Goal: Information Seeking & Learning: Find specific fact

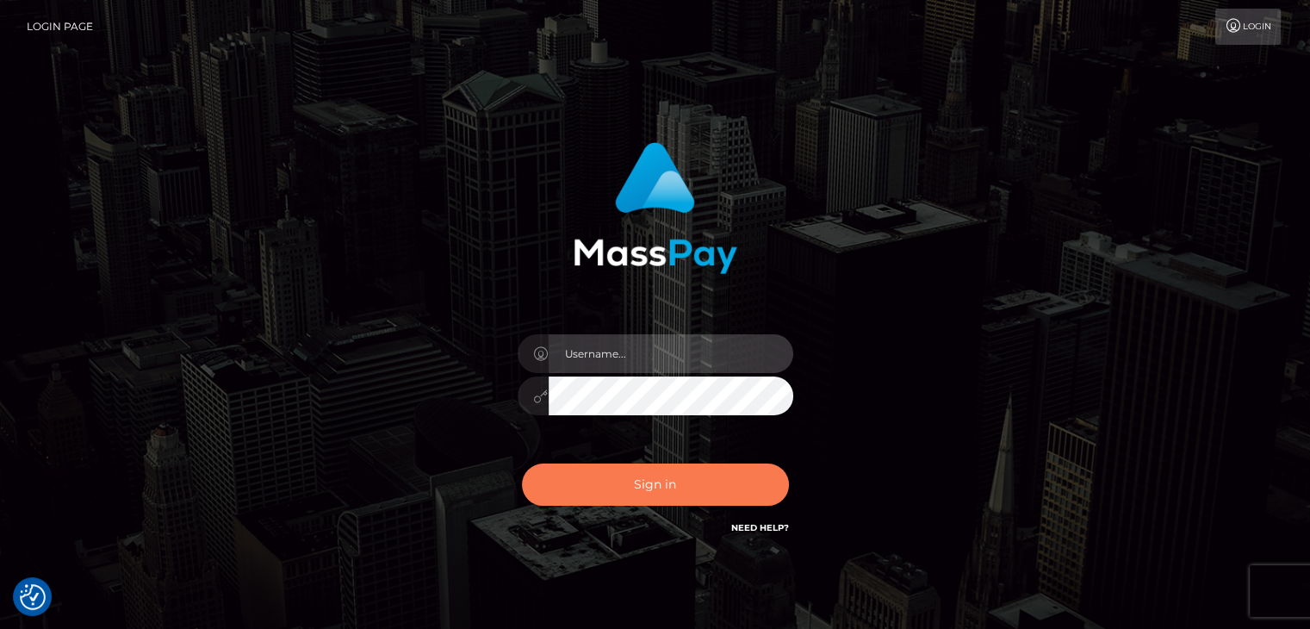
type input "petros.[PERSON_NAME]"
click at [592, 473] on button "Sign in" at bounding box center [655, 485] width 267 height 42
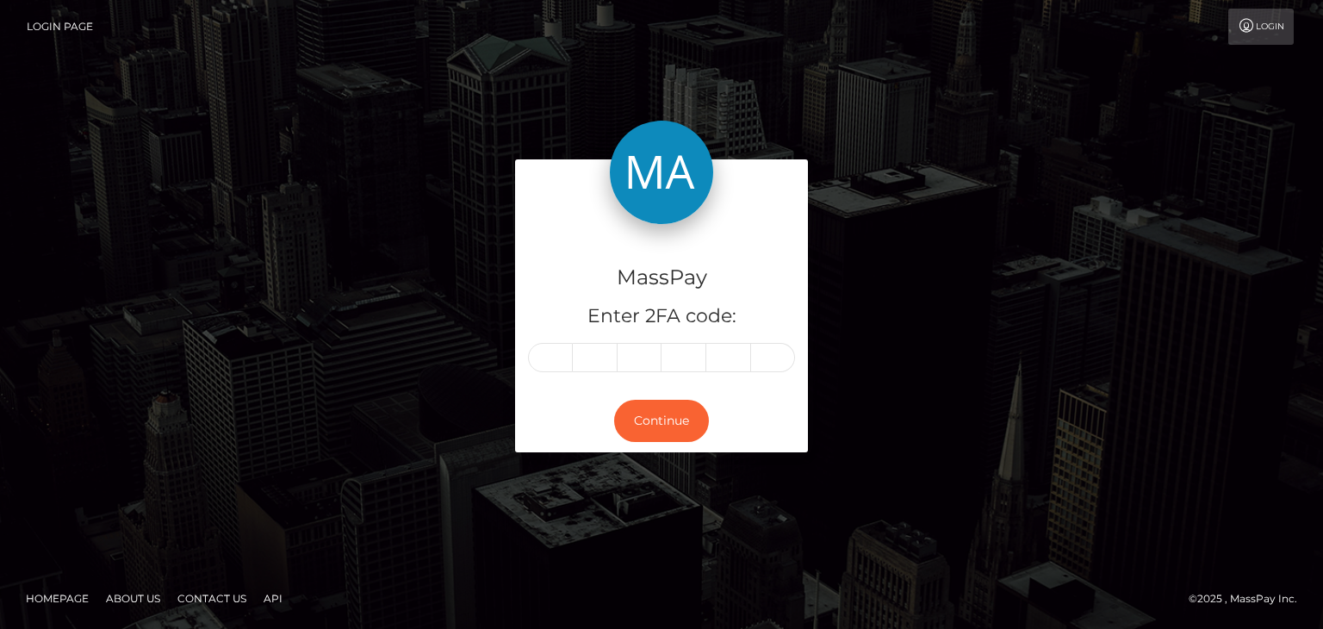
type input "1"
type input "2"
type input "5"
type input "0"
type input "8"
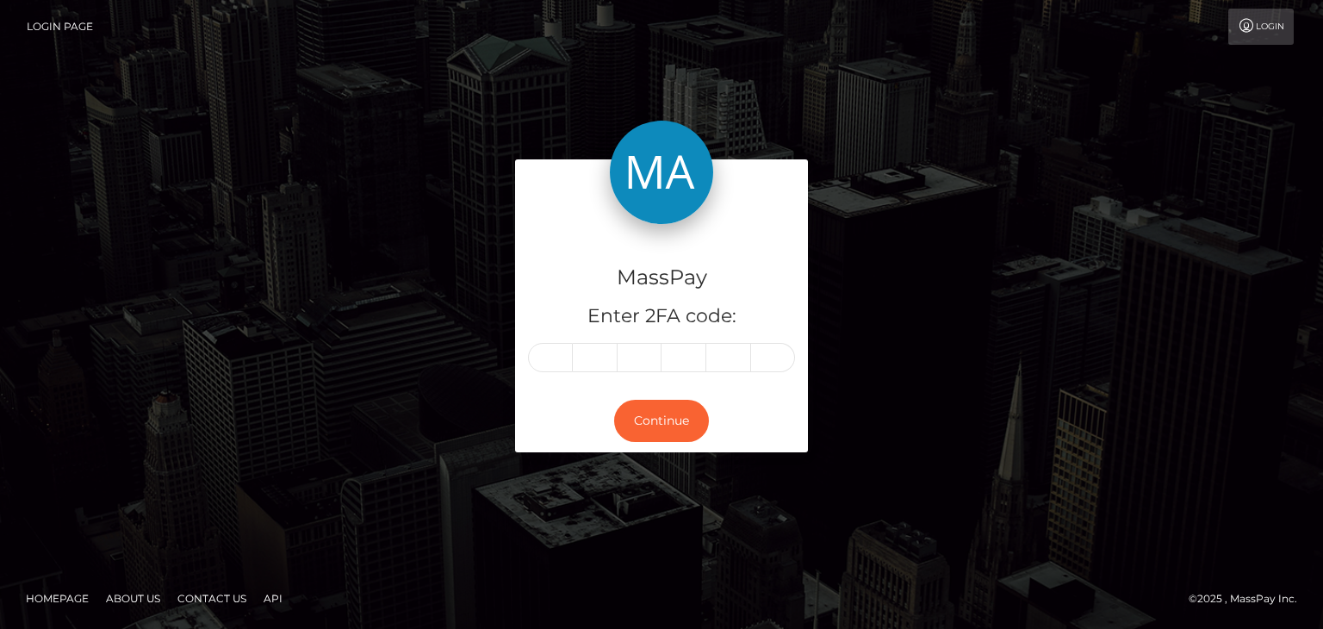
type input "2"
click at [630, 159] on img at bounding box center [661, 172] width 103 height 103
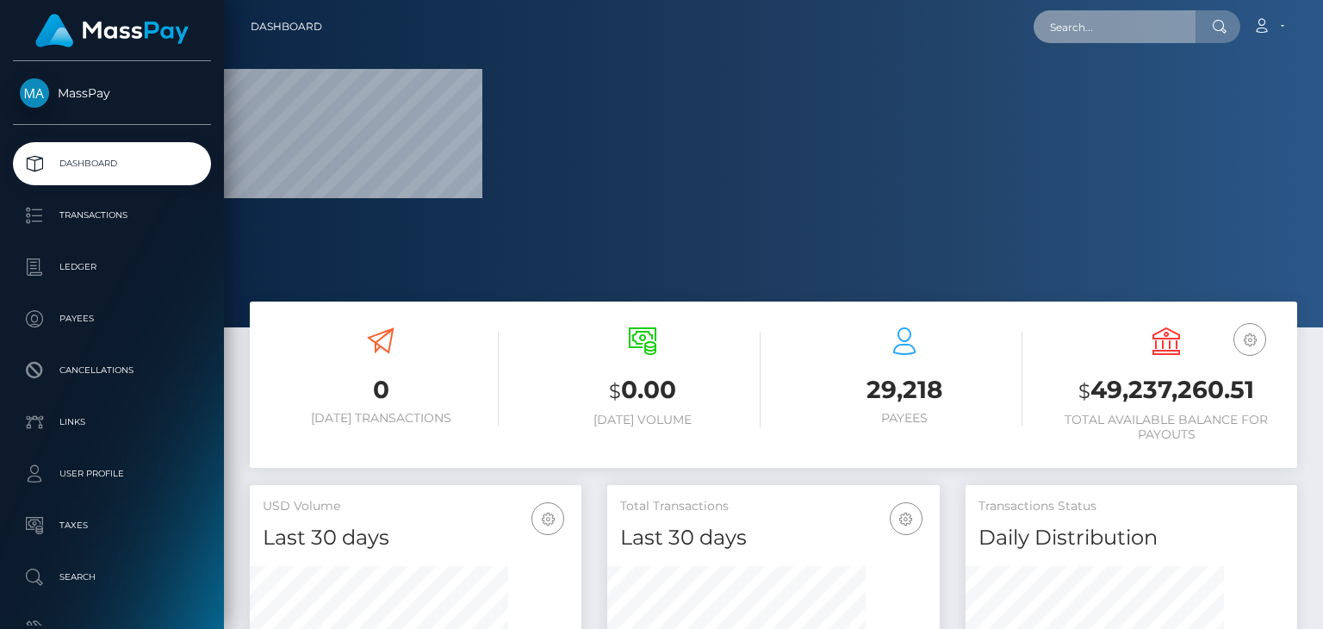
click at [1103, 17] on input "text" at bounding box center [1115, 26] width 162 height 33
paste input "theeleanorgee@gmail.com"
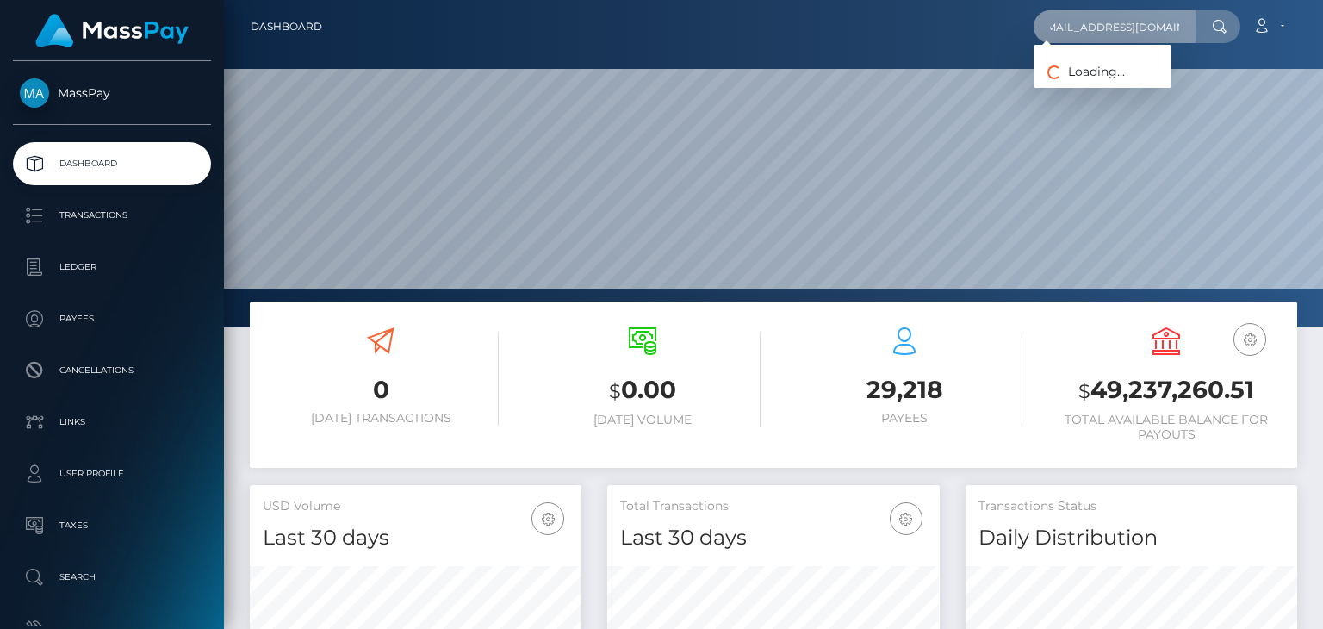
scroll to position [305, 331]
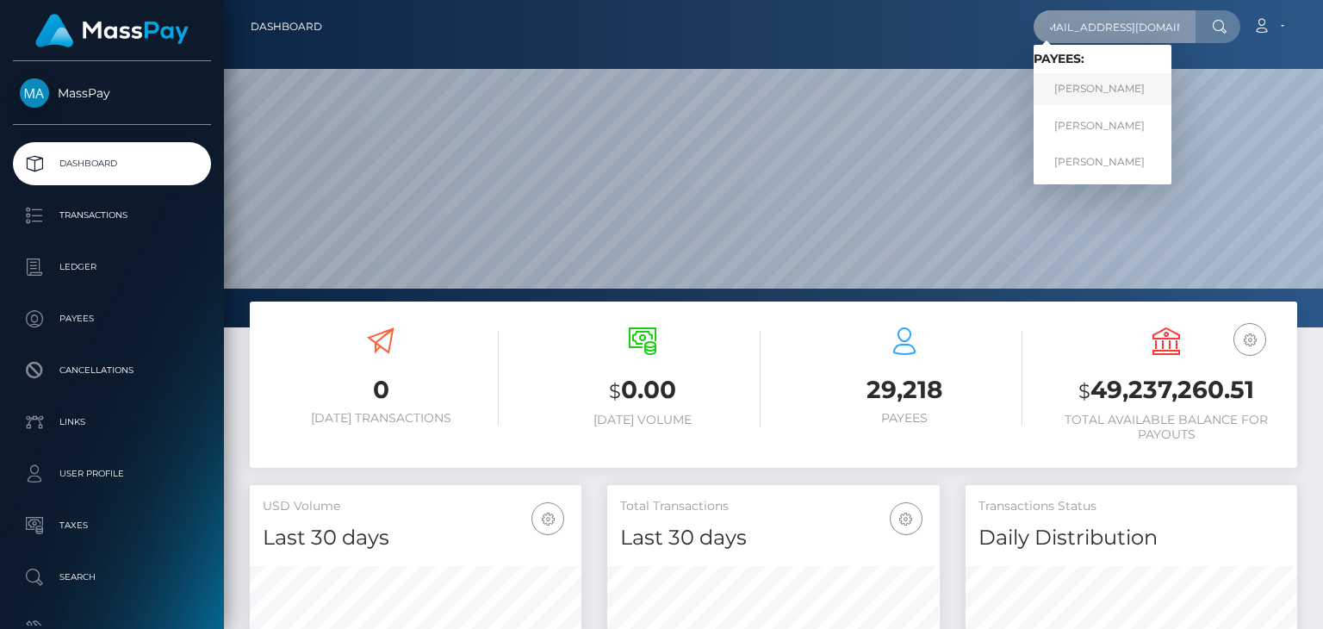
type input "[EMAIL_ADDRESS][DOMAIN_NAME]"
click at [1121, 92] on link "[PERSON_NAME]" at bounding box center [1103, 89] width 138 height 32
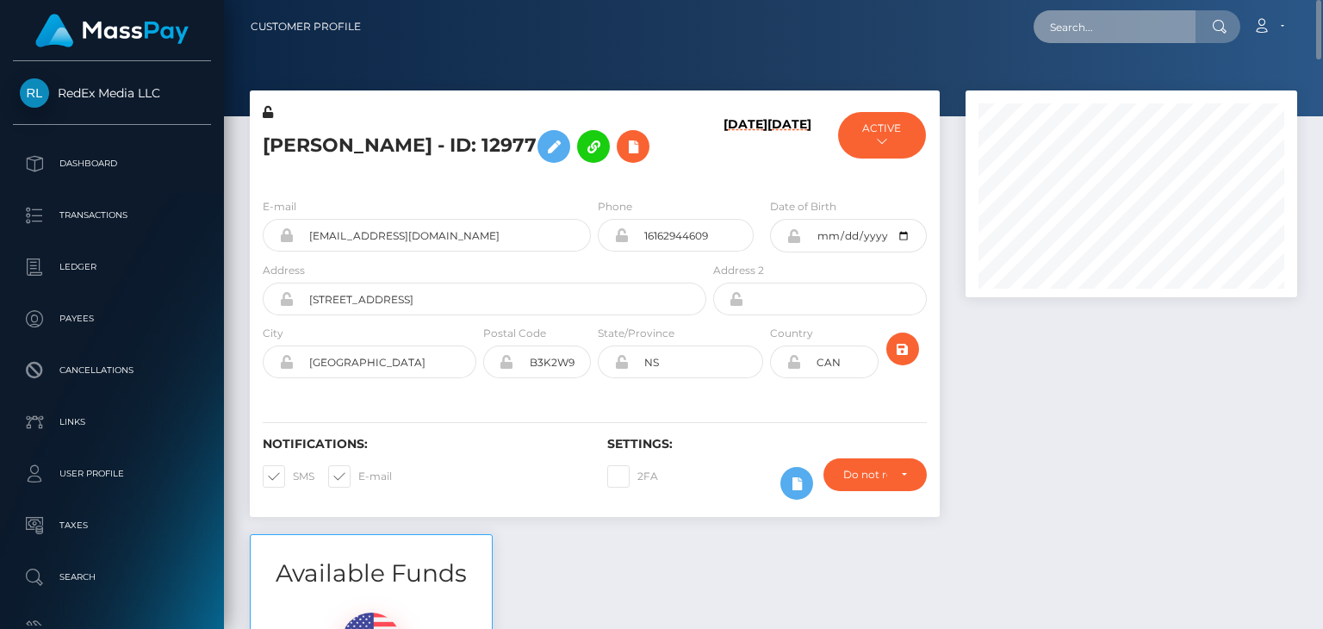
click at [1086, 26] on input "text" at bounding box center [1115, 26] width 162 height 33
click at [1071, 28] on input "text" at bounding box center [1115, 26] width 162 height 33
paste input "theeleanorgee@gmail.com"
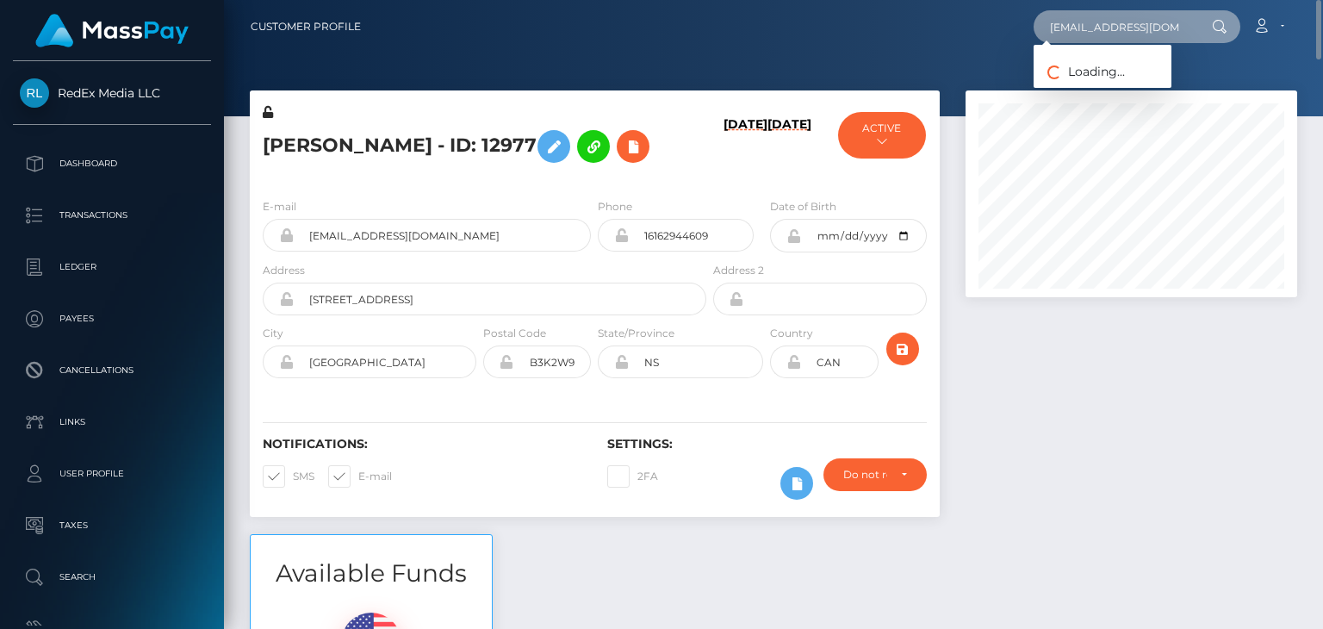
scroll to position [0, 14]
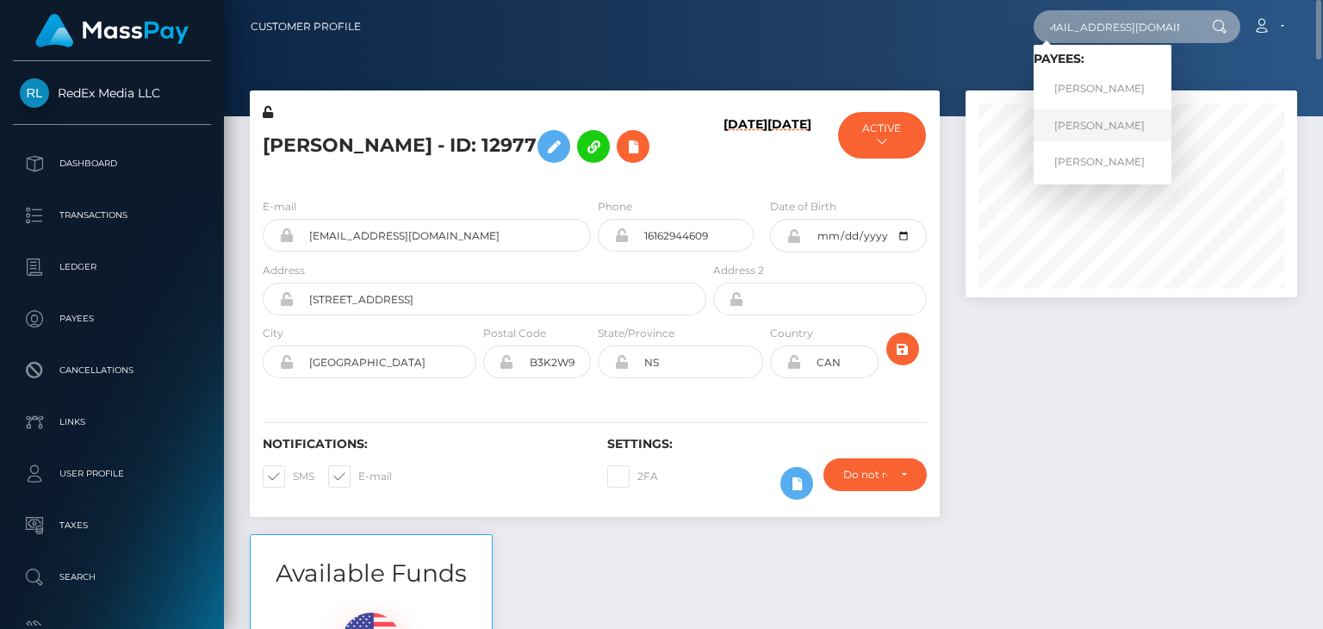
type input "theeleanorgee@gmail.com"
click at [1122, 135] on link "ALYSIA NICHOLE MACDONALD" at bounding box center [1103, 125] width 138 height 32
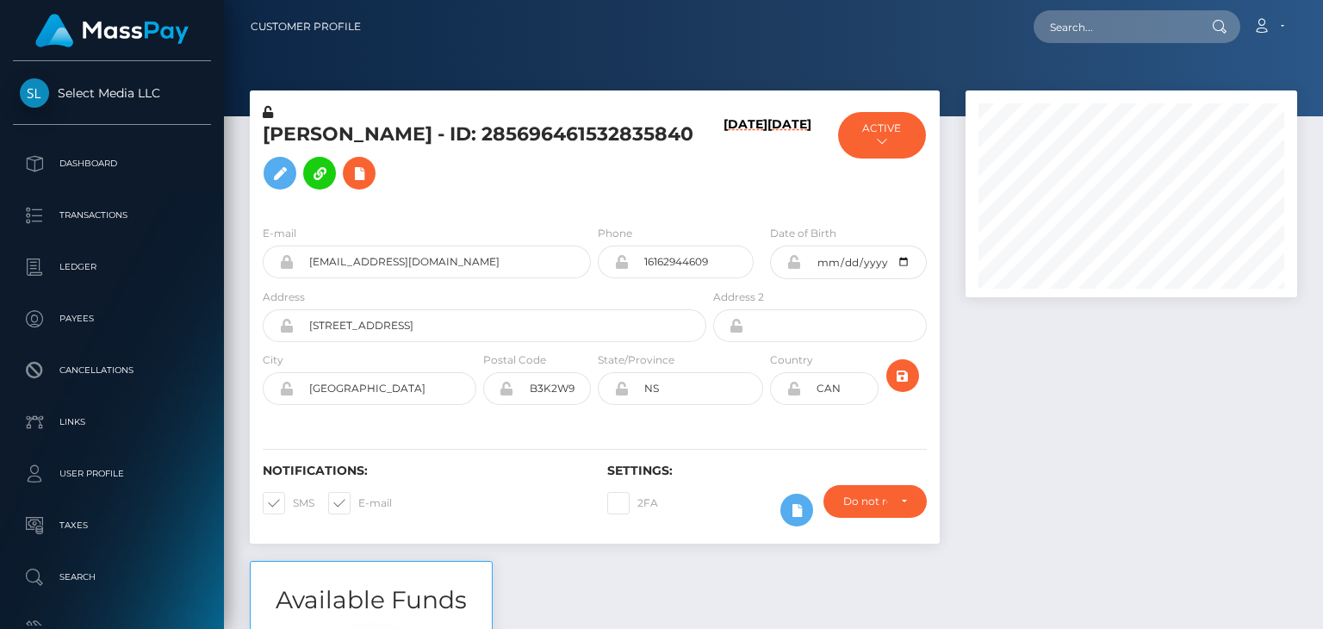
scroll to position [207, 331]
click at [1127, 32] on input "text" at bounding box center [1115, 26] width 162 height 33
paste input "theeleanorgee@gmail.com"
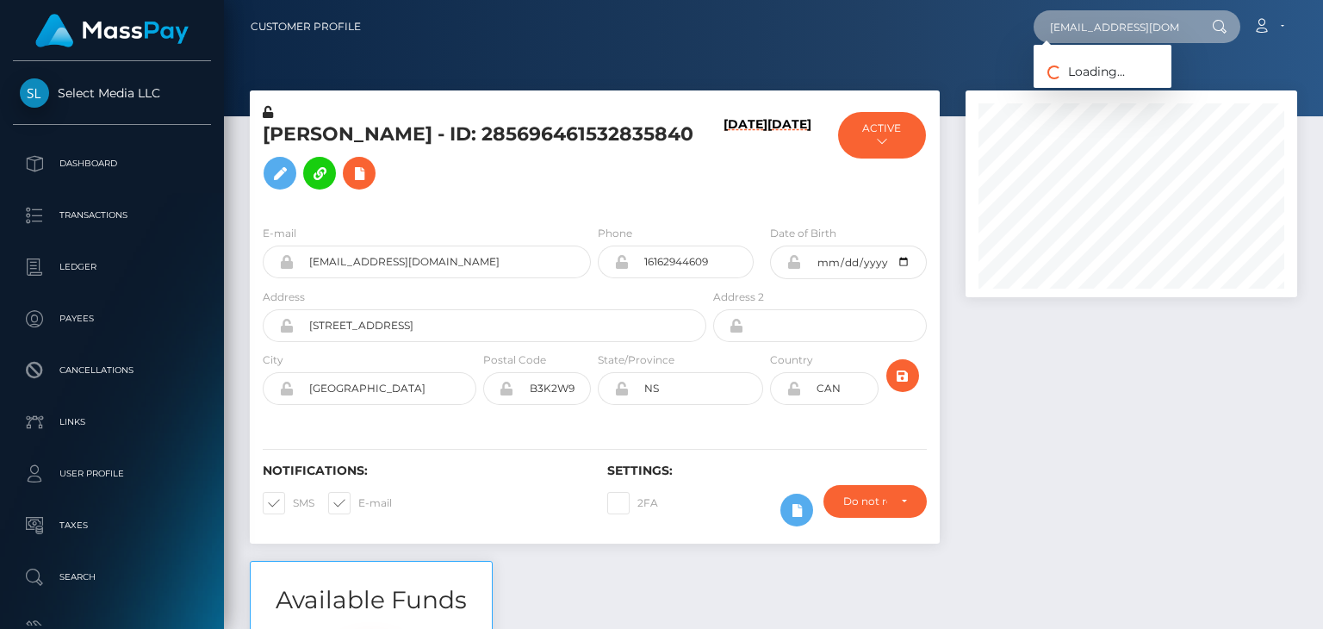
scroll to position [0, 14]
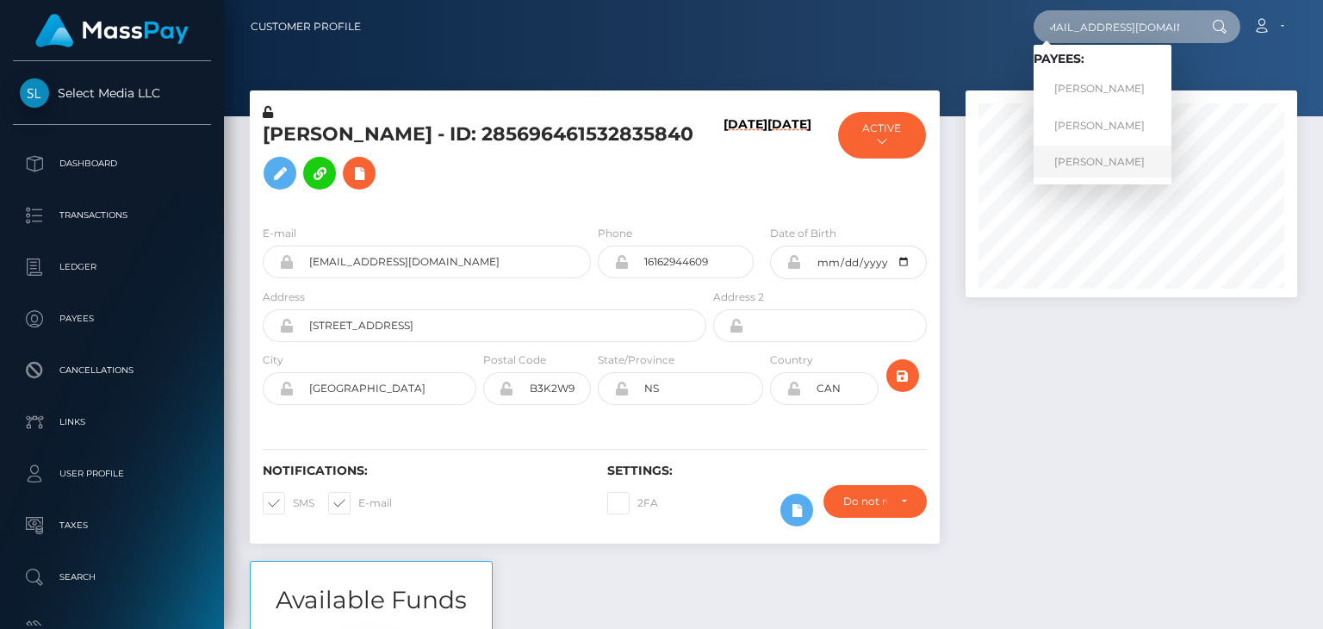
type input "[EMAIL_ADDRESS][DOMAIN_NAME]"
click at [1119, 167] on link "ALYSIA NICHOLE MACDONALD" at bounding box center [1103, 162] width 138 height 32
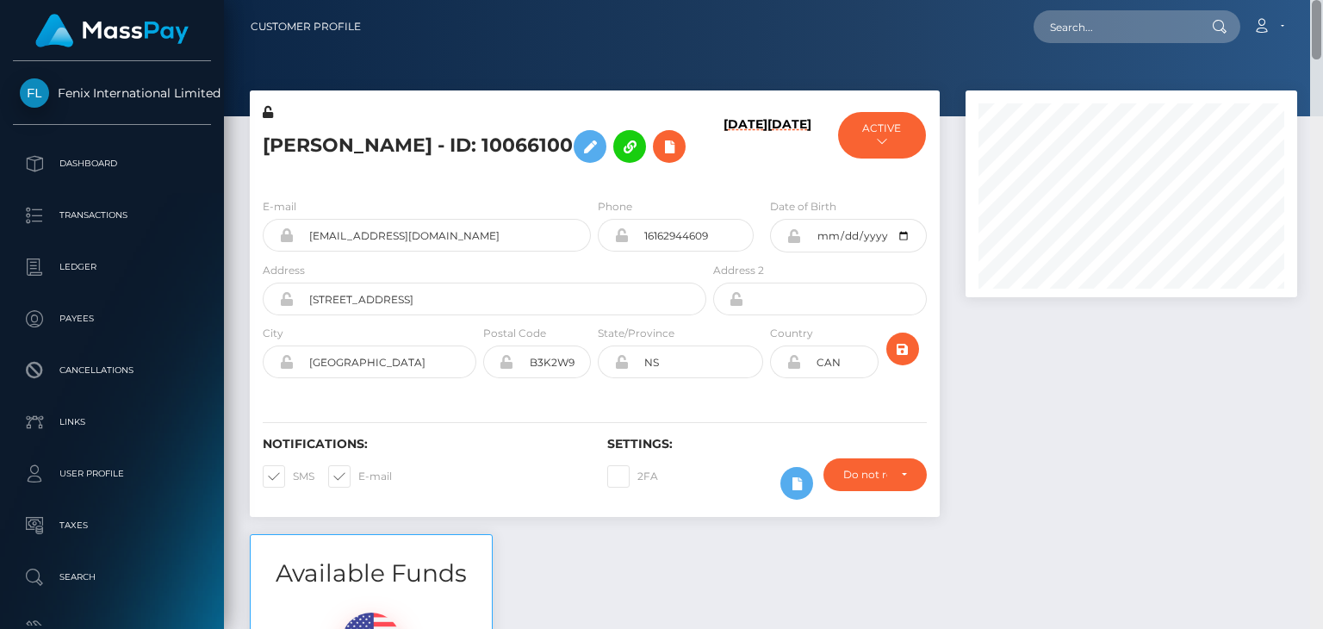
drag, startPoint x: 1321, startPoint y: 280, endPoint x: 1322, endPoint y: -74, distance: 354.1
click at [1322, 0] on html "Fenix International Limited Dashboard Transactions Ledger Payees" at bounding box center [661, 314] width 1323 height 629
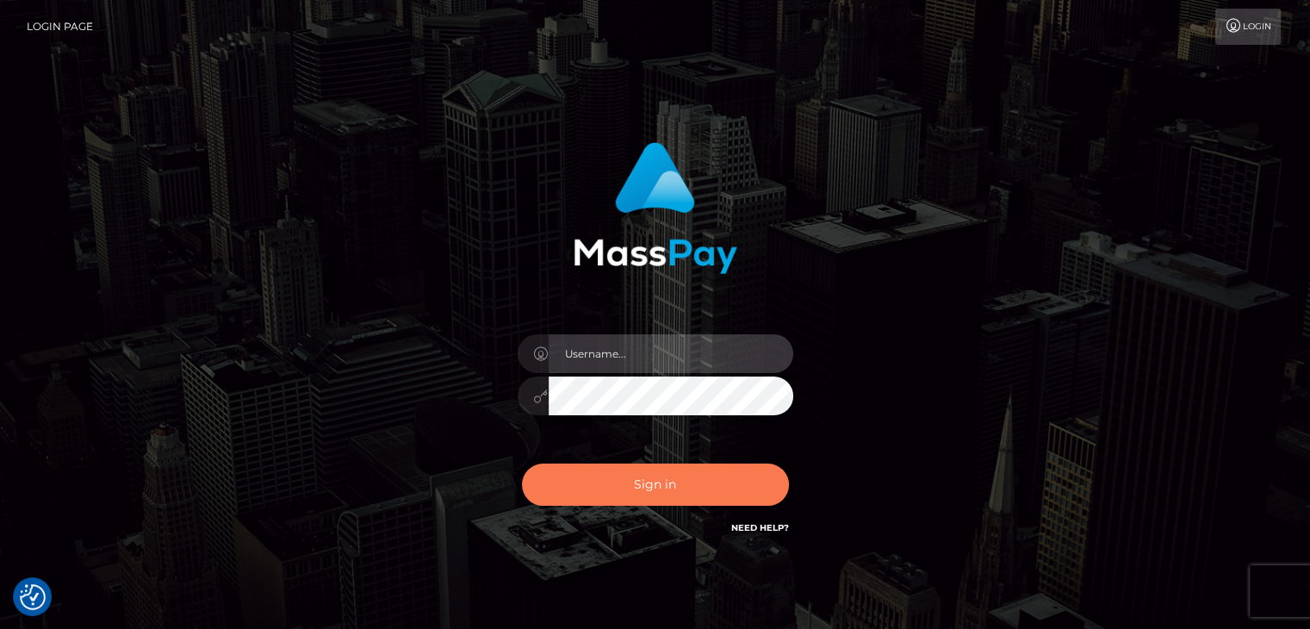
type input "petros.[PERSON_NAME]"
click at [638, 501] on button "Sign in" at bounding box center [655, 485] width 267 height 42
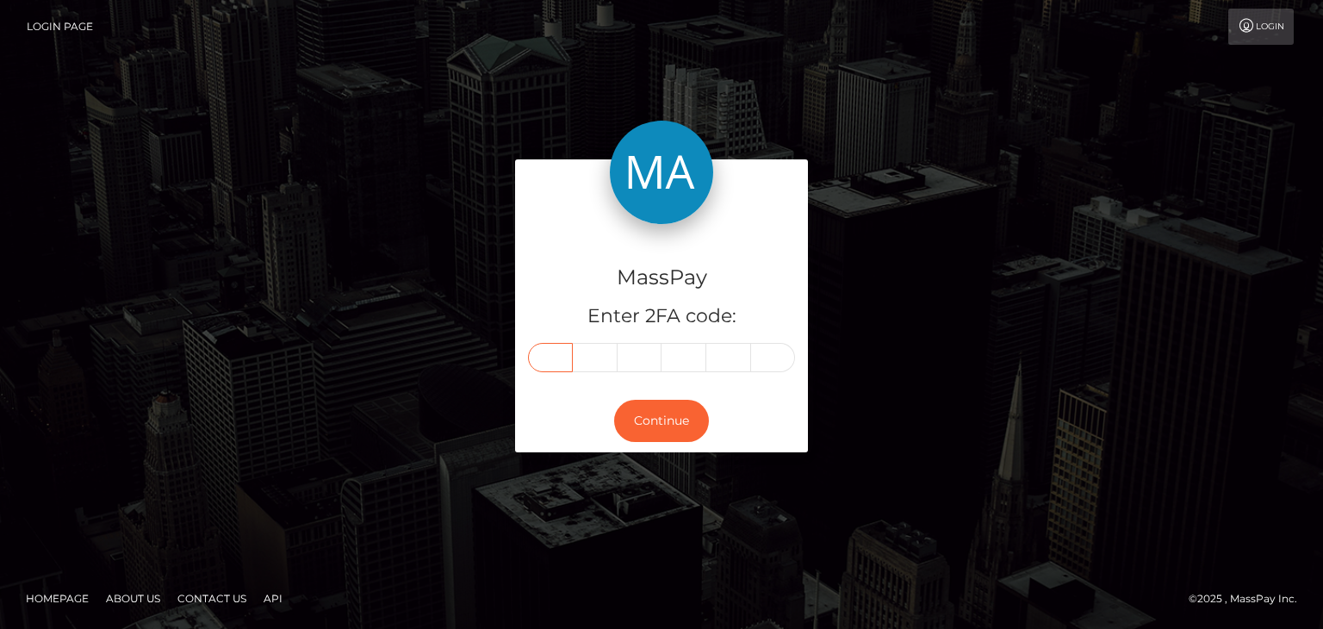
click at [551, 352] on input "text" at bounding box center [550, 357] width 45 height 29
paste input "6"
type input "6"
type input "3"
type input "9"
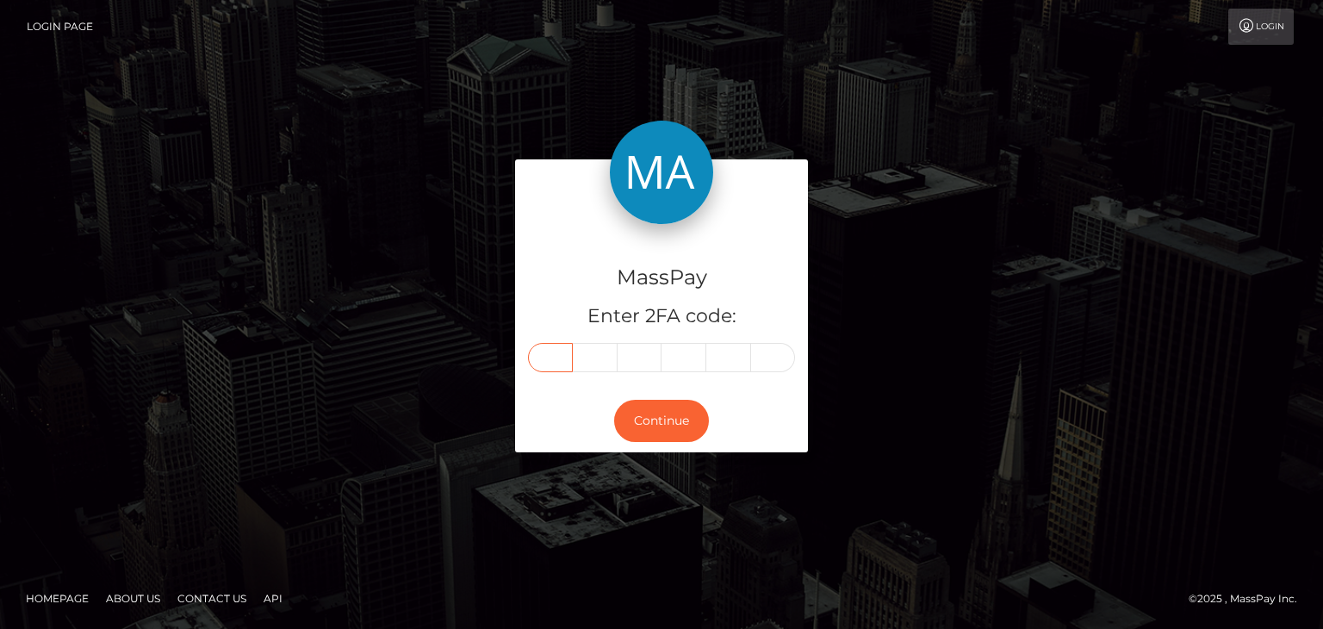
type input "2"
type input "0"
type input "5"
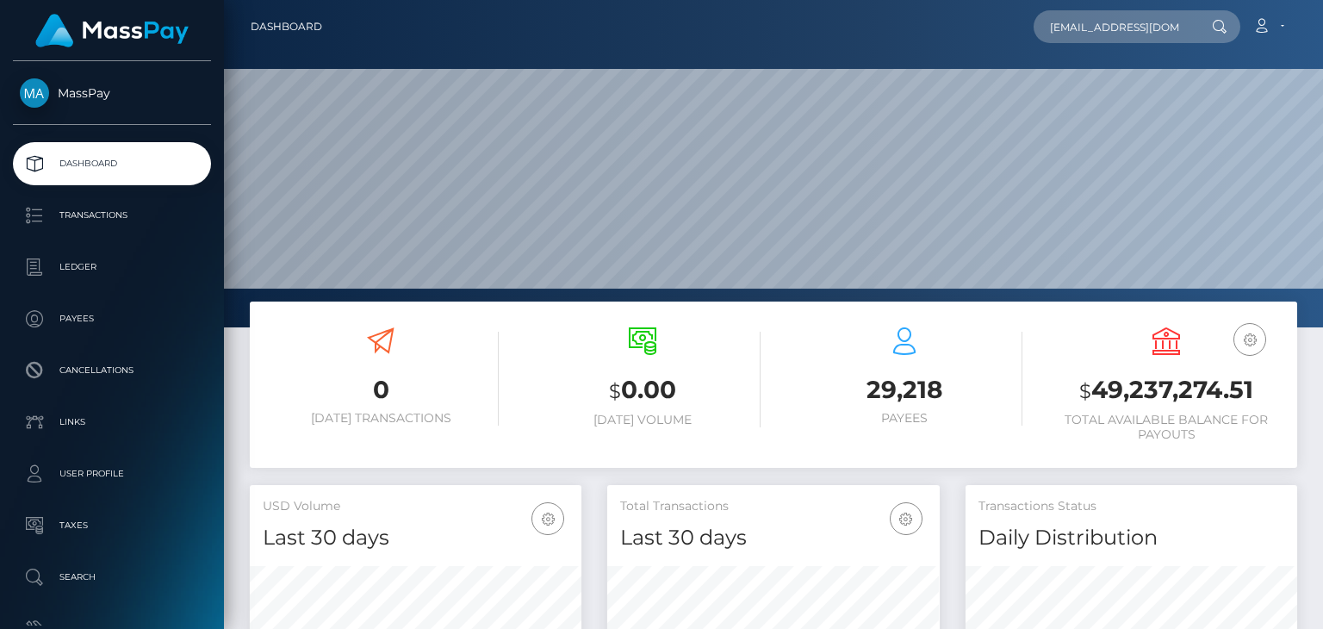
scroll to position [0, 14]
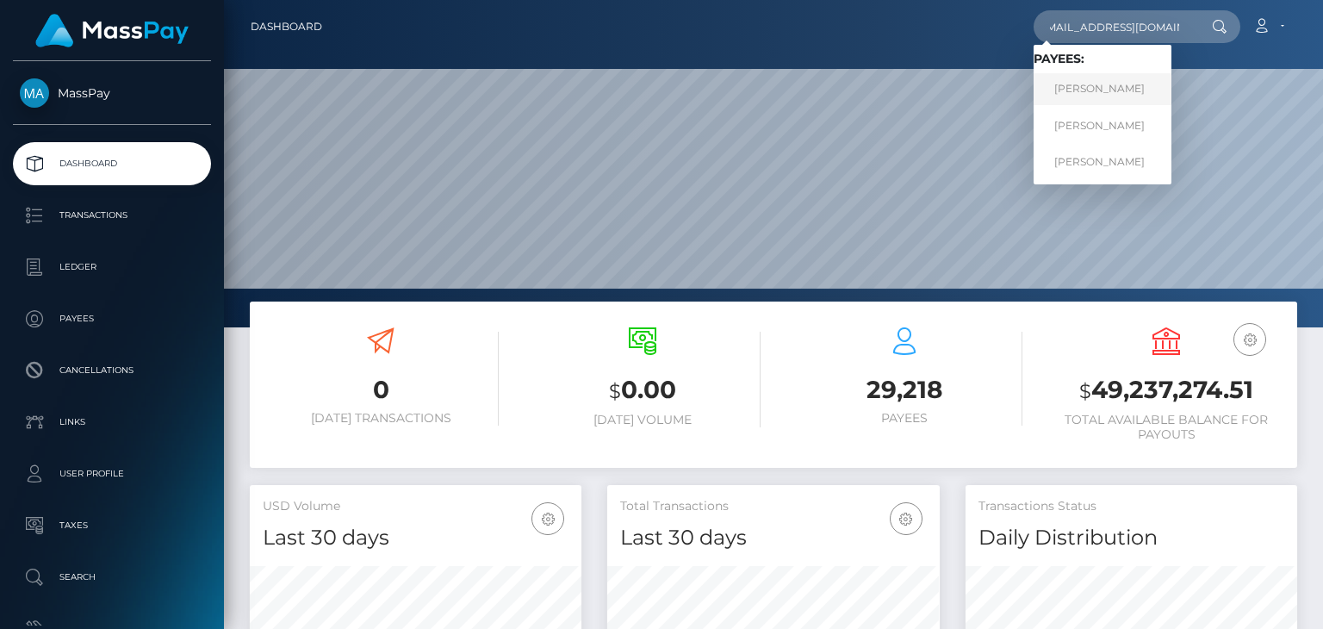
type input "[EMAIL_ADDRESS][DOMAIN_NAME]"
click at [1125, 87] on link "ALYSIA NICHOLE MACDONALD" at bounding box center [1103, 89] width 138 height 32
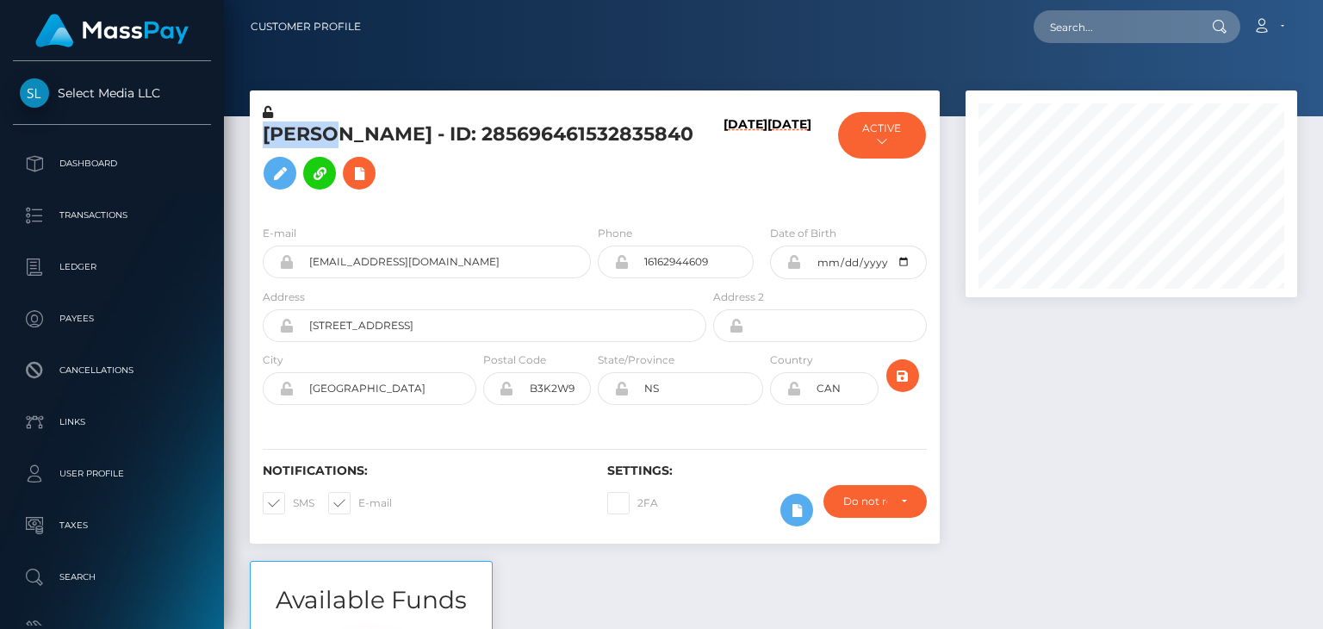
scroll to position [207, 331]
click at [1089, 29] on input "text" at bounding box center [1115, 26] width 162 height 33
type input "v"
paste input "jennamariesadwick@yahoo.com"
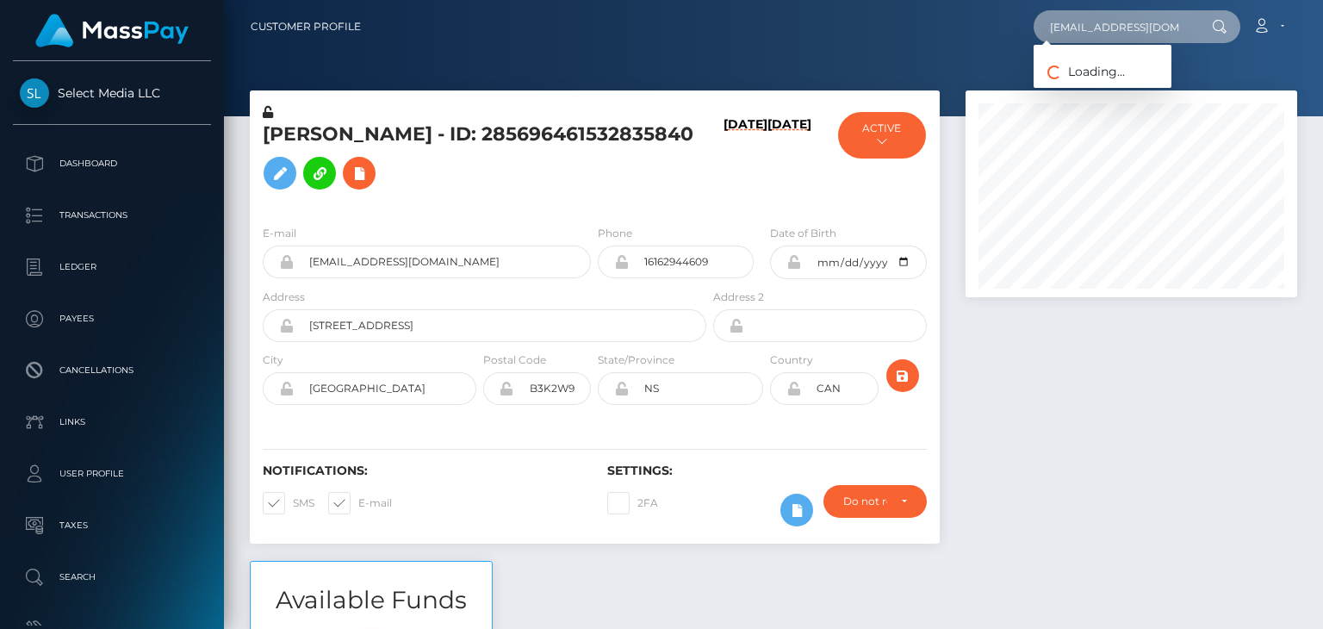
scroll to position [0, 40]
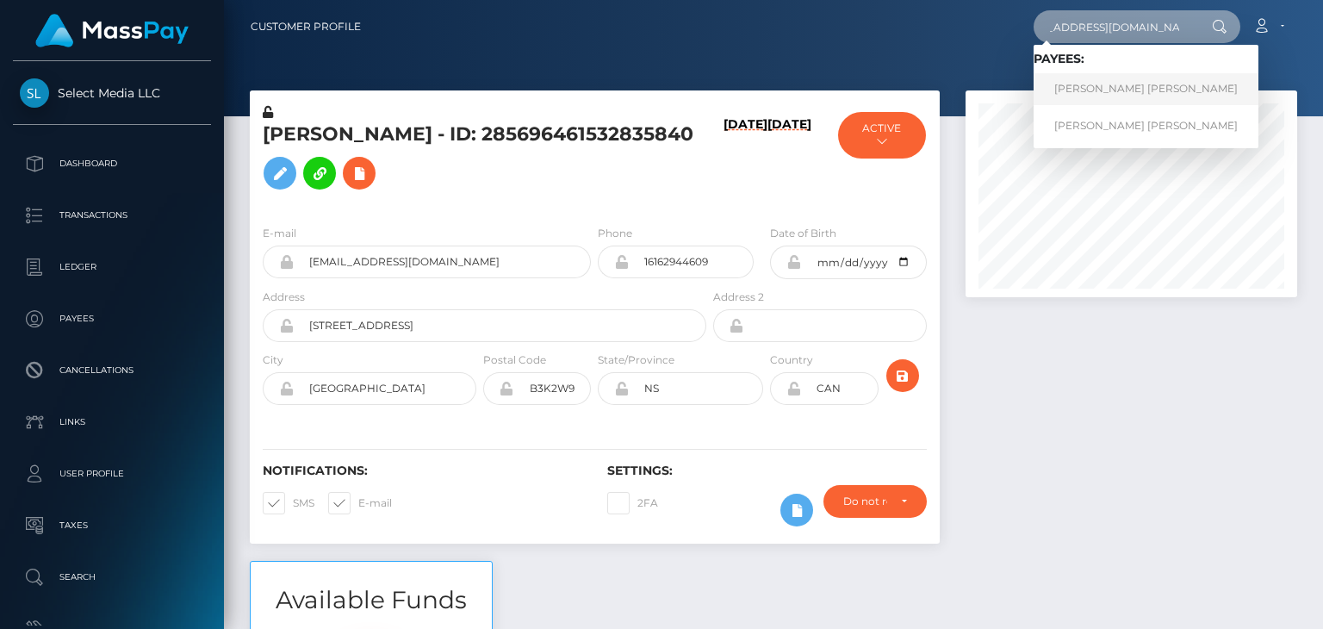
type input "jennamariesadwick@yahoo.com"
click at [1123, 90] on link "JENNA MARIE SADWICK" at bounding box center [1146, 89] width 225 height 32
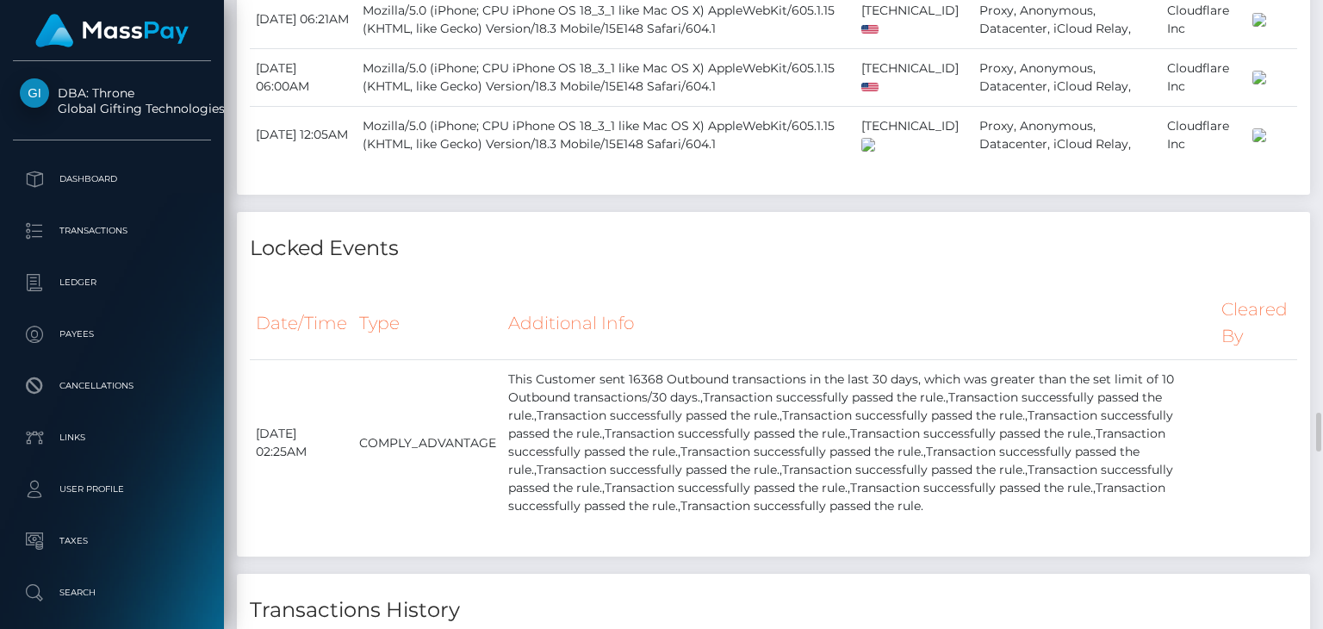
scroll to position [7480, 0]
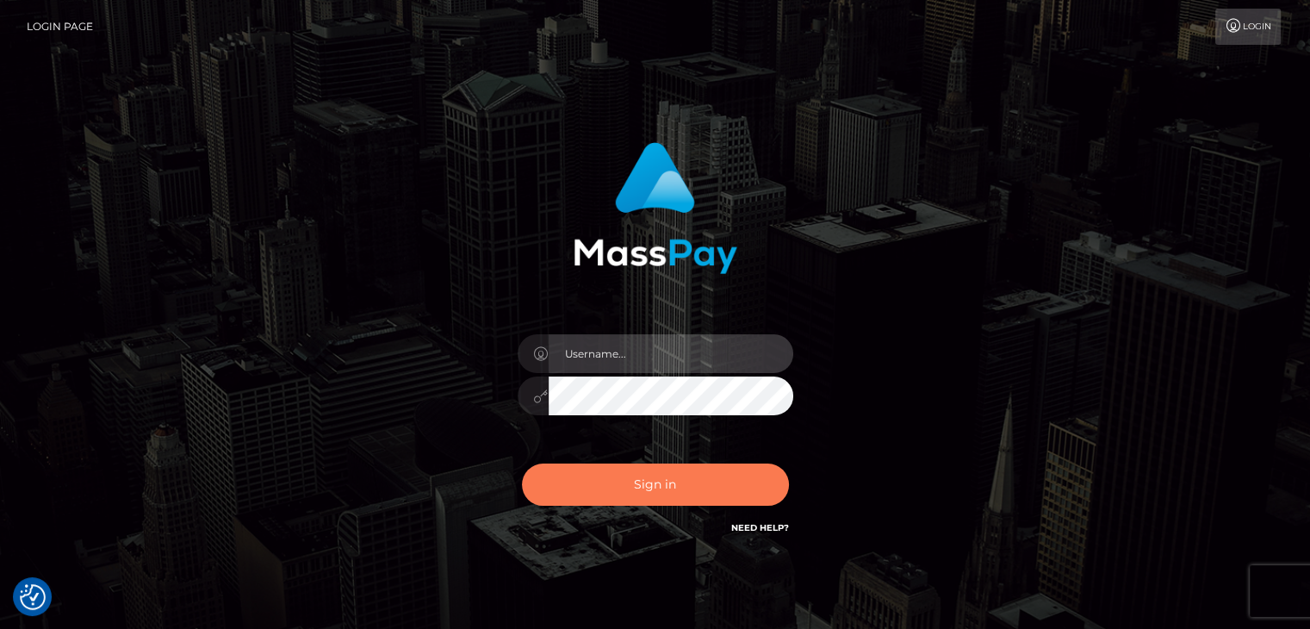
type input "petros.[PERSON_NAME]"
click at [681, 493] on button "Sign in" at bounding box center [655, 485] width 267 height 42
type input "petros.kidane"
click at [681, 493] on button "Sign in" at bounding box center [655, 485] width 267 height 42
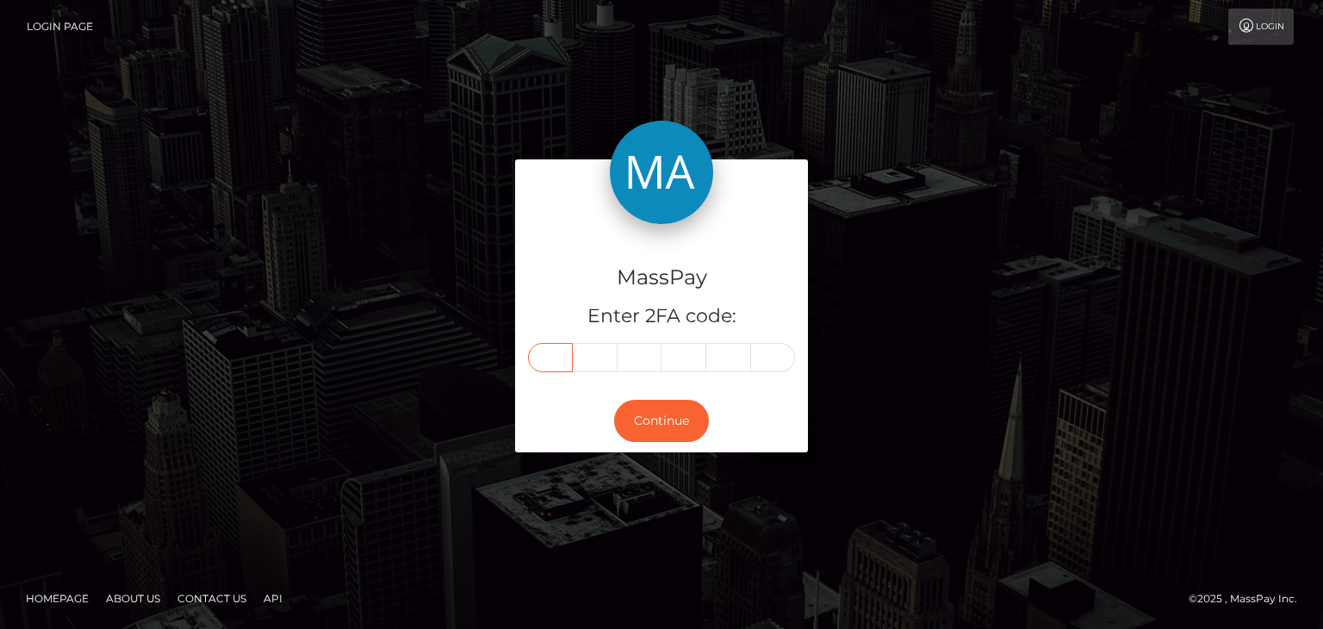
click at [549, 346] on input "text" at bounding box center [550, 357] width 45 height 29
paste input "3"
type input "3"
type input "8"
type input "3"
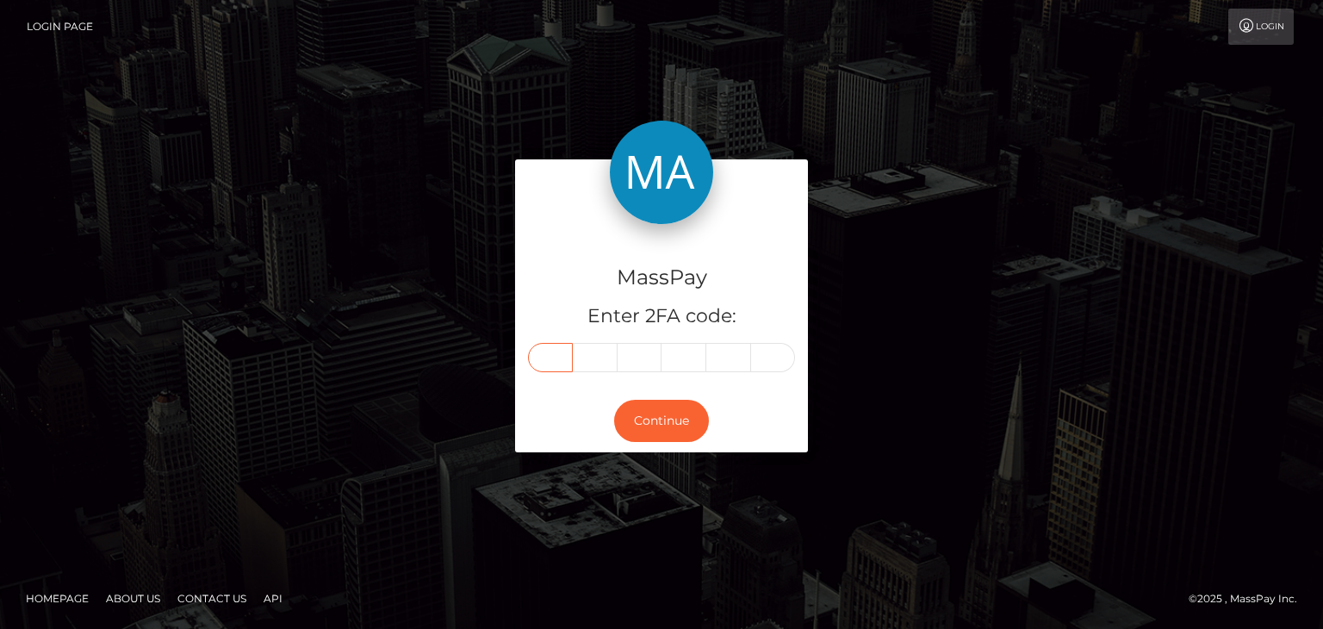
type input "8"
type input "9"
type input "8"
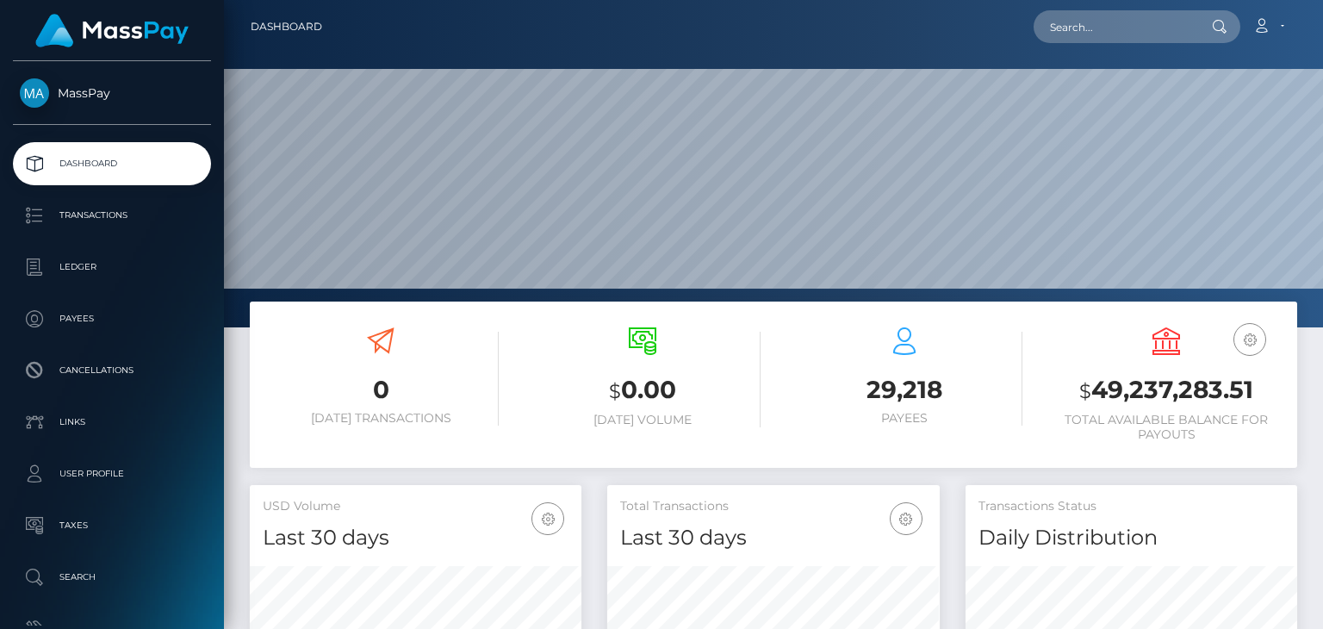
scroll to position [305, 331]
click at [1079, 26] on input "text" at bounding box center [1115, 26] width 162 height 33
paste input "[EMAIL_ADDRESS][DOMAIN_NAME]"
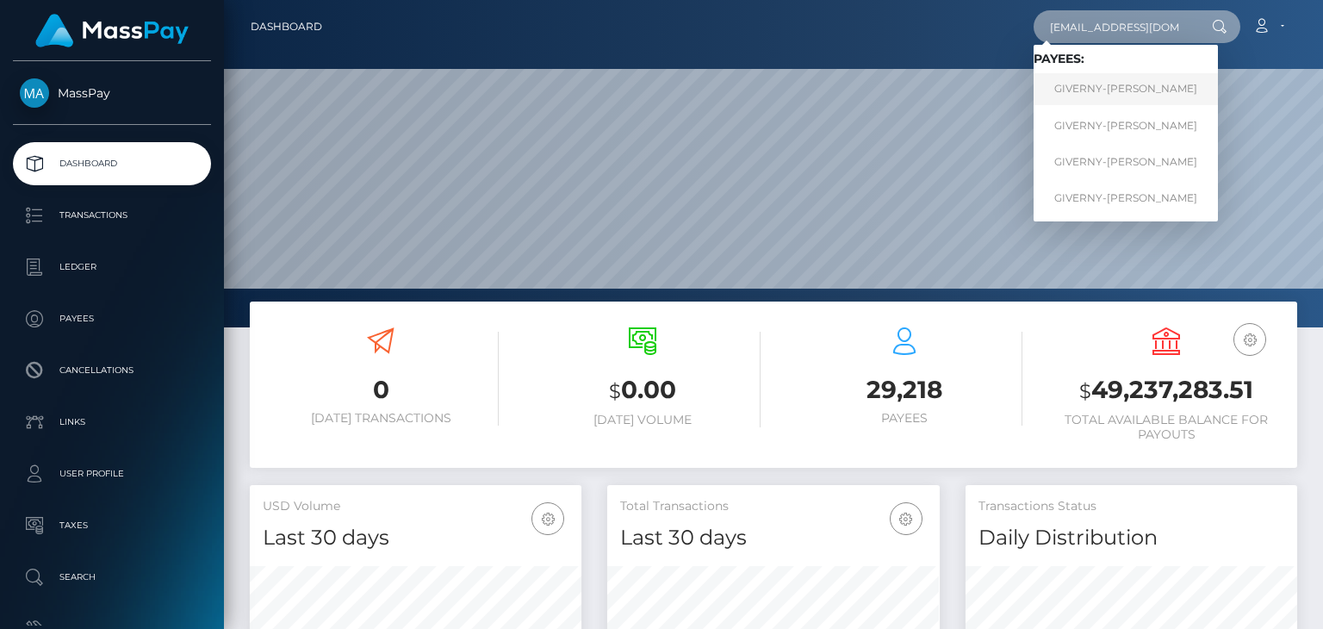
type input "[EMAIL_ADDRESS][DOMAIN_NAME]"
click at [1136, 97] on link "GIVERNY-MADELAINE DIONNE" at bounding box center [1126, 89] width 184 height 32
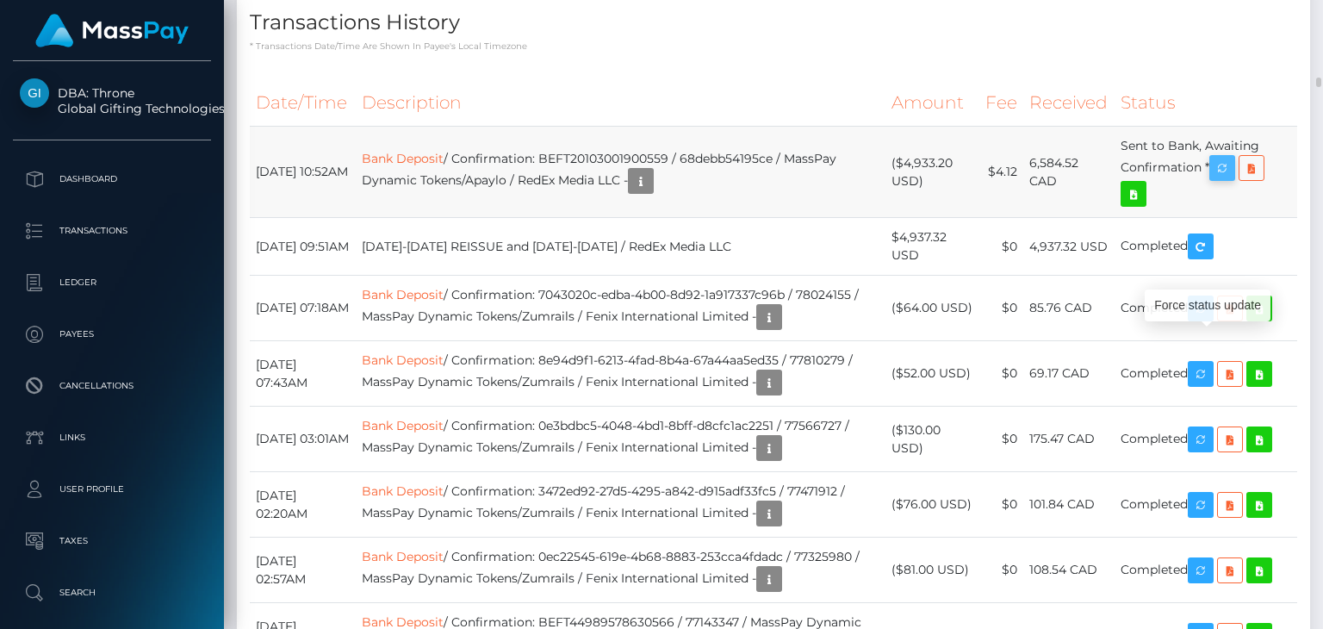
scroll to position [207, 331]
click at [1216, 179] on icon "button" at bounding box center [1222, 169] width 21 height 22
drag, startPoint x: 1216, startPoint y: 343, endPoint x: 1005, endPoint y: 176, distance: 269.2
click at [1216, 179] on icon "button" at bounding box center [1222, 169] width 21 height 22
click at [706, 38] on h4 "Transactions History" at bounding box center [774, 23] width 1048 height 30
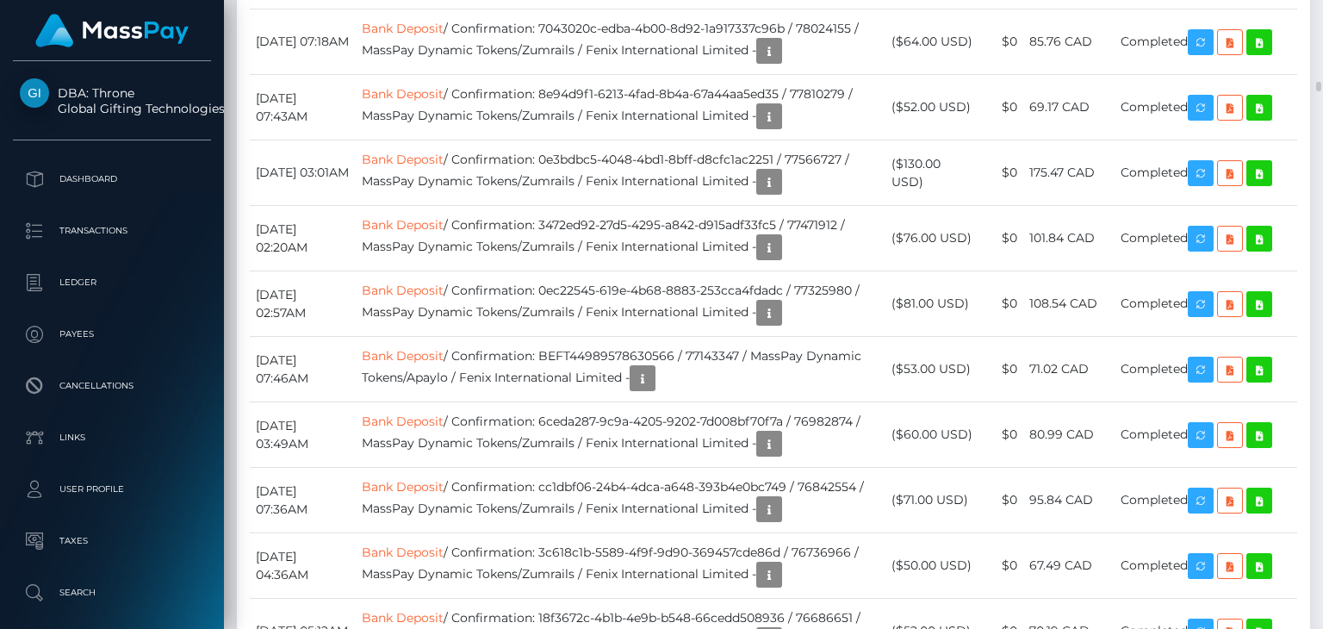
scroll to position [5217, 0]
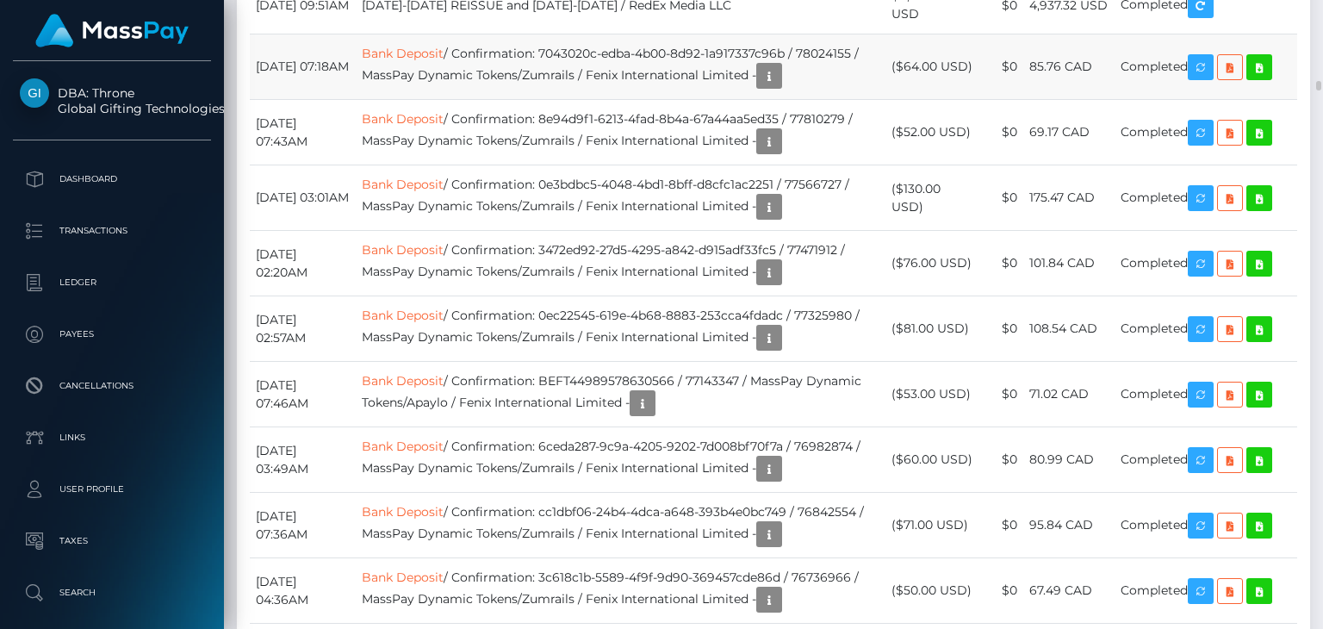
click at [389, 100] on td "Bank Deposit / Confirmation: 7043020c-edba-4b00-8d92-1a917337c96b / 78024155 / …" at bounding box center [621, 66] width 531 height 65
click at [759, 87] on icon "button" at bounding box center [769, 76] width 21 height 22
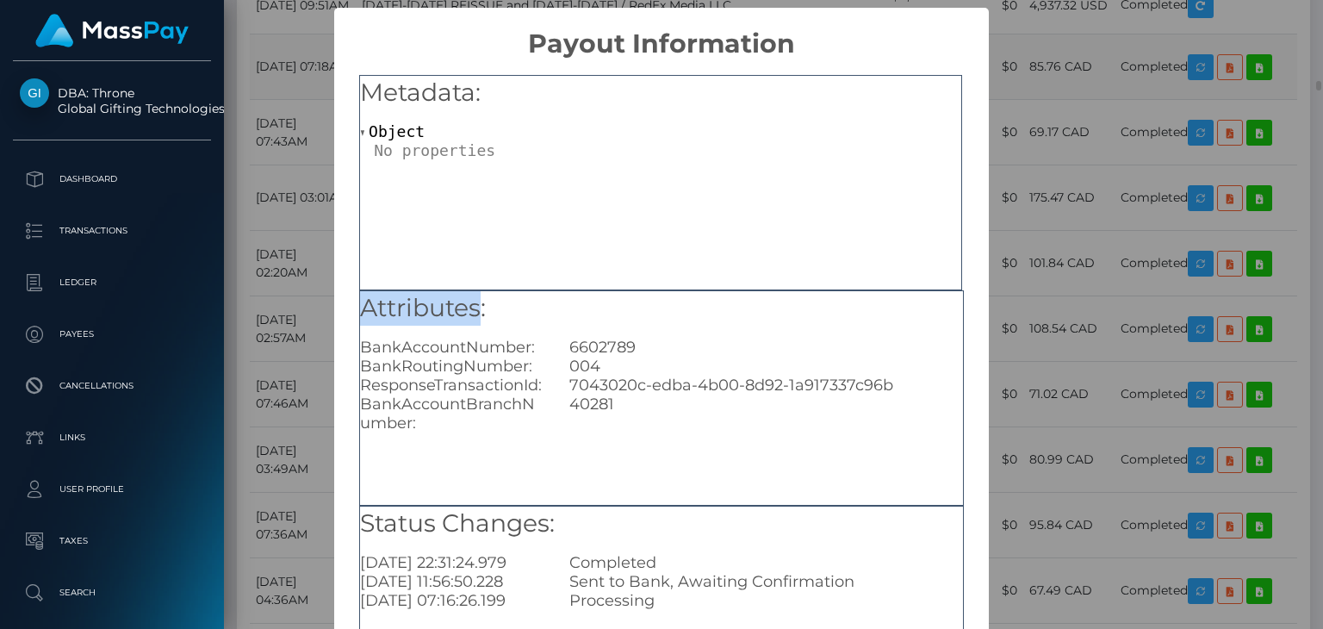
scroll to position [0, 0]
click at [476, 340] on div "BankAccountNumber:" at bounding box center [451, 347] width 209 height 19
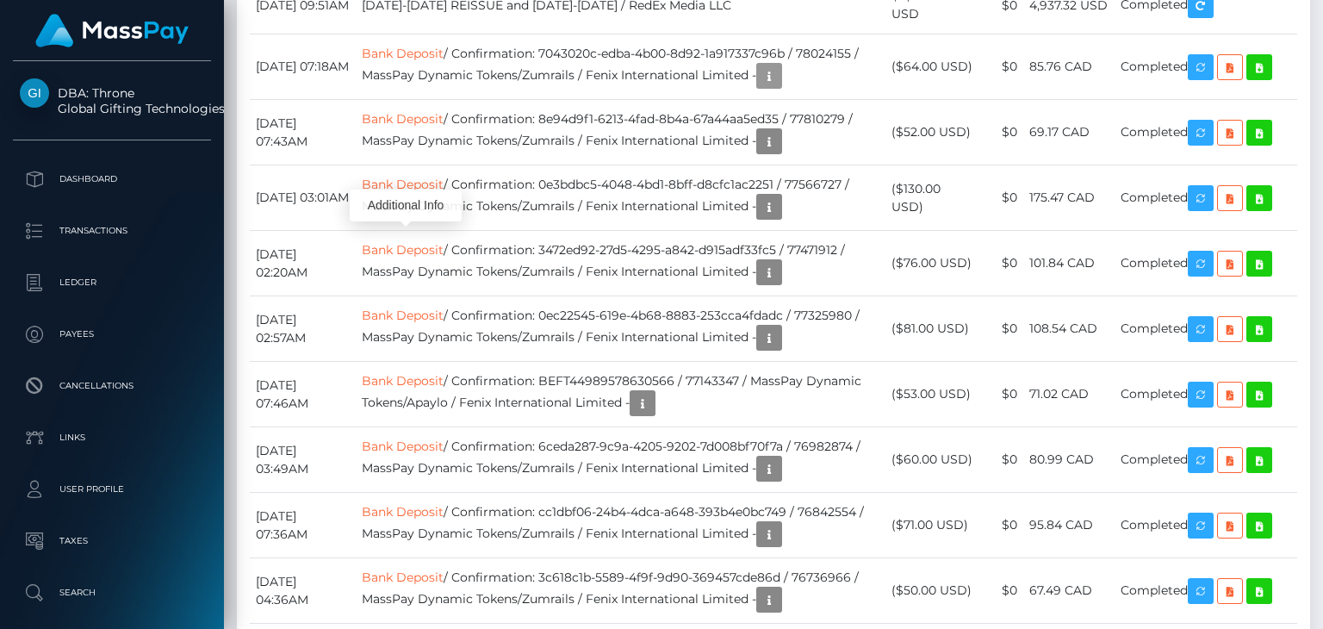
scroll to position [207, 331]
click at [604, 100] on td "Bank Deposit / Confirmation: 7043020c-edba-4b00-8d92-1a917337c96b / 78024155 / …" at bounding box center [621, 66] width 531 height 65
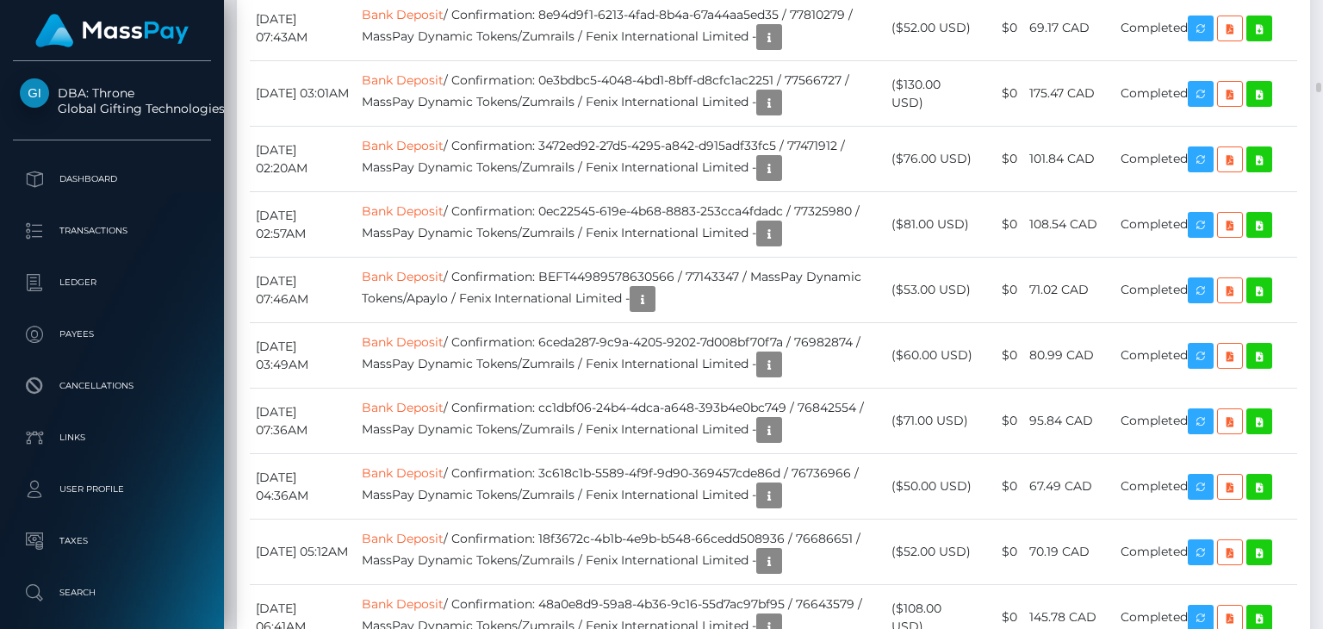
click at [604, 127] on td "Bank Deposit / Confirmation: 0e3bdbc5-4048-4bd1-8bff-d8cfc1ac2251 / 77566727 / …" at bounding box center [621, 93] width 531 height 65
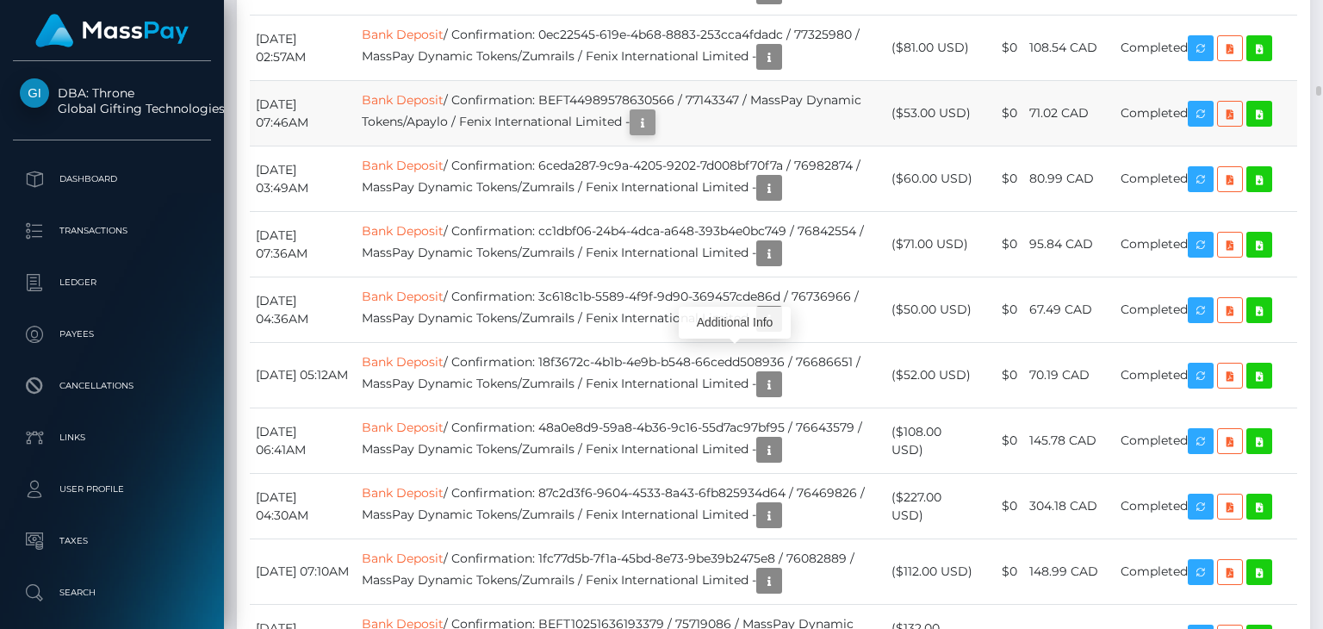
click at [653, 134] on icon "button" at bounding box center [642, 123] width 21 height 22
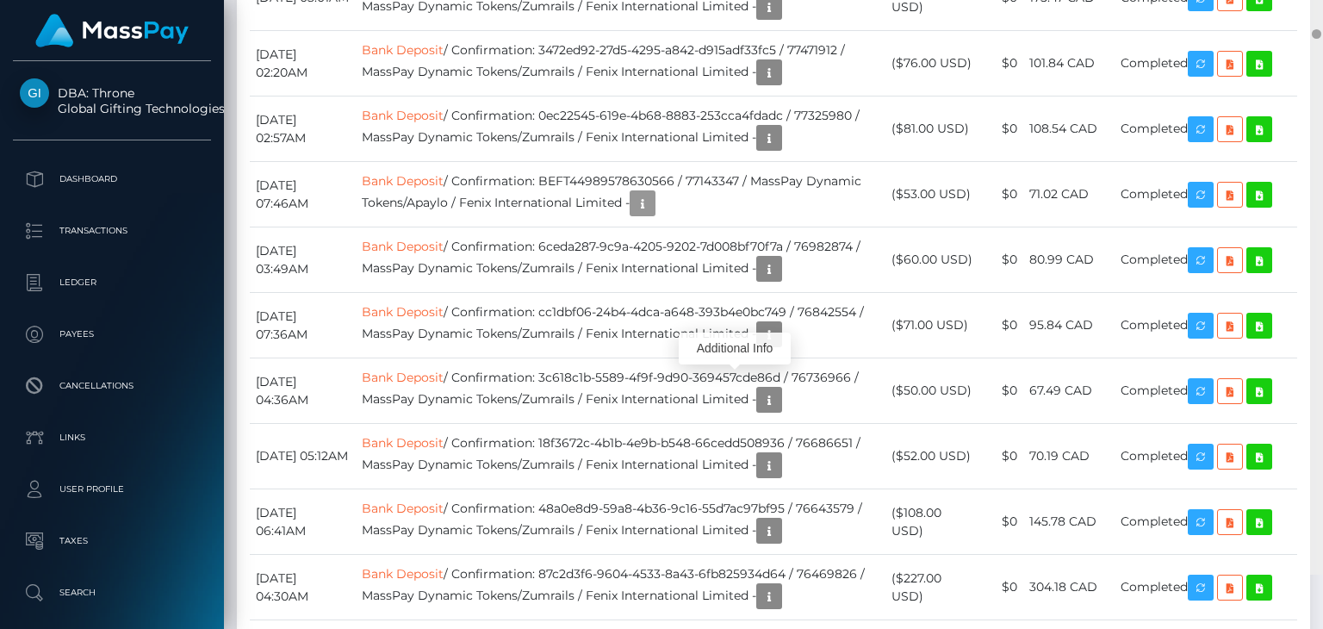
scroll to position [5198, 0]
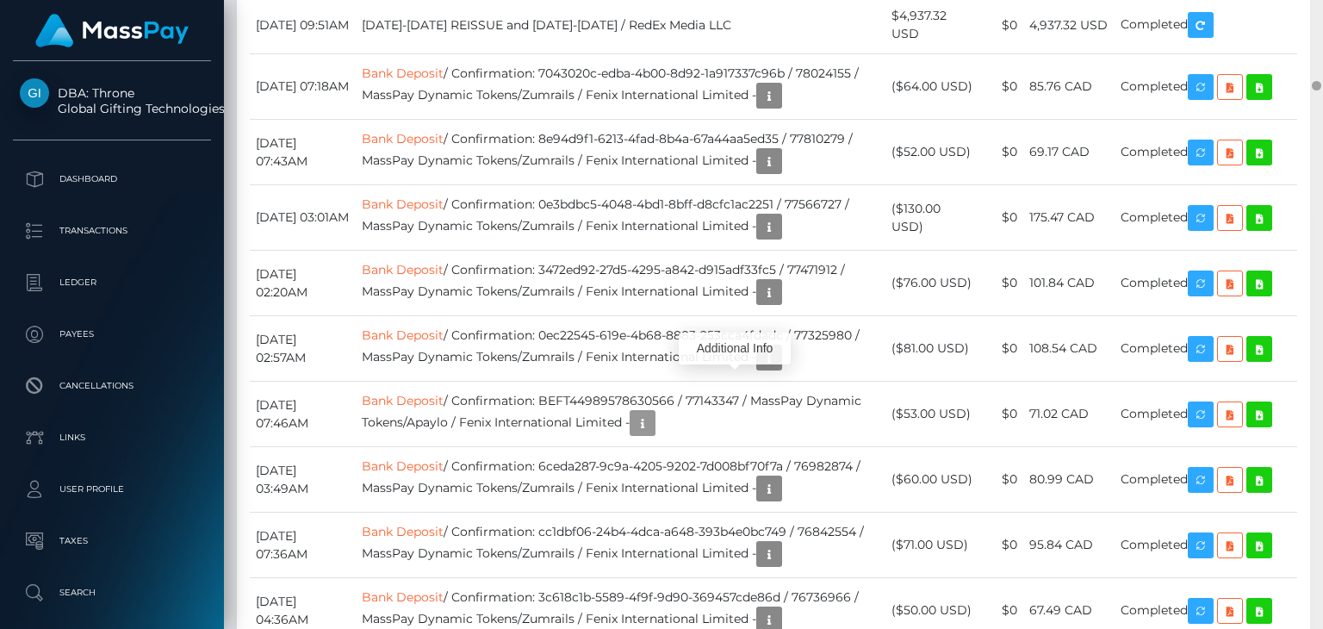
click at [1313, 84] on div at bounding box center [1316, 85] width 9 height 9
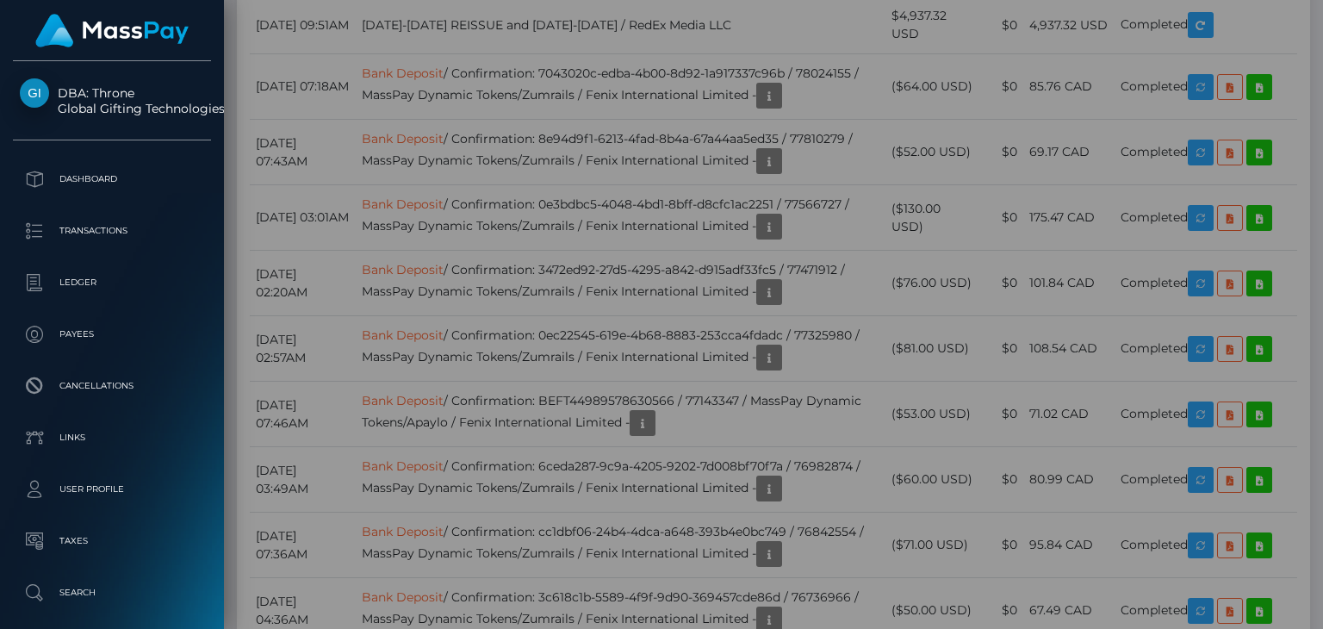
scroll to position [0, 0]
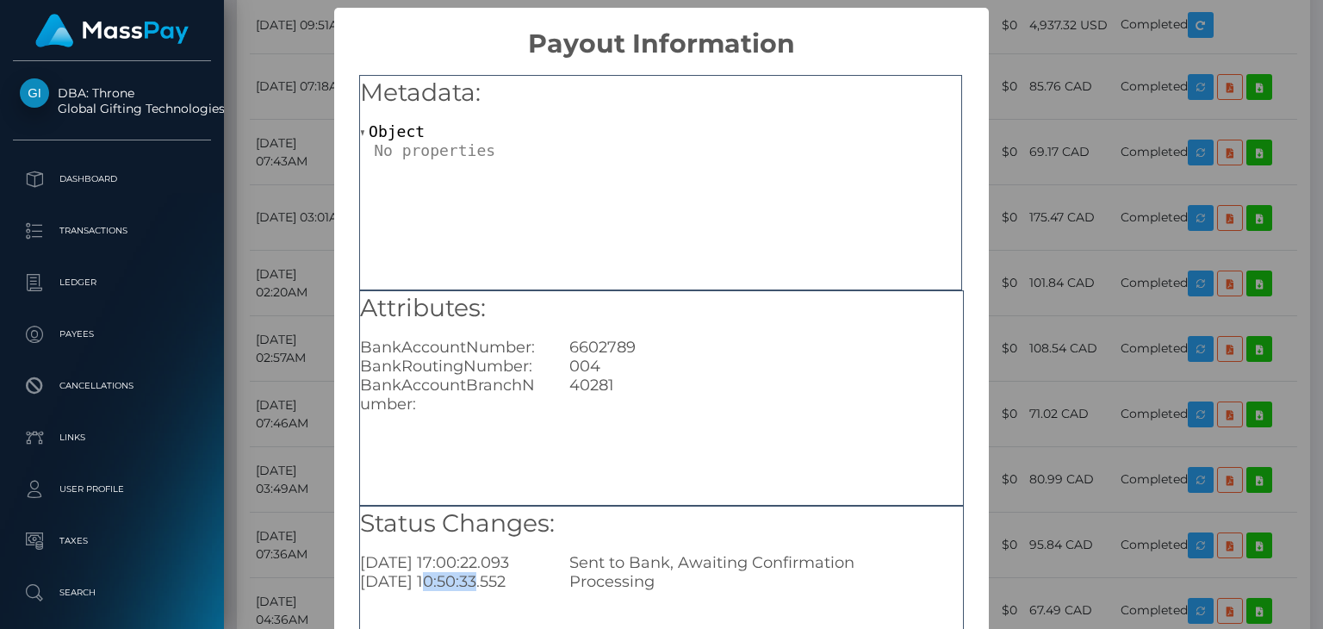
drag, startPoint x: 426, startPoint y: 582, endPoint x: 476, endPoint y: 580, distance: 49.1
click at [476, 580] on div "2025-10-02 10:50:33.552" at bounding box center [451, 581] width 209 height 19
click at [725, 470] on div "Attributes: BankAccountNumber: 6602789 BankRoutingNumber: 004 BankAccountBranch…" at bounding box center [661, 397] width 605 height 215
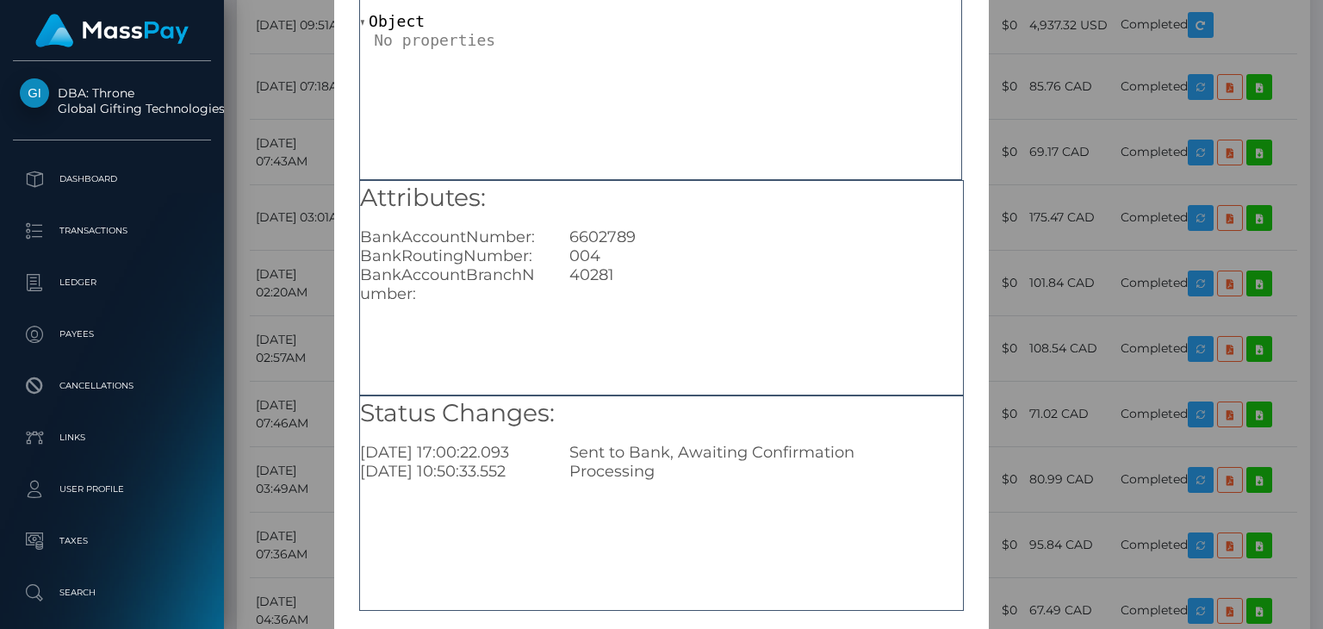
scroll to position [190, 0]
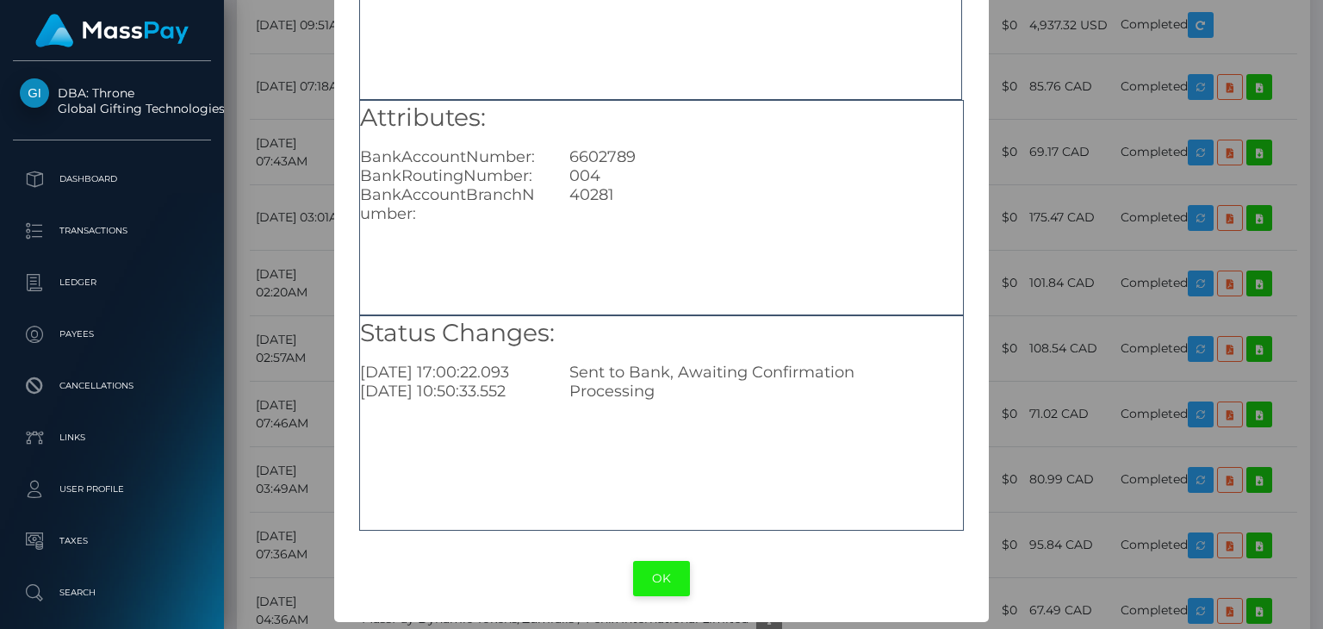
click at [663, 589] on button "OK" at bounding box center [661, 578] width 57 height 35
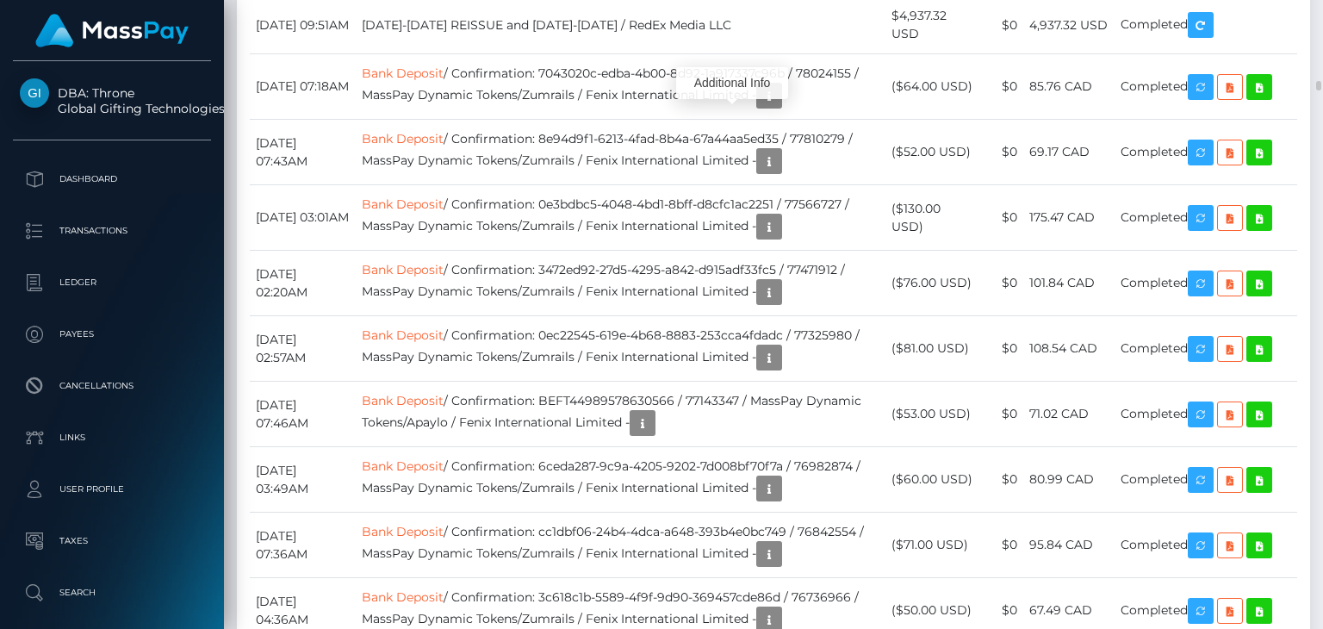
scroll to position [207, 331]
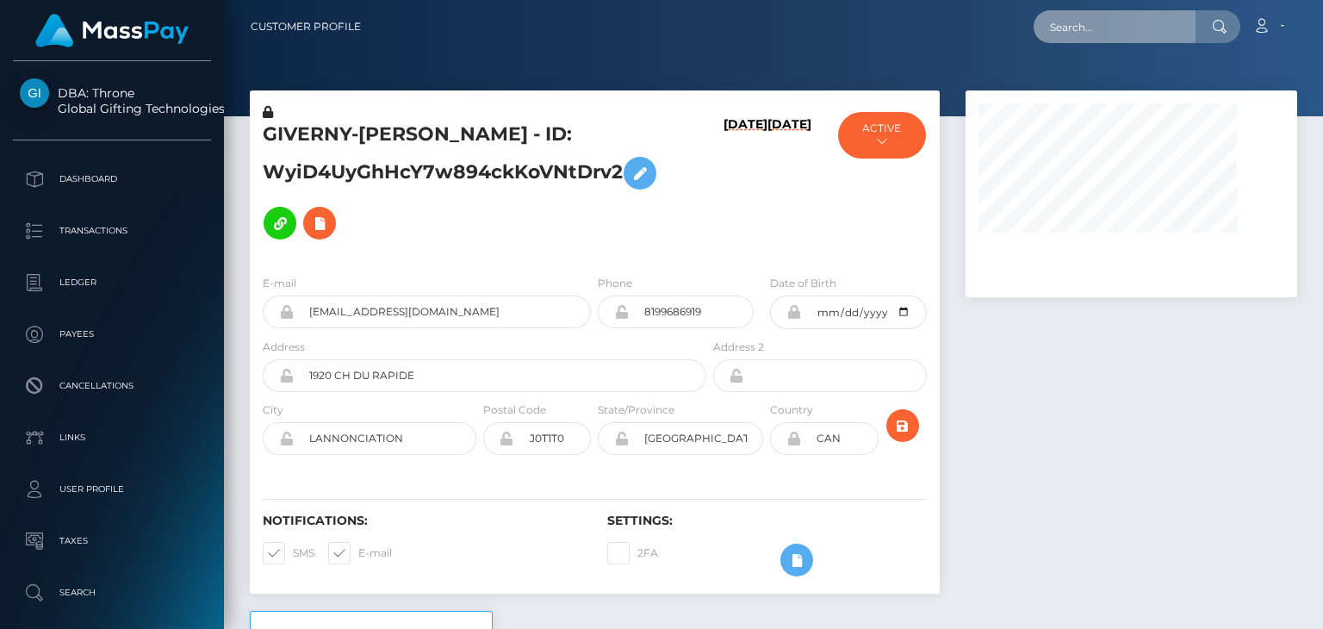
click at [1106, 25] on input "text" at bounding box center [1115, 26] width 162 height 33
paste input "[EMAIL_ADDRESS][DOMAIN_NAME]"
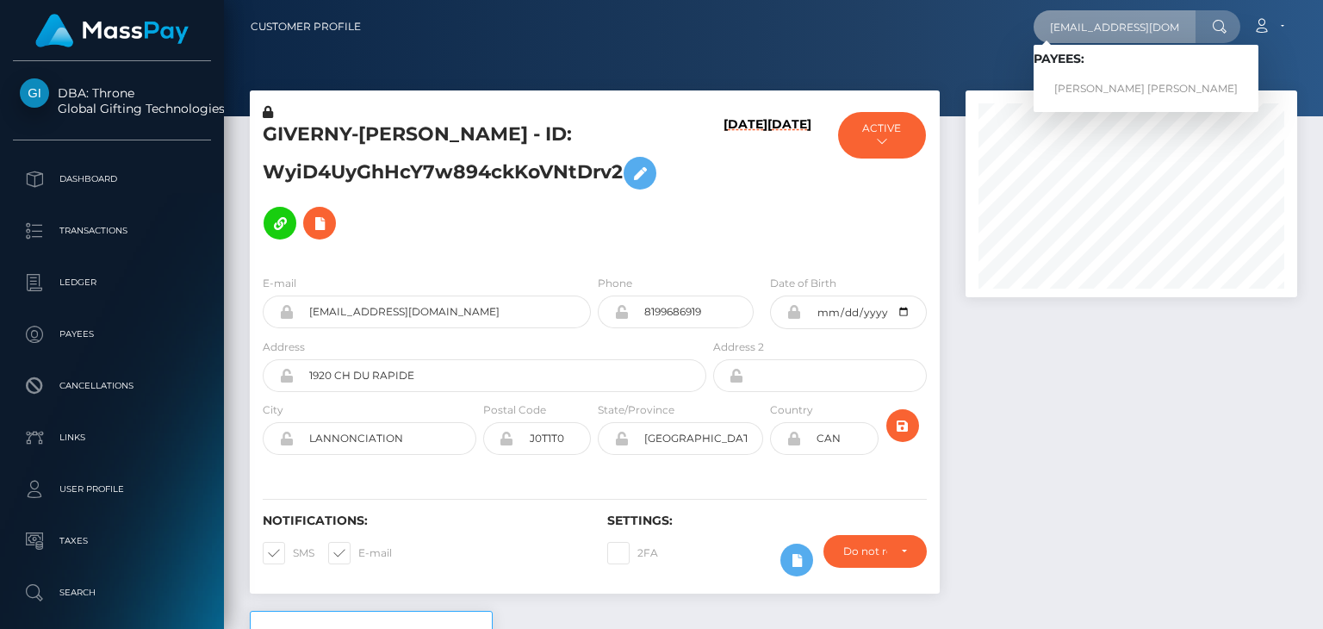
type input "[EMAIL_ADDRESS][DOMAIN_NAME]"
click at [1104, 82] on link "RICHARD DELA CRUZ PASCUAL" at bounding box center [1146, 89] width 225 height 32
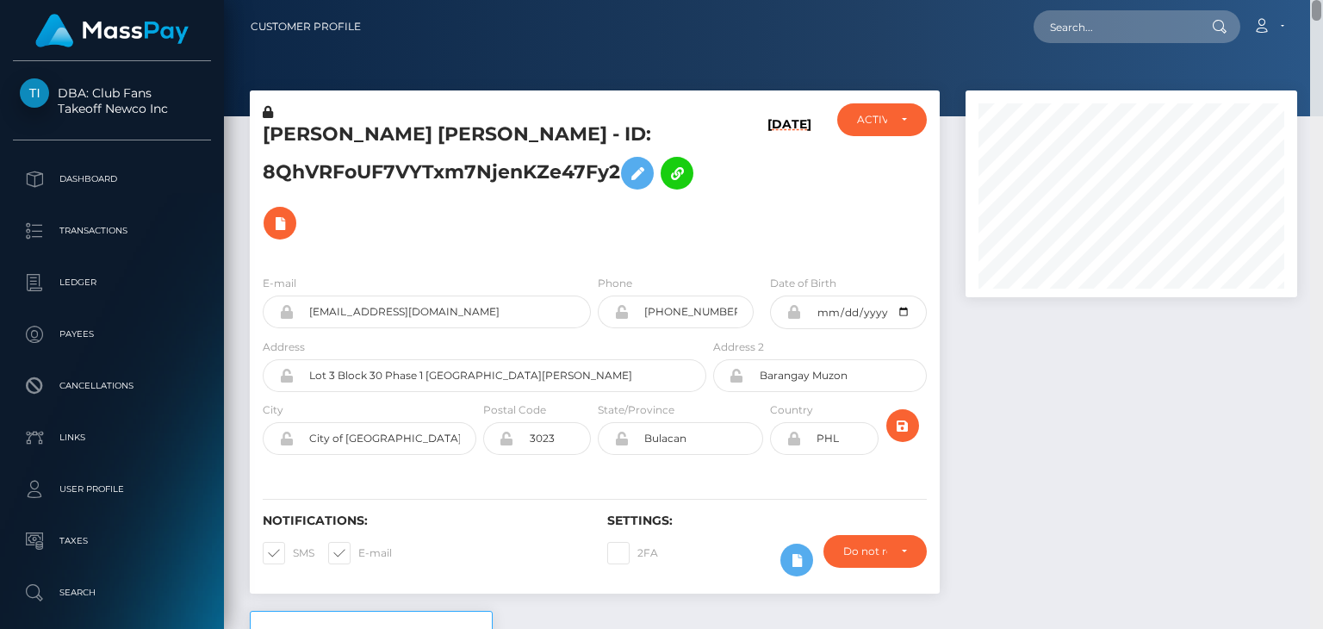
drag, startPoint x: 1313, startPoint y: 610, endPoint x: 1319, endPoint y: -21, distance: 630.7
click at [1319, 0] on html "DBA: Club Fans Takeoff Newco Inc Dashboard Transactions Ledger Payees" at bounding box center [661, 314] width 1323 height 629
click at [1192, 39] on input "text" at bounding box center [1115, 26] width 162 height 33
paste input "[EMAIL_ADDRESS][DOMAIN_NAME]"
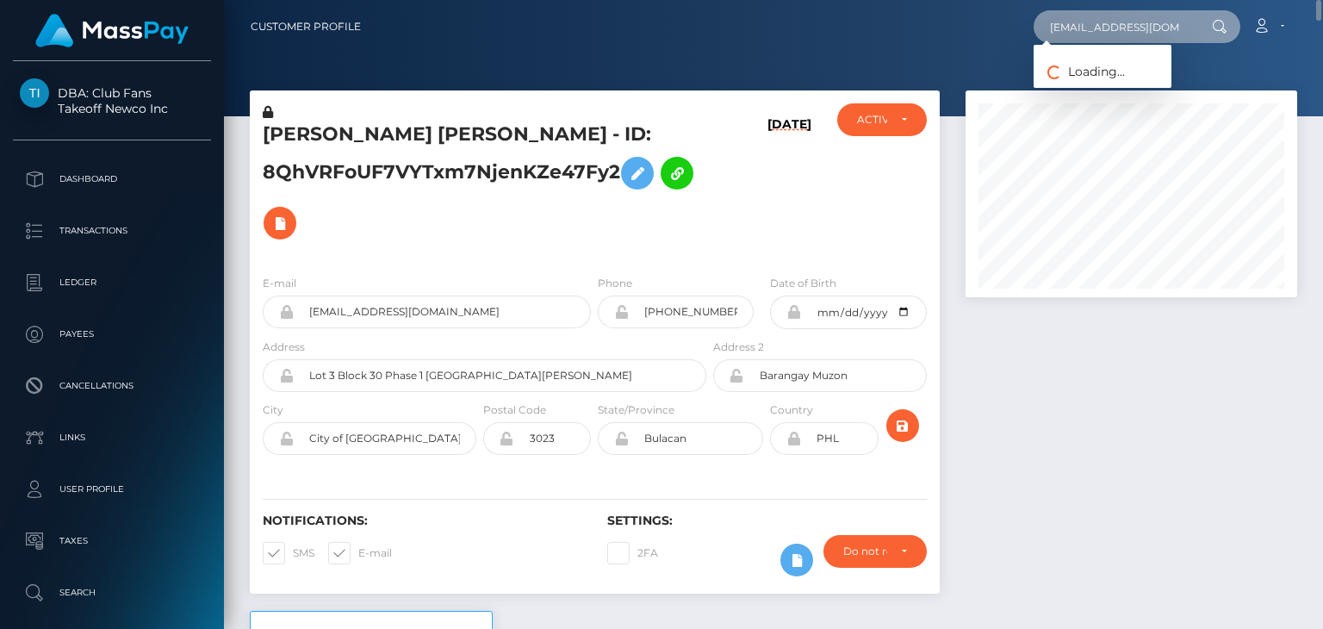
paste input "[EMAIL_ADDRESS][DOMAIN_NAME]"
type input "[EMAIL_ADDRESS][DOMAIN_NAME]"
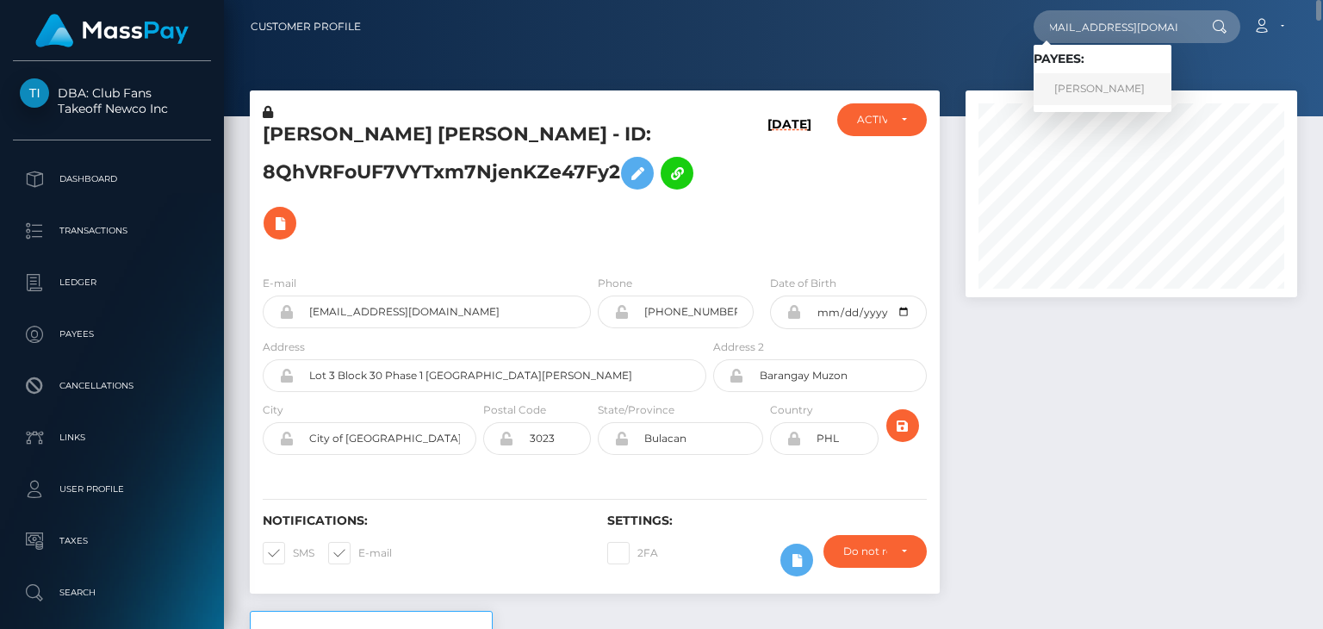
scroll to position [0, 0]
click at [1098, 87] on link "Ilaria ila Pisanello" at bounding box center [1103, 89] width 138 height 32
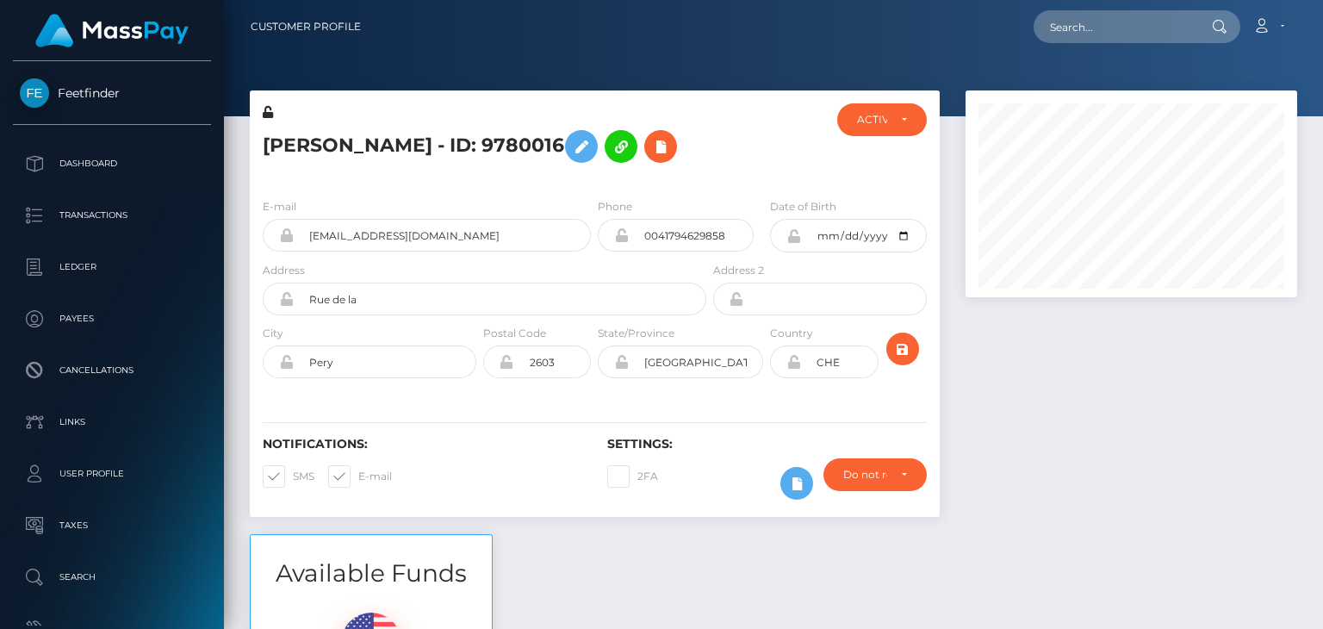
scroll to position [207, 331]
click at [997, 332] on div at bounding box center [1132, 312] width 358 height 444
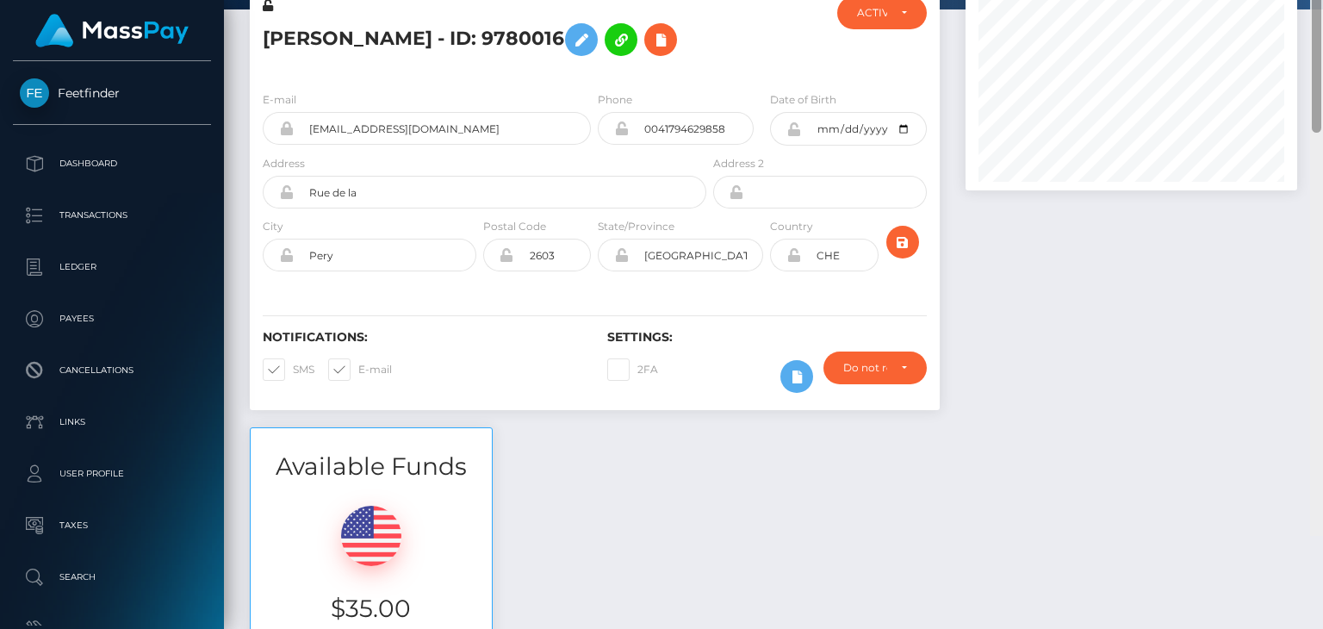
scroll to position [0, 0]
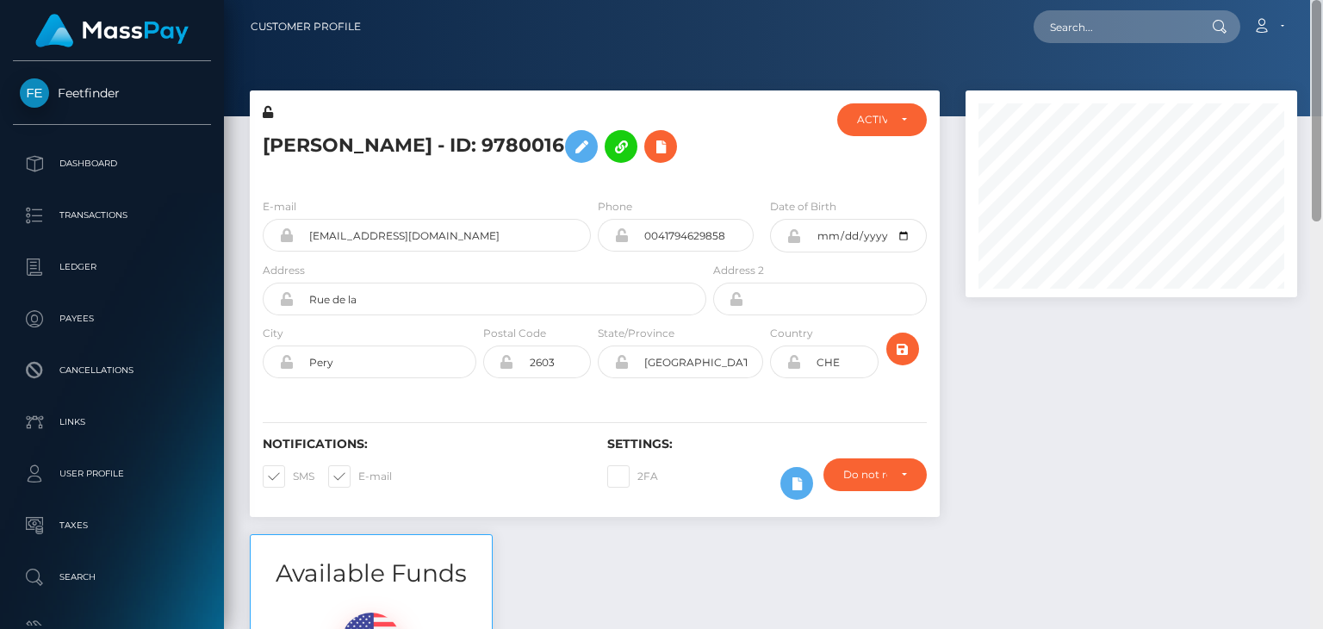
drag, startPoint x: 1316, startPoint y: 88, endPoint x: 1322, endPoint y: 21, distance: 67.6
click at [1322, 21] on div "Customer Profile Loading... Loading..." at bounding box center [773, 314] width 1099 height 629
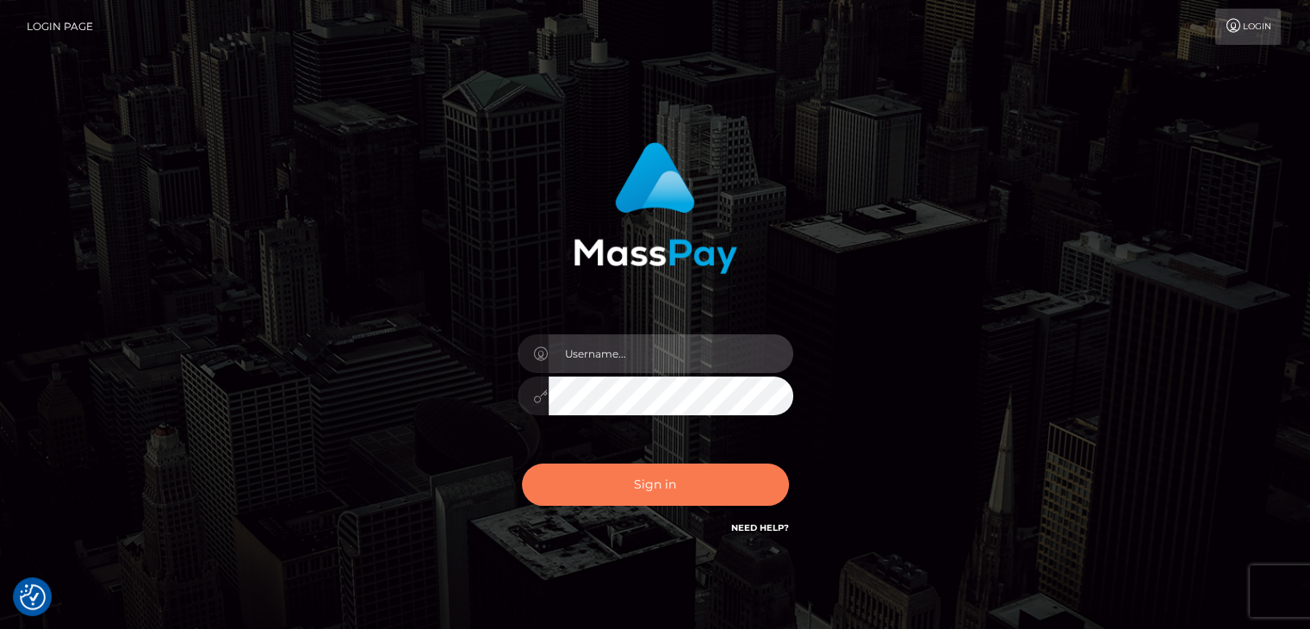
type input "petros.[PERSON_NAME]"
click at [616, 489] on button "Sign in" at bounding box center [655, 485] width 267 height 42
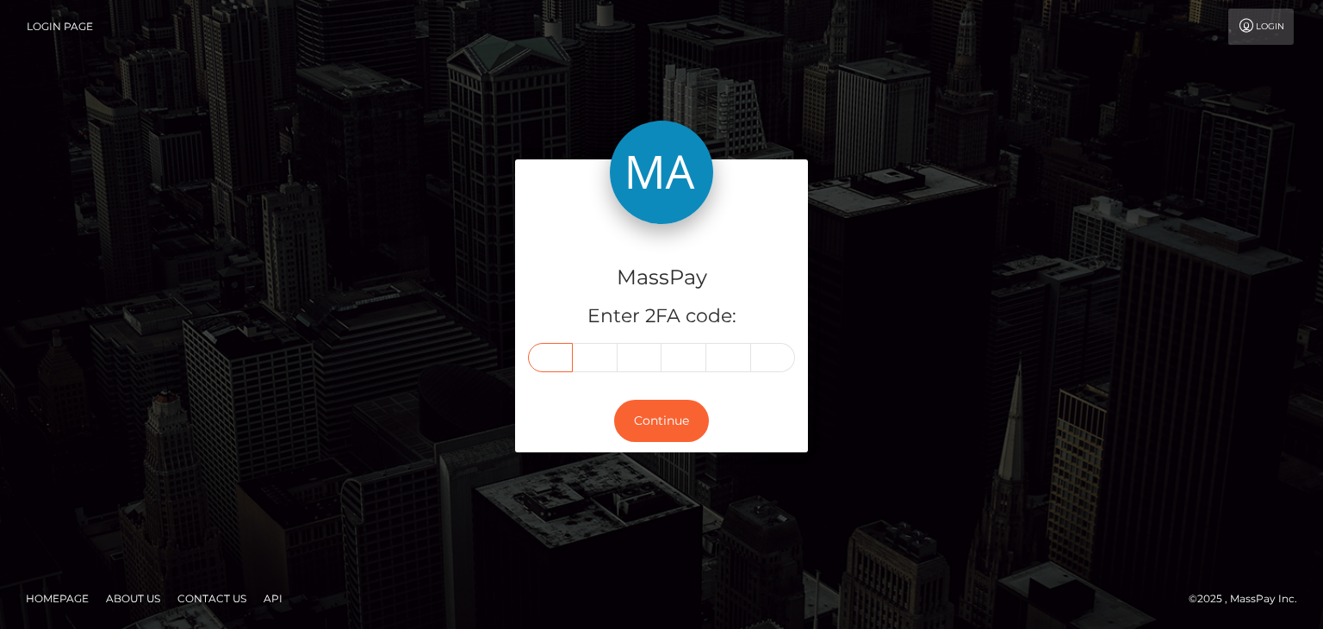
paste input "7"
type input "7"
type input "6"
type input "8"
type input "4"
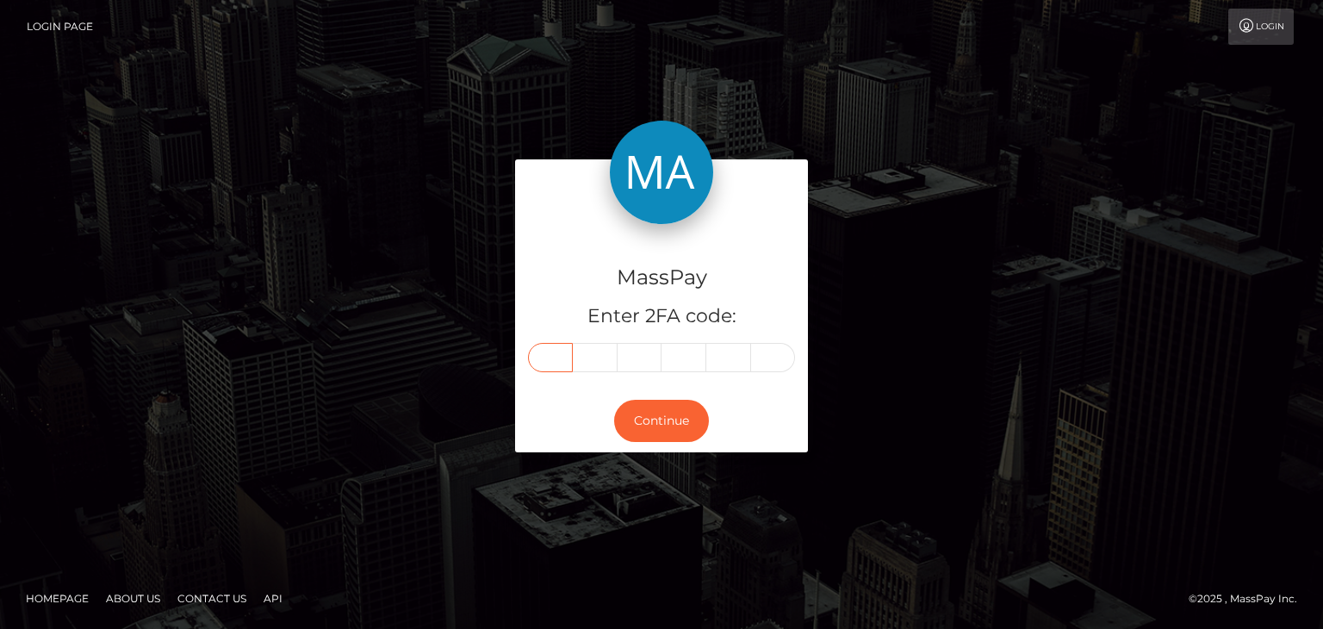
type input "1"
type input "5"
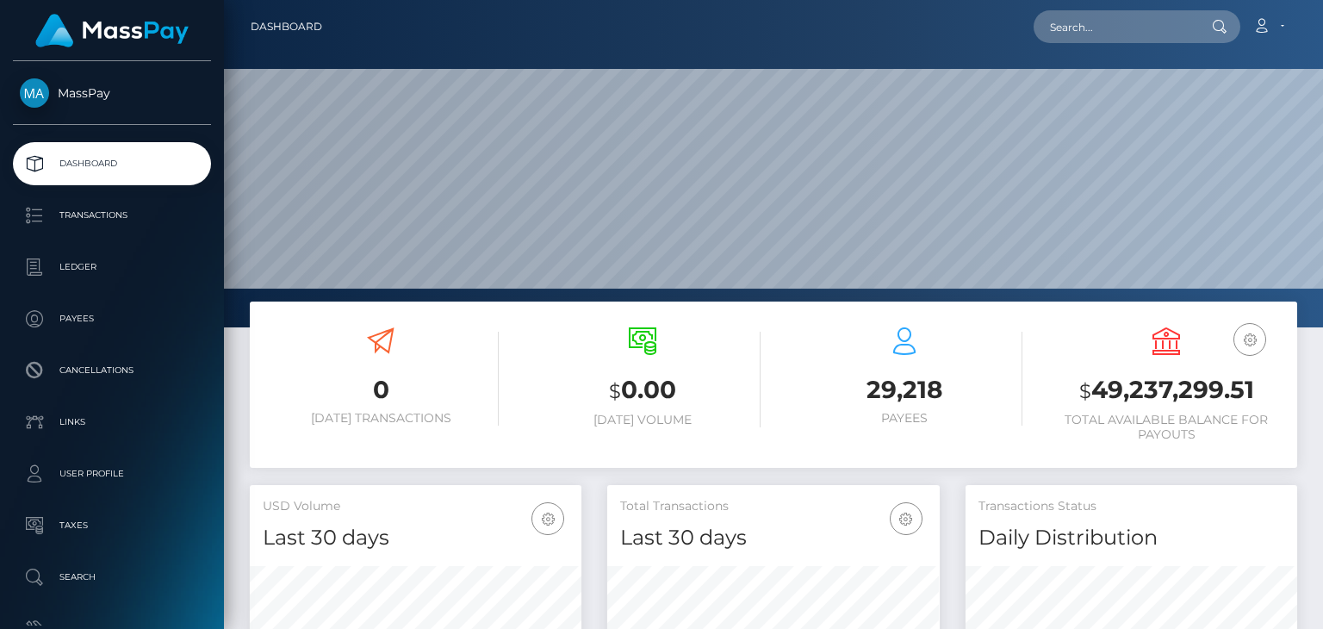
scroll to position [305, 331]
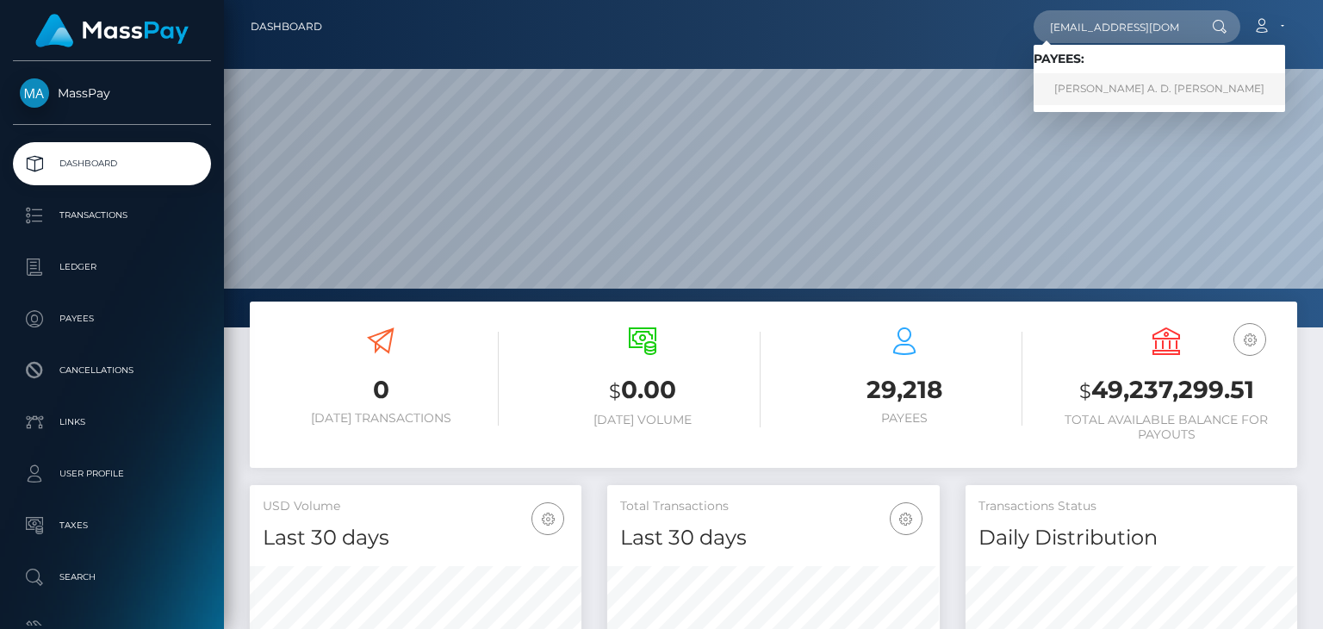
type input "[EMAIL_ADDRESS][DOMAIN_NAME]"
click at [1106, 90] on link "[PERSON_NAME] A. D. [PERSON_NAME]" at bounding box center [1160, 89] width 252 height 32
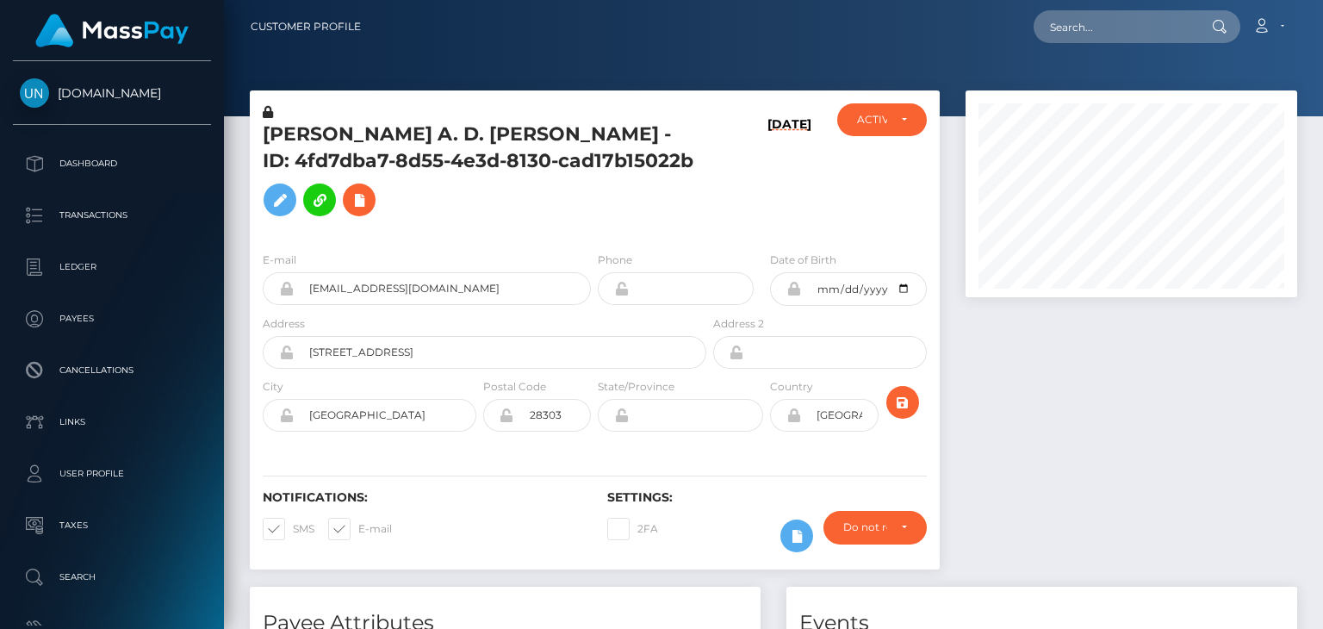
scroll to position [207, 331]
click at [781, 53] on div at bounding box center [773, 58] width 1099 height 116
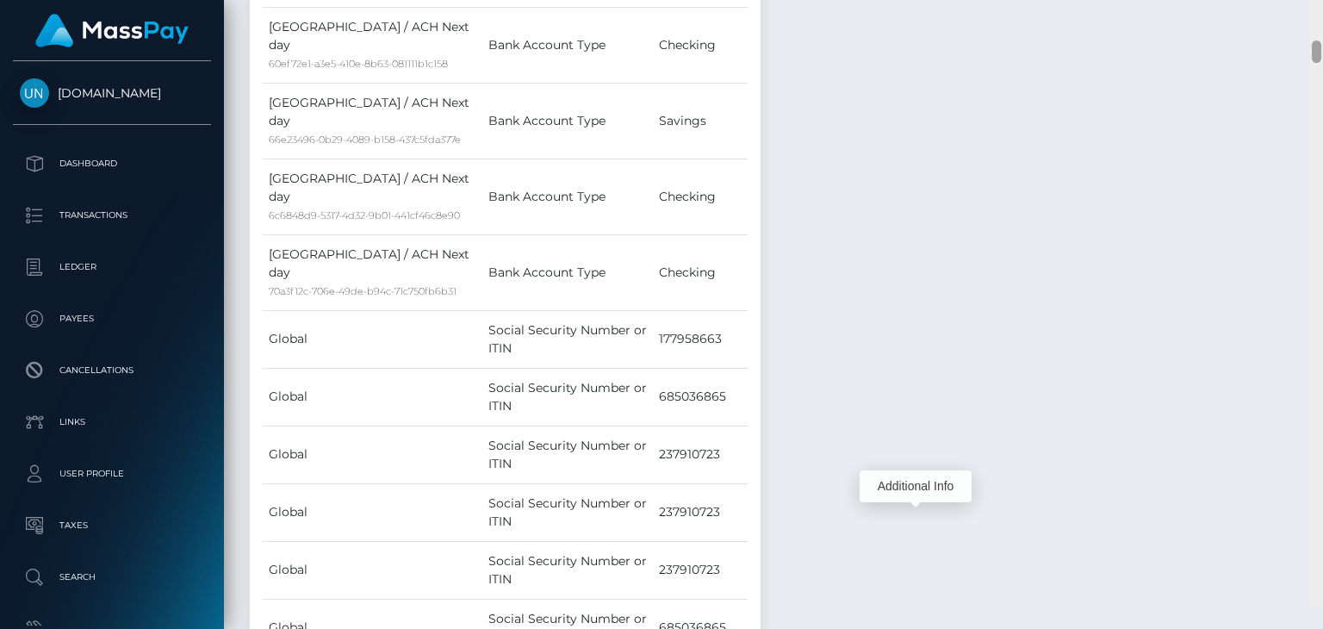
scroll to position [1740, 0]
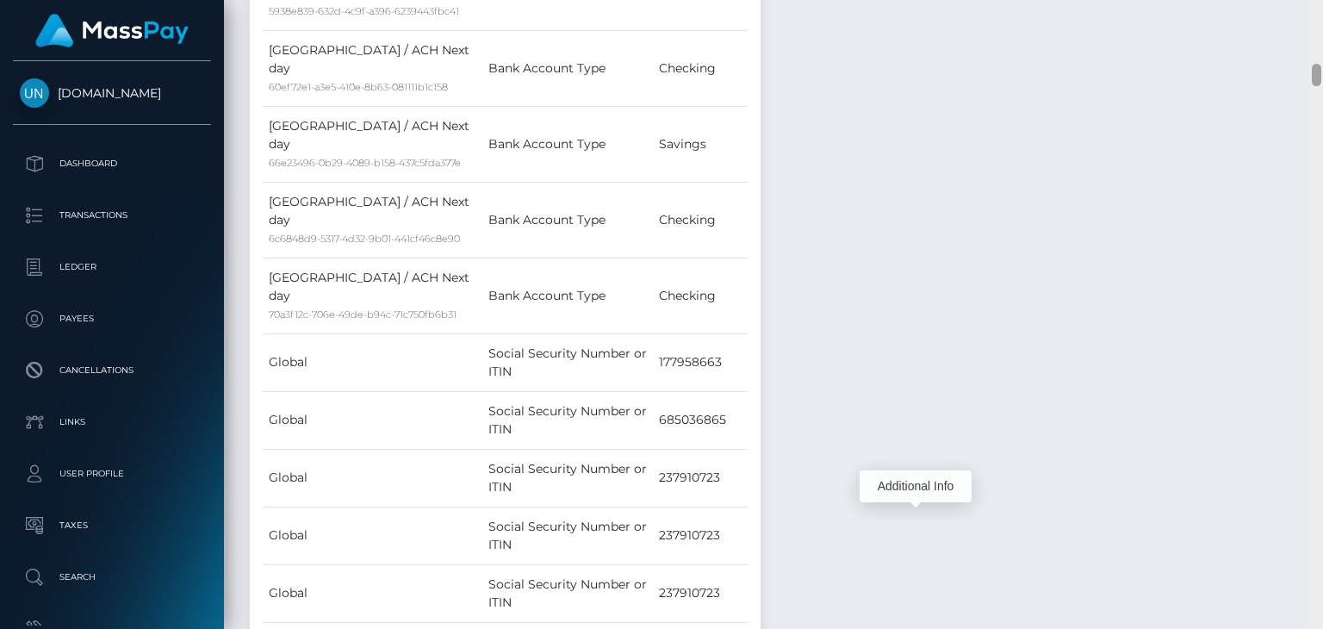
drag, startPoint x: 1315, startPoint y: 568, endPoint x: 1322, endPoint y: 67, distance: 500.6
click at [1322, 67] on div at bounding box center [1316, 314] width 13 height 629
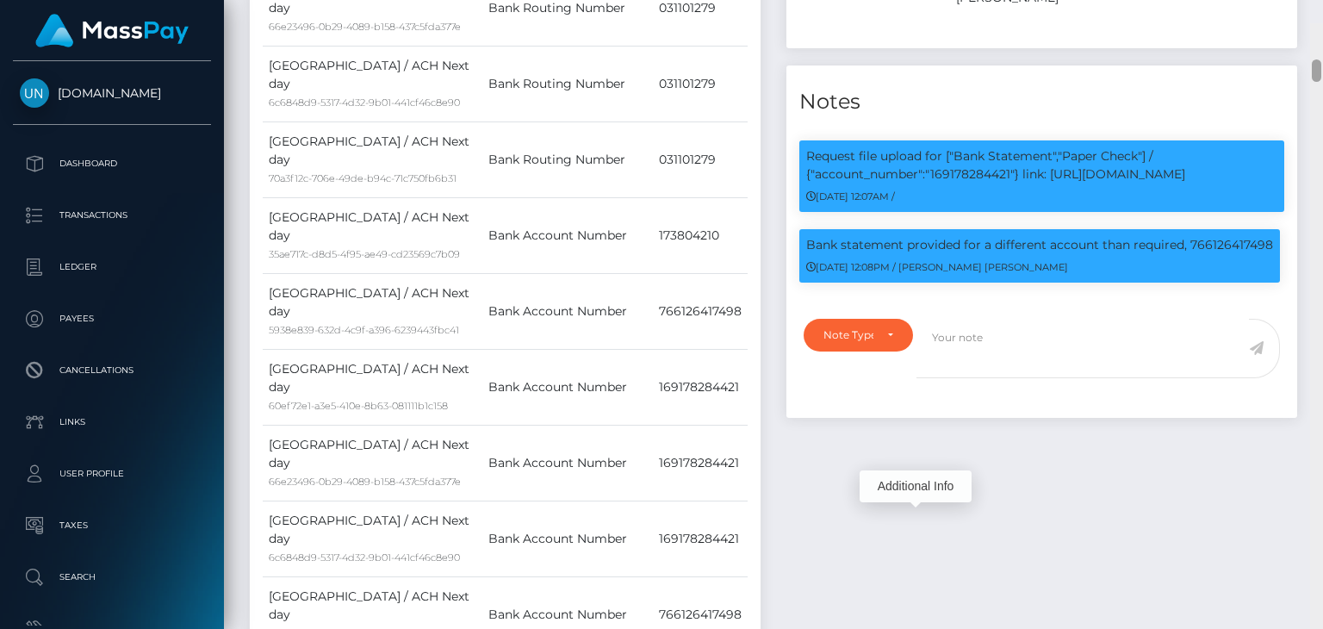
scroll to position [990, 0]
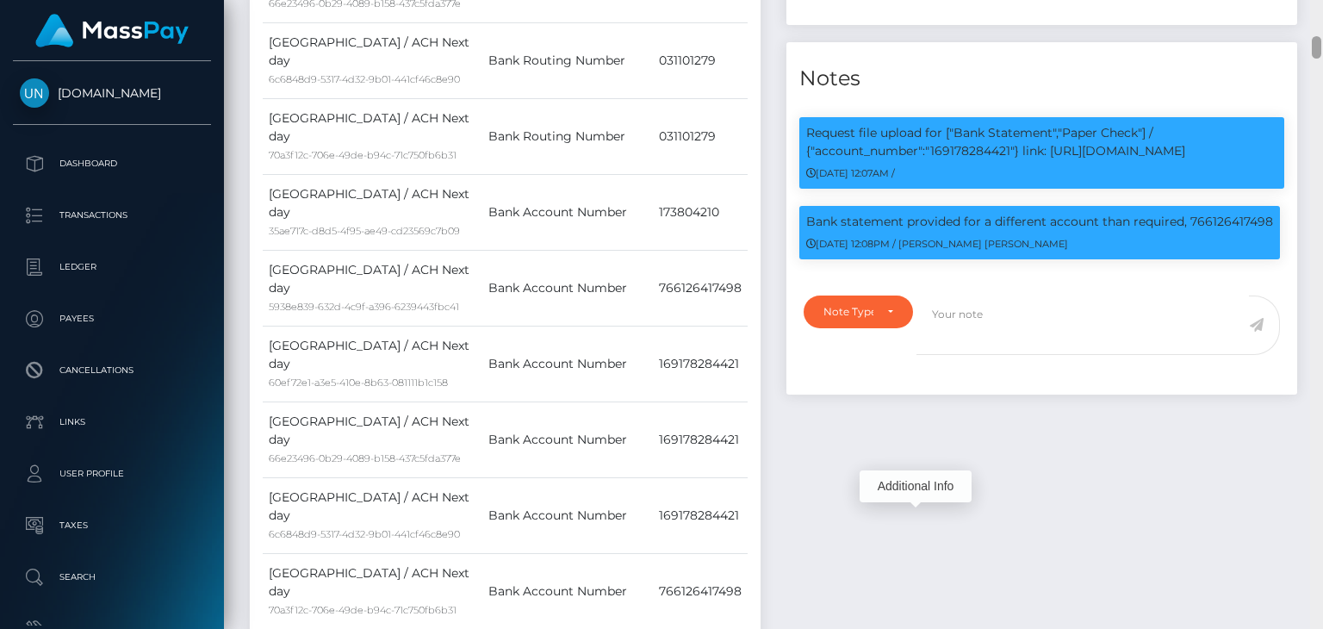
drag, startPoint x: 1313, startPoint y: 77, endPoint x: 1322, endPoint y: 49, distance: 28.9
click at [1322, 49] on div at bounding box center [1316, 314] width 13 height 629
click at [970, 124] on p "Request file upload for ["Bank Statement","Paper Check"] / {"account_number":"1…" at bounding box center [1041, 142] width 471 height 36
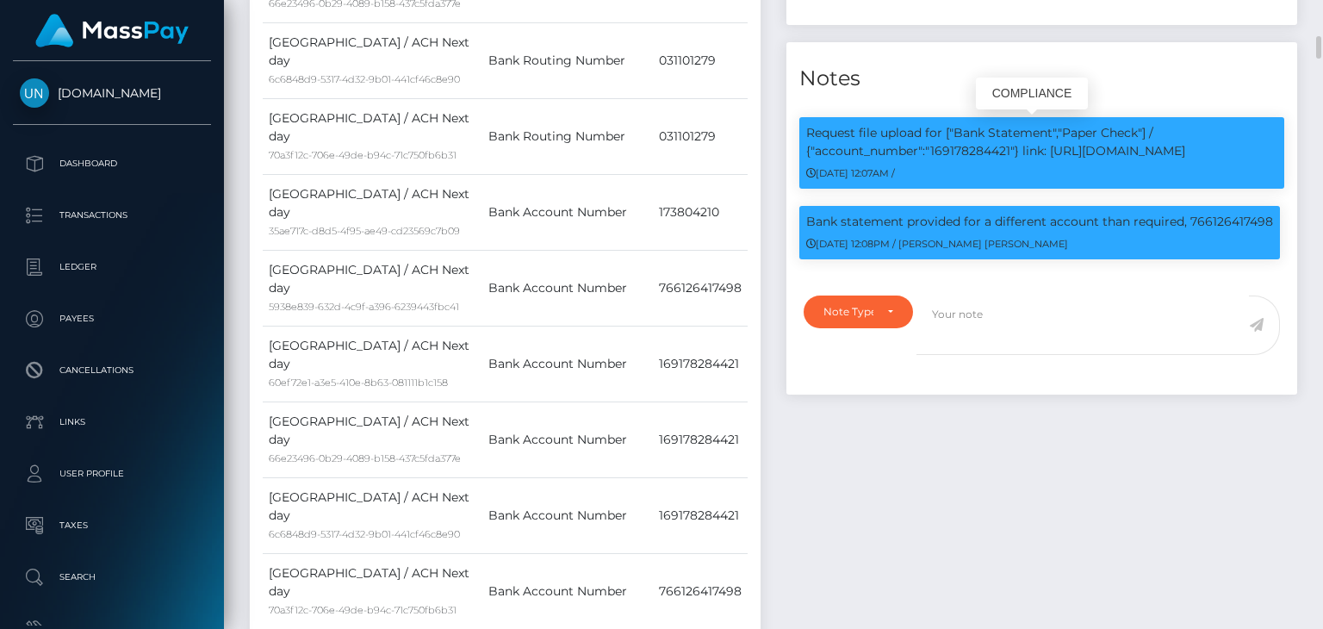
copy p "169178284421"
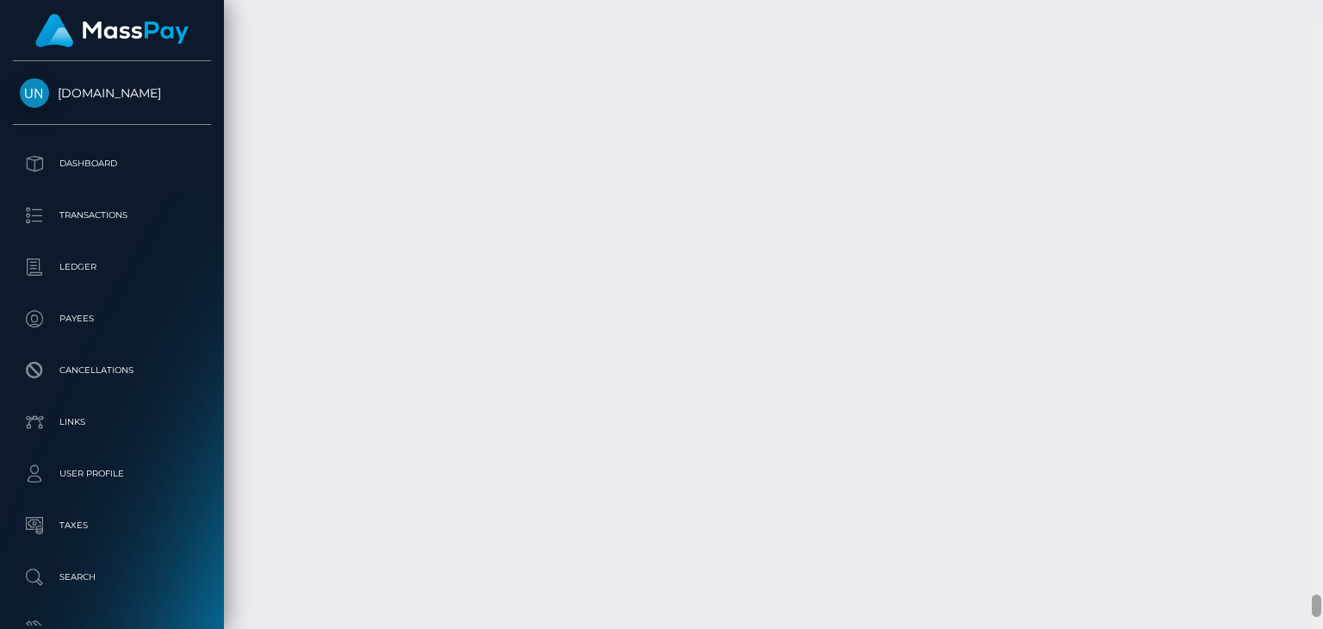
scroll to position [15541, 0]
drag, startPoint x: 1317, startPoint y: 43, endPoint x: 1235, endPoint y: 578, distance: 541.4
click at [1235, 578] on div "Customer Profile Loading... Loading..." at bounding box center [773, 314] width 1099 height 629
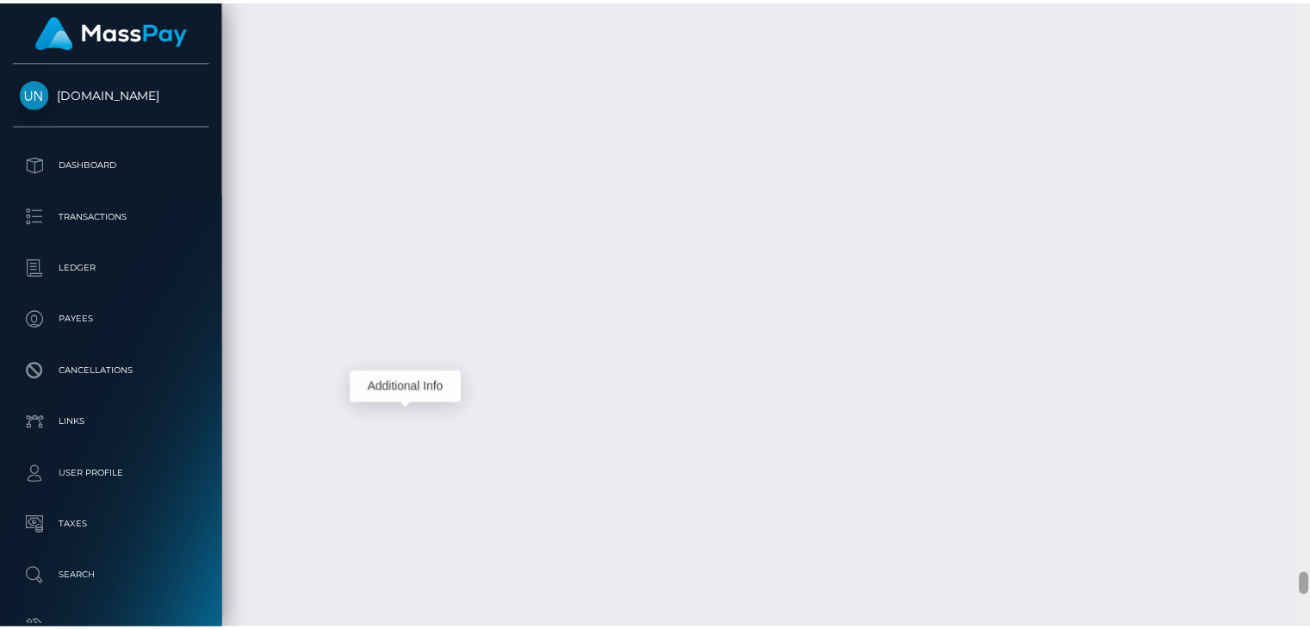
scroll to position [15682, 0]
click at [1316, 579] on div at bounding box center [1316, 587] width 9 height 22
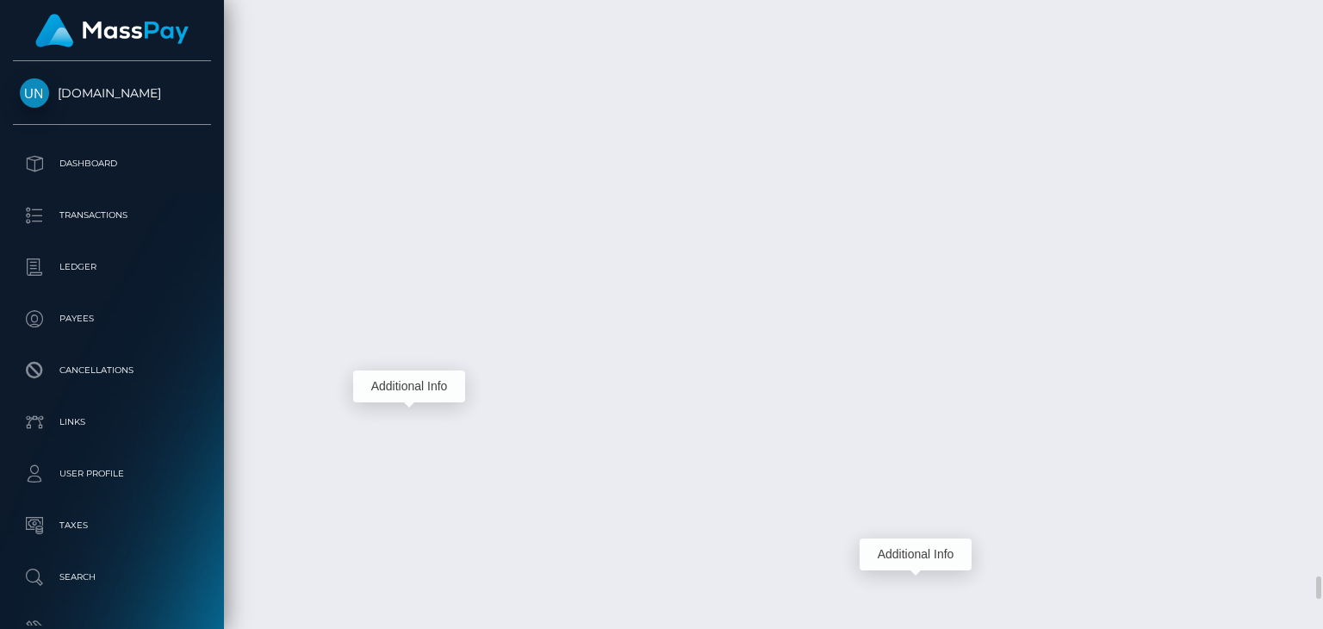
scroll to position [207, 331]
drag, startPoint x: 1322, startPoint y: 582, endPoint x: 1315, endPoint y: 602, distance: 22.1
click at [1315, 602] on div at bounding box center [1316, 314] width 13 height 629
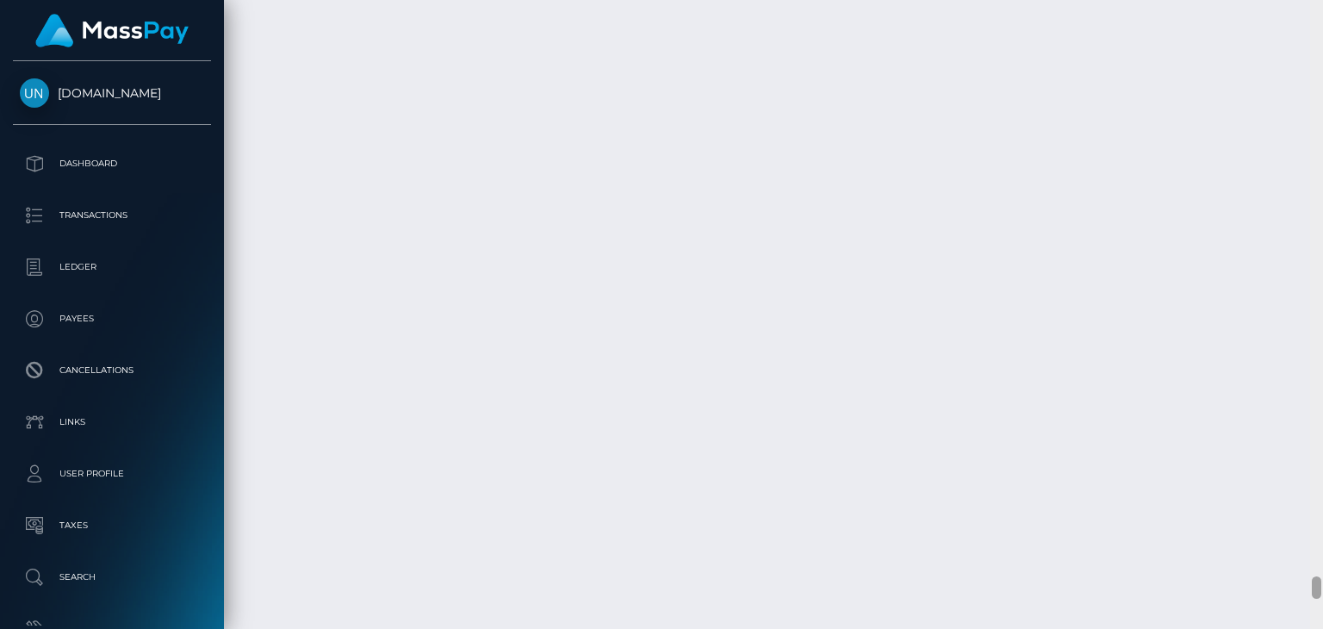
drag, startPoint x: 1316, startPoint y: 597, endPoint x: 1316, endPoint y: 606, distance: 8.7
click at [1316, 606] on div at bounding box center [1316, 314] width 13 height 629
click at [1316, 606] on div at bounding box center [1316, 611] width 9 height 22
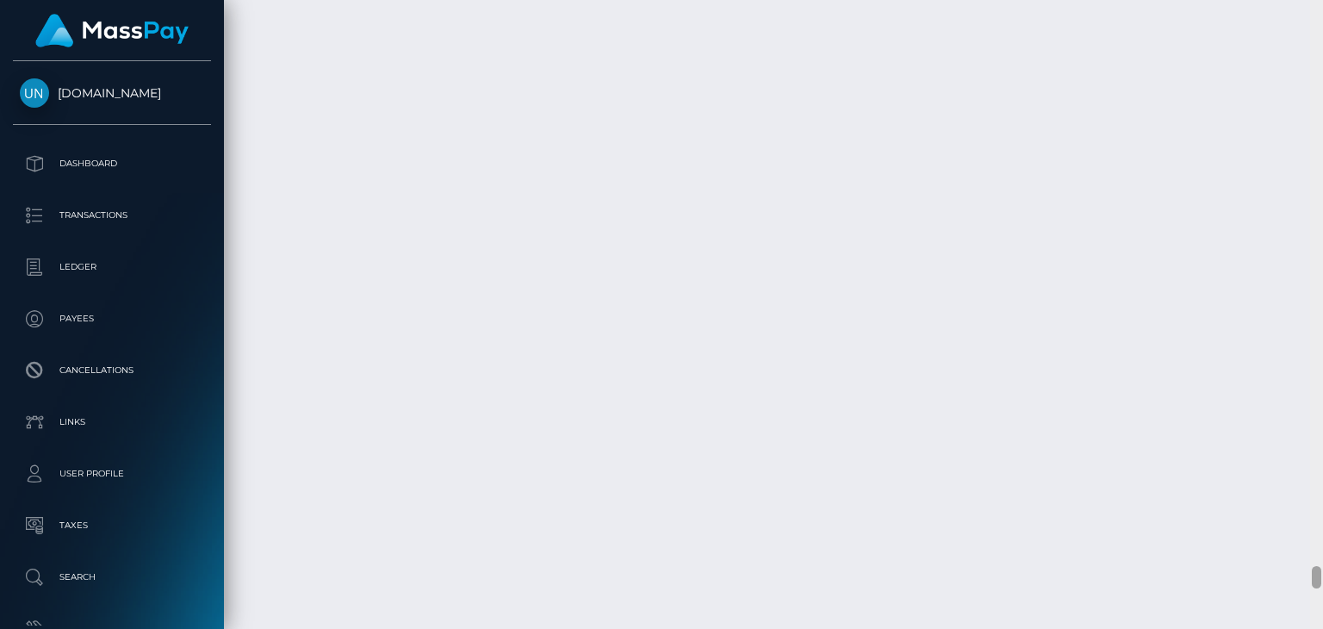
drag, startPoint x: 1316, startPoint y: 606, endPoint x: 1315, endPoint y: 572, distance: 33.6
click at [1315, 572] on div at bounding box center [1316, 577] width 9 height 22
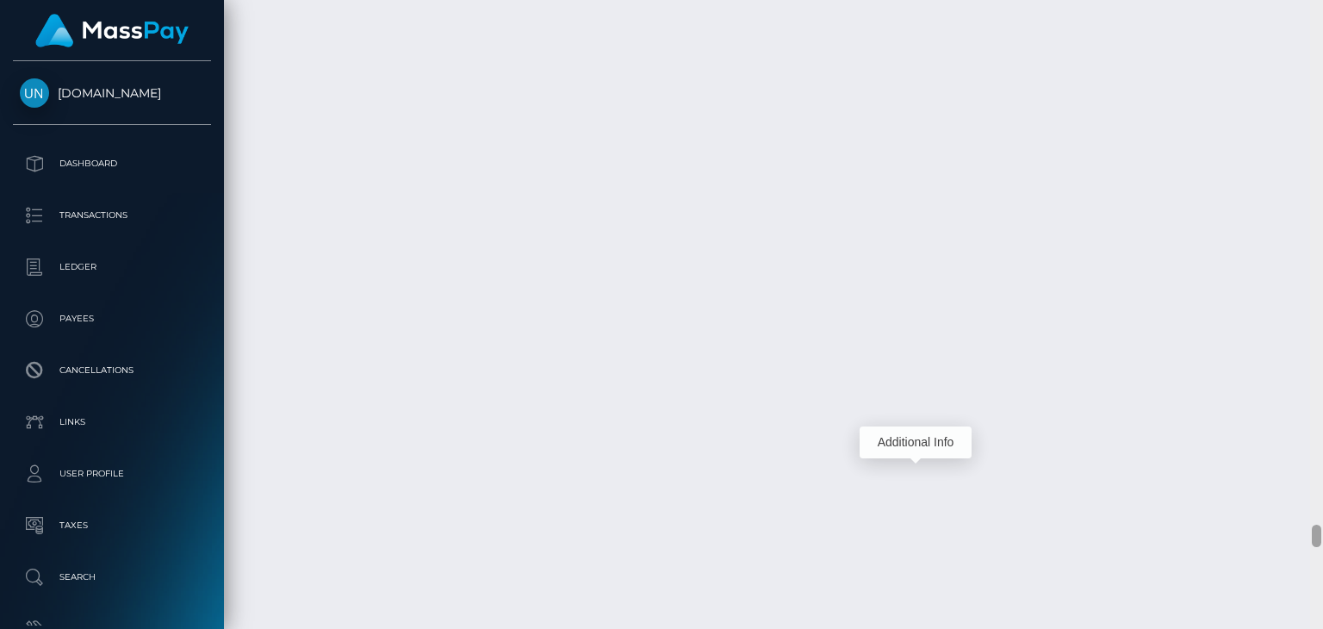
drag, startPoint x: 1315, startPoint y: 583, endPoint x: 1320, endPoint y: 542, distance: 41.7
click at [1320, 542] on div at bounding box center [1316, 536] width 9 height 22
drag, startPoint x: 1320, startPoint y: 540, endPoint x: 1322, endPoint y: 513, distance: 26.8
click at [1322, 513] on div at bounding box center [1316, 314] width 13 height 629
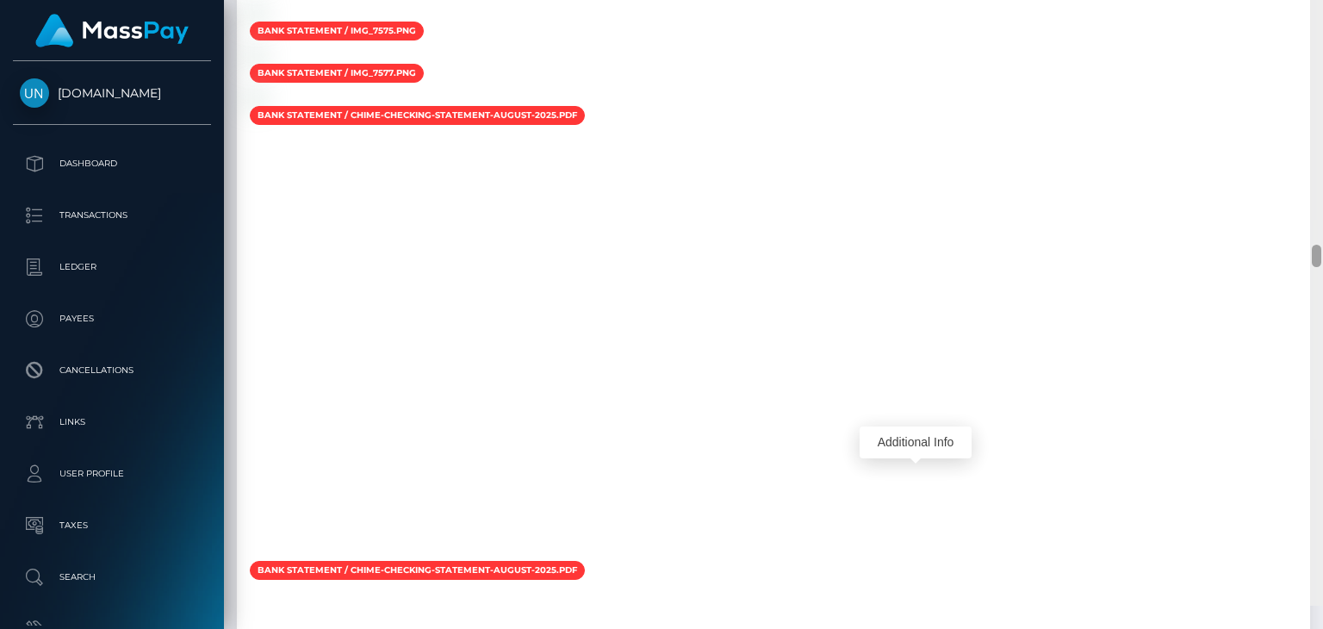
scroll to position [7290, 0]
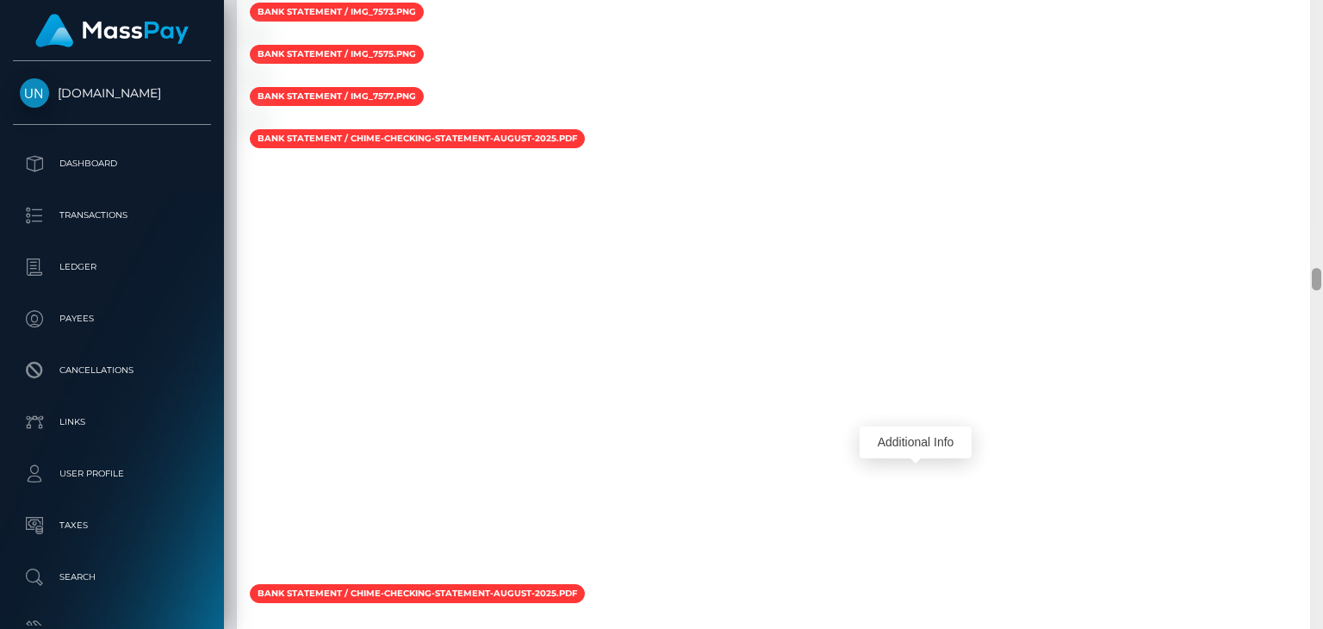
drag, startPoint x: 1318, startPoint y: 506, endPoint x: 1322, endPoint y: 276, distance: 230.1
click at [1322, 276] on div at bounding box center [1316, 314] width 13 height 629
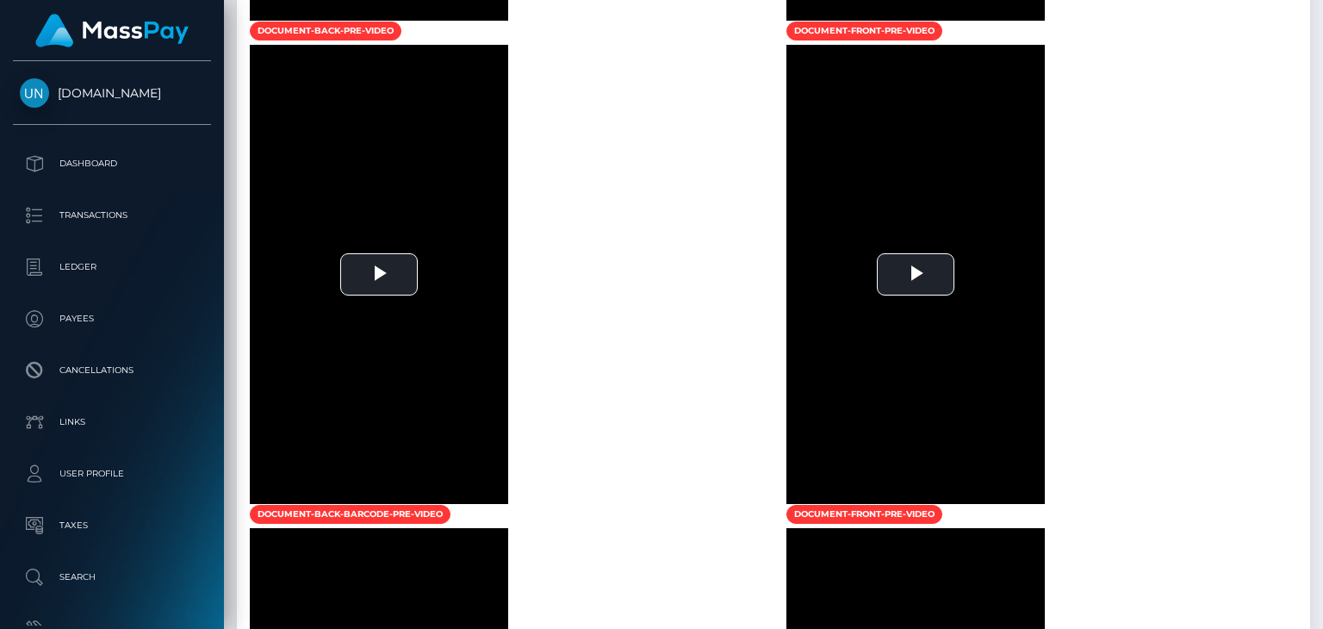
scroll to position [0, 0]
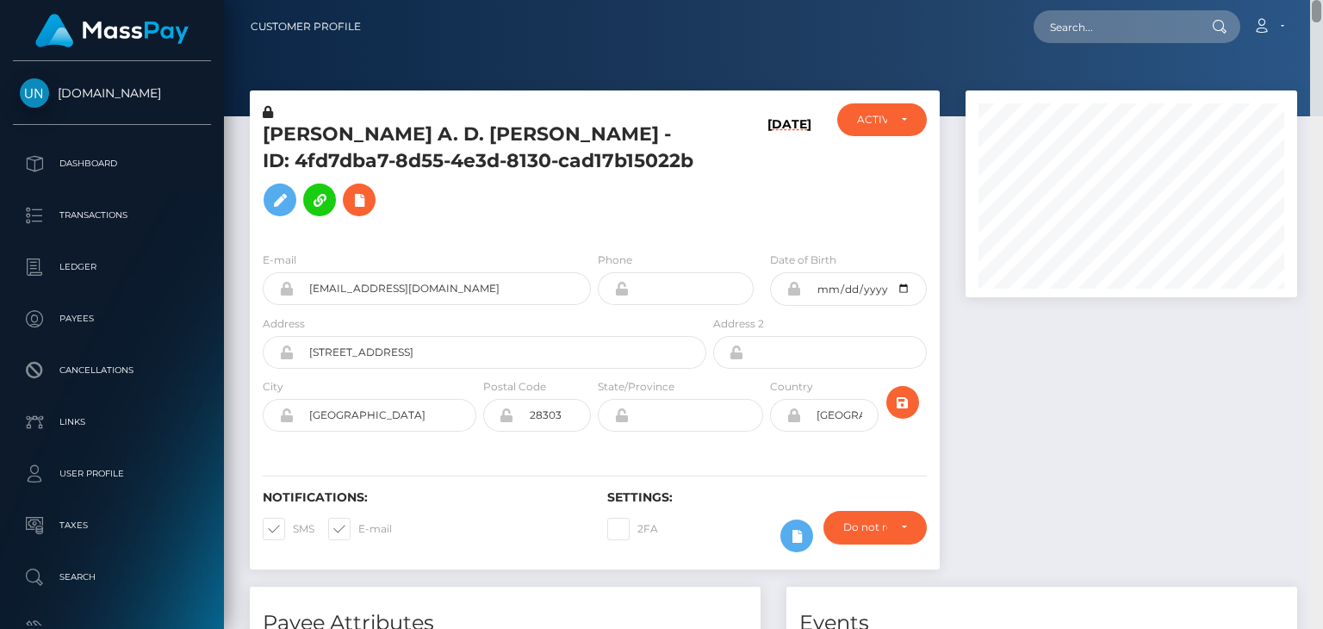
drag, startPoint x: 1318, startPoint y: 250, endPoint x: 1311, endPoint y: 8, distance: 242.2
click at [1311, 8] on div "Customer Profile Loading... Loading..." at bounding box center [773, 314] width 1099 height 629
click at [315, 126] on h5 "JACQUELINE A. D. DOUGLAS - ID: 4fd7dba7-8d55-4e3d-8130-cad17b15022b" at bounding box center [480, 172] width 434 height 103
copy h5 "JACQUELINE"
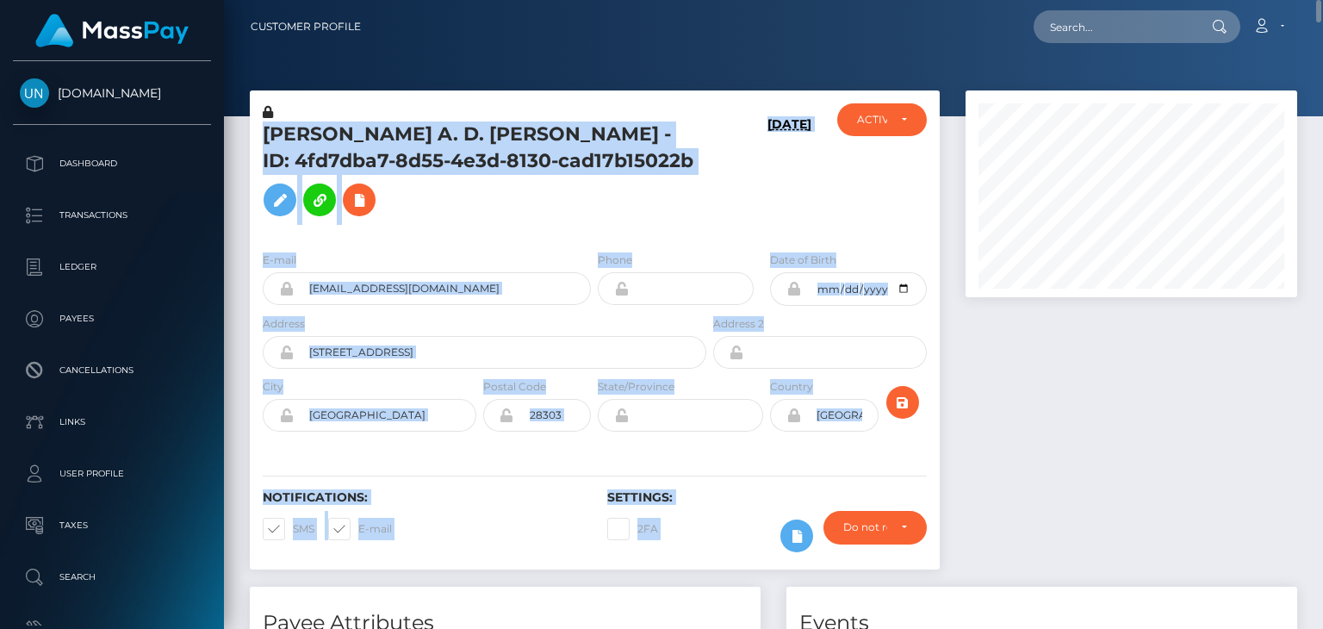
drag, startPoint x: 1319, startPoint y: 14, endPoint x: 1293, endPoint y: 116, distance: 105.7
click at [1293, 116] on div "Customer Profile Loading... Loading..." at bounding box center [773, 314] width 1099 height 629
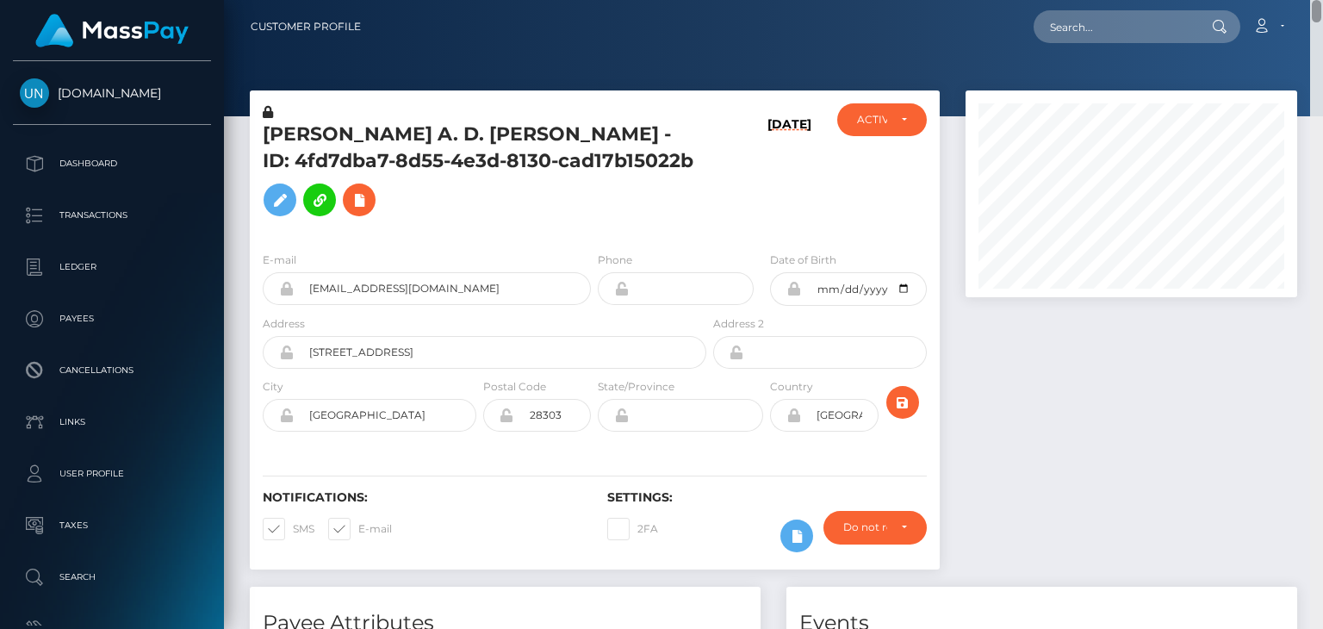
click at [1313, 67] on div at bounding box center [1316, 314] width 13 height 629
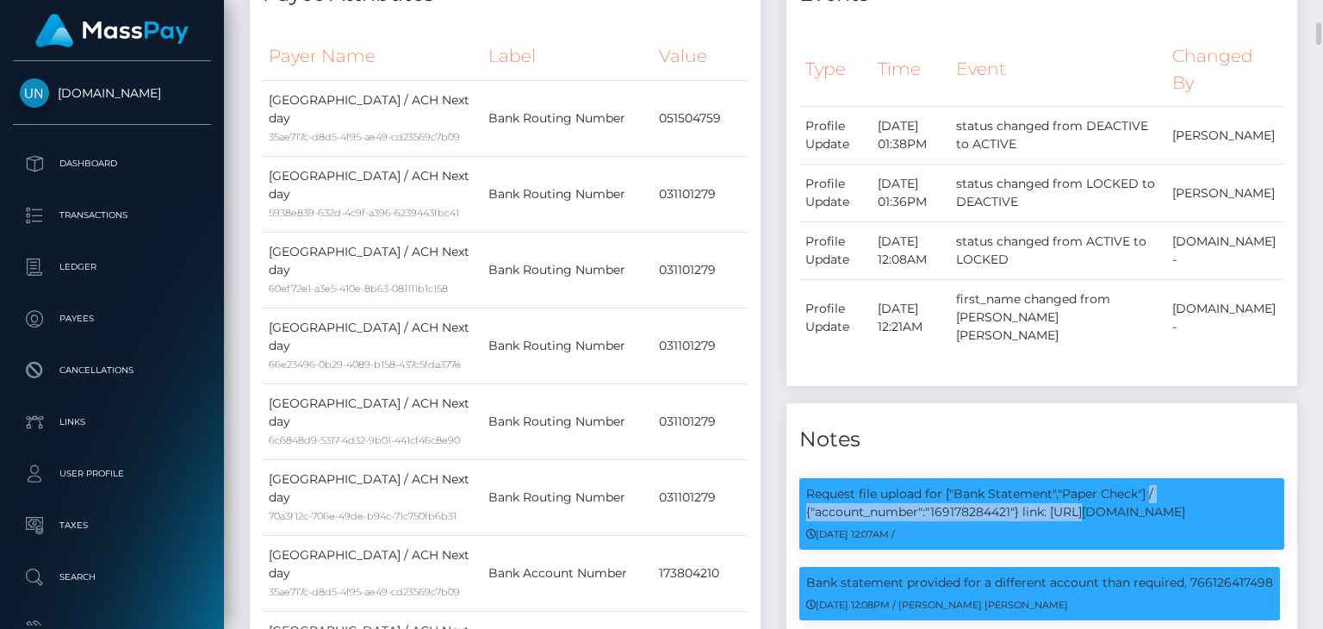
scroll to position [207, 331]
drag, startPoint x: 799, startPoint y: 466, endPoint x: 1024, endPoint y: 484, distance: 225.6
click at [1024, 484] on div "Request file upload for ["Bank Statement","Paper Check"] / {"account_number":"1…" at bounding box center [1042, 522] width 511 height 89
copy p "Request file upload for ["Bank Statement","Paper Check"] / {"account_number":"1…"
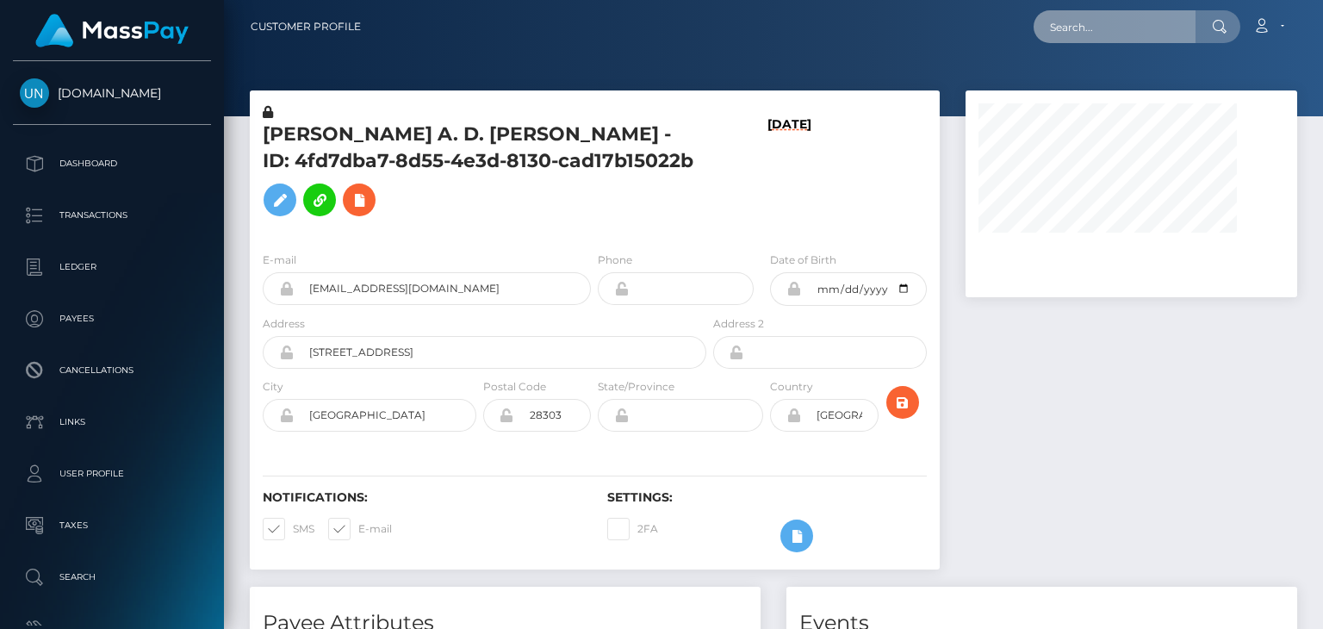
click at [1037, 32] on input "text" at bounding box center [1115, 26] width 162 height 33
paste input "jusjoeking.reyes@gmail.com"
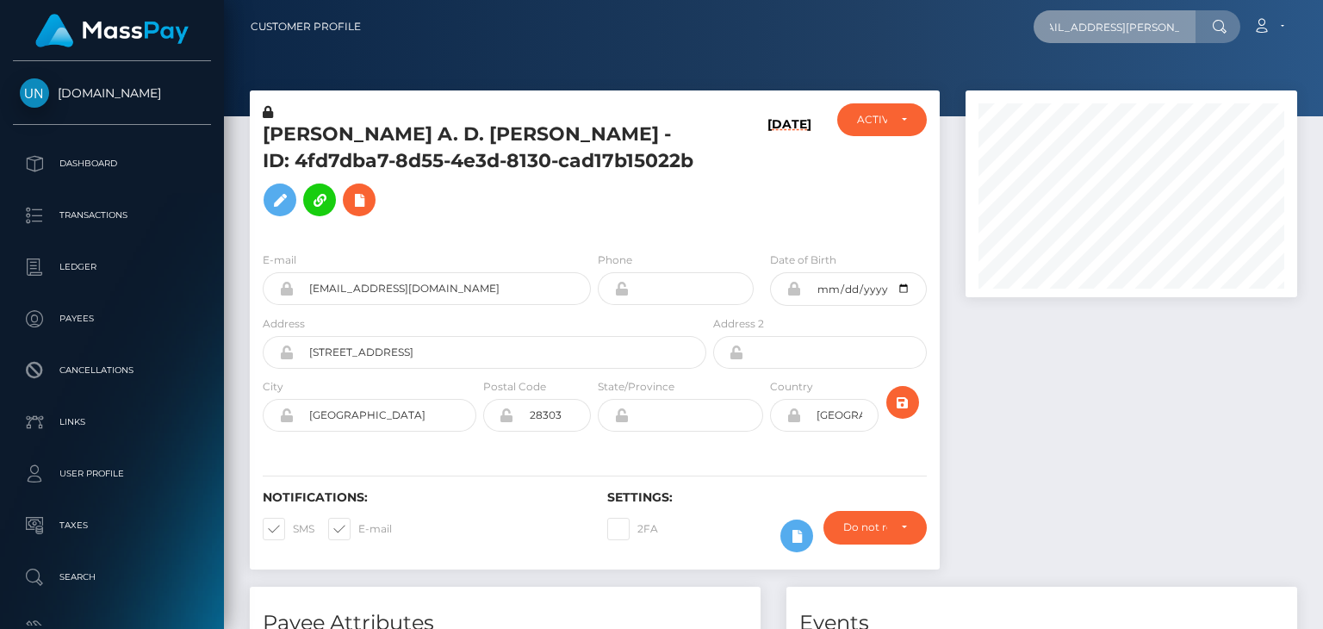
scroll to position [207, 331]
type input "jusjoeking.reyes@gmail.com"
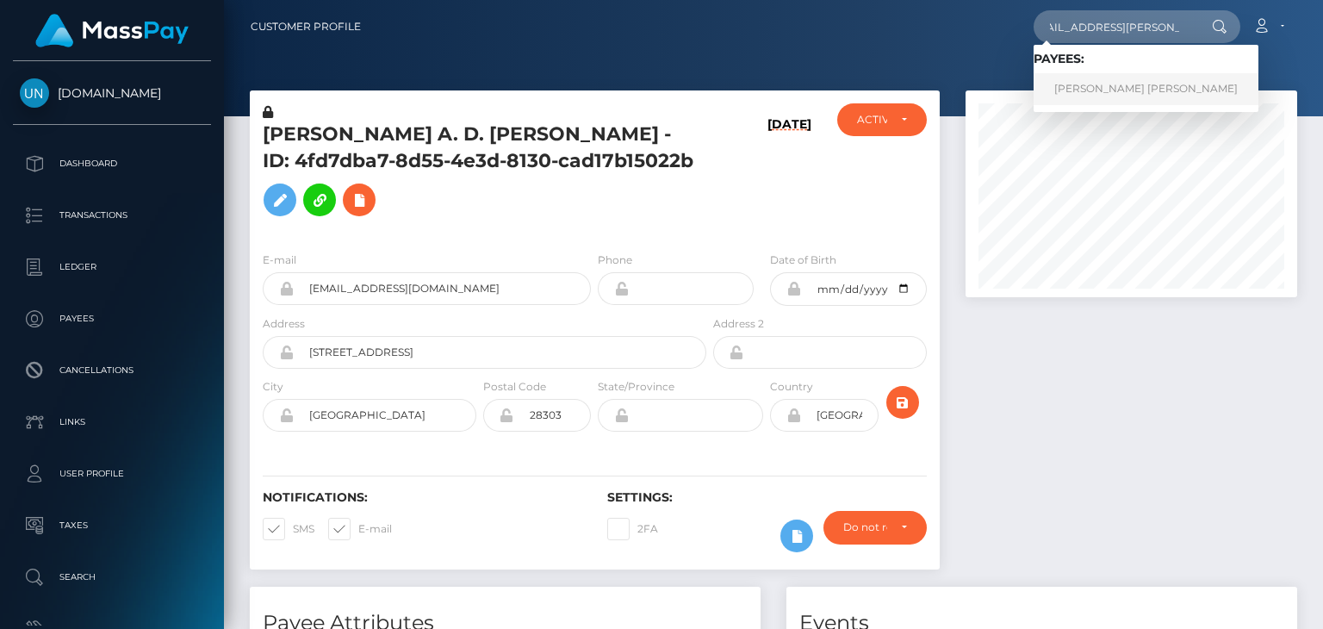
scroll to position [0, 0]
click at [1120, 102] on link "JOSEPH RAY REYES" at bounding box center [1146, 89] width 225 height 32
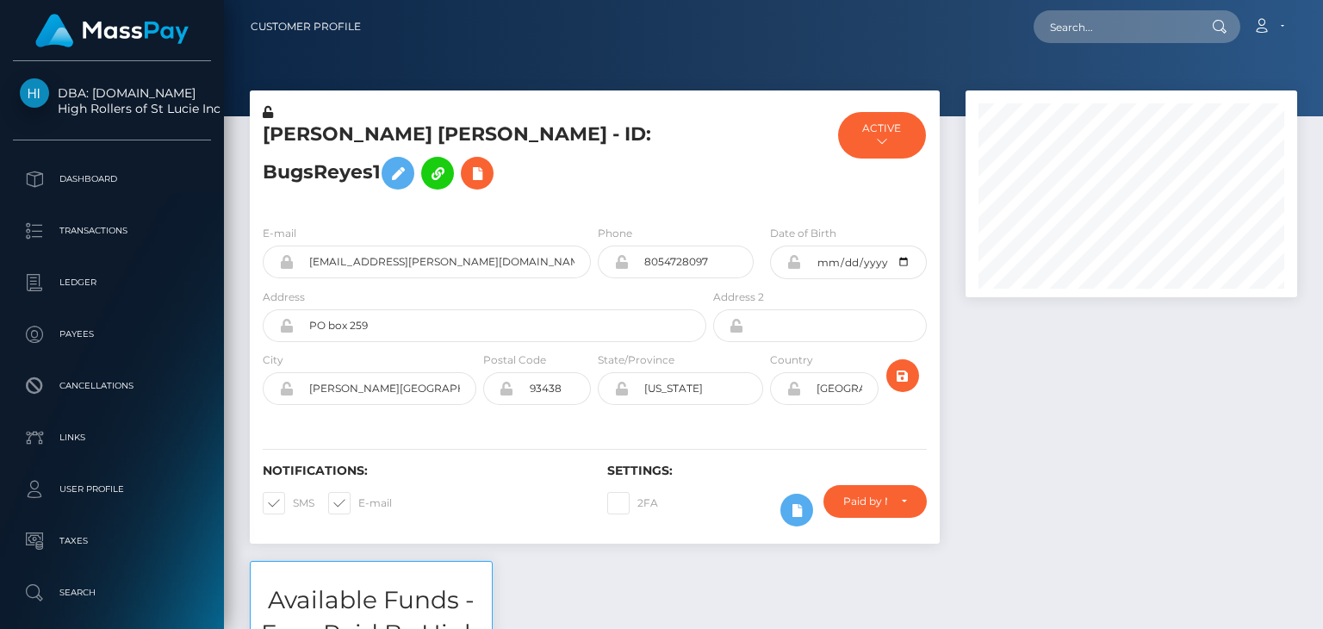
scroll to position [207, 331]
click at [668, 198] on h5 "[PERSON_NAME] [PERSON_NAME] - ID: BugsReyes1" at bounding box center [480, 159] width 434 height 77
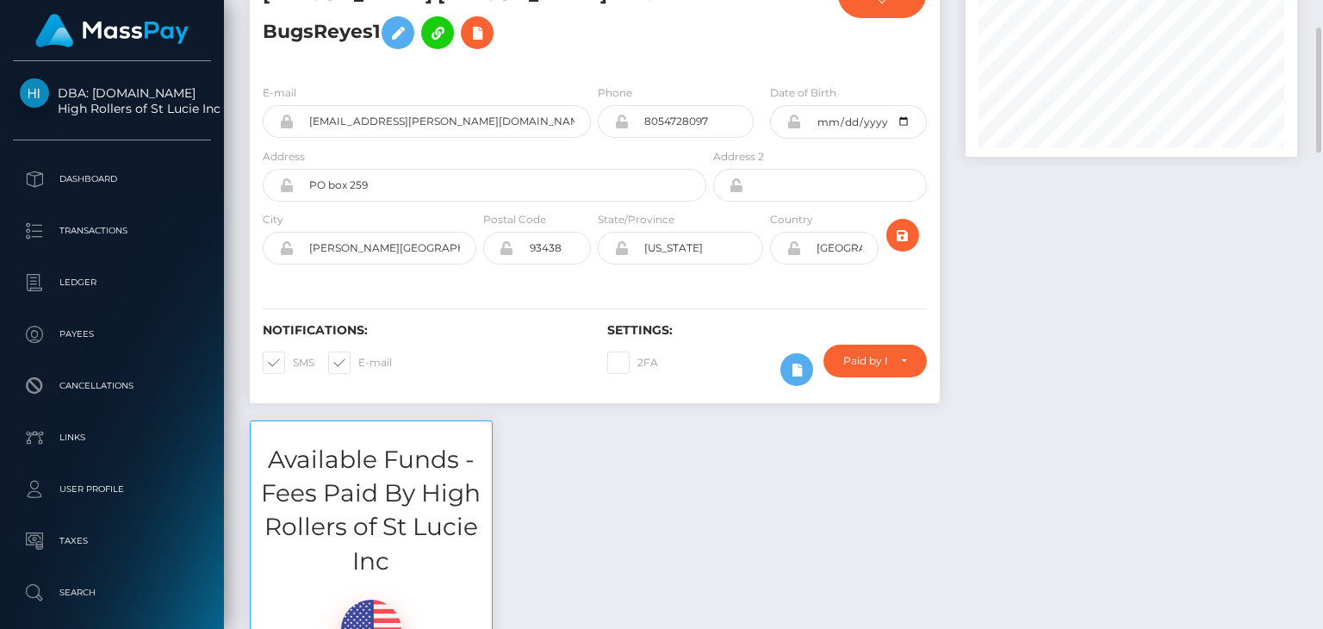
scroll to position [0, 0]
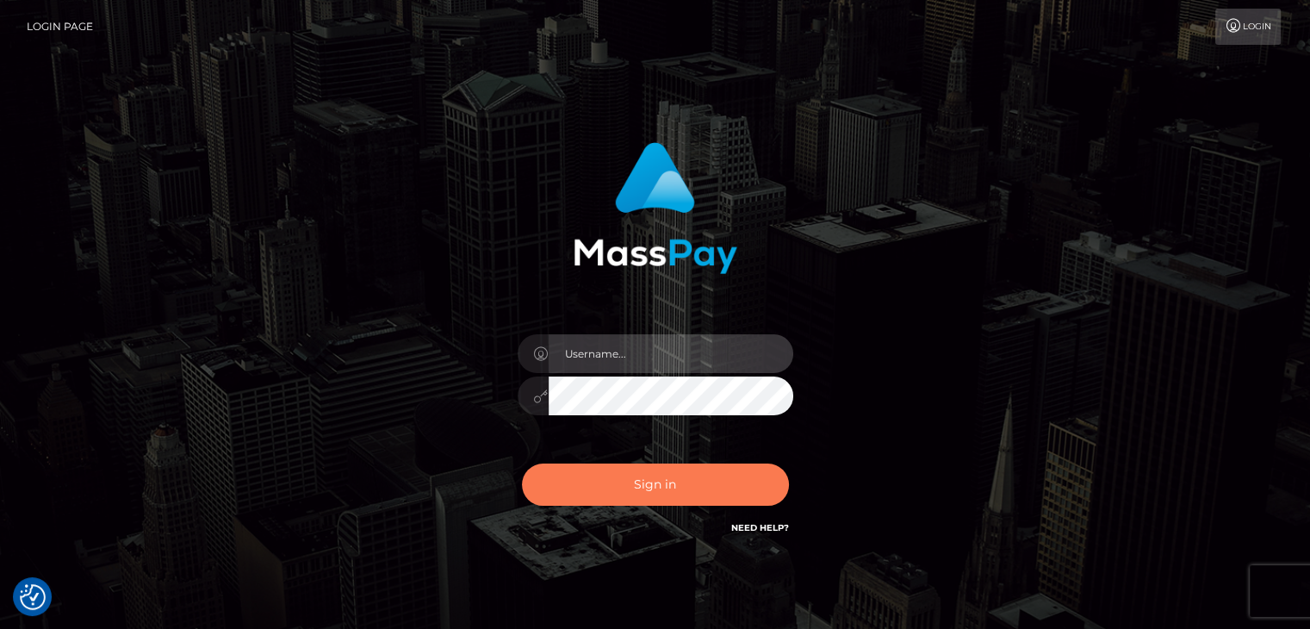
type input "petros.kidane"
click at [665, 470] on button "Sign in" at bounding box center [655, 485] width 267 height 42
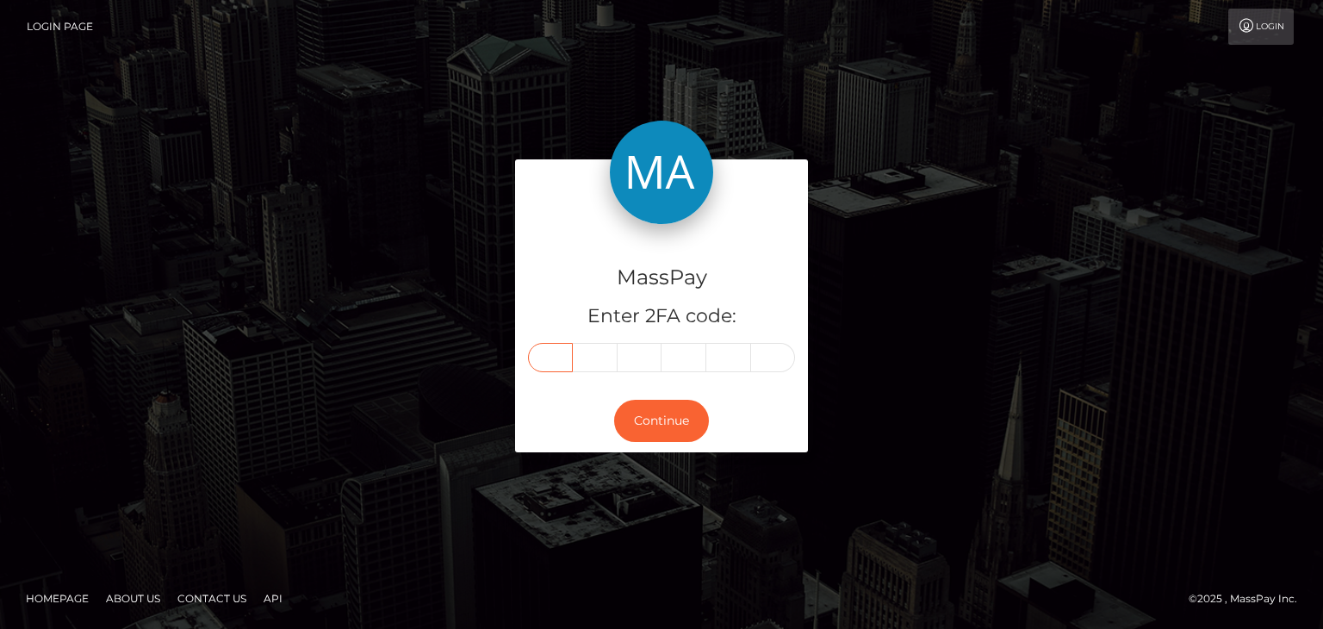
click at [541, 354] on input "text" at bounding box center [550, 357] width 45 height 29
paste input "4"
type input "4"
type input "8"
type input "1"
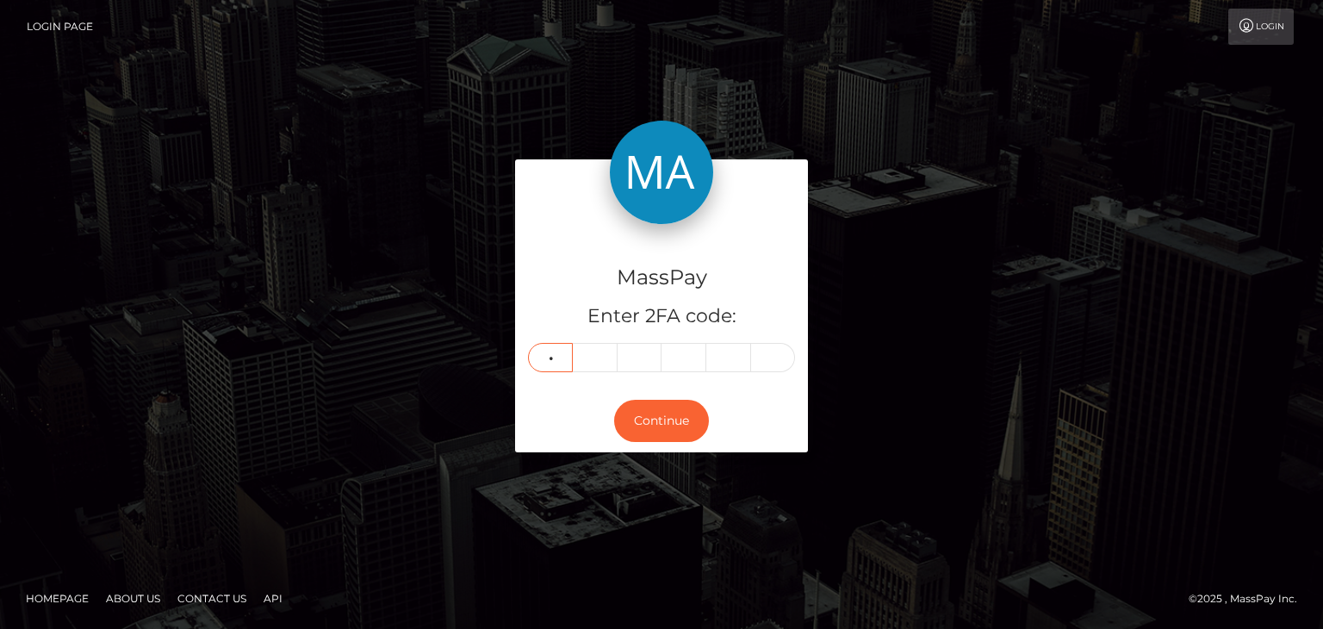
type input "7"
type input "9"
type input "2"
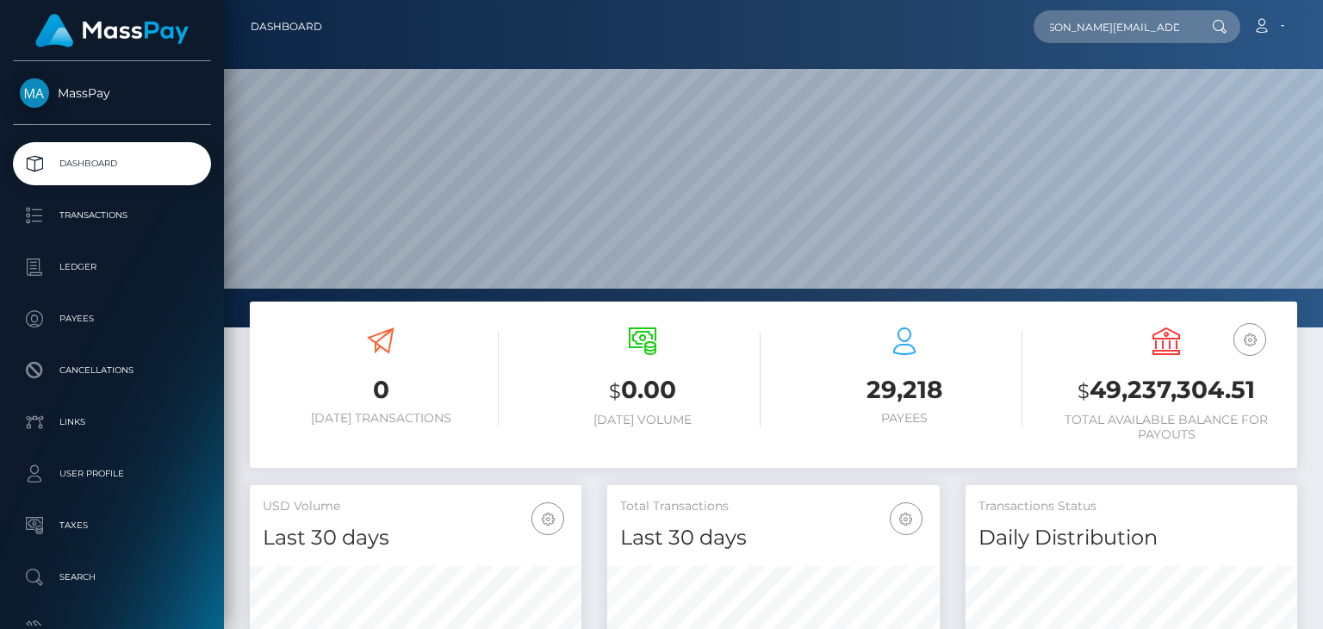
scroll to position [0, 30]
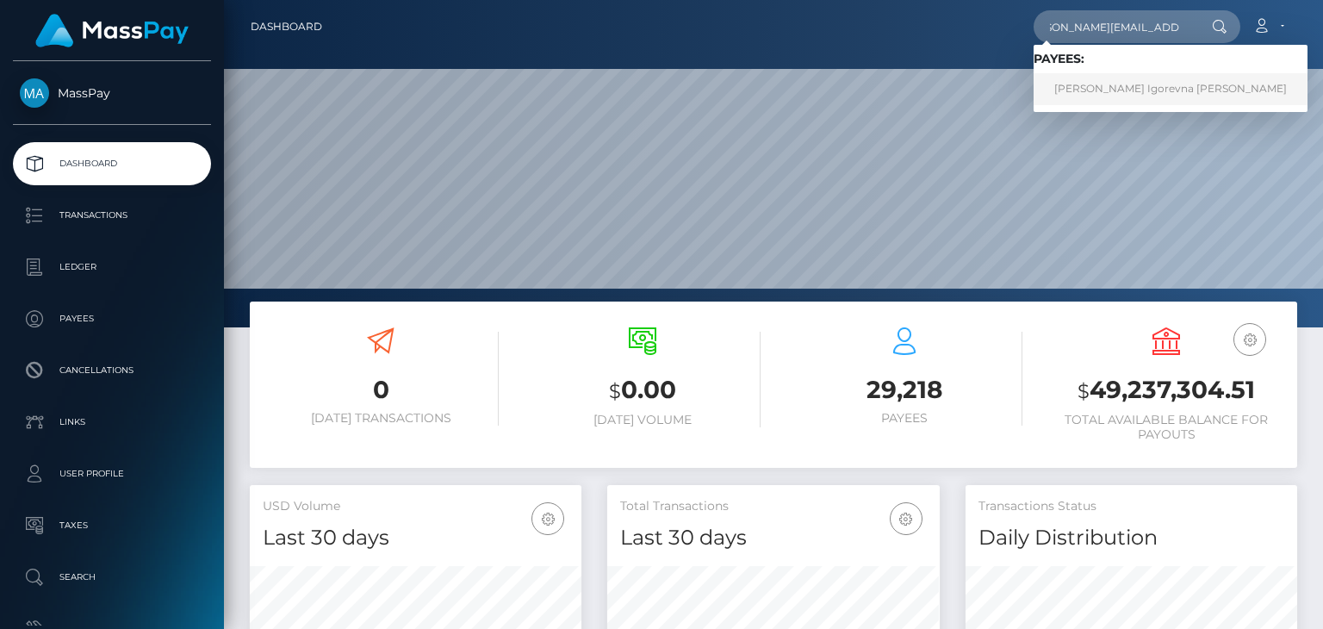
type input "[PERSON_NAME][EMAIL_ADDRESS][PERSON_NAME][DOMAIN_NAME]"
click at [1113, 87] on link "[PERSON_NAME] Igorevna [PERSON_NAME]" at bounding box center [1171, 89] width 274 height 32
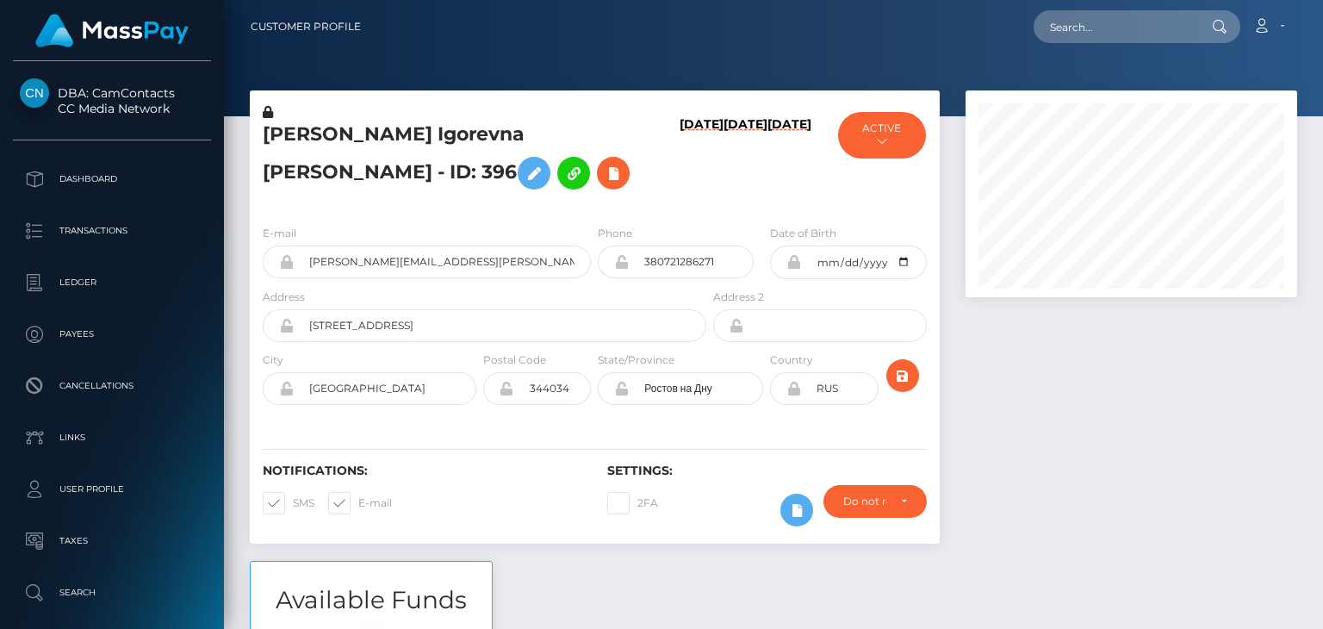
scroll to position [207, 331]
click at [1192, 58] on div at bounding box center [773, 58] width 1099 height 116
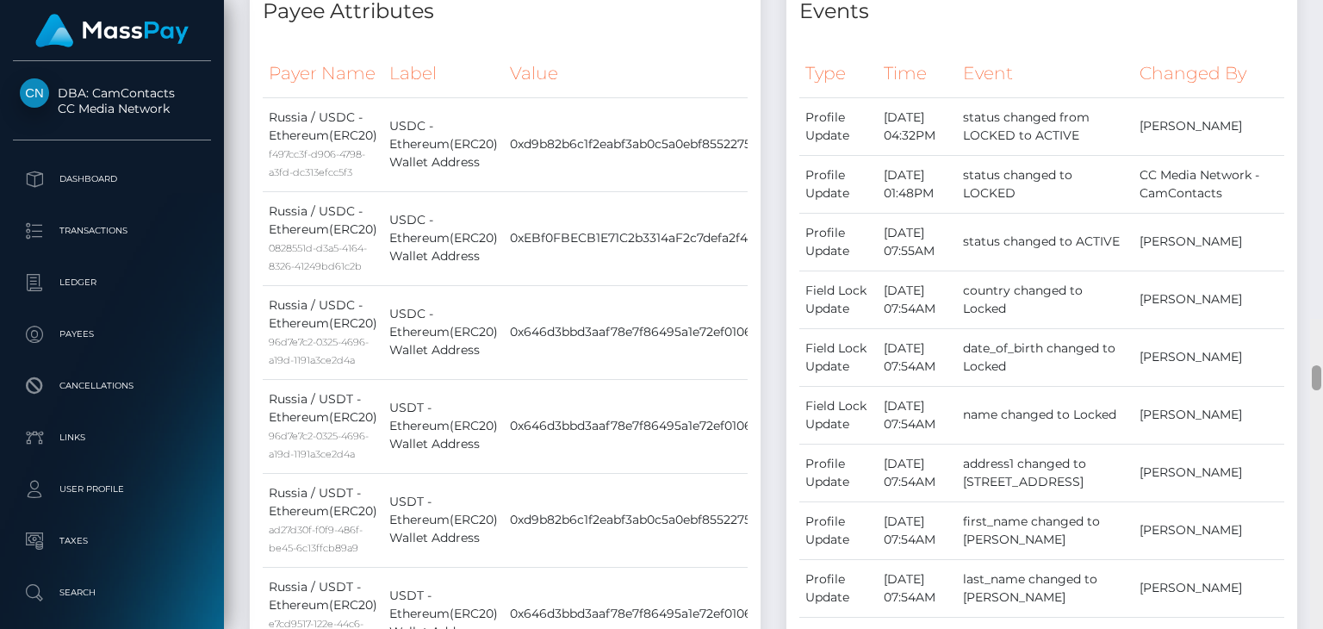
scroll to position [0, 0]
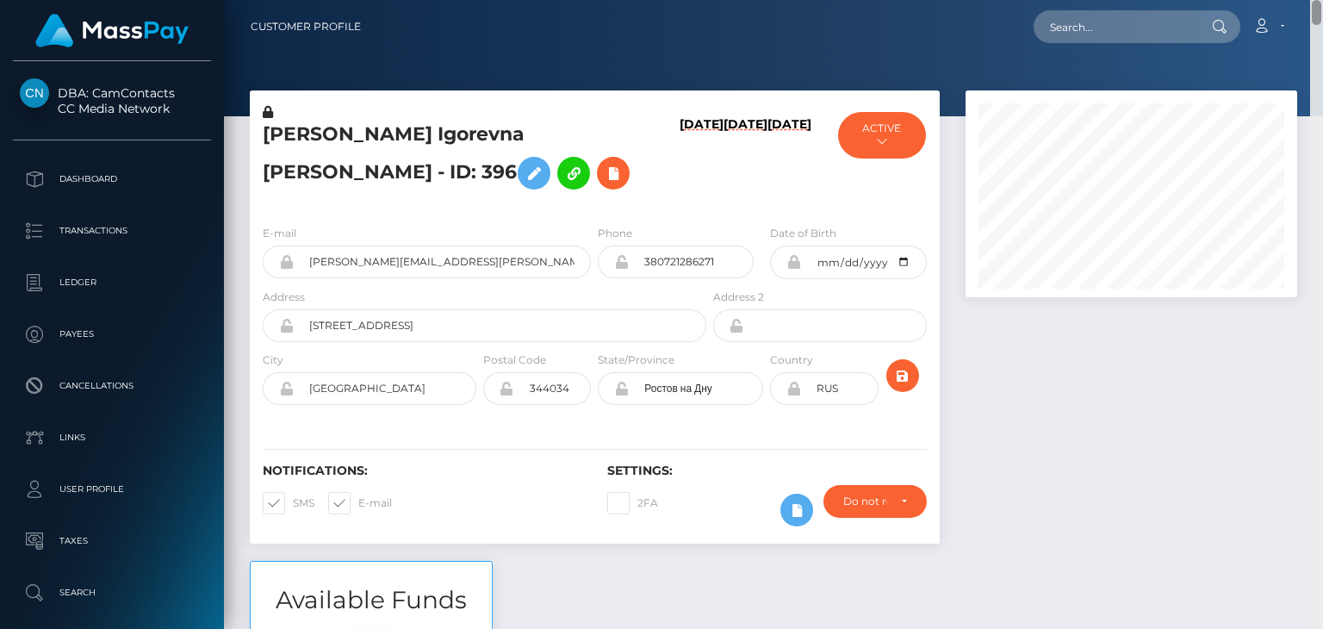
drag, startPoint x: 1316, startPoint y: 167, endPoint x: 1322, endPoint y: 6, distance: 161.3
click at [1322, 6] on div "Customer Profile Loading... Loading..." at bounding box center [773, 314] width 1099 height 629
click at [316, 138] on h5 "KRISTINA Igorevna AKOPOVA - ID: 396" at bounding box center [480, 159] width 434 height 77
copy h5 "KRISTINA"
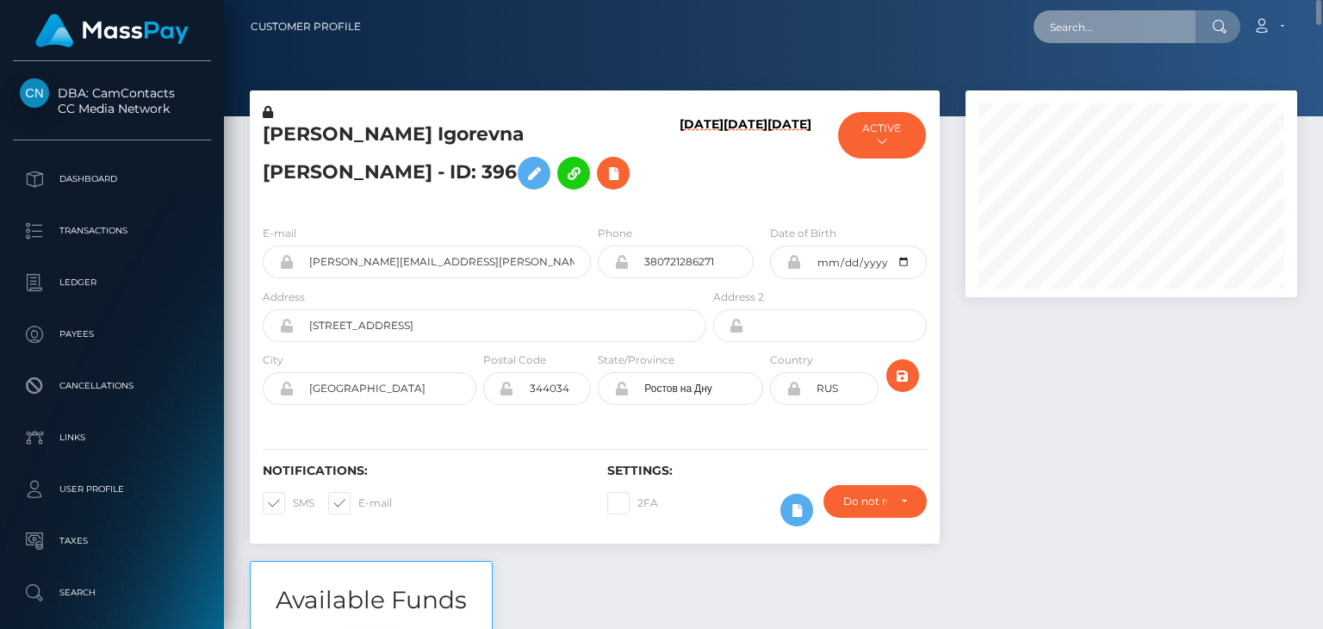
click at [1092, 34] on input "text" at bounding box center [1115, 26] width 162 height 33
paste input "[EMAIL_ADDRESS][DOMAIN_NAME]"
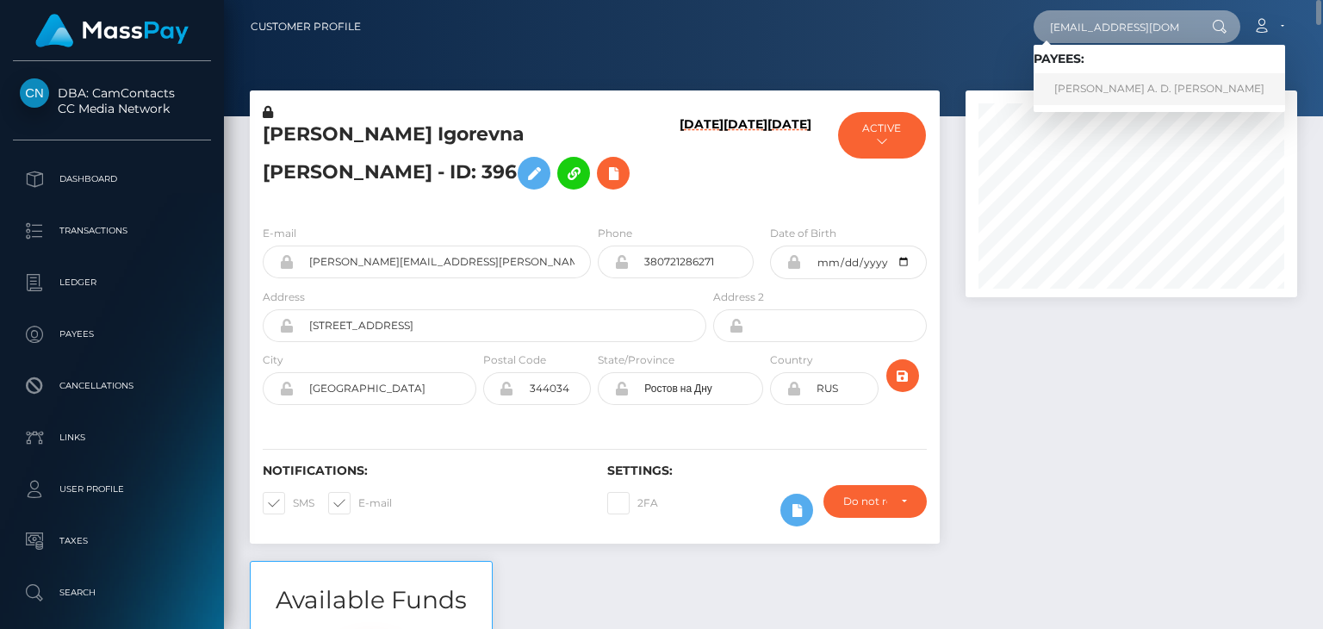
type input "[EMAIL_ADDRESS][DOMAIN_NAME]"
click at [1099, 90] on link "JACQUELINE A. D. DOUGLAS" at bounding box center [1160, 89] width 252 height 32
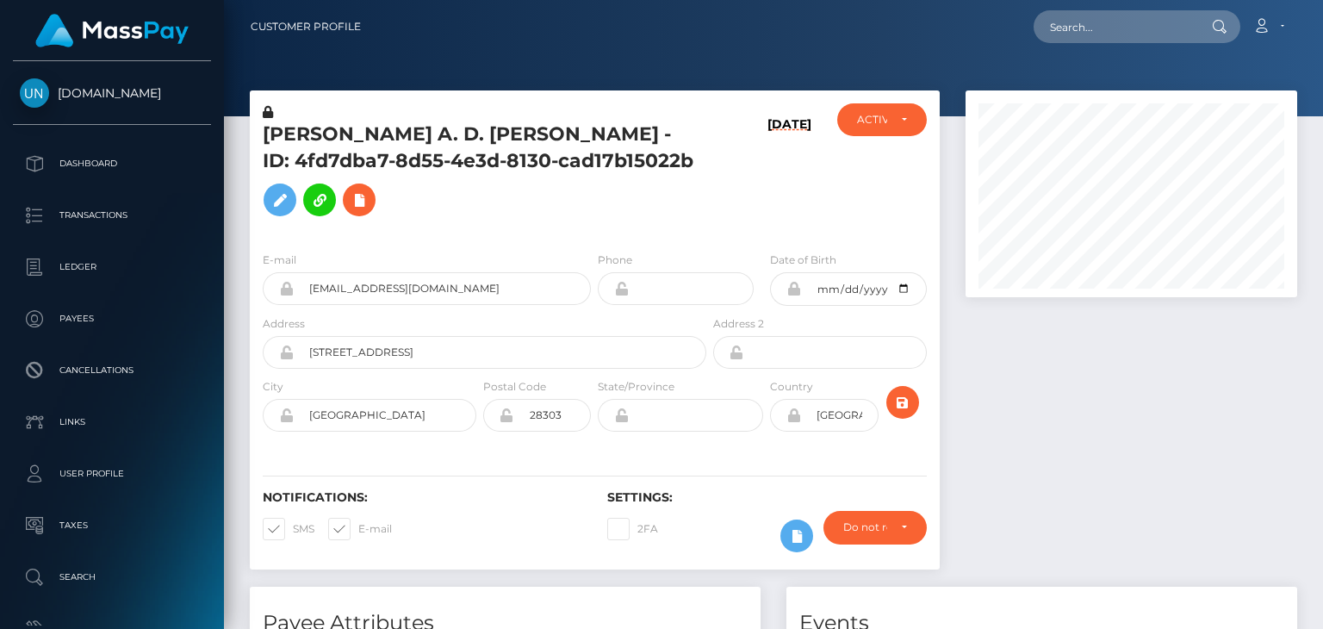
scroll to position [207, 331]
click at [948, 289] on div "[PERSON_NAME] A. D. [PERSON_NAME] - ID: 4fd7dba7-8d55-4e3d-8130-cad17b15022b [D…" at bounding box center [595, 338] width 716 height 496
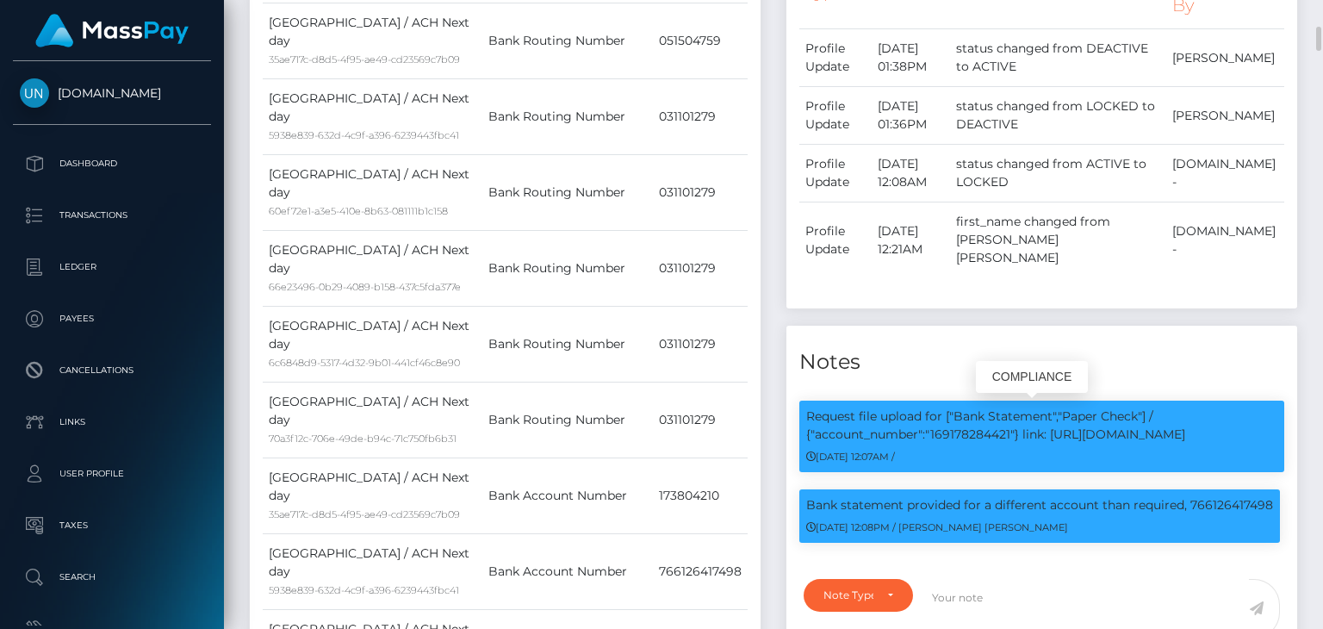
click at [954, 414] on p "Request file upload for ["Bank Statement","Paper Check"] / {"account_number":"1…" at bounding box center [1041, 426] width 471 height 36
copy p "169178284421"
click at [557, 242] on td "Bank Routing Number" at bounding box center [567, 268] width 171 height 76
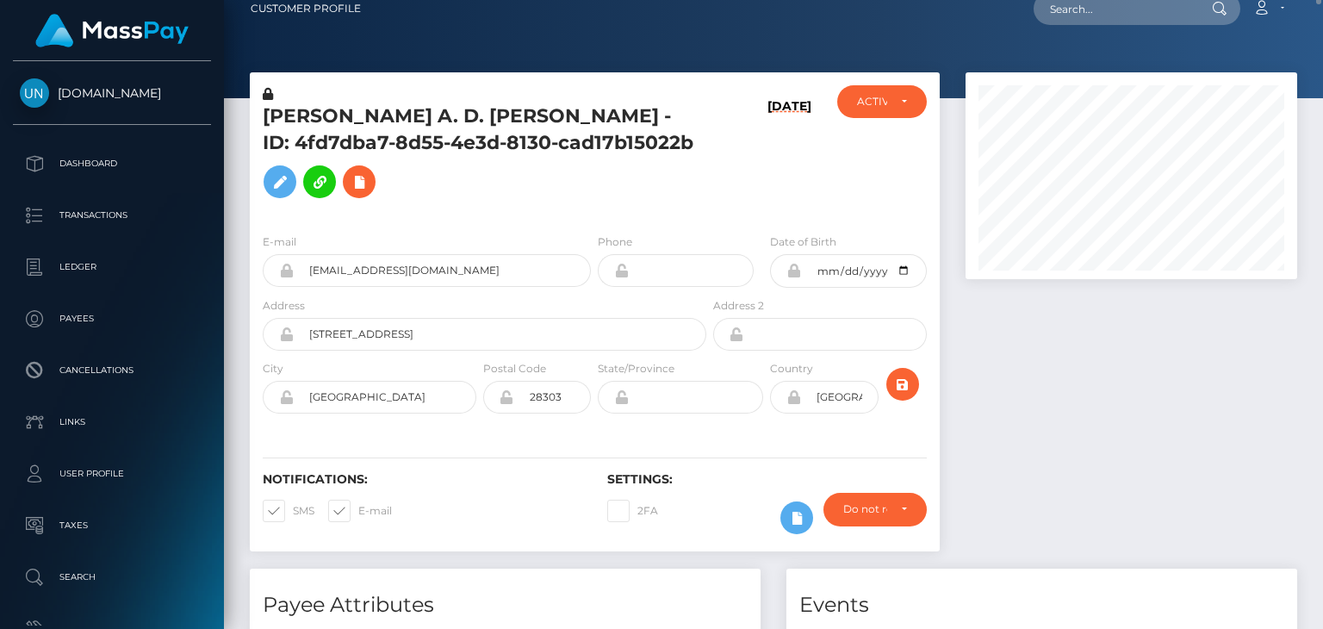
scroll to position [0, 0]
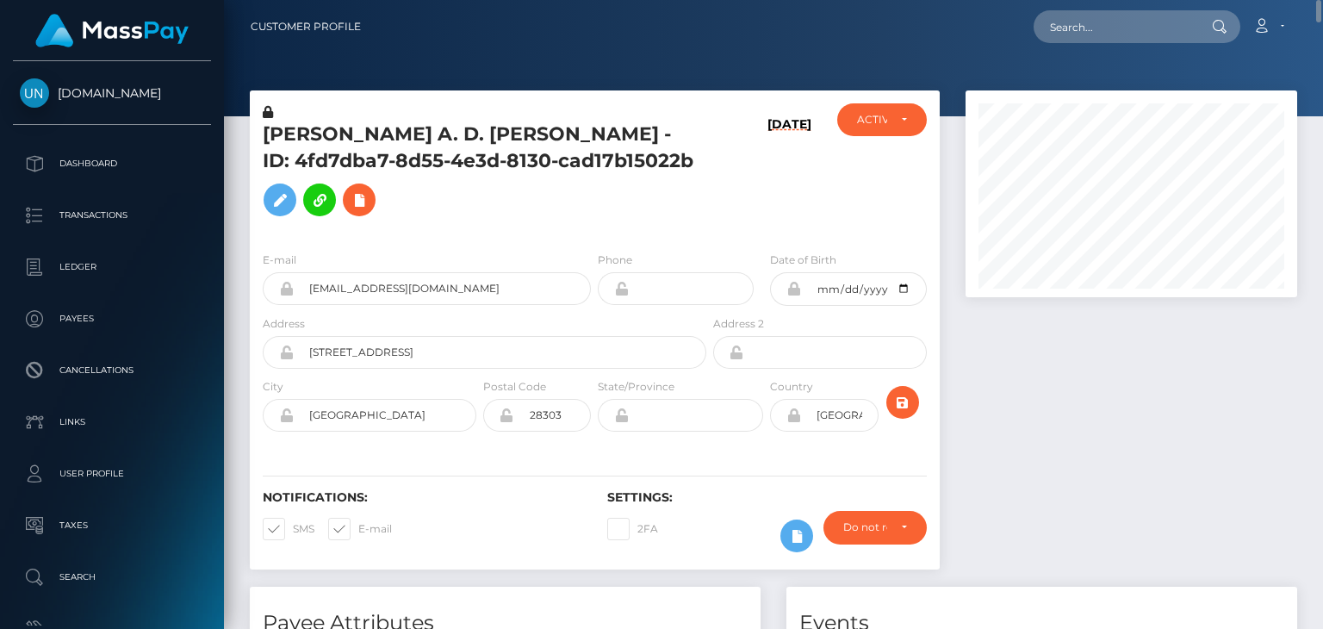
click at [337, 132] on h5 "[PERSON_NAME] A. D. [PERSON_NAME] - ID: 4fd7dba7-8d55-4e3d-8130-cad17b15022b" at bounding box center [480, 172] width 434 height 103
copy h5 "[PERSON_NAME]"
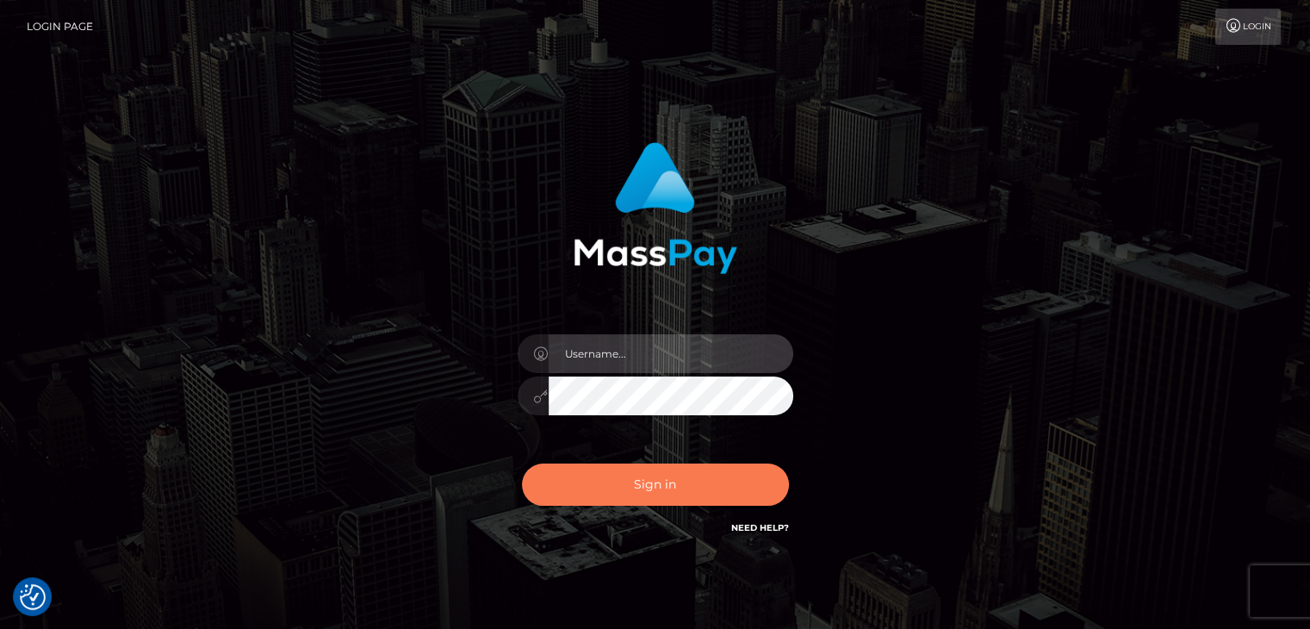
type input "petros.[PERSON_NAME]"
click at [637, 487] on button "Sign in" at bounding box center [655, 485] width 267 height 42
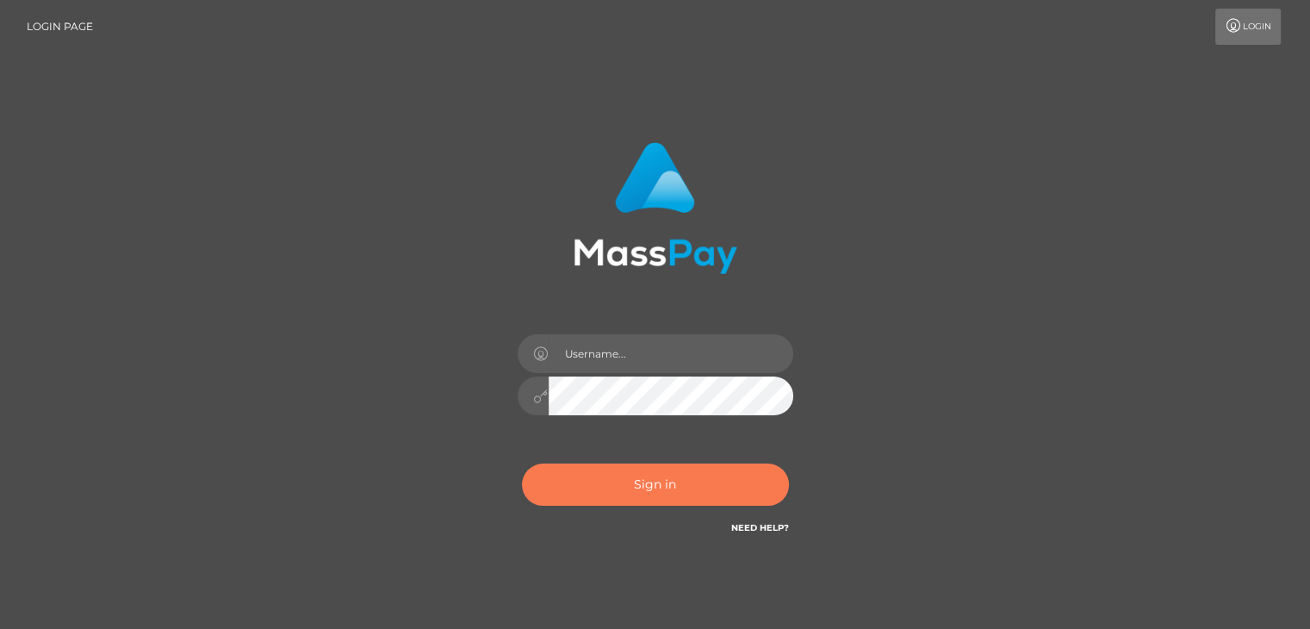
click at [637, 487] on button "Sign in" at bounding box center [655, 485] width 267 height 42
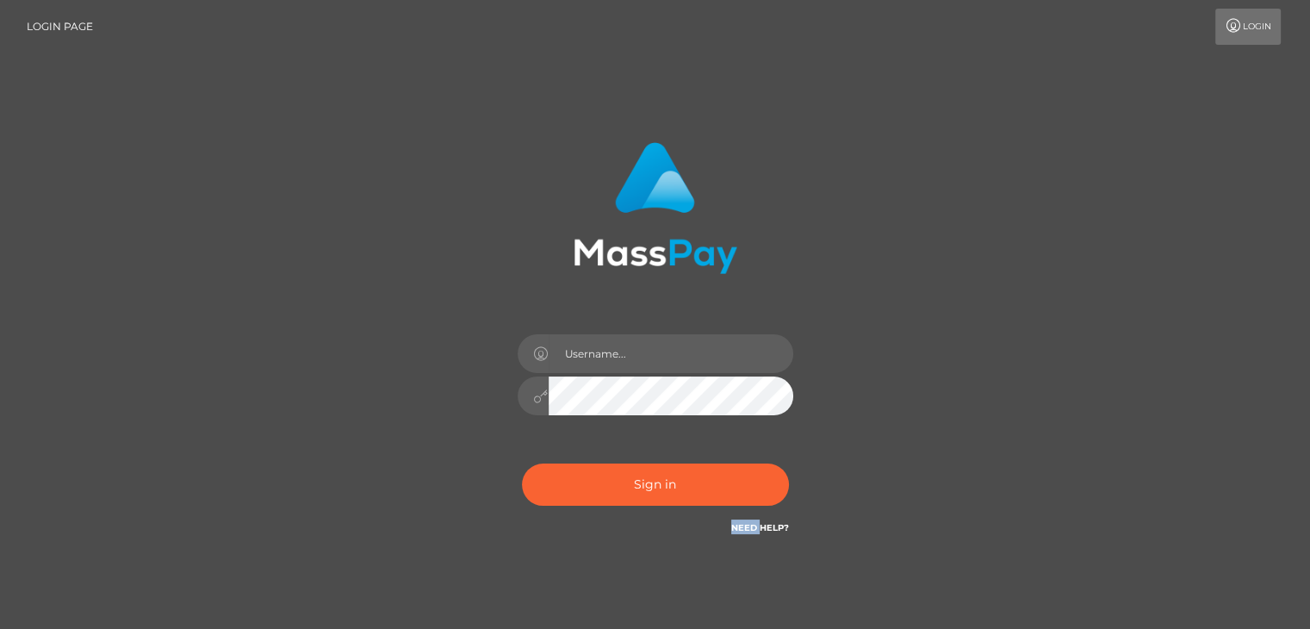
click at [637, 487] on div "Sign in Need Help?" at bounding box center [656, 491] width 302 height 77
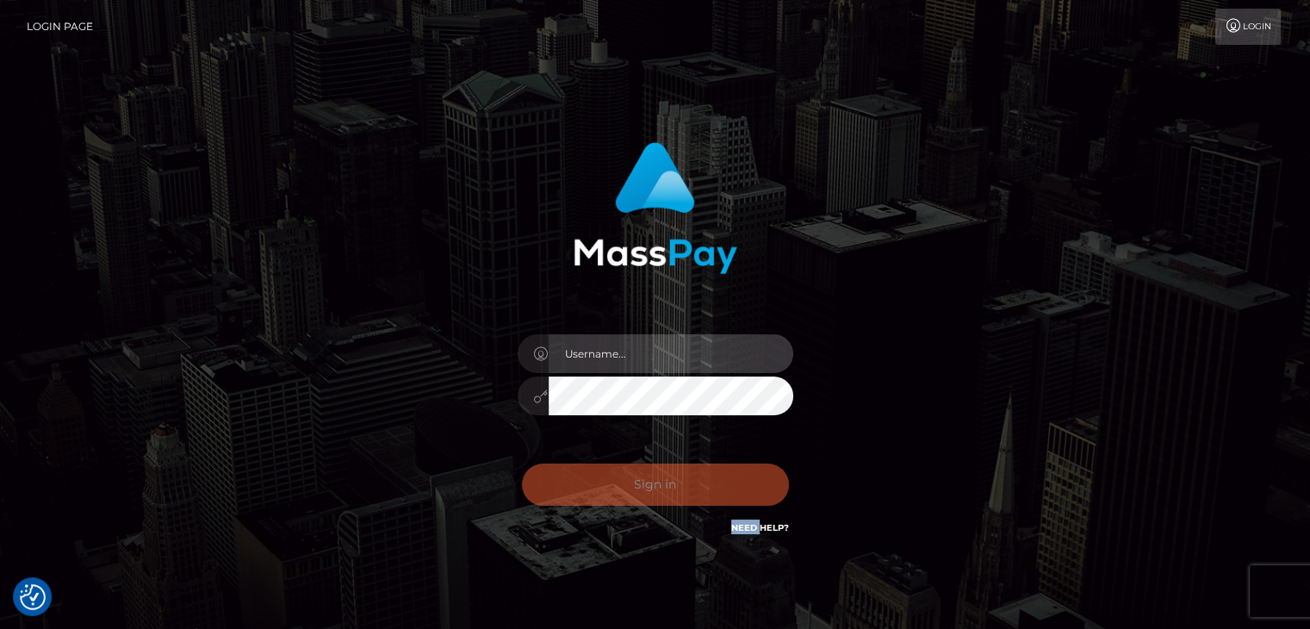
type input "petros.kidane"
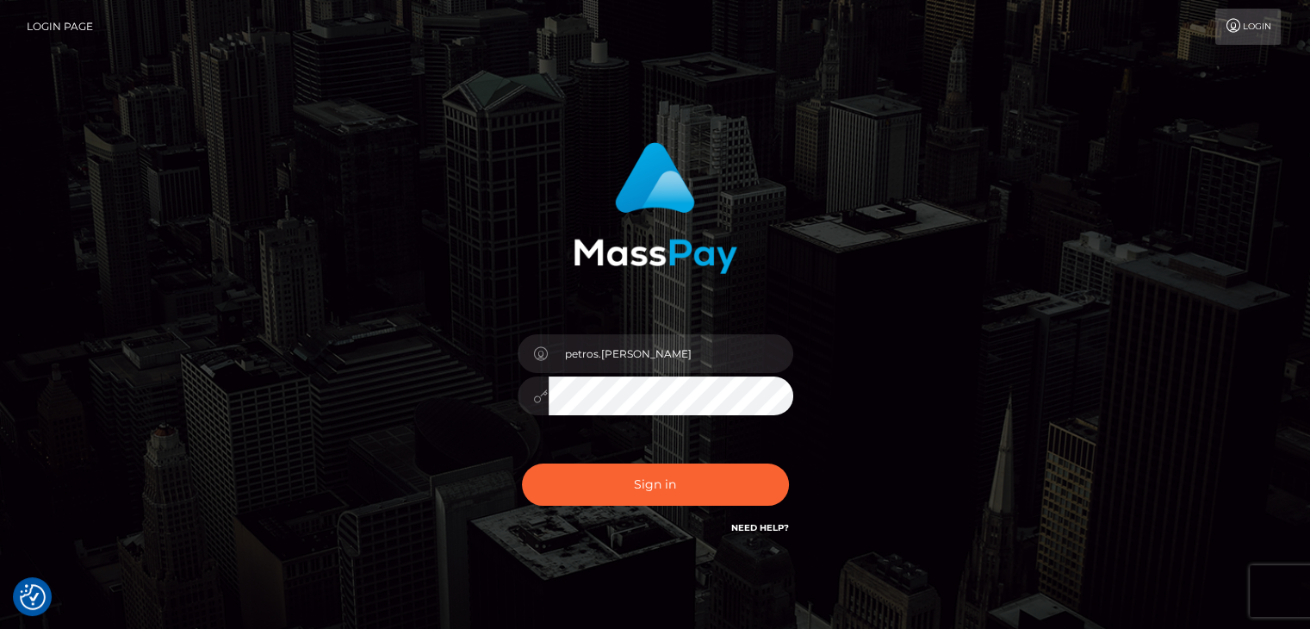
click at [996, 528] on div "petros.kidane Sign in" at bounding box center [656, 348] width 982 height 439
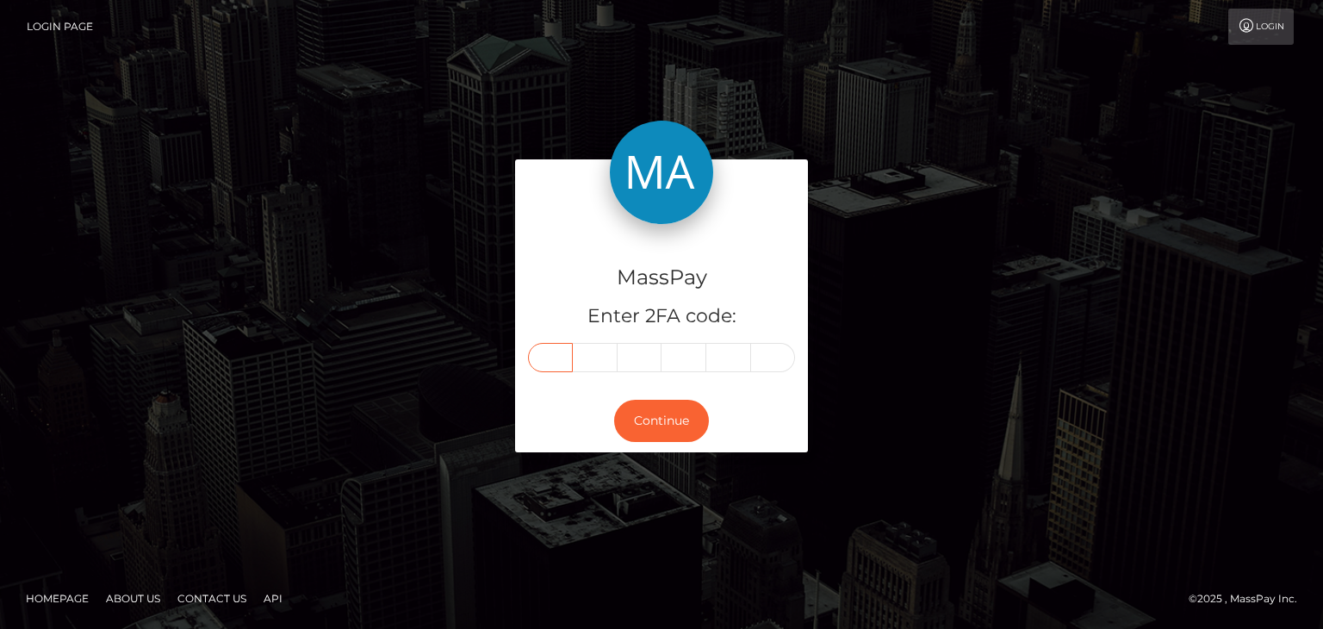
click at [563, 363] on input "text" at bounding box center [550, 357] width 45 height 29
paste input "3"
type input "3"
type input "9"
type input "8"
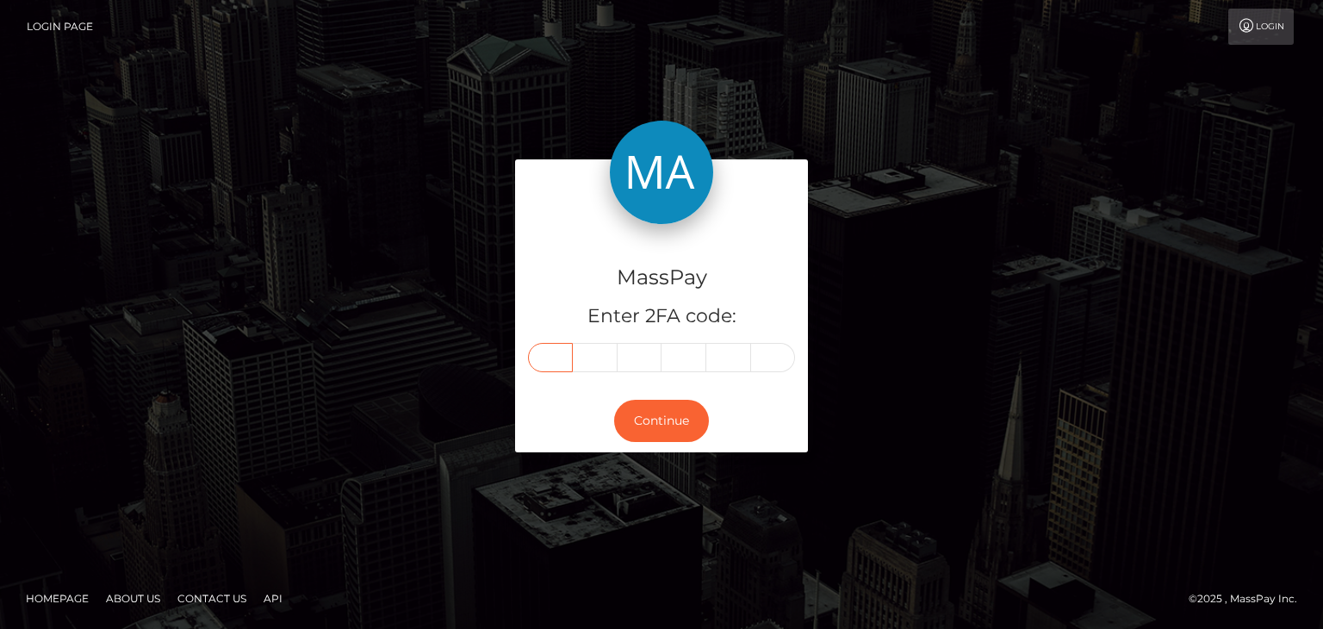
type input "3"
type input "4"
type input "8"
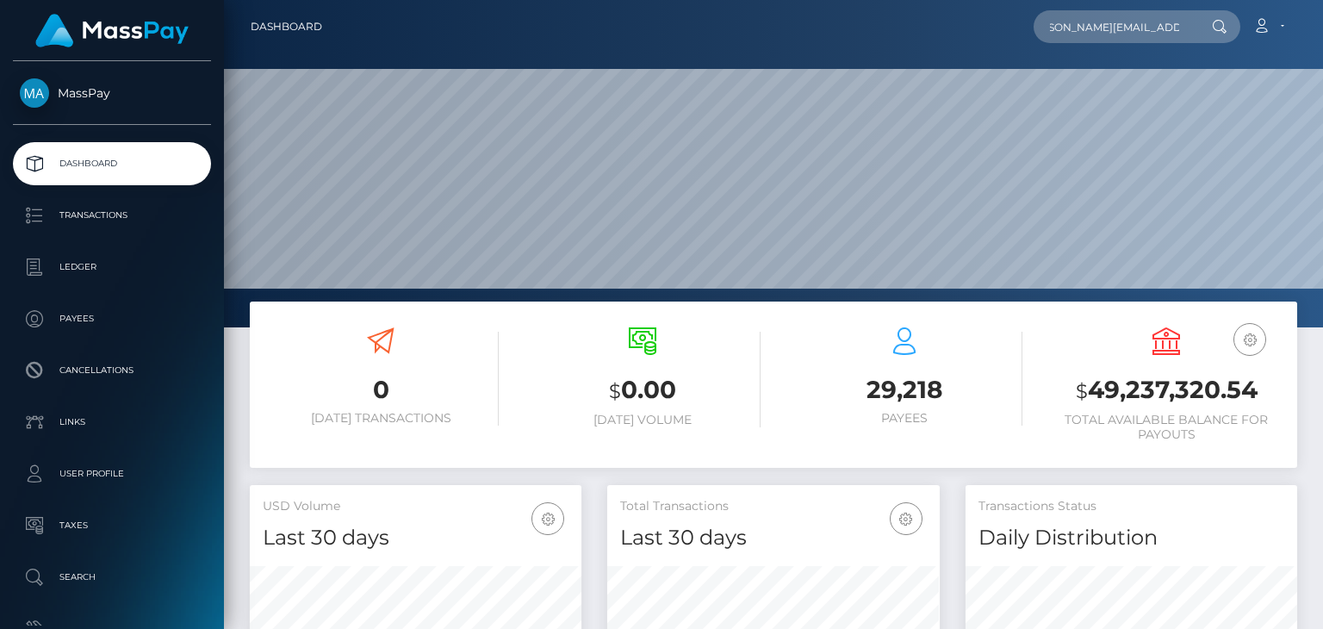
scroll to position [305, 331]
type input "[PERSON_NAME][EMAIL_ADDRESS][PERSON_NAME][DOMAIN_NAME]"
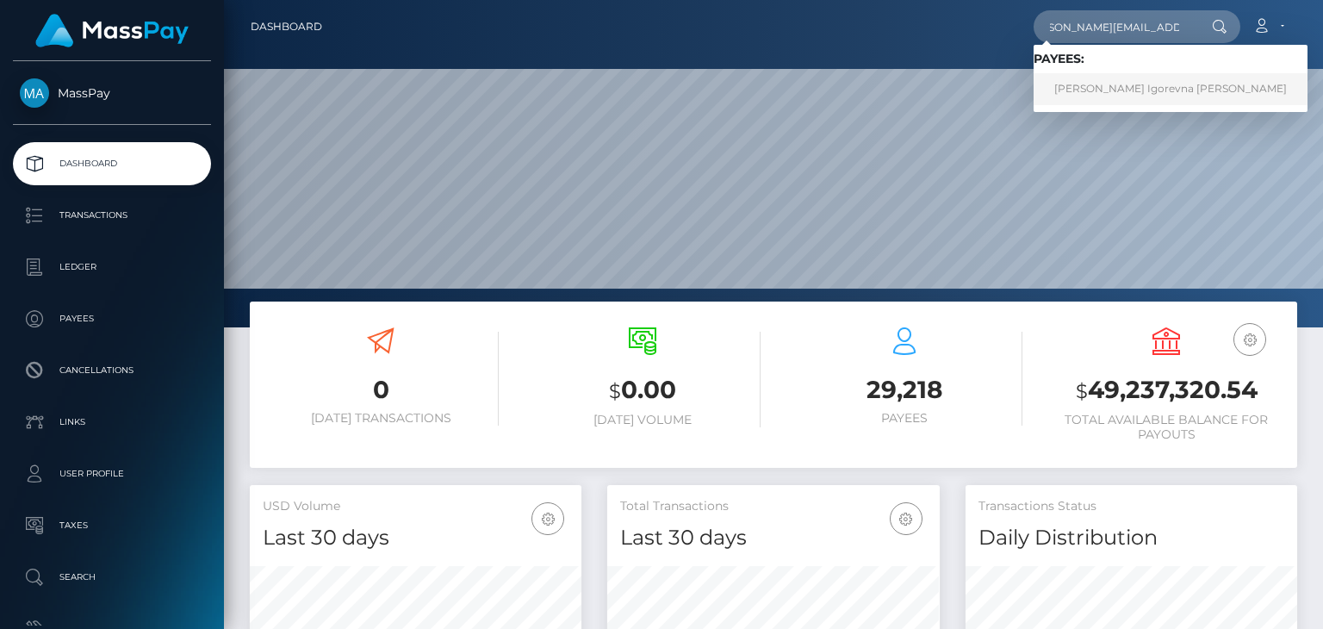
scroll to position [0, 0]
click at [1113, 77] on link "[PERSON_NAME] Igorevna [PERSON_NAME]" at bounding box center [1171, 89] width 274 height 32
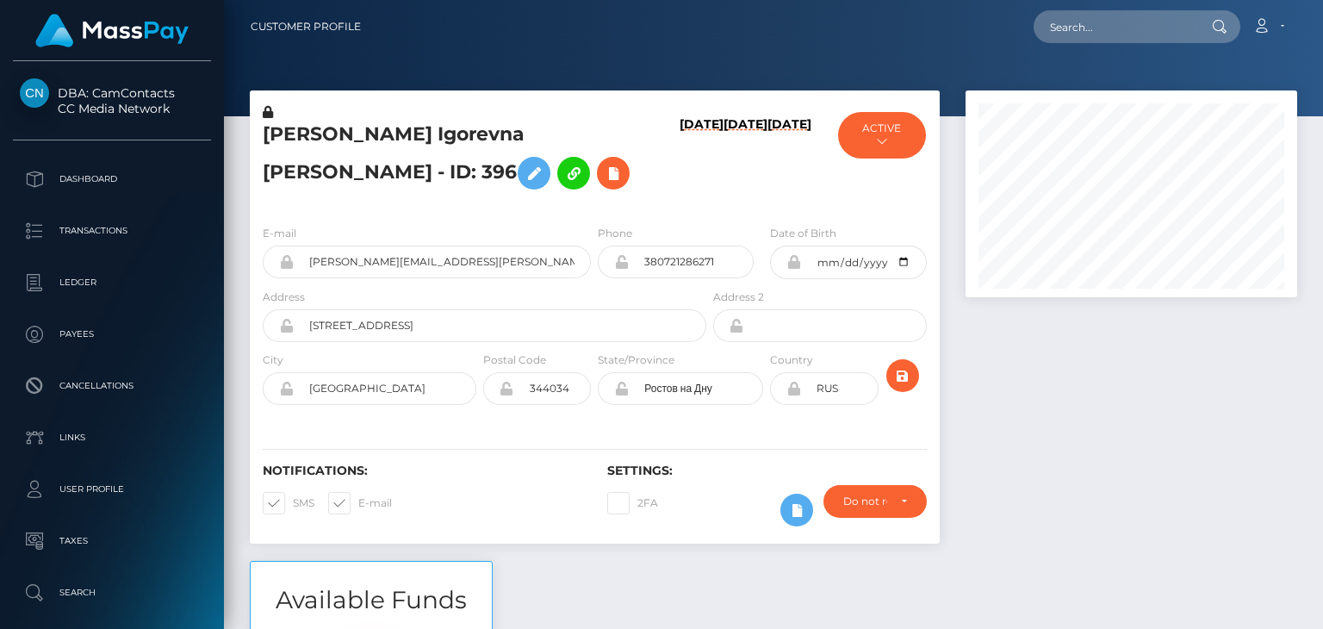
scroll to position [207, 331]
click at [1296, 56] on div at bounding box center [773, 58] width 1099 height 116
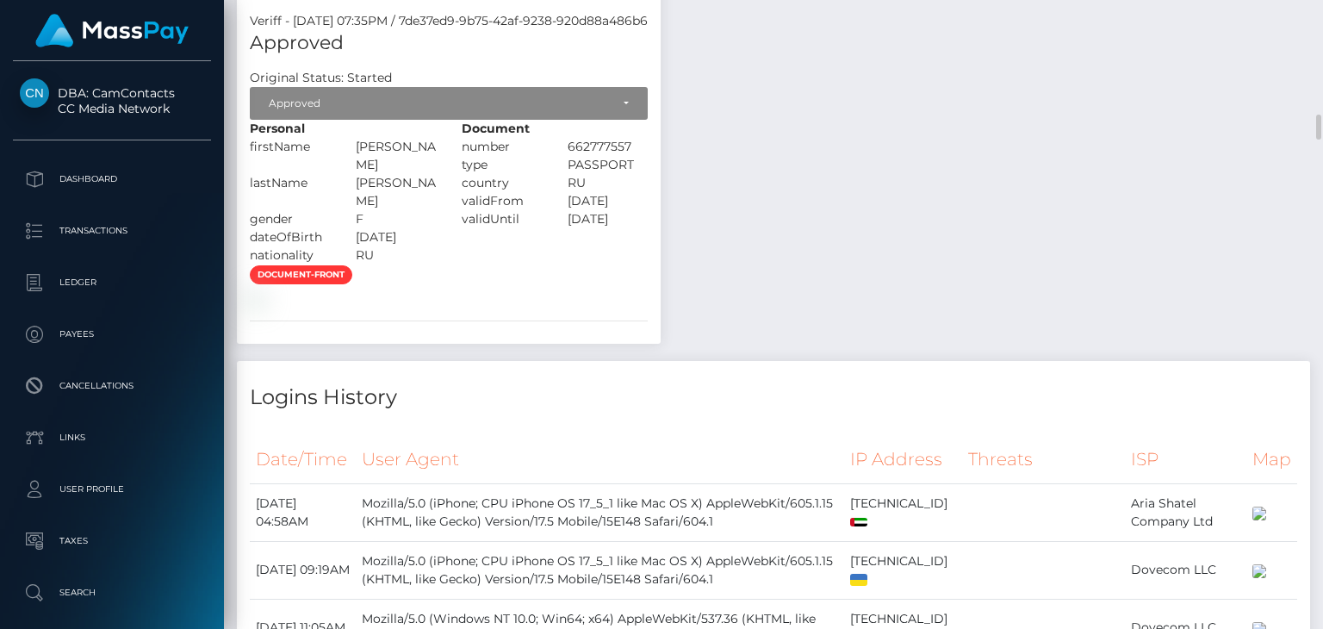
scroll to position [2278, 0]
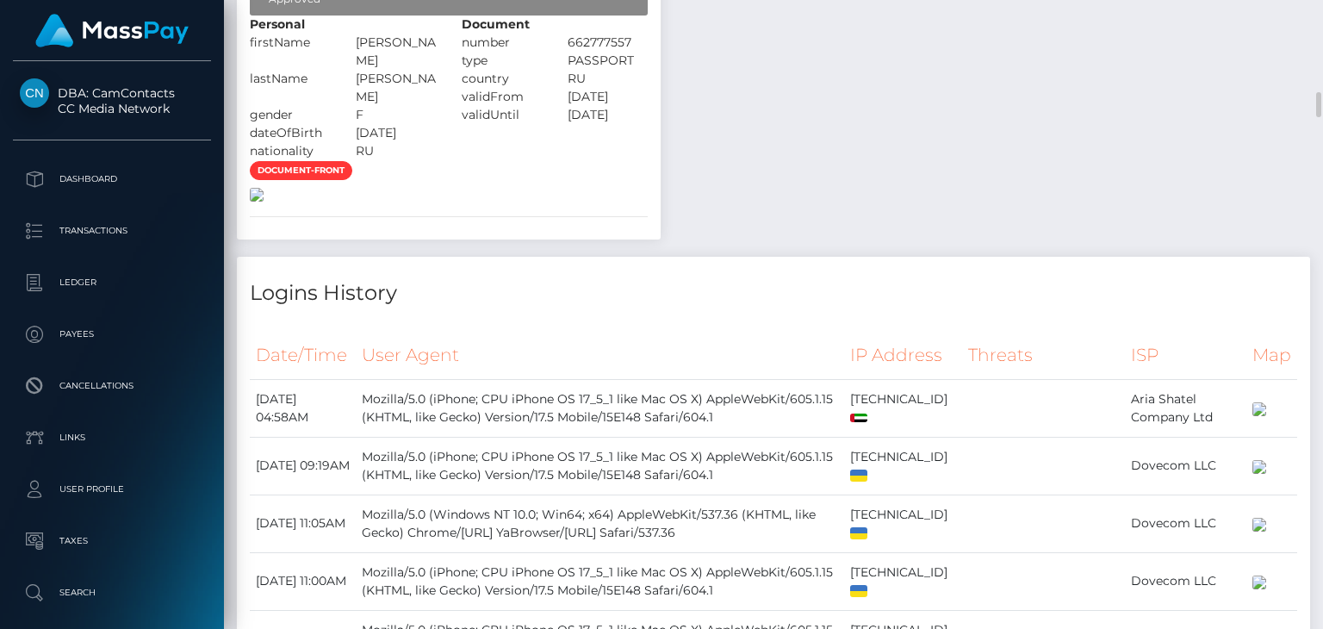
click at [264, 202] on img at bounding box center [257, 195] width 14 height 14
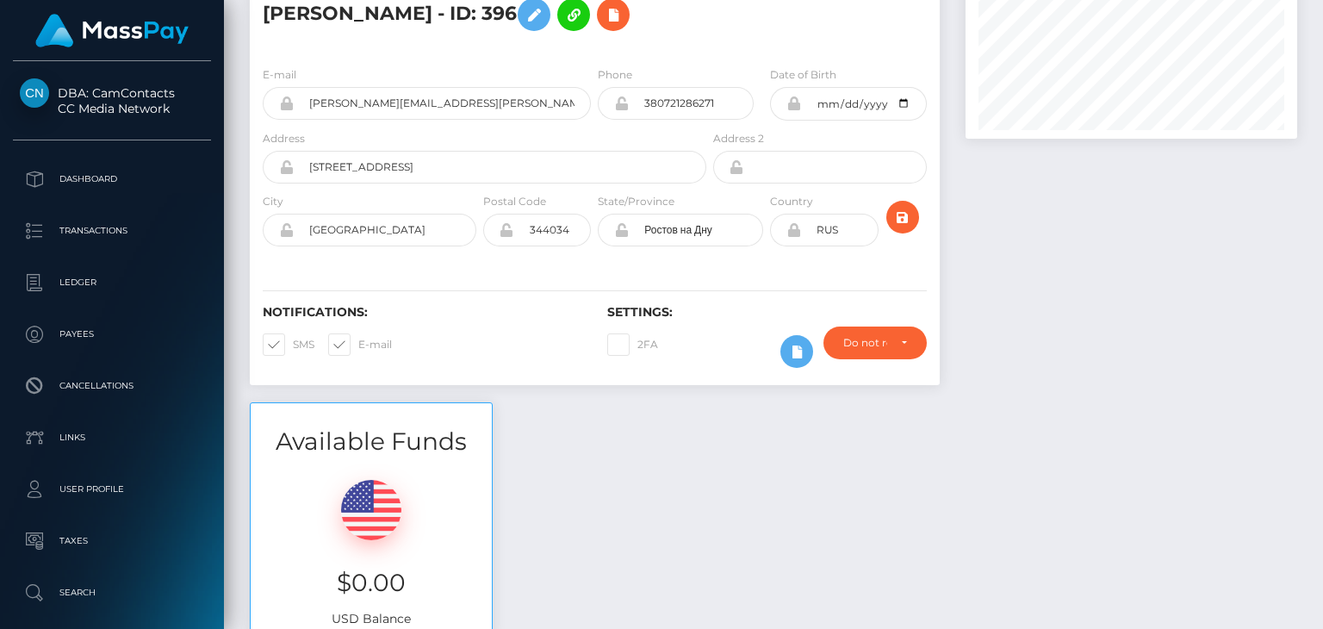
scroll to position [0, 0]
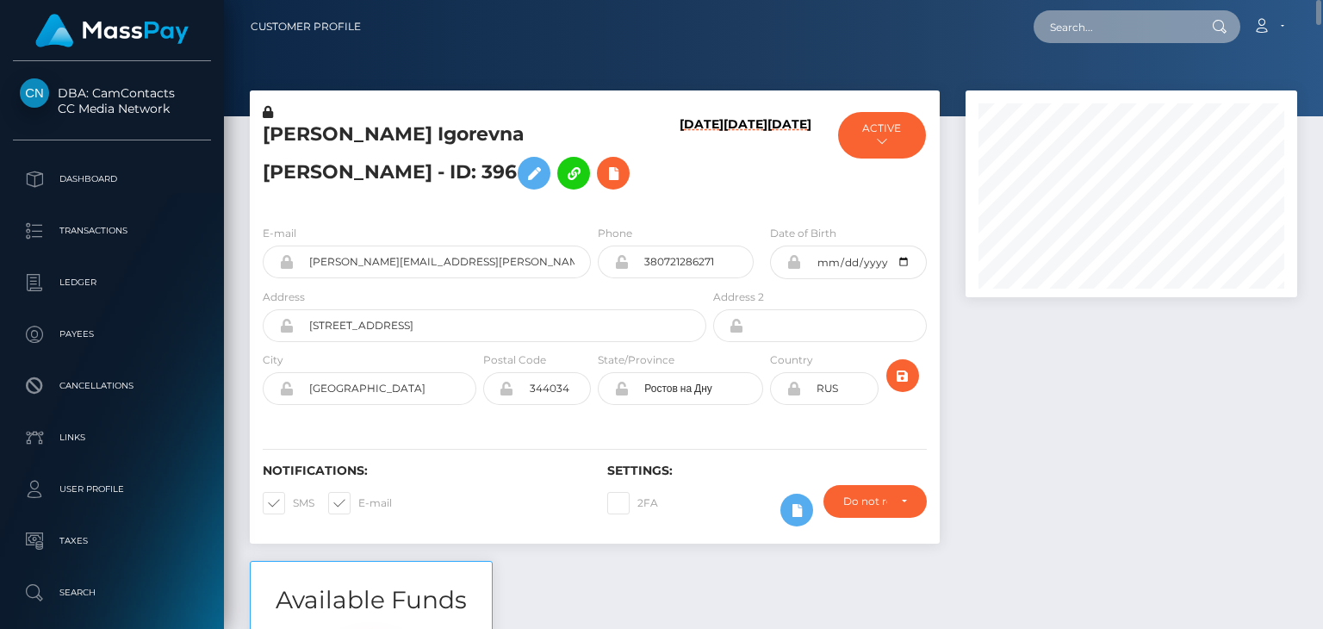
click at [1086, 17] on input "text" at bounding box center [1115, 26] width 162 height 33
paste input "kristina.akopova.1998@mail.ru"
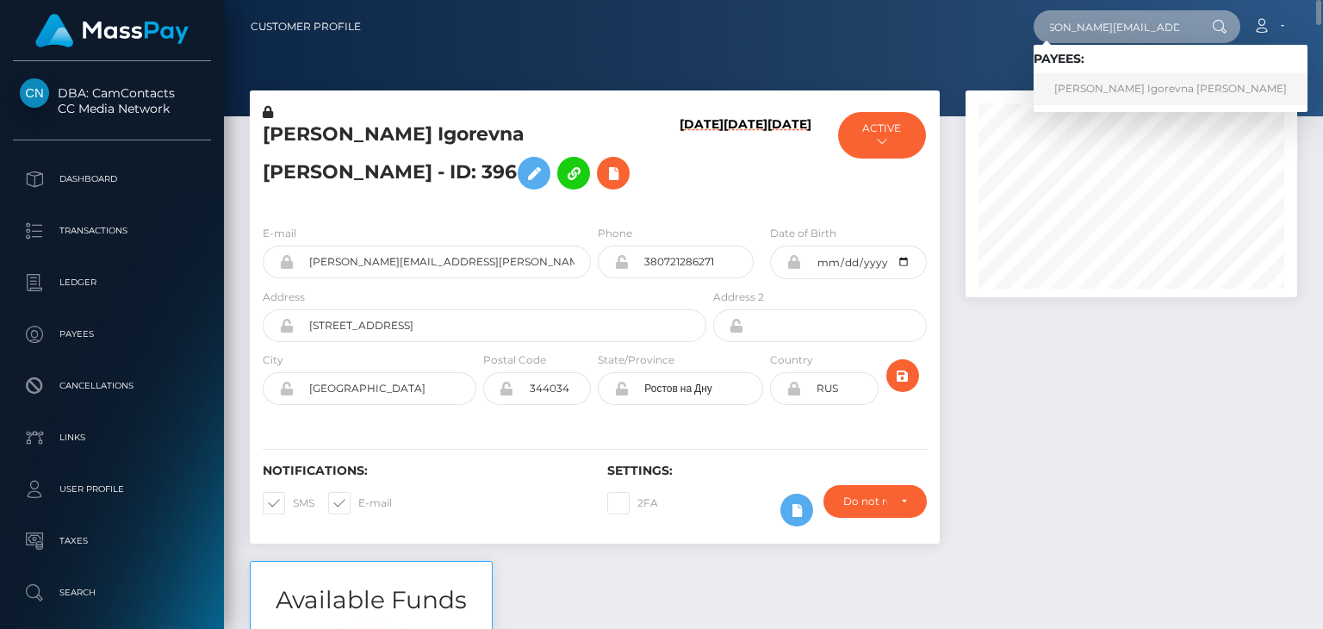
type input "kristina.akopova.1998@mail.ru"
click at [1101, 94] on link "KRISTINA Igorevna AKOPOVA" at bounding box center [1171, 89] width 274 height 32
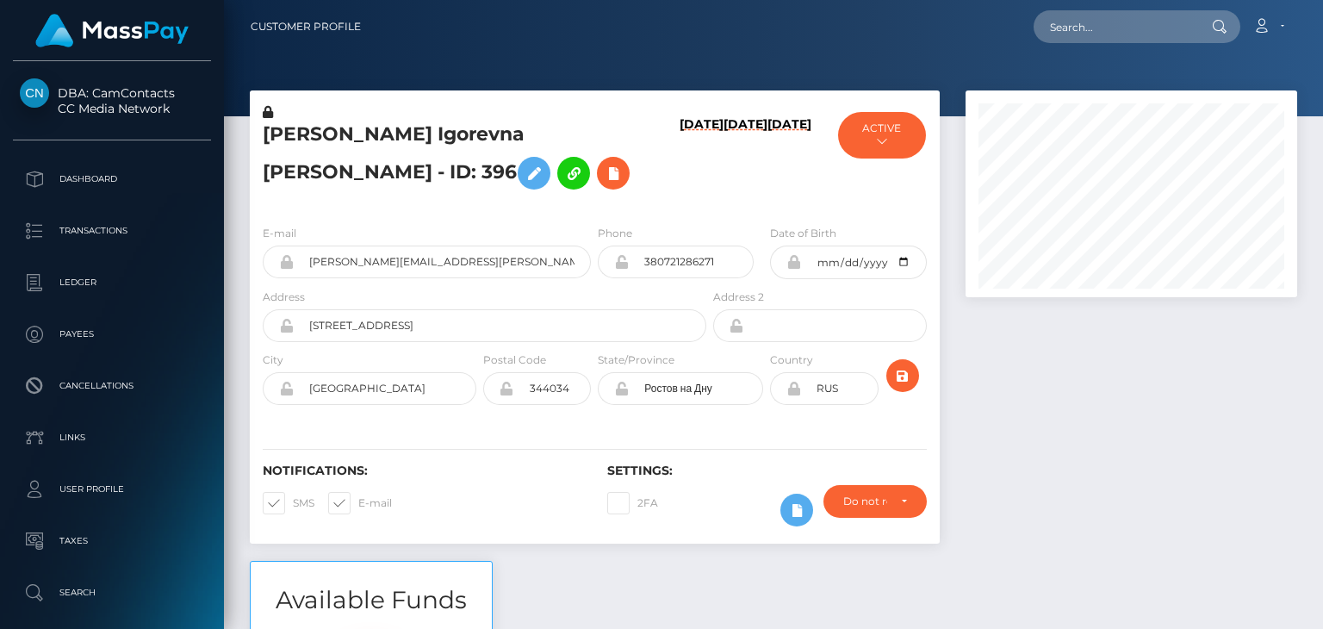
scroll to position [207, 331]
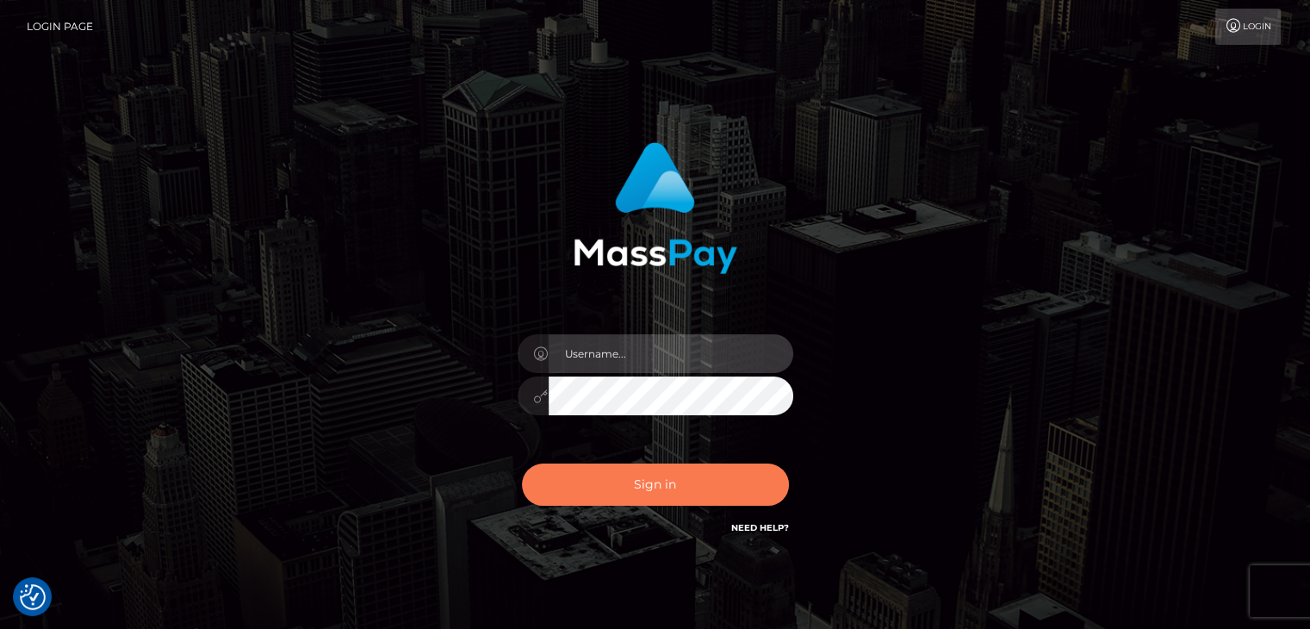
type input "petros.[PERSON_NAME]"
click at [655, 474] on button "Sign in" at bounding box center [655, 485] width 267 height 42
type input "petros.[PERSON_NAME]"
click at [702, 488] on button "Sign in" at bounding box center [655, 485] width 267 height 42
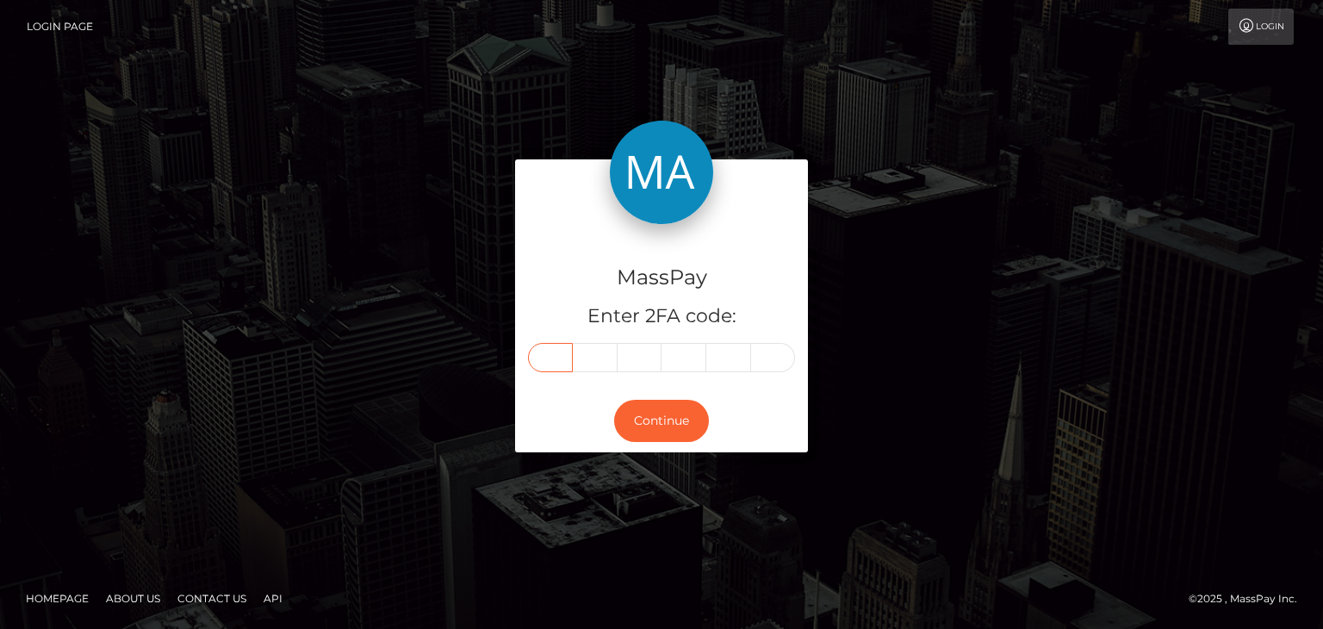
paste input "9"
type input "9"
type input "4"
type input "1"
type input "4"
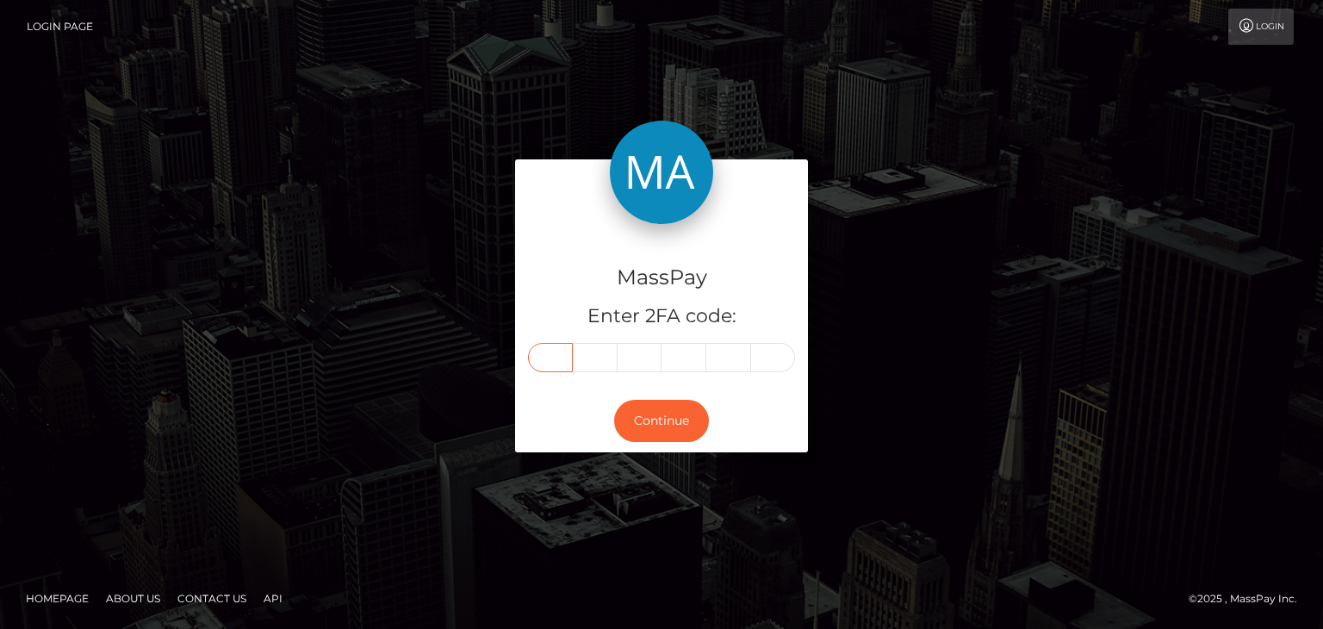
type input "5"
type input "2"
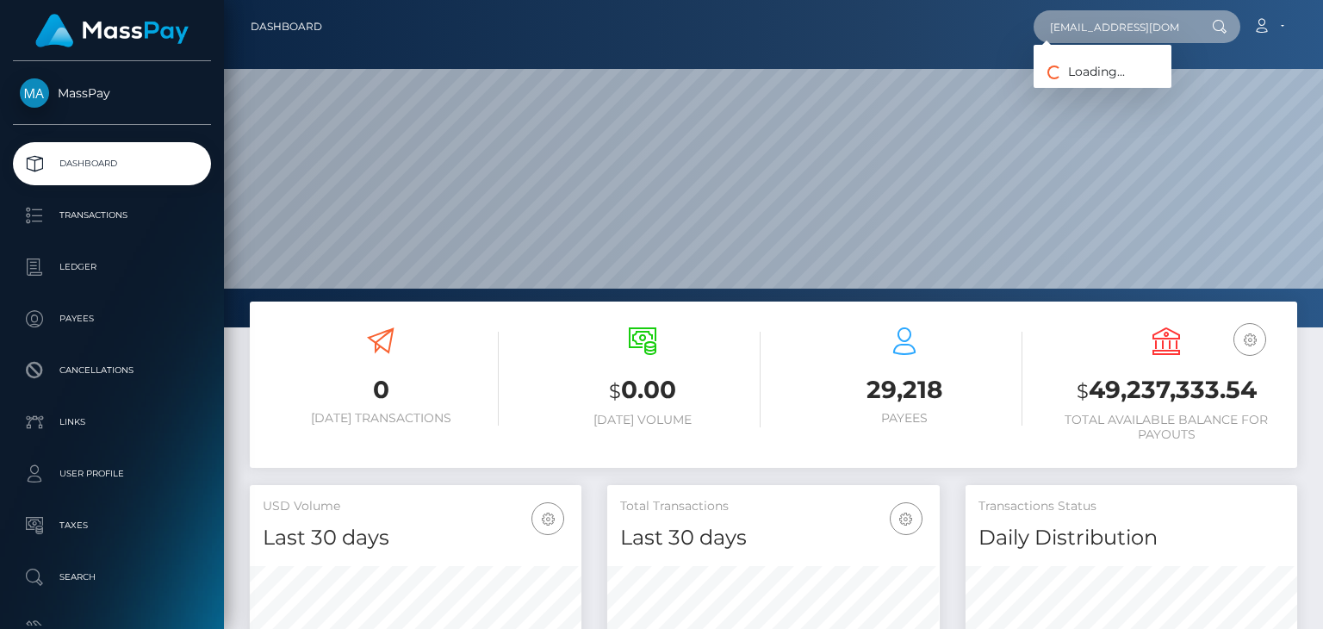
paste input "[PERSON_NAME]"
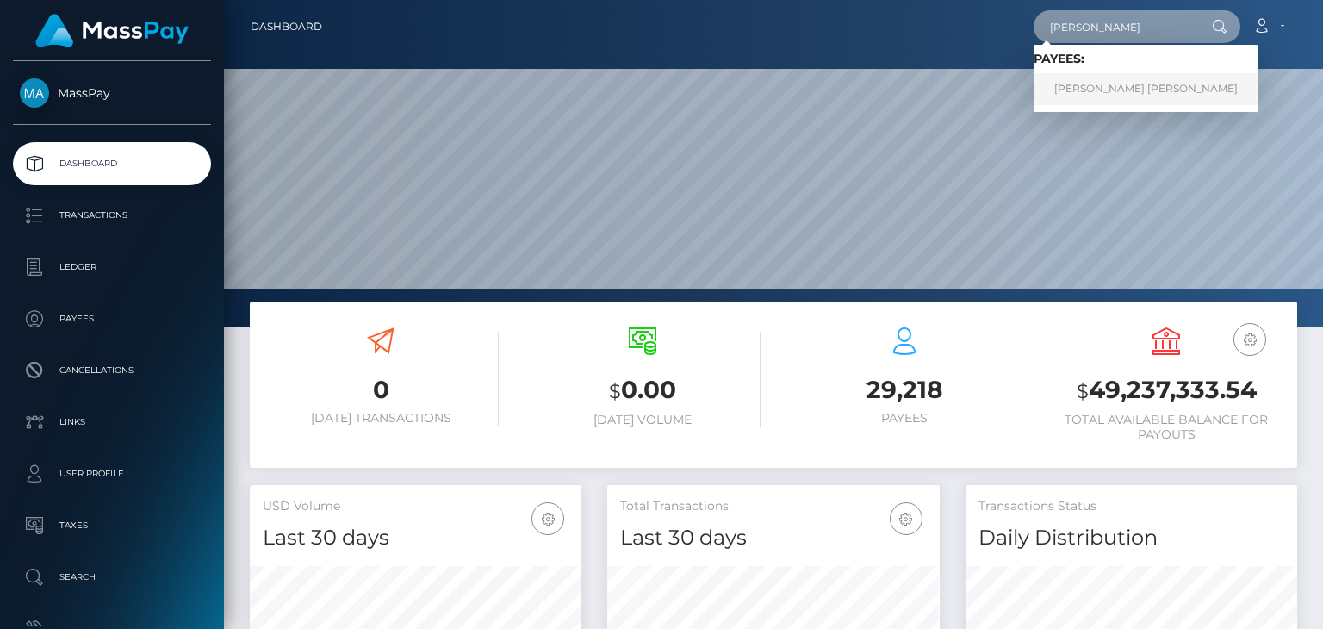
type input "[PERSON_NAME]"
click at [1110, 93] on link "[PERSON_NAME] [PERSON_NAME]" at bounding box center [1146, 89] width 225 height 32
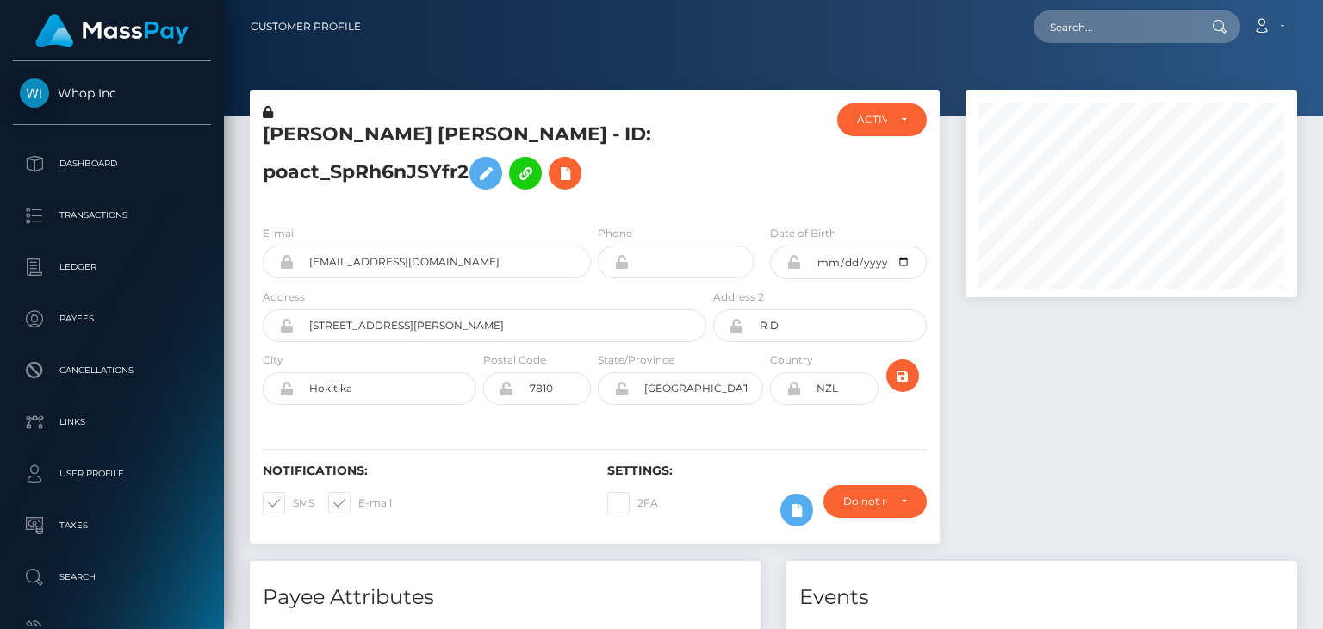
scroll to position [207, 331]
click at [689, 103] on div "JESSE CRAIG RICHARD JONES - ID: poact_SpRh6nJSYfr2" at bounding box center [480, 157] width 460 height 108
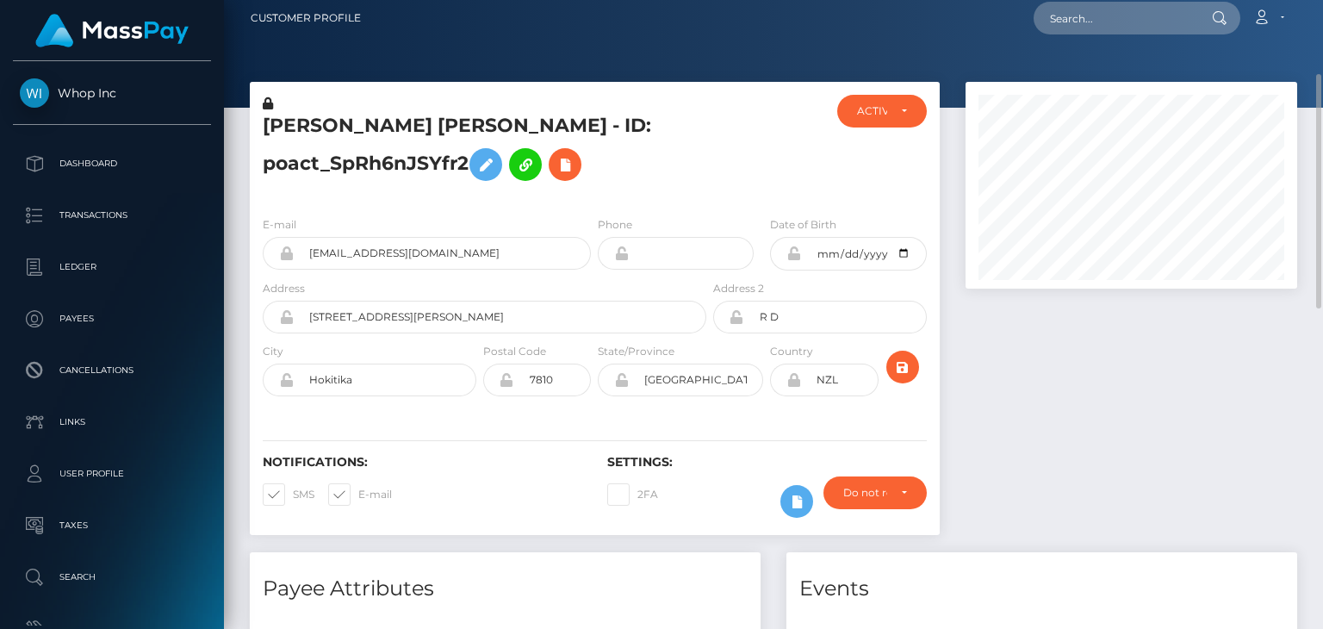
scroll to position [0, 0]
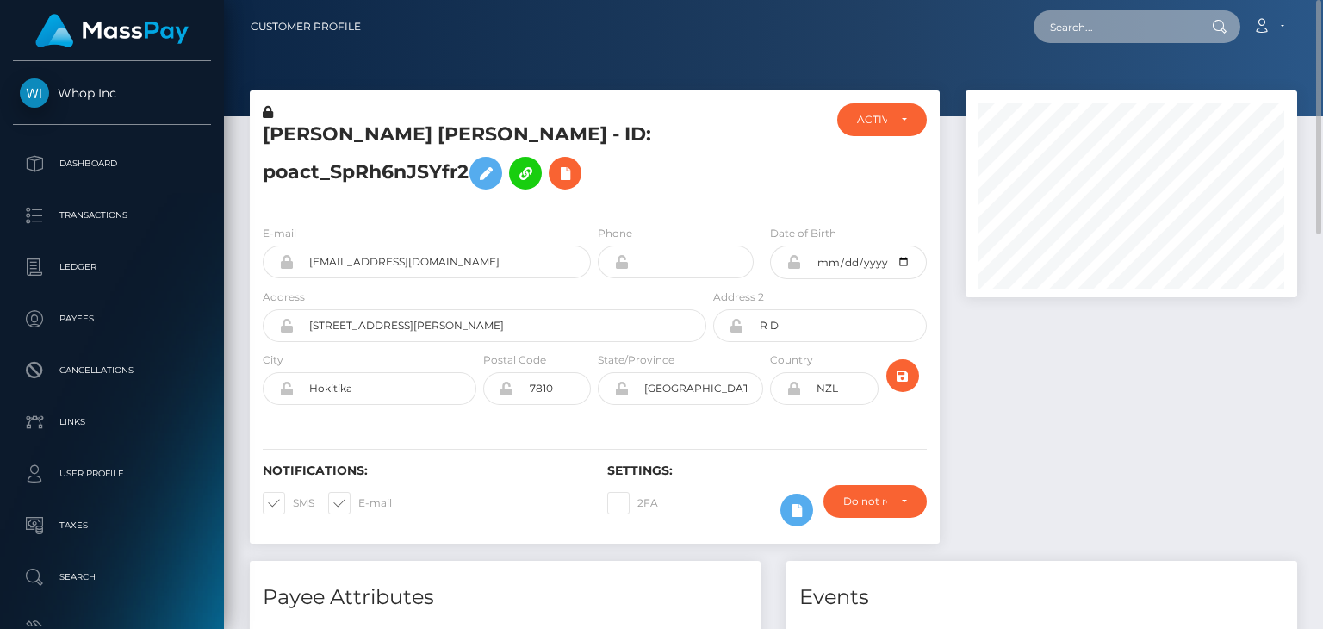
click at [1080, 29] on input "text" at bounding box center [1115, 26] width 162 height 33
paste input "donnieray317@gmail.com"
click at [1136, 28] on input "donnieray317@gmail.com" at bounding box center [1115, 26] width 162 height 33
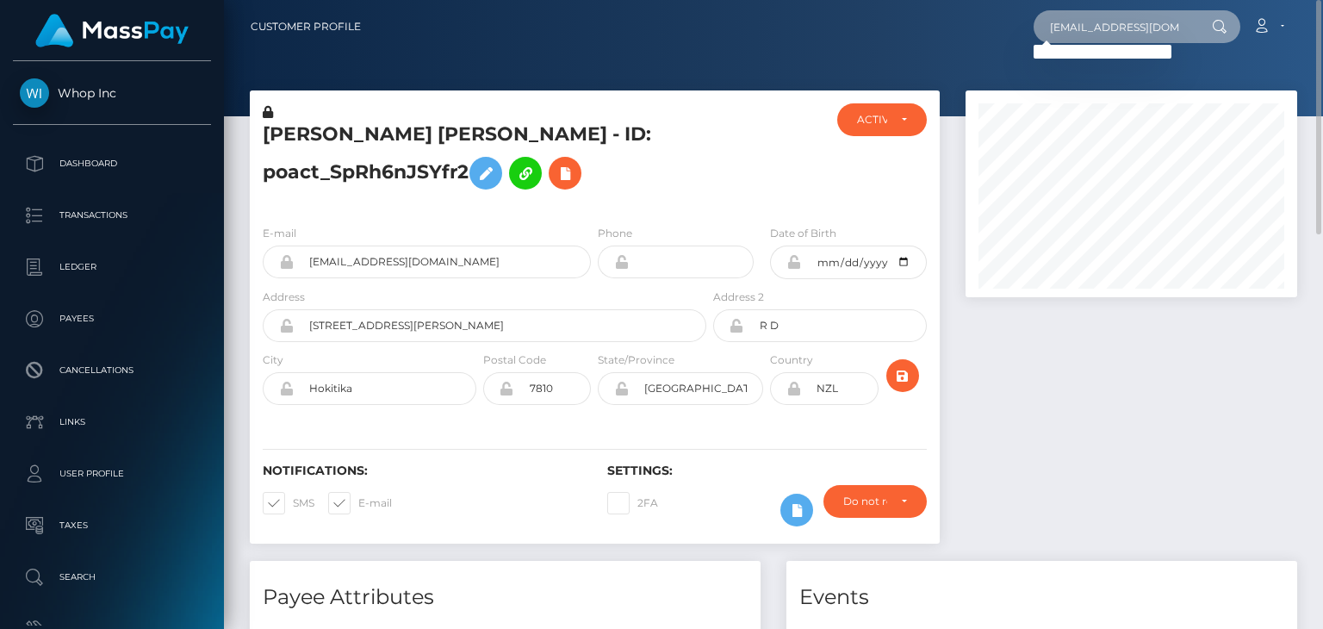
click at [1104, 36] on input "donnieray317@gmail.com" at bounding box center [1115, 26] width 162 height 33
paste input "[PERSON_NAME]"
paste input "text"
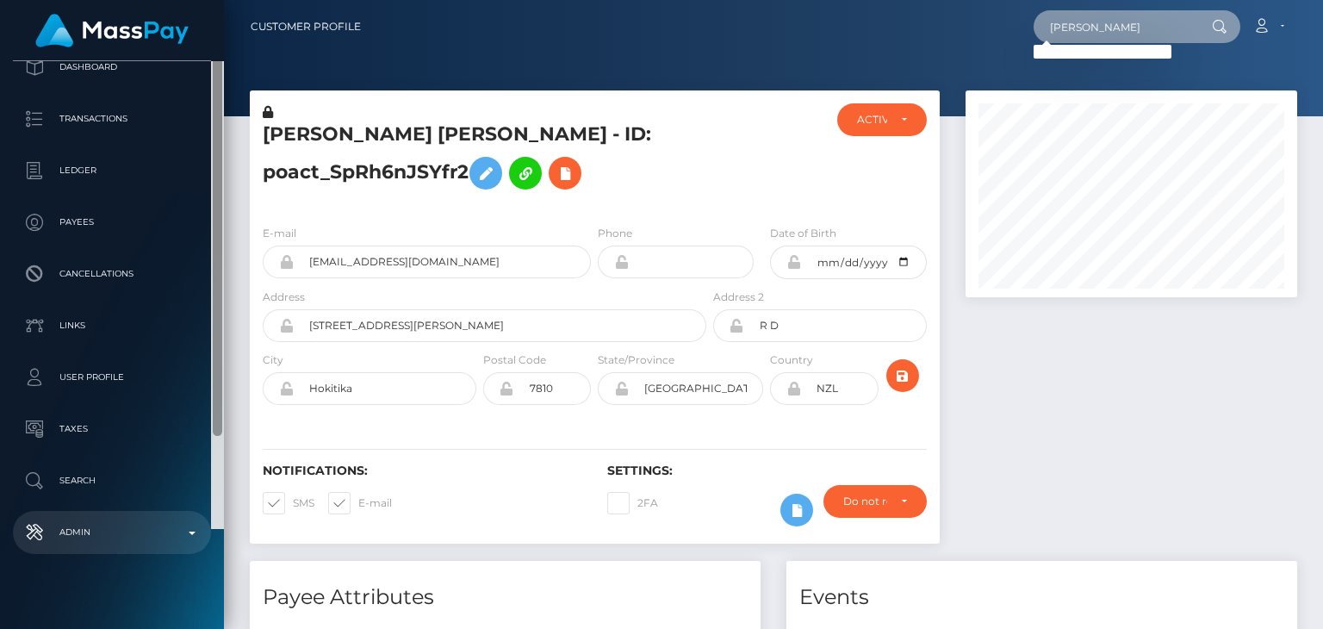
scroll to position [111, 0]
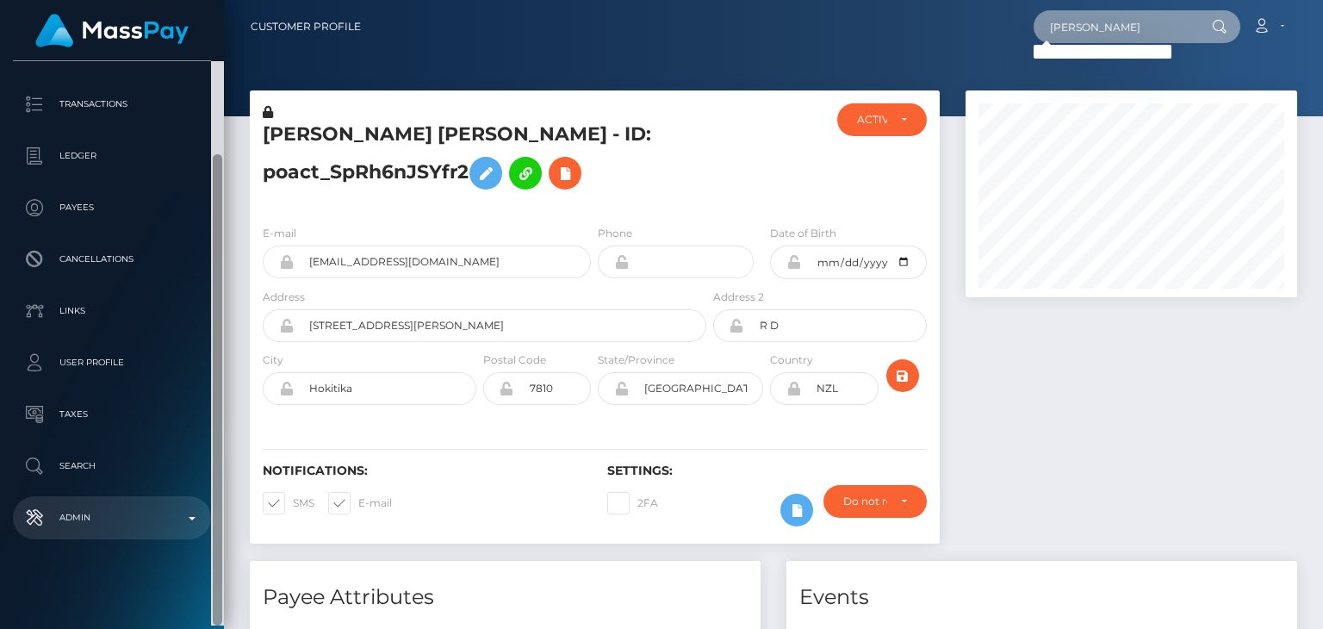
drag, startPoint x: 218, startPoint y: 352, endPoint x: 191, endPoint y: 524, distance: 173.5
click at [191, 524] on div "Whop Inc Dashboard Transactions Ledger Payees Cancellations" at bounding box center [112, 343] width 224 height 564
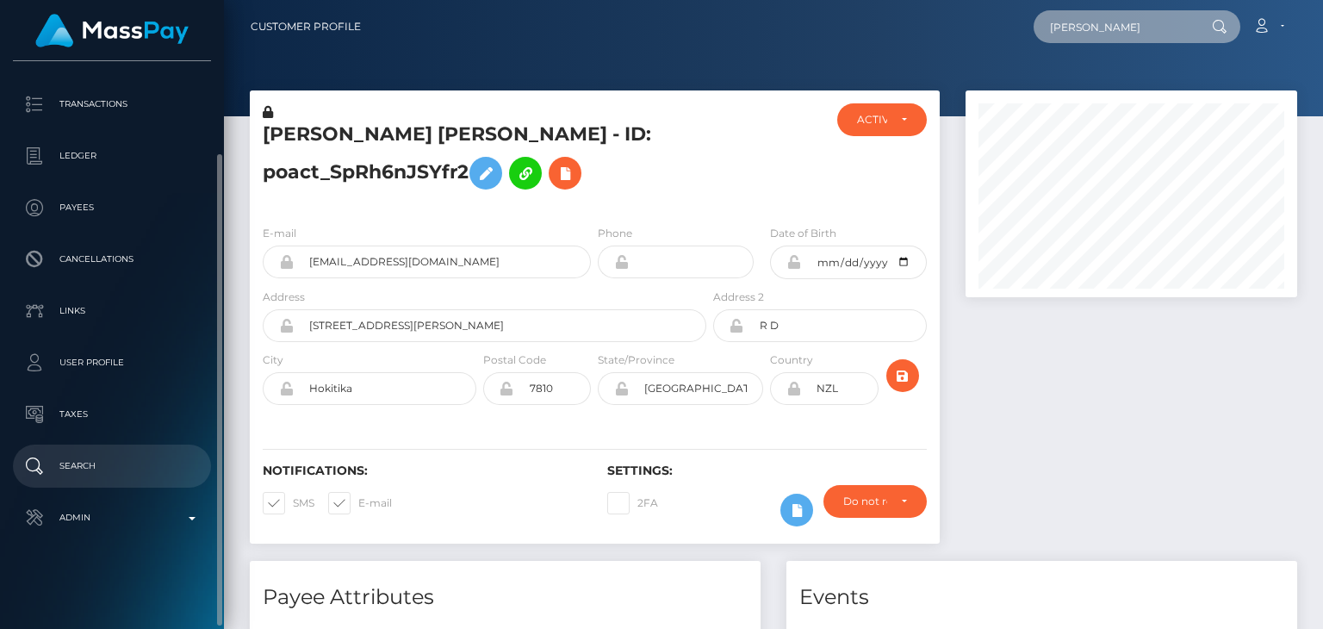
type input "[PERSON_NAME]"
click at [115, 479] on link "Search" at bounding box center [112, 466] width 198 height 43
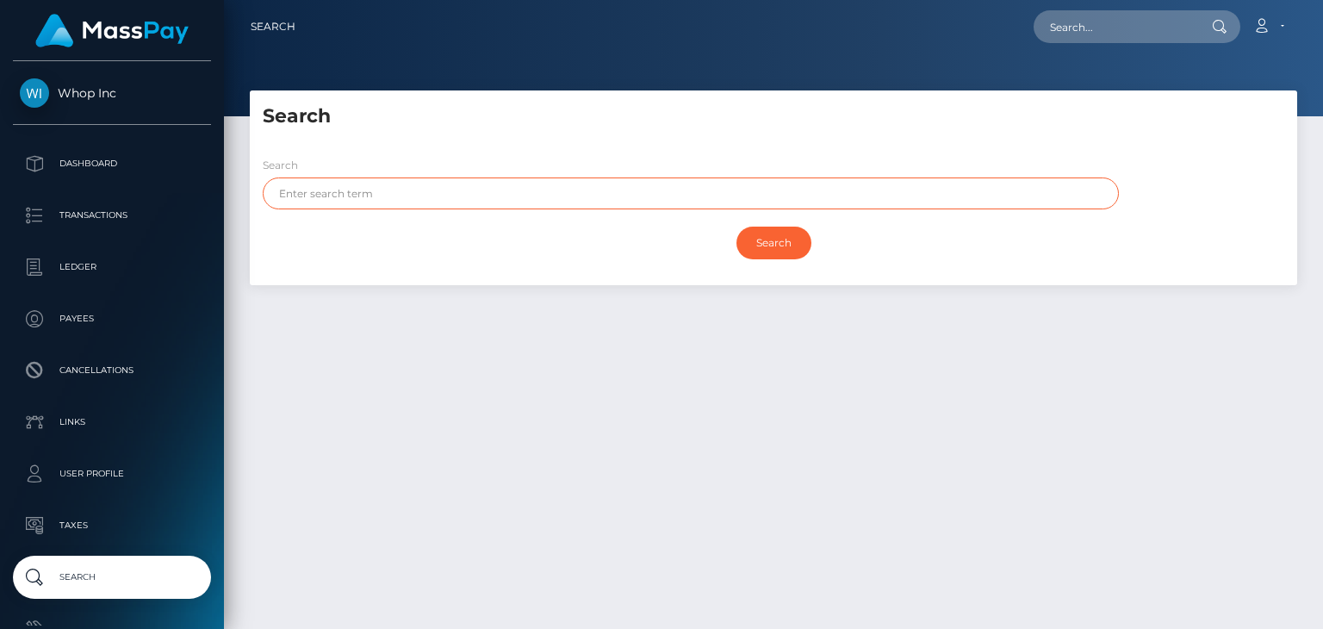
click at [582, 184] on input "text" at bounding box center [691, 193] width 856 height 32
paste input "[PERSON_NAME]"
click at [737, 227] on input "Search" at bounding box center [774, 243] width 75 height 33
click at [781, 233] on input "Search" at bounding box center [774, 243] width 75 height 33
click at [326, 195] on input "[PERSON_NAME]" at bounding box center [691, 193] width 856 height 32
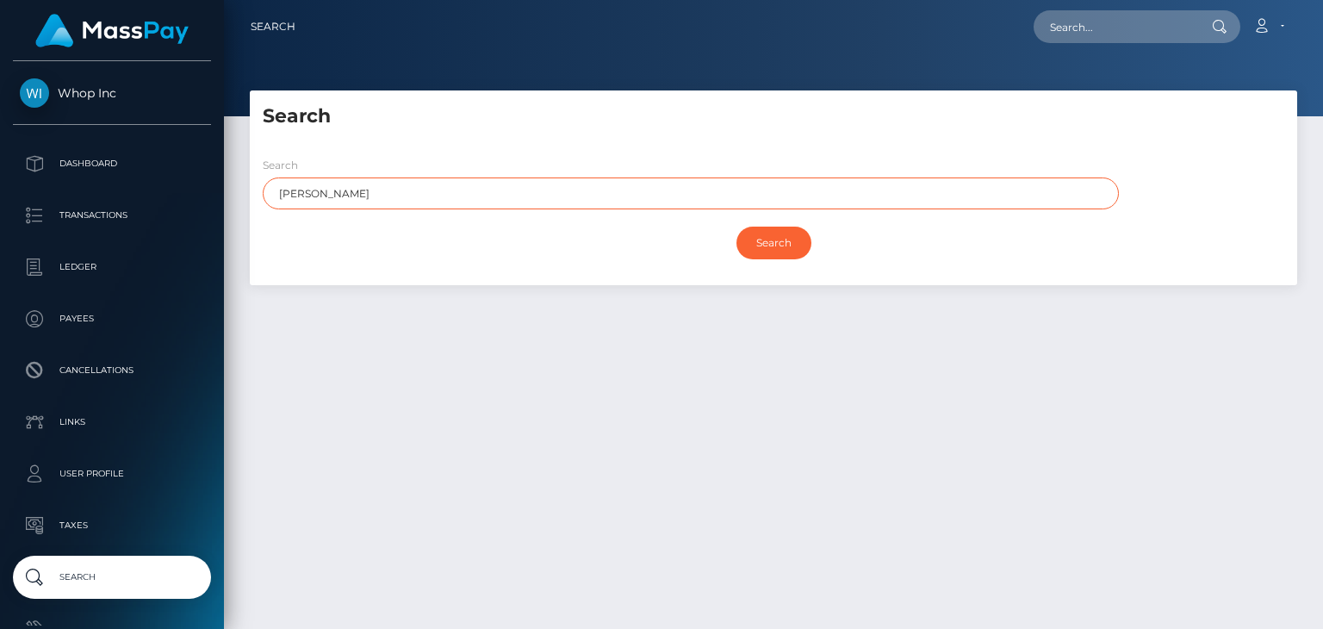
click at [326, 195] on input "[PERSON_NAME]" at bounding box center [691, 193] width 856 height 32
type input "[PERSON_NAME]"
click at [806, 244] on input "Search" at bounding box center [774, 243] width 75 height 33
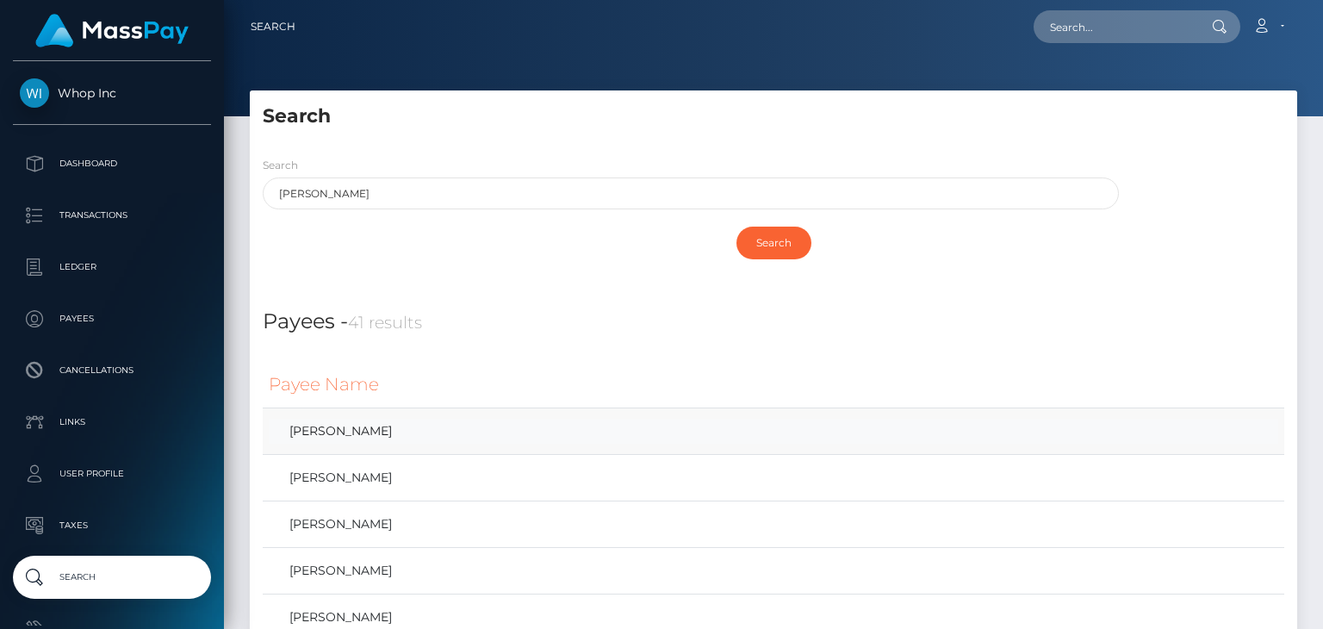
click at [334, 432] on link "Donnie Hill" at bounding box center [774, 431] width 1010 height 25
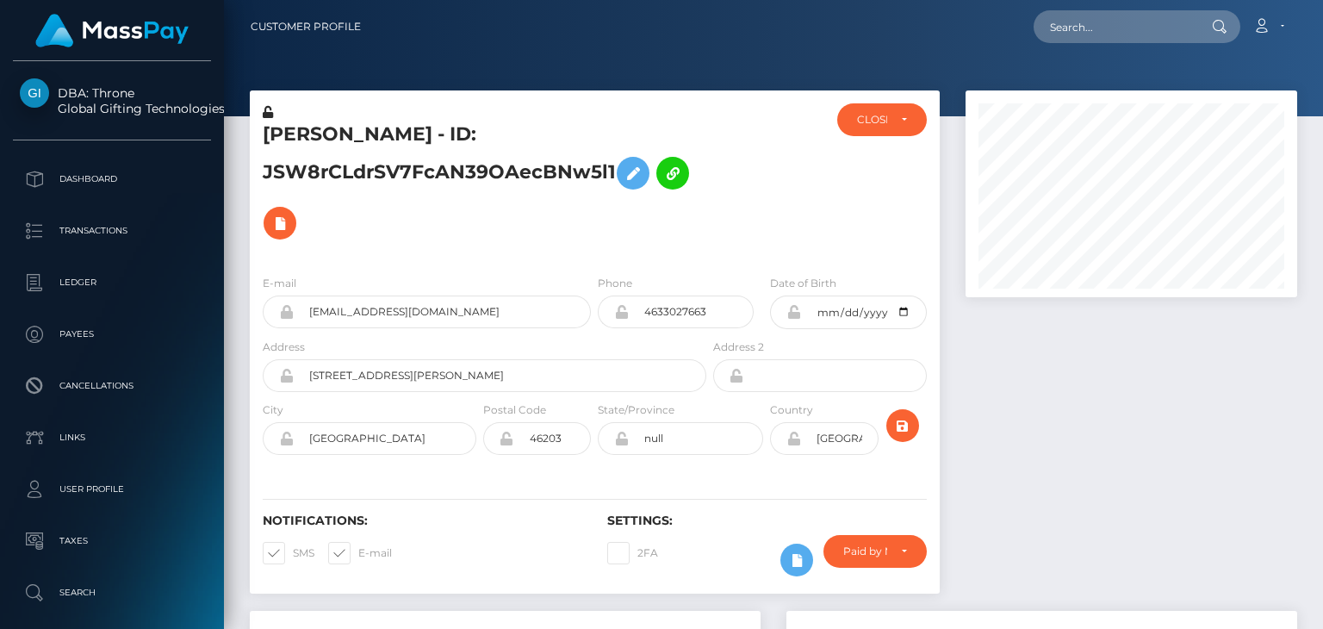
scroll to position [207, 331]
click at [806, 183] on div at bounding box center [767, 182] width 115 height 158
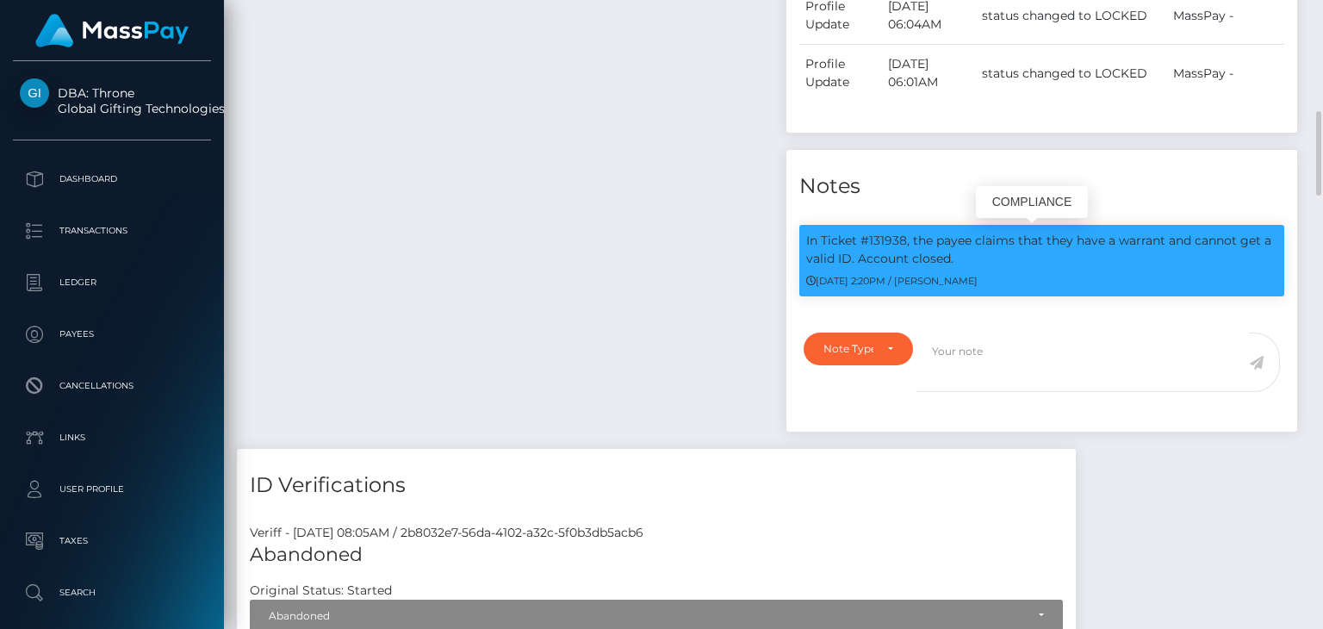
click at [905, 243] on p "In Ticket #131938, the payee claims that they have a warrant and cannot get a v…" at bounding box center [1041, 250] width 471 height 36
copy p ","
click at [894, 241] on p "In Ticket #131938, the payee claims that they have a warrant and cannot get a v…" at bounding box center [1041, 250] width 471 height 36
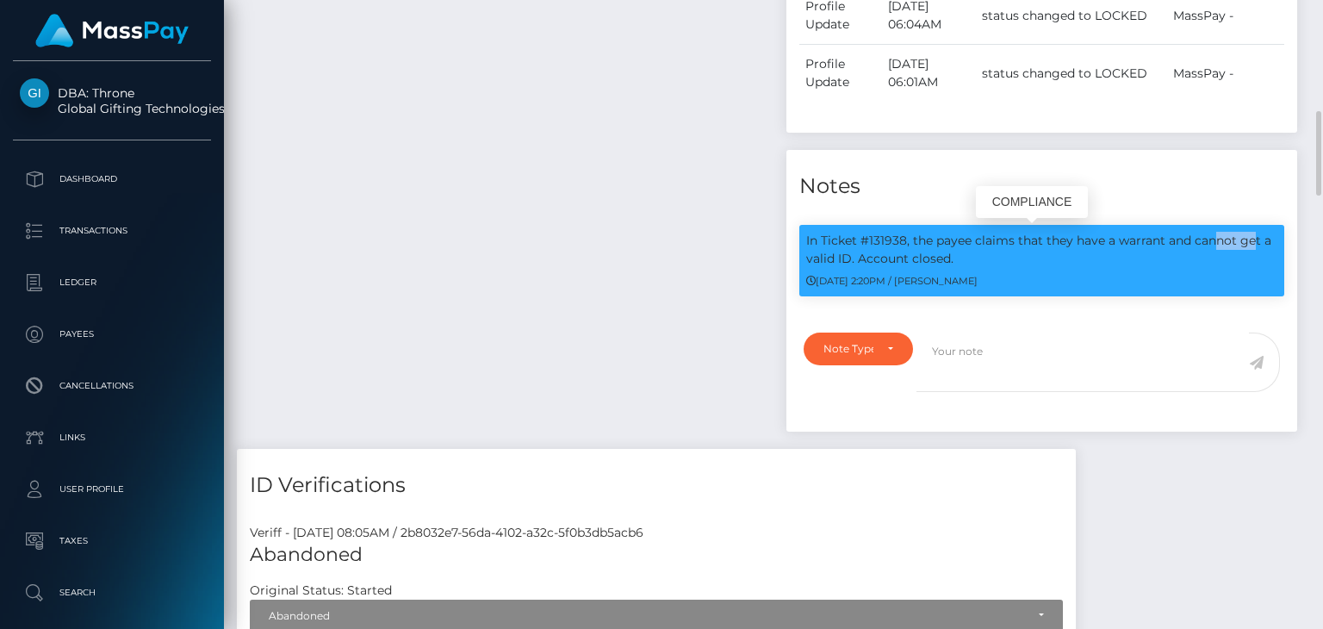
copy p "131938"
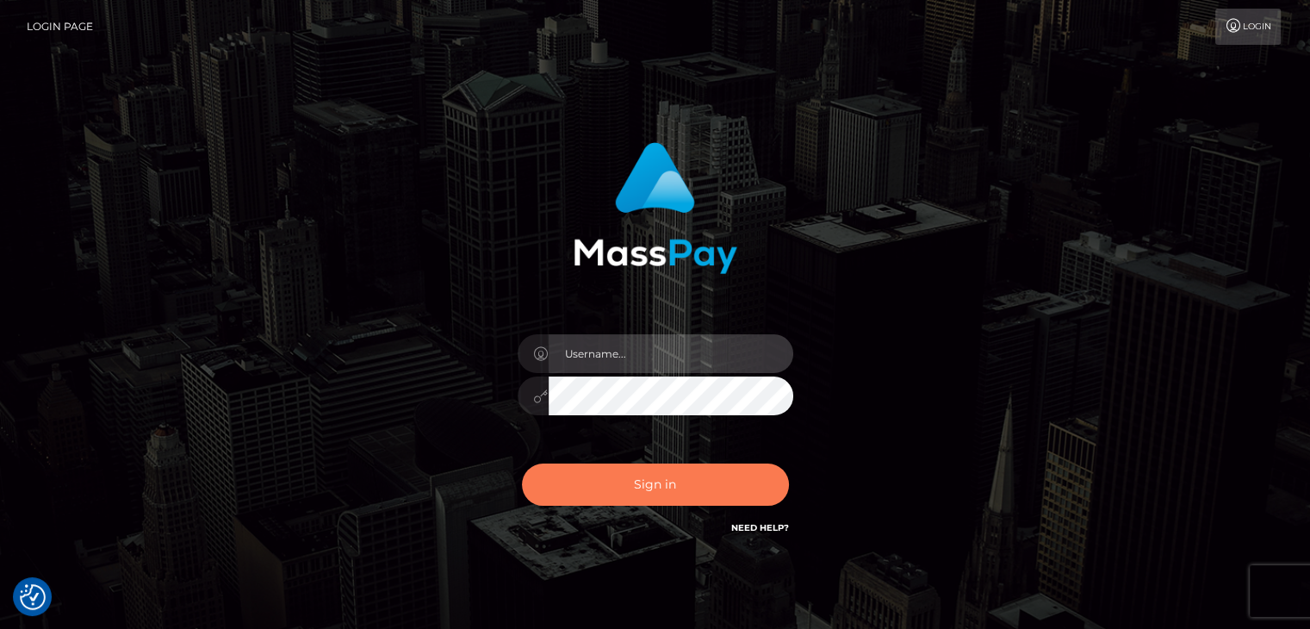
type input "petros.kidane"
click at [652, 491] on button "Sign in" at bounding box center [655, 485] width 267 height 42
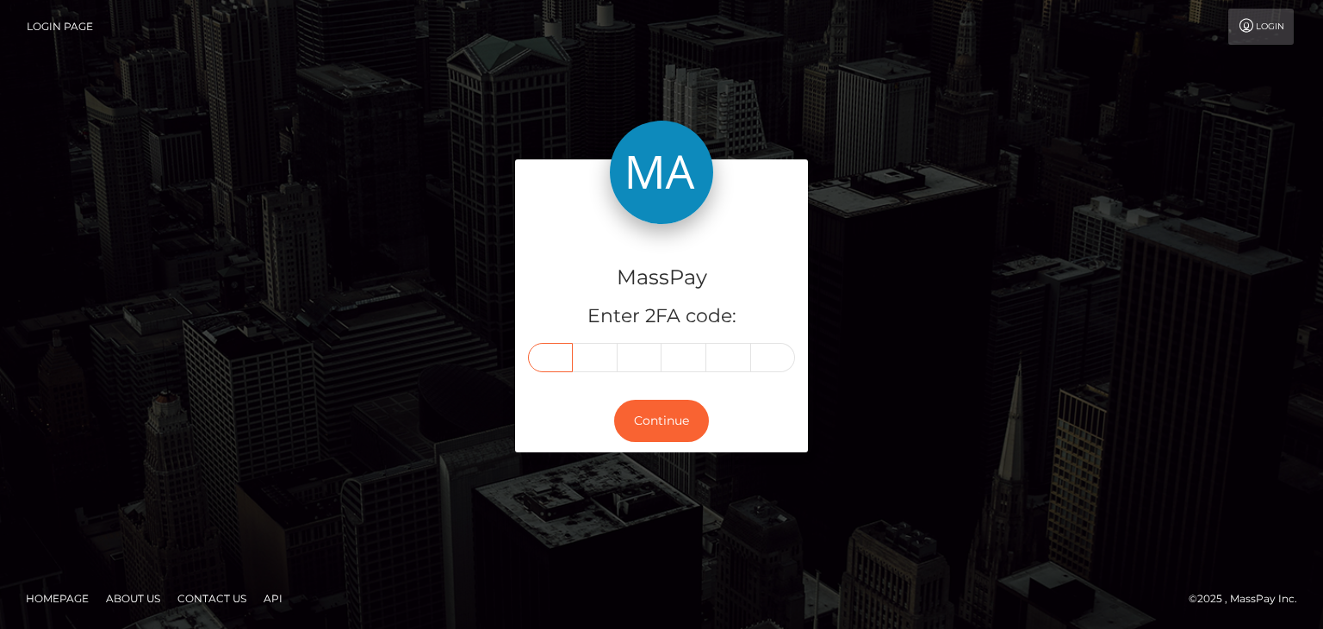
click at [551, 364] on input "text" at bounding box center [550, 357] width 45 height 29
paste input "5"
type input "5"
type input "9"
type input "6"
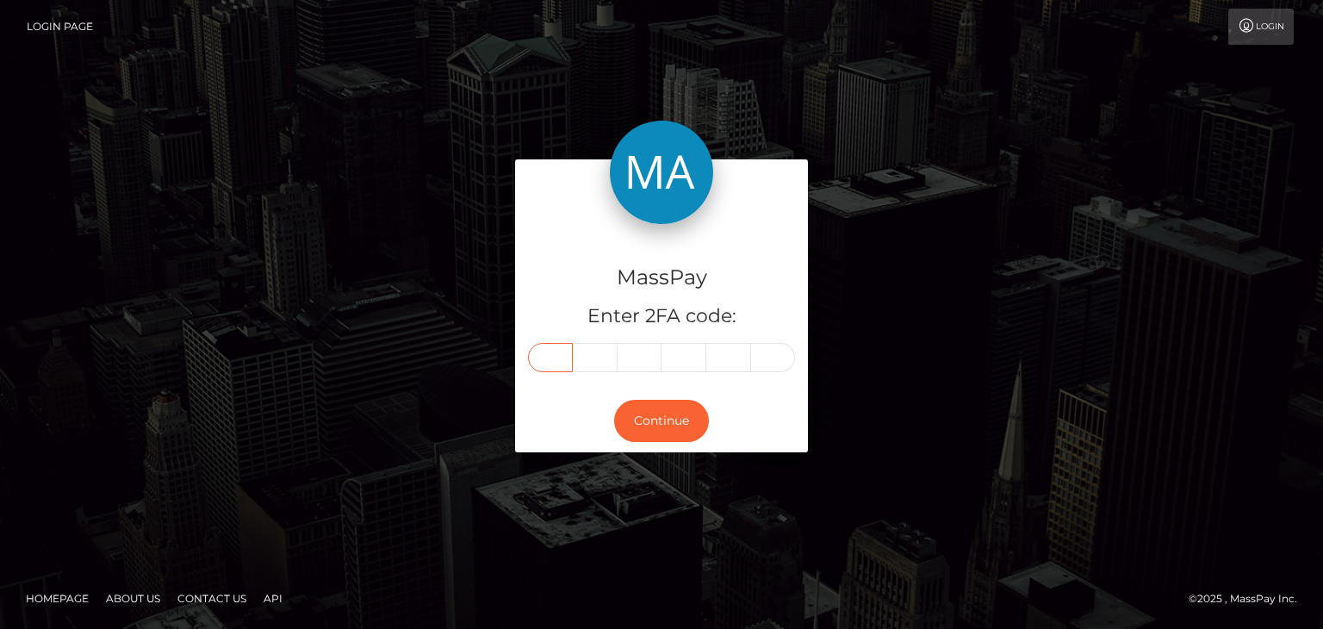
type input "3"
type input "9"
type input "7"
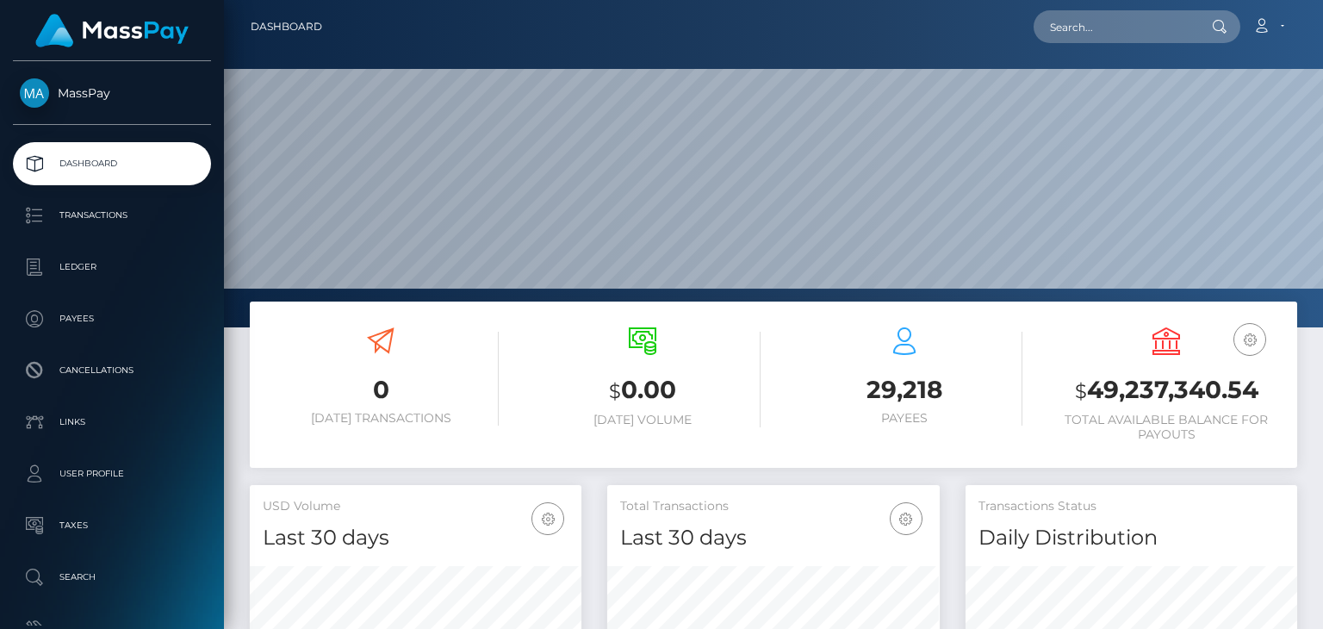
scroll to position [305, 331]
paste input "[EMAIL_ADDRESS][DOMAIN_NAME]"
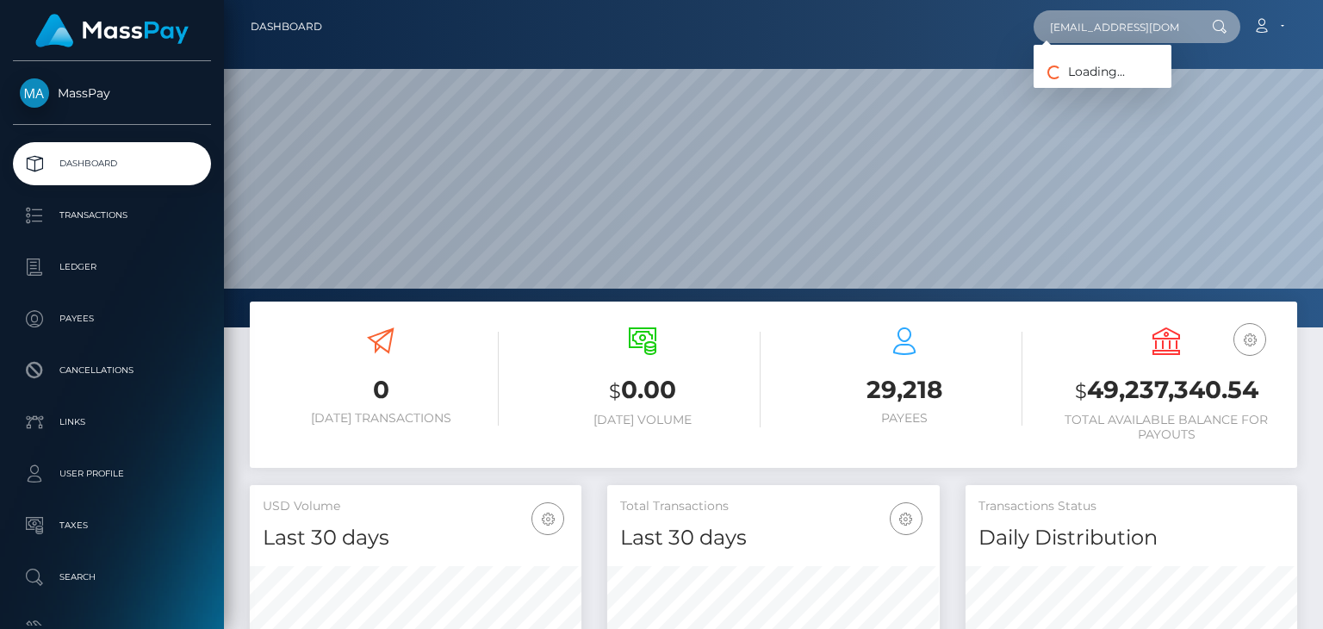
scroll to position [0, 18]
type input "[EMAIL_ADDRESS][DOMAIN_NAME]"
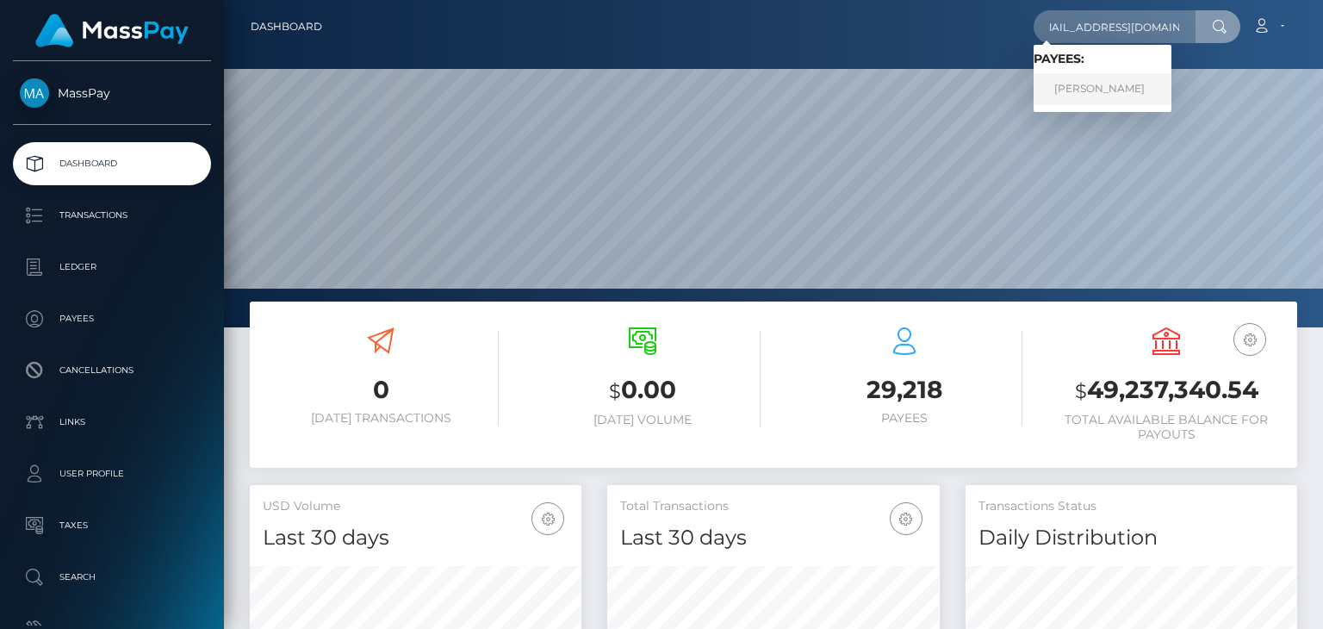
scroll to position [0, 0]
click at [1117, 75] on link "[PERSON_NAME]" at bounding box center [1103, 89] width 138 height 32
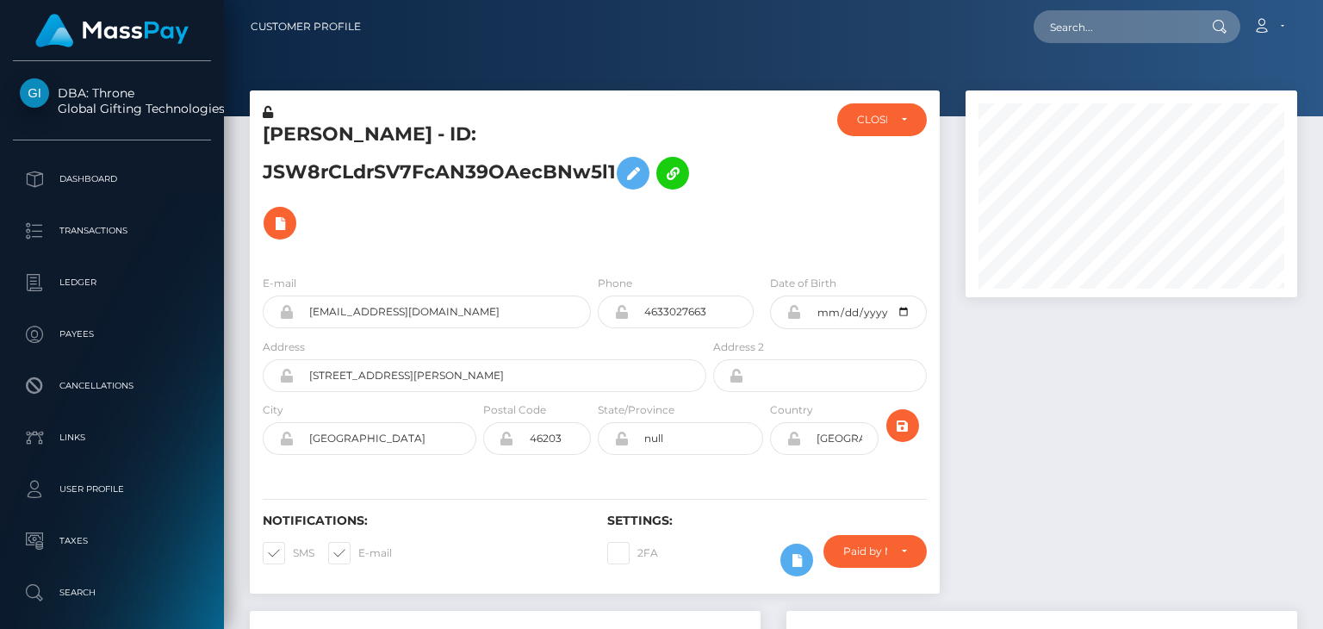
scroll to position [207, 331]
click at [648, 93] on div "[PERSON_NAME] - ID: JSW8rCLdrSV7FcAN39OAecBNw5l1 ACTIVE CLOSED" at bounding box center [595, 175] width 690 height 171
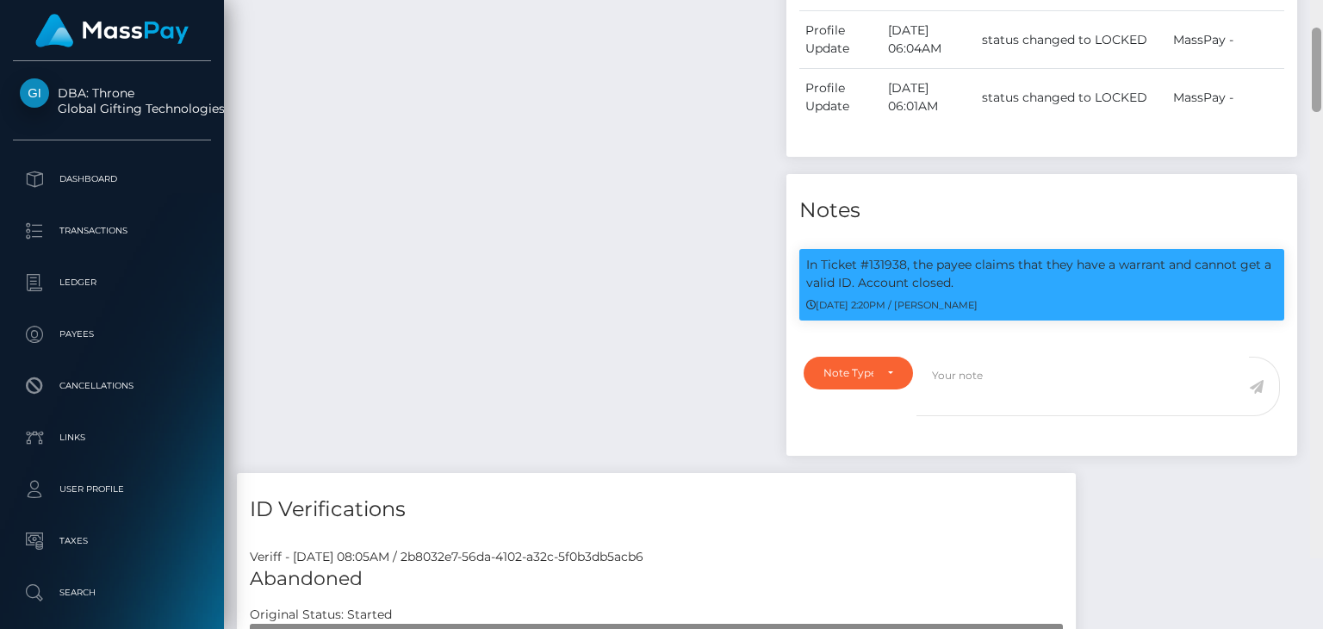
scroll to position [735, 0]
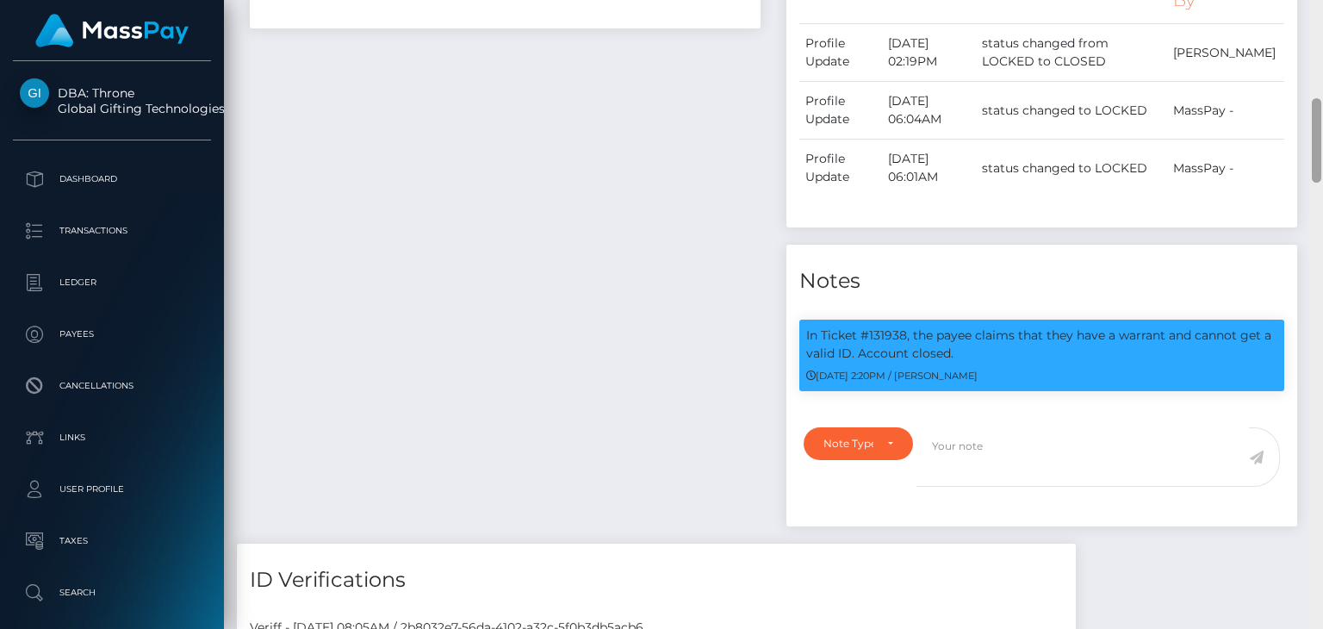
drag, startPoint x: 1313, startPoint y: 64, endPoint x: 1288, endPoint y: 163, distance: 102.2
click at [1288, 163] on div "Customer Profile Loading... Loading..." at bounding box center [773, 314] width 1099 height 629
drag, startPoint x: 807, startPoint y: 336, endPoint x: 971, endPoint y: 350, distance: 164.3
click at [971, 350] on p "In Ticket #131938, the payee claims that they have a warrant and cannot get a v…" at bounding box center [1041, 345] width 471 height 36
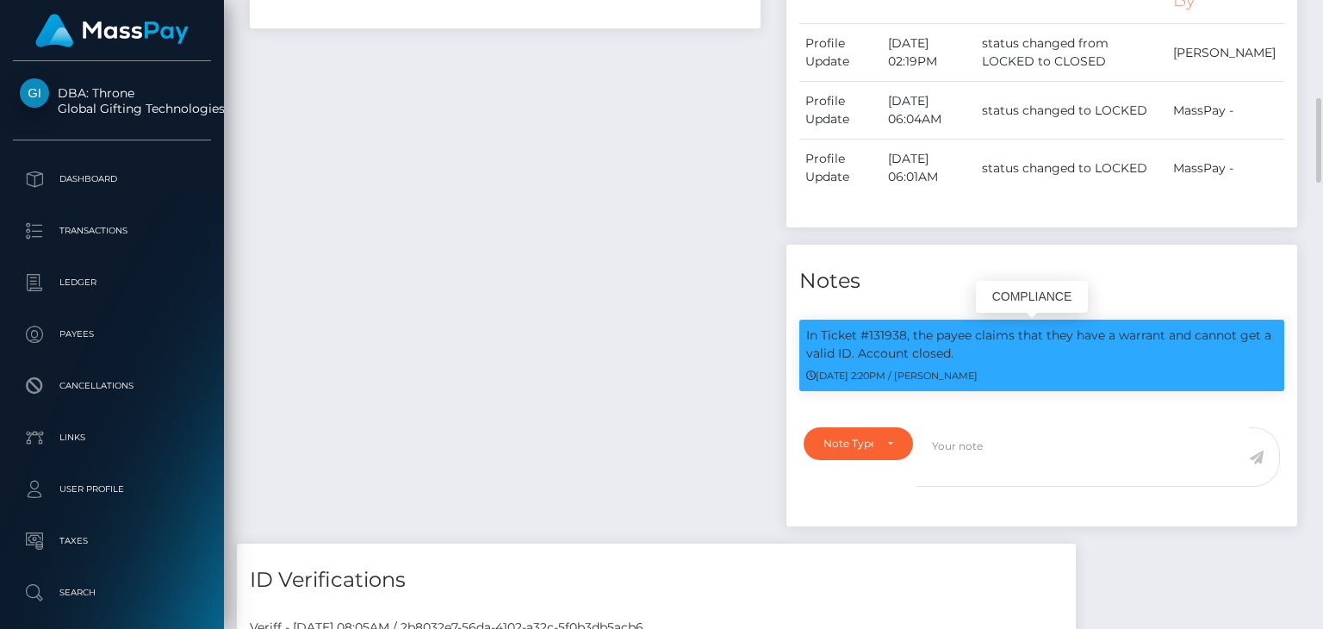
copy p "In Ticket #131938, the payee claims that they have a warrant and cannot get a v…"
click at [499, 266] on div "Payee Attributes Payer Name Label Value" at bounding box center [505, 210] width 537 height 668
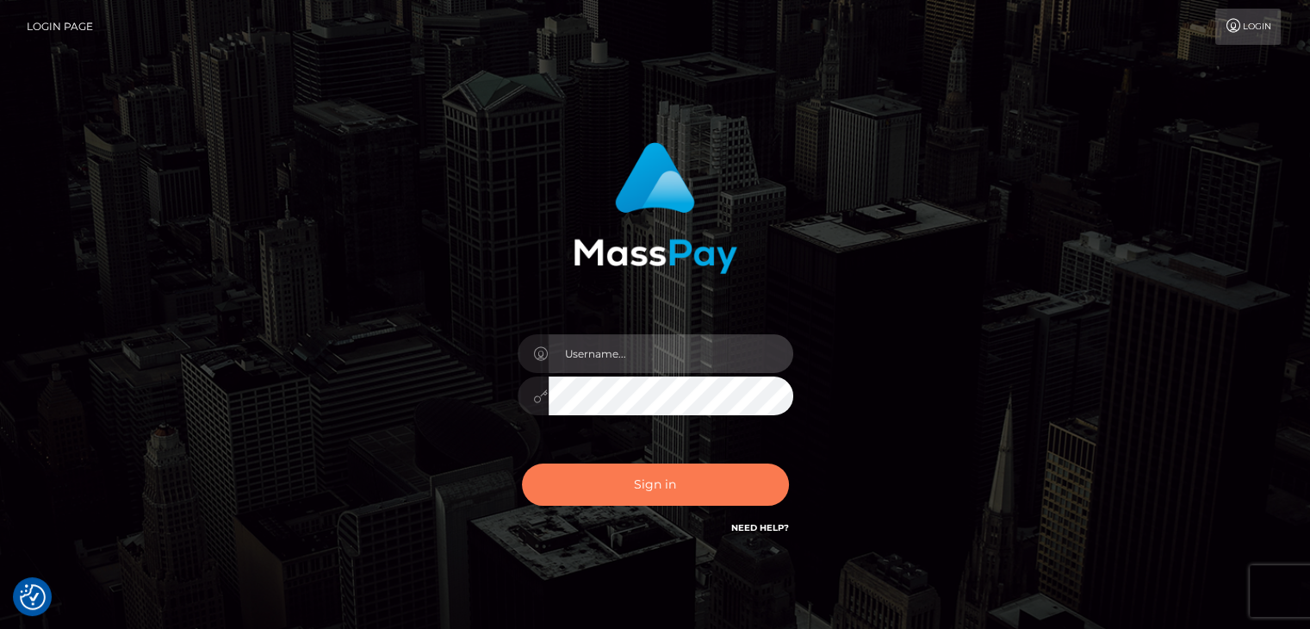
type input "petros.kidane"
click at [655, 476] on button "Sign in" at bounding box center [655, 485] width 267 height 42
type input "petros.kidane"
click at [661, 476] on button "Sign in" at bounding box center [655, 485] width 267 height 42
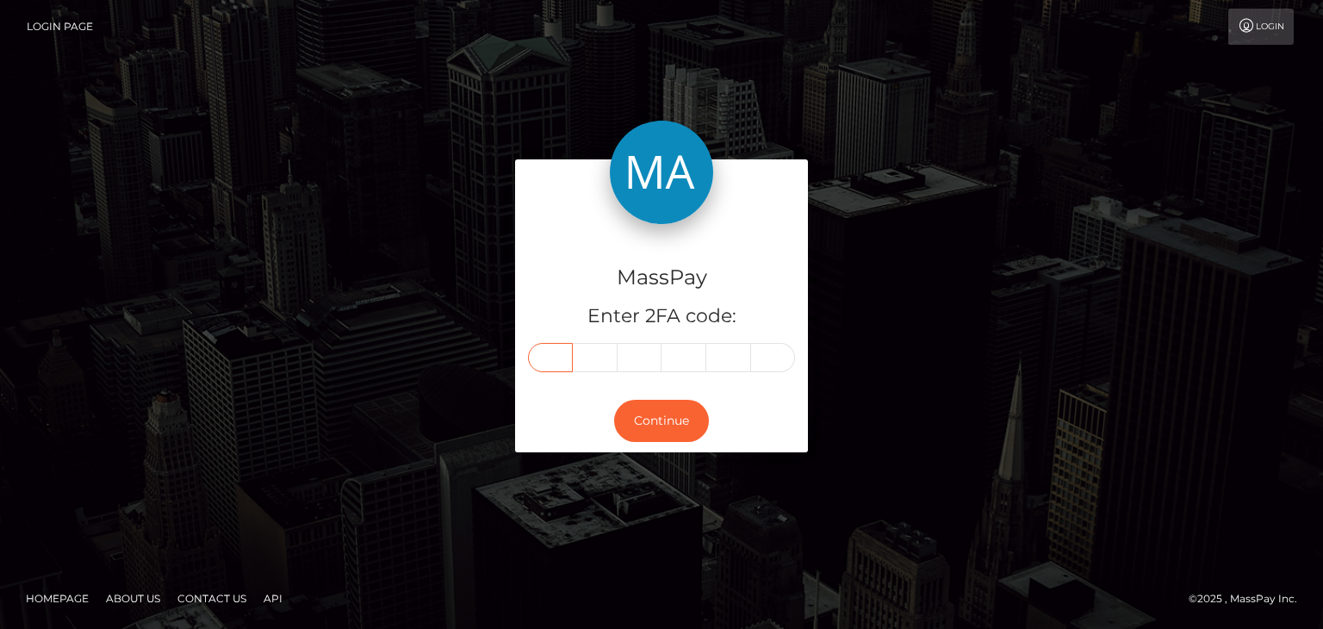
paste input "7"
type input "7"
type input "0"
type input "6"
type input "0"
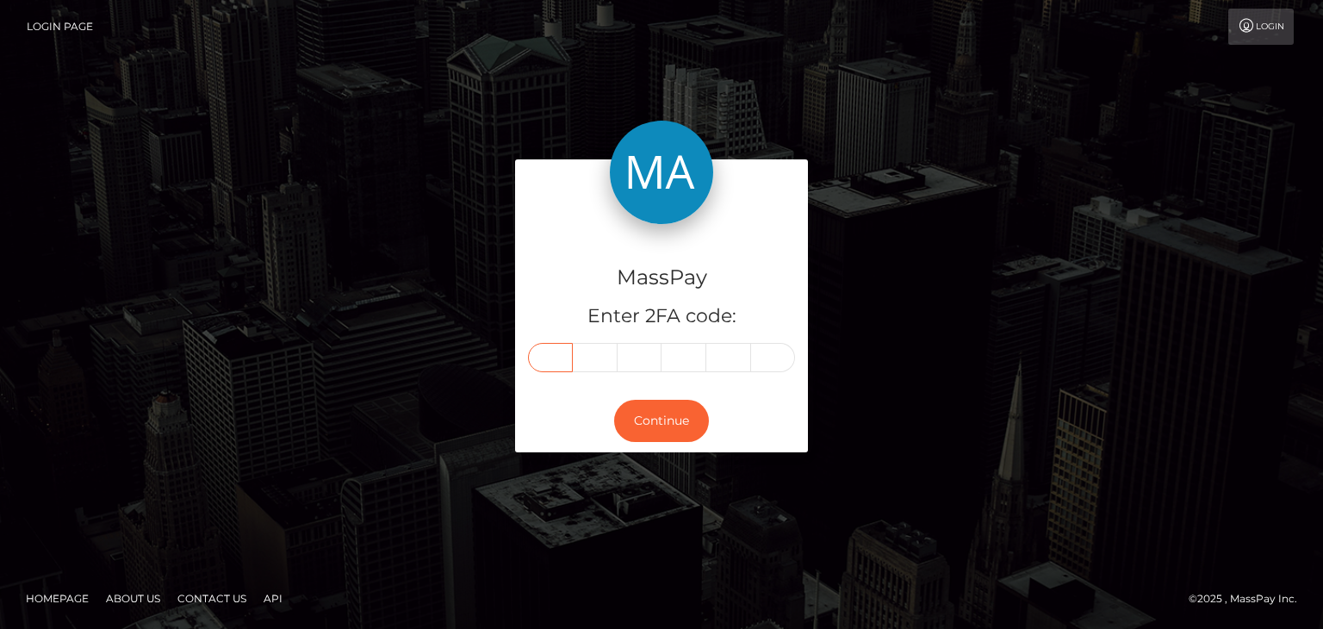
type input "0"
type input "5"
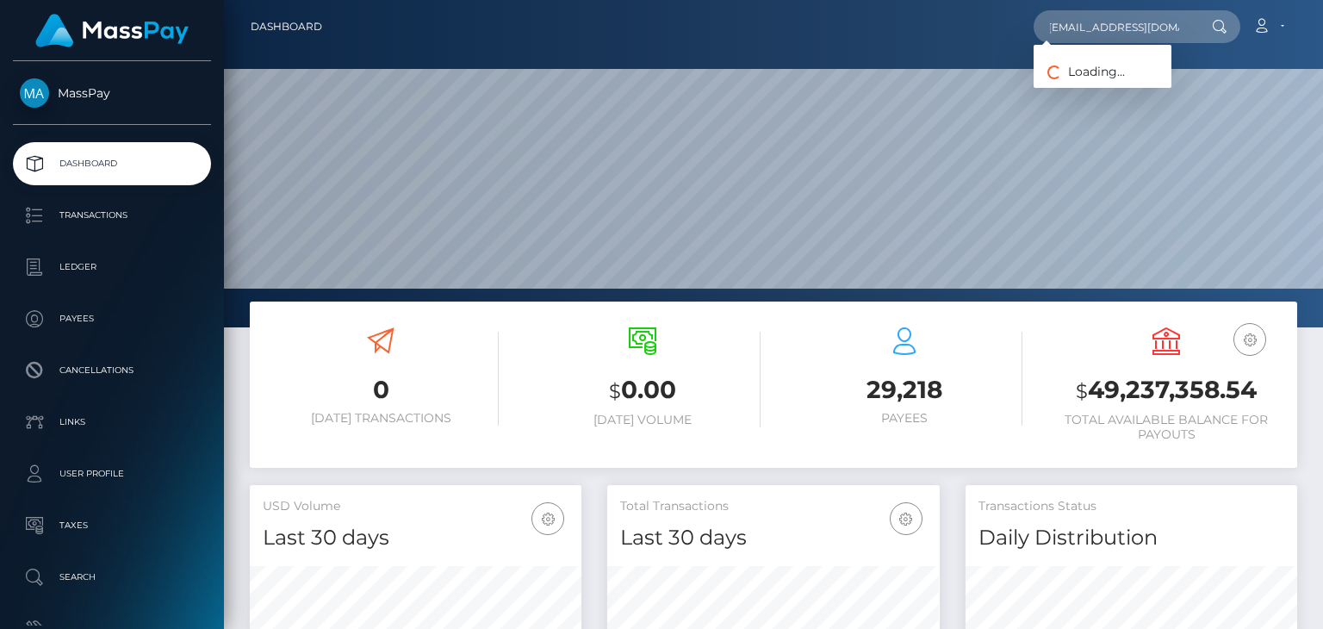
scroll to position [305, 331]
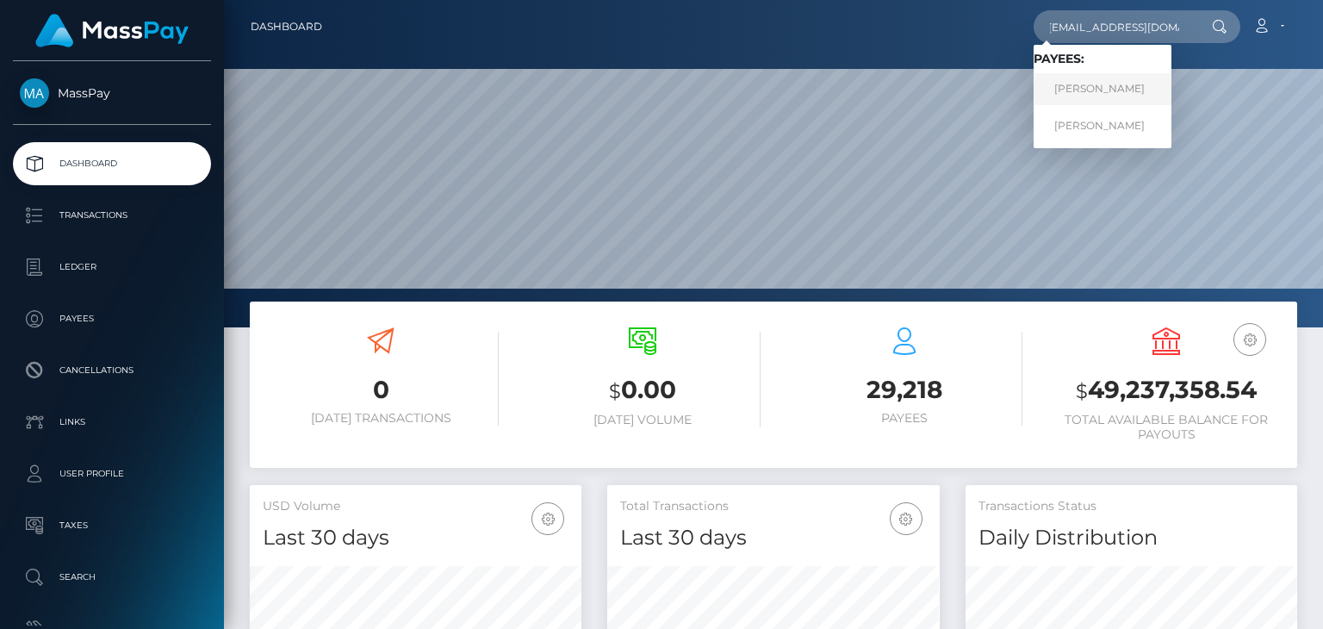
type input "jerrisummer@gmail.com"
click at [1115, 87] on link "Jerri Stewart" at bounding box center [1103, 89] width 138 height 32
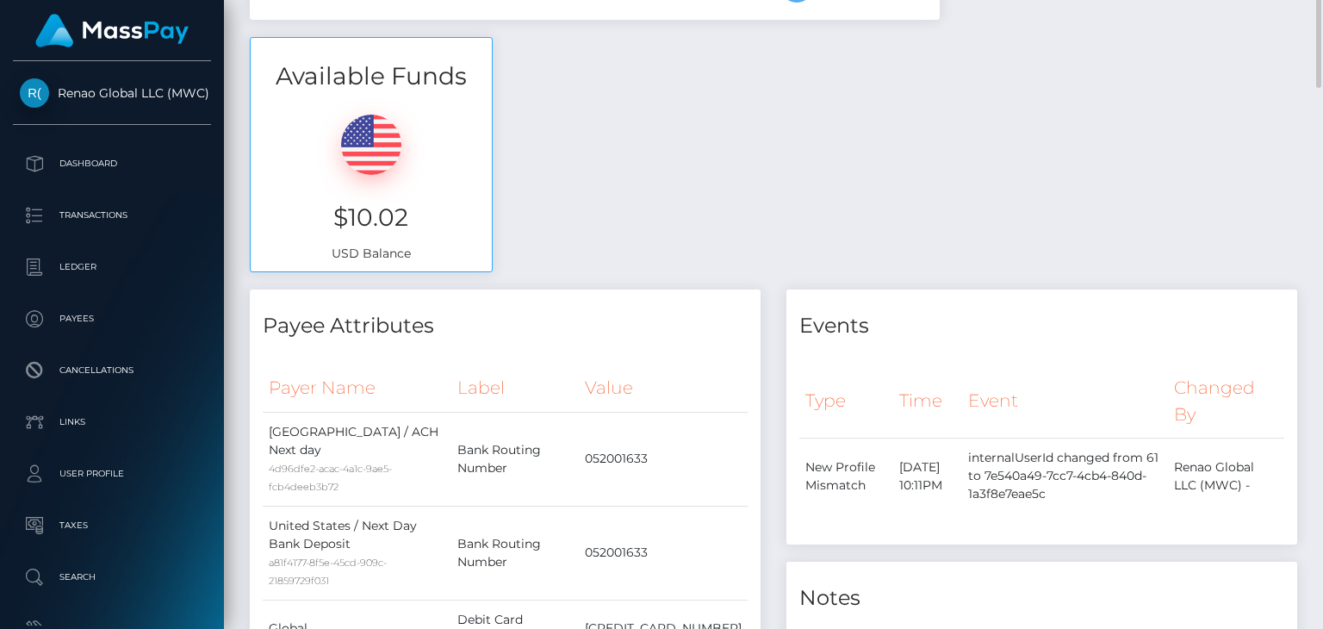
scroll to position [422, 0]
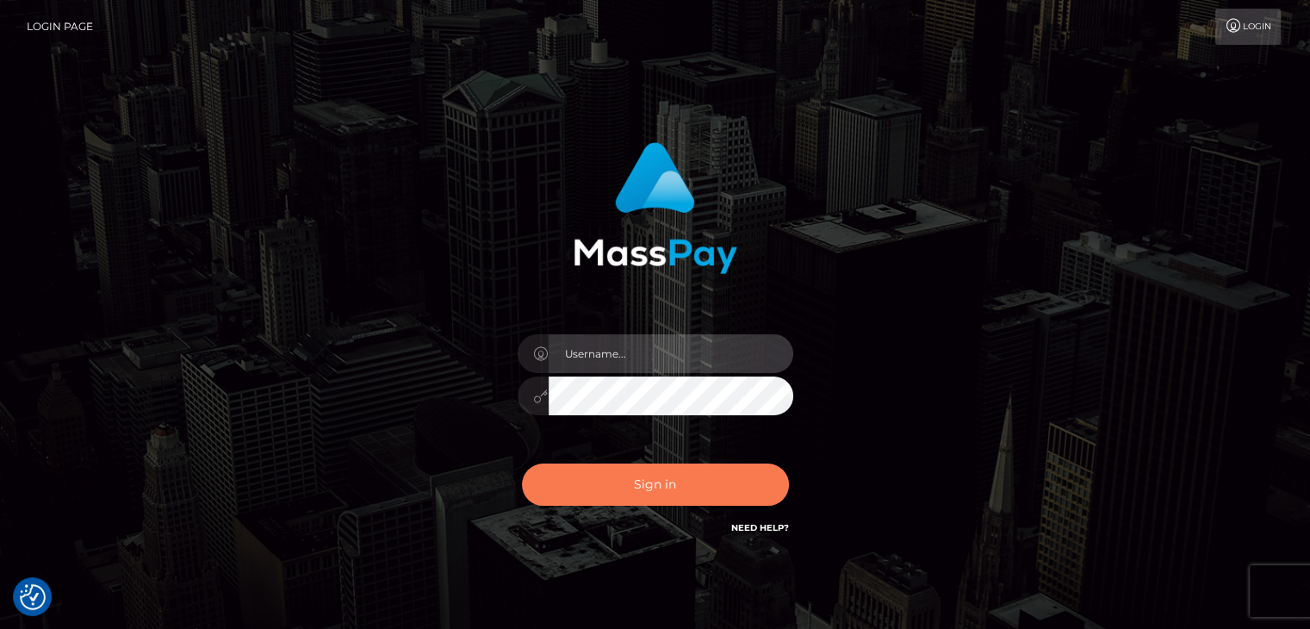
type input "petros.kidane"
click at [725, 473] on button "Sign in" at bounding box center [655, 485] width 267 height 42
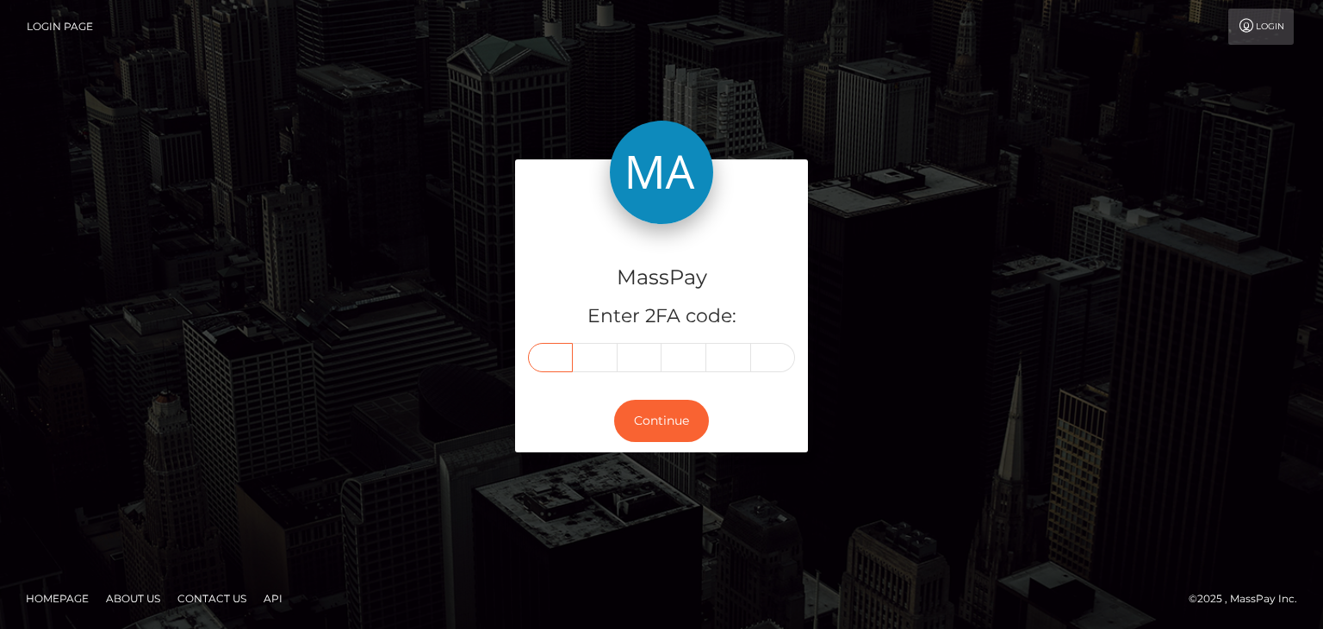
click at [549, 366] on input "text" at bounding box center [550, 357] width 45 height 29
paste input "4"
type input "4"
type input "0"
type input "3"
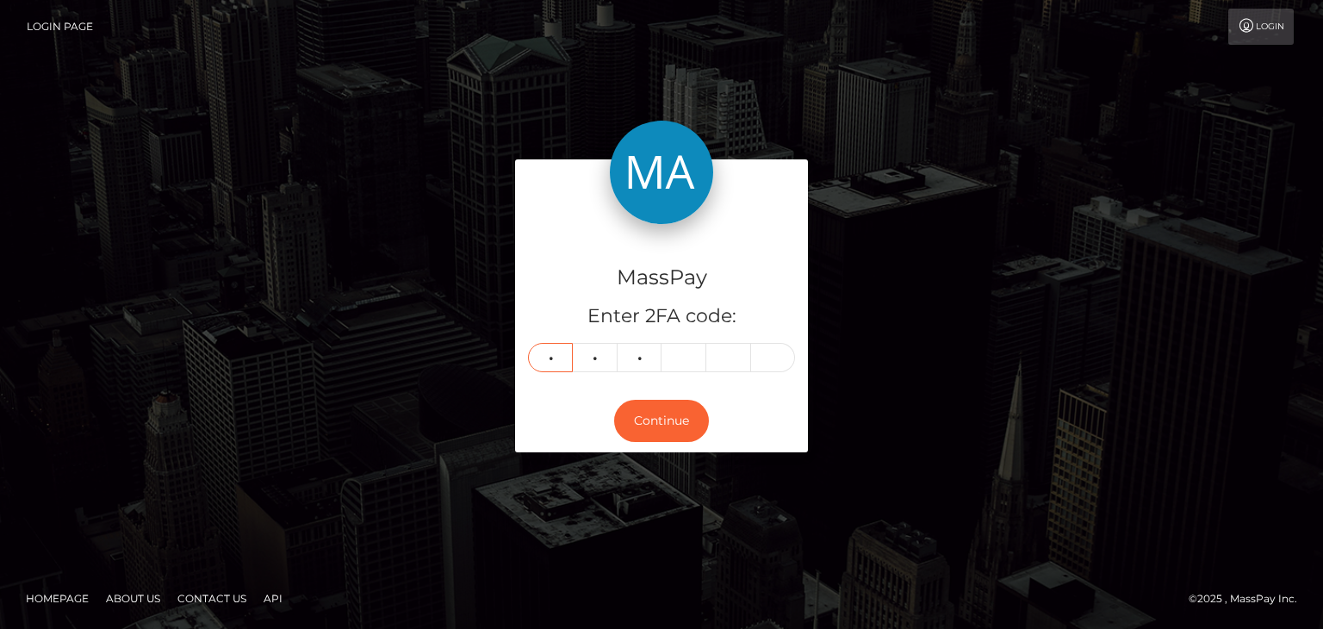
type input "6"
type input "0"
type input "6"
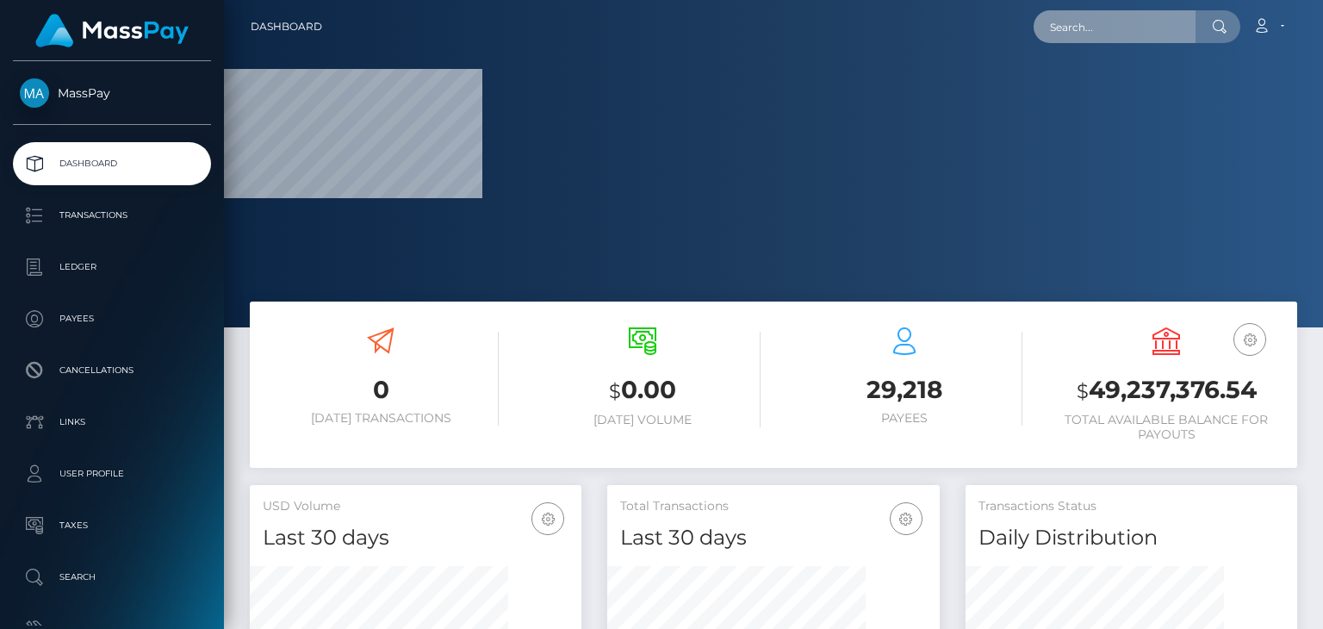
click at [1077, 33] on input "text" at bounding box center [1115, 26] width 162 height 33
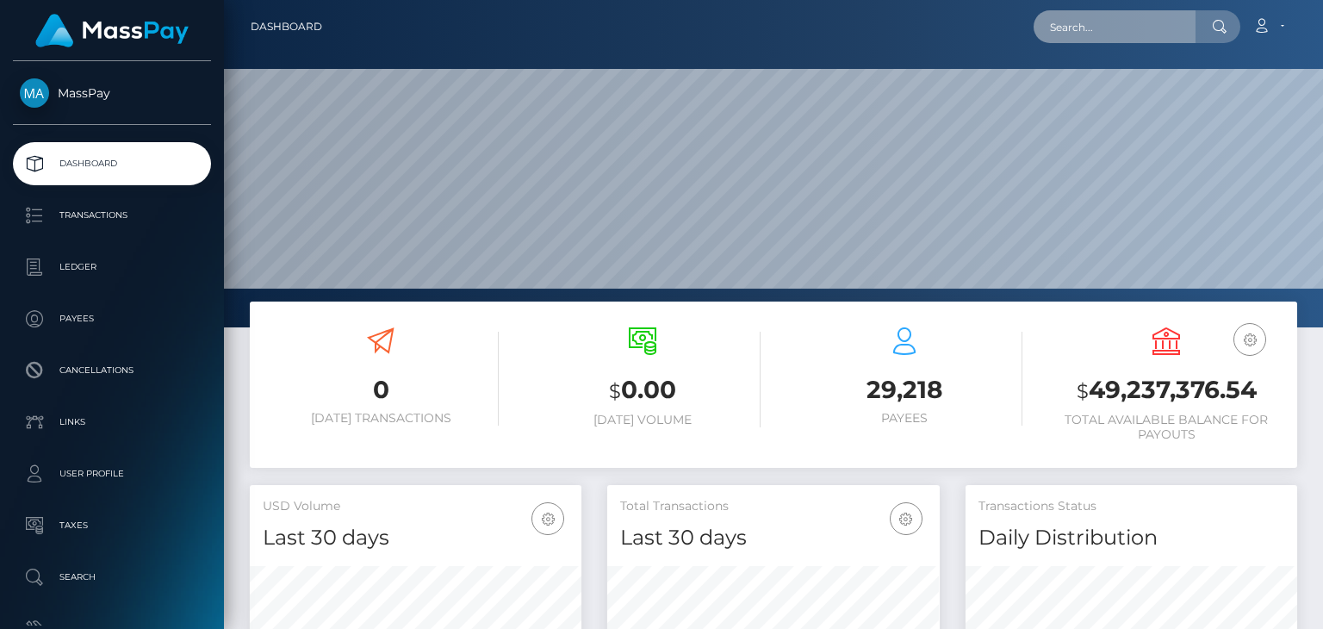
scroll to position [305, 331]
paste input "wowanna16@gmail.com"
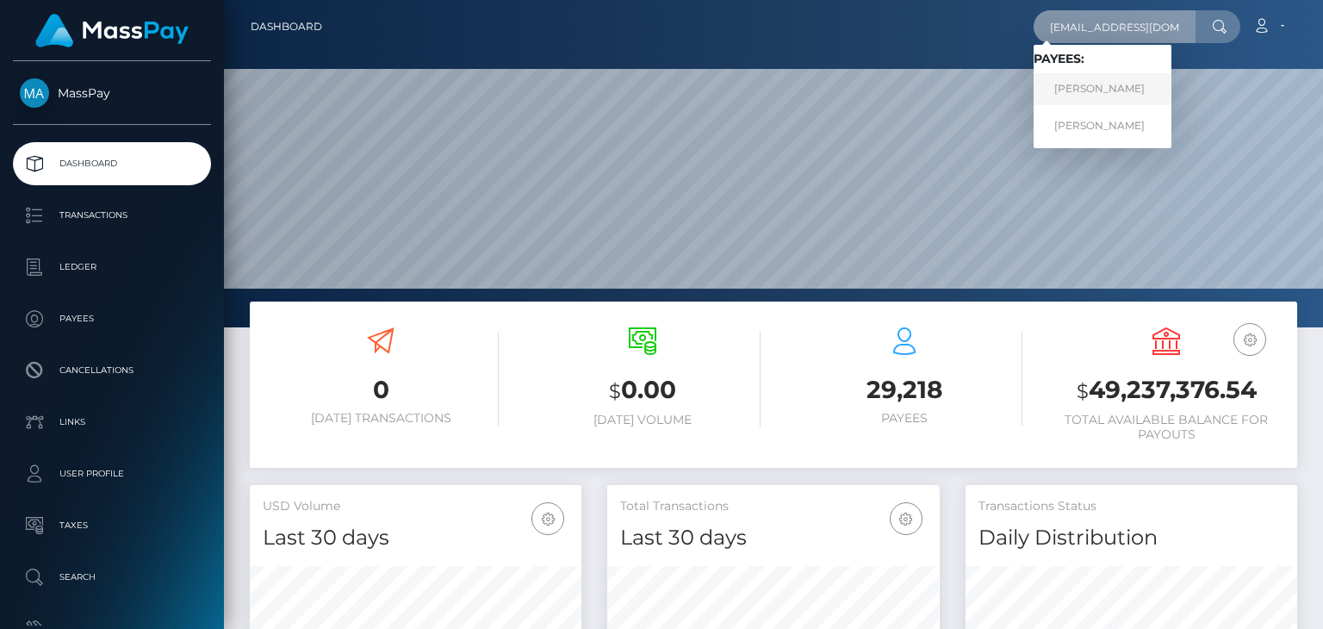
type input "wowanna16@gmail.com"
click at [1137, 85] on link "Ekaterina Voronova" at bounding box center [1103, 89] width 138 height 32
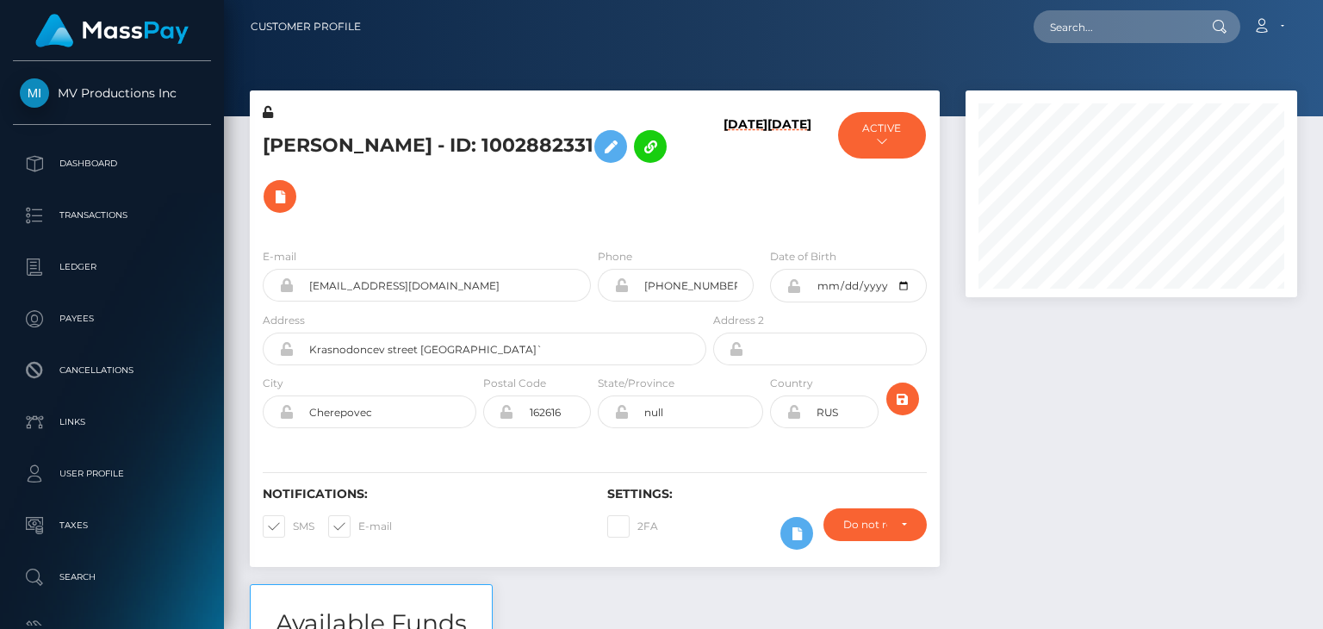
scroll to position [207, 331]
click at [1052, 470] on div at bounding box center [1132, 337] width 358 height 494
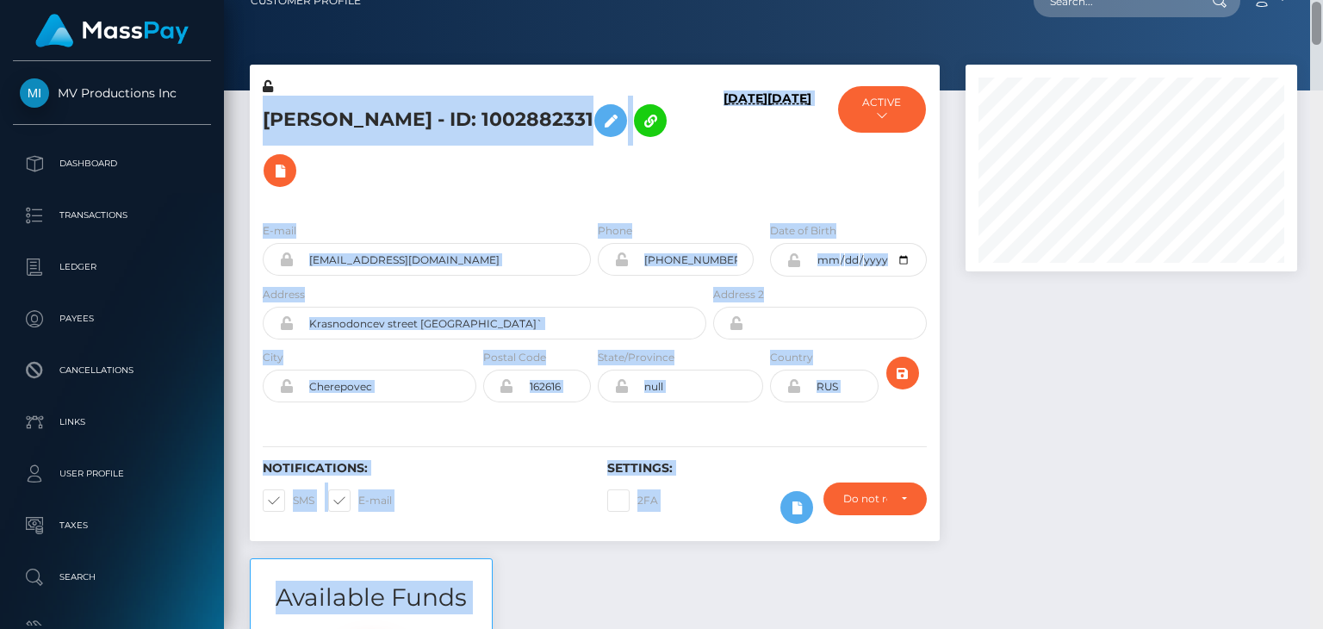
drag, startPoint x: 1322, startPoint y: 3, endPoint x: 1322, endPoint y: 66, distance: 63.8
click at [1322, 66] on div "Customer Profile Loading... Loading..." at bounding box center [773, 314] width 1099 height 629
click at [1295, 48] on div at bounding box center [773, 32] width 1099 height 116
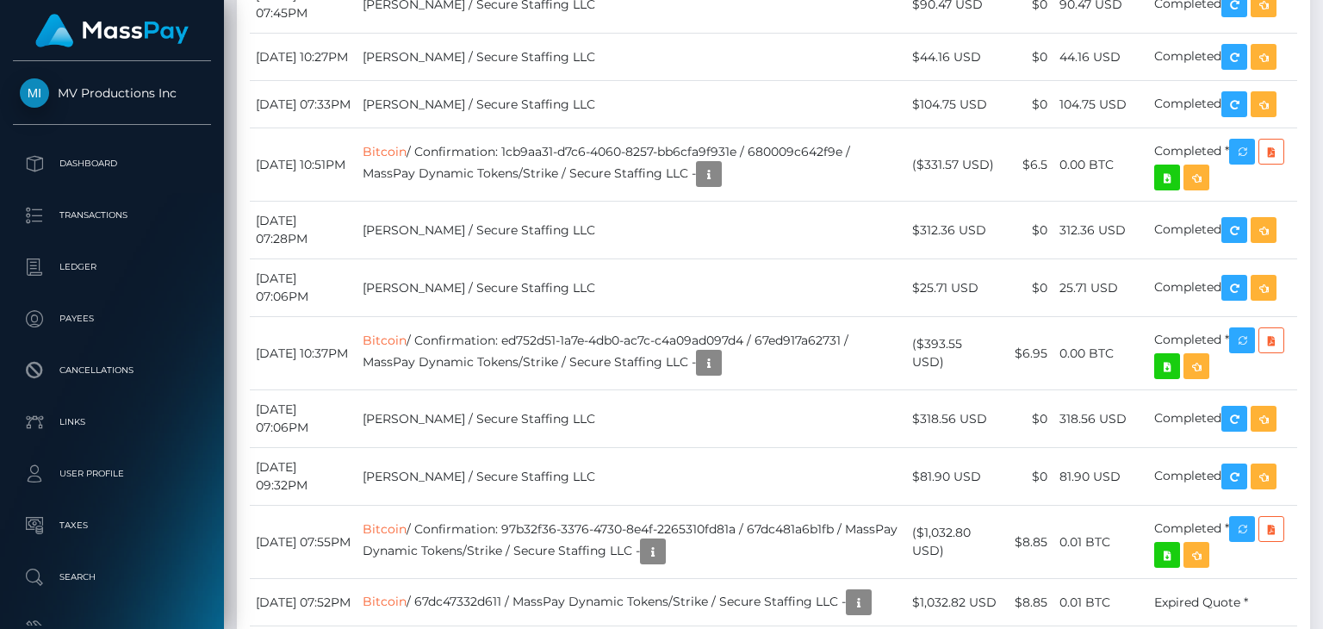
scroll to position [0, 0]
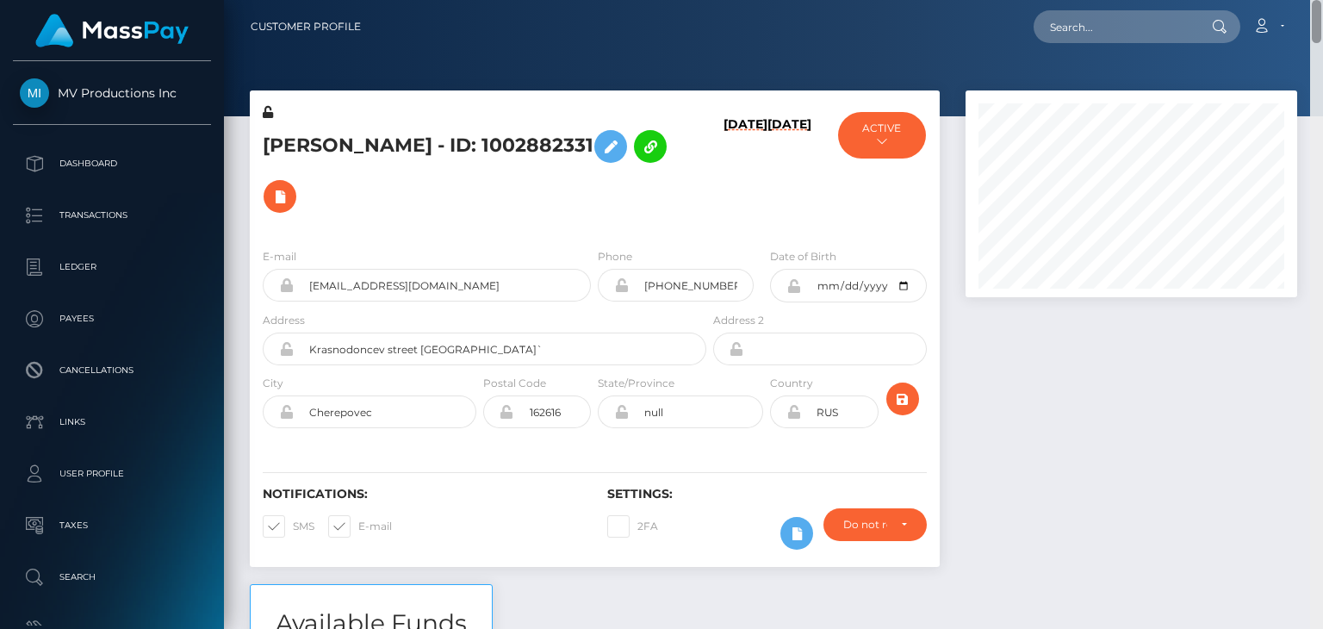
drag, startPoint x: 1315, startPoint y: 42, endPoint x: 1322, endPoint y: -74, distance: 116.6
click at [1322, 0] on html "MV Productions Inc Dashboard Transactions Ledger Payees Links" at bounding box center [661, 314] width 1323 height 629
click at [1109, 44] on nav "Customer Profile Loading... Loading... Account" at bounding box center [773, 26] width 1099 height 53
click at [1113, 32] on input "text" at bounding box center [1115, 26] width 162 height 33
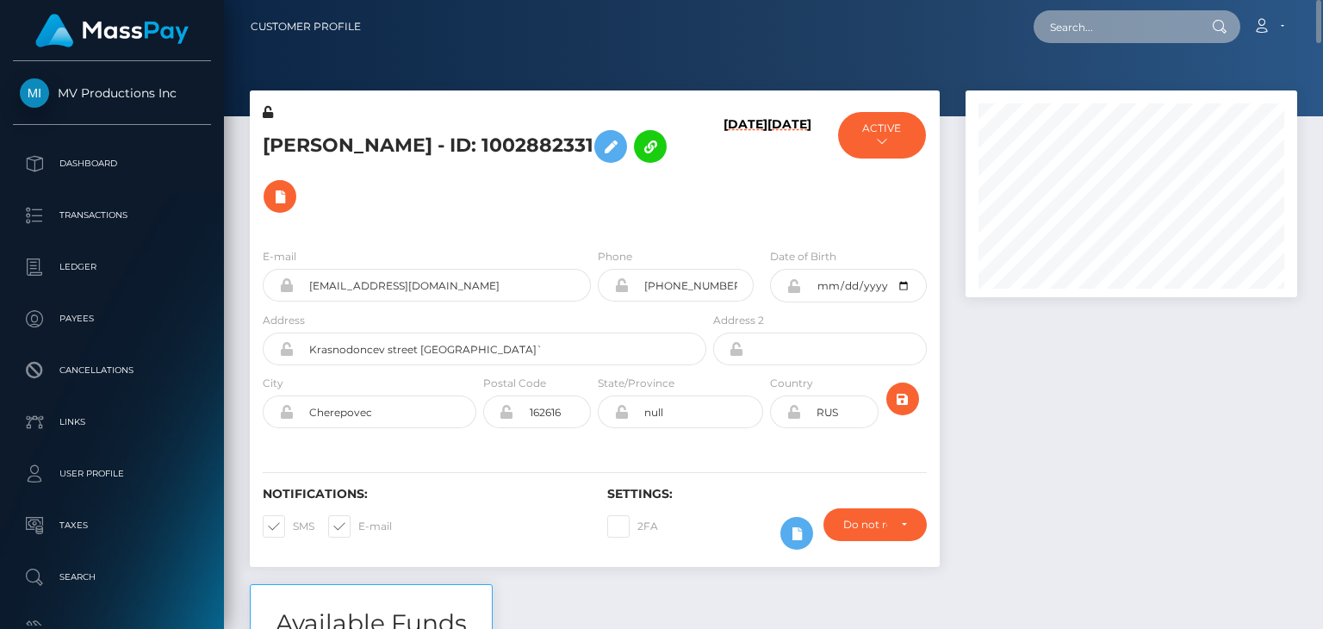
paste input "schlundine@web.de"
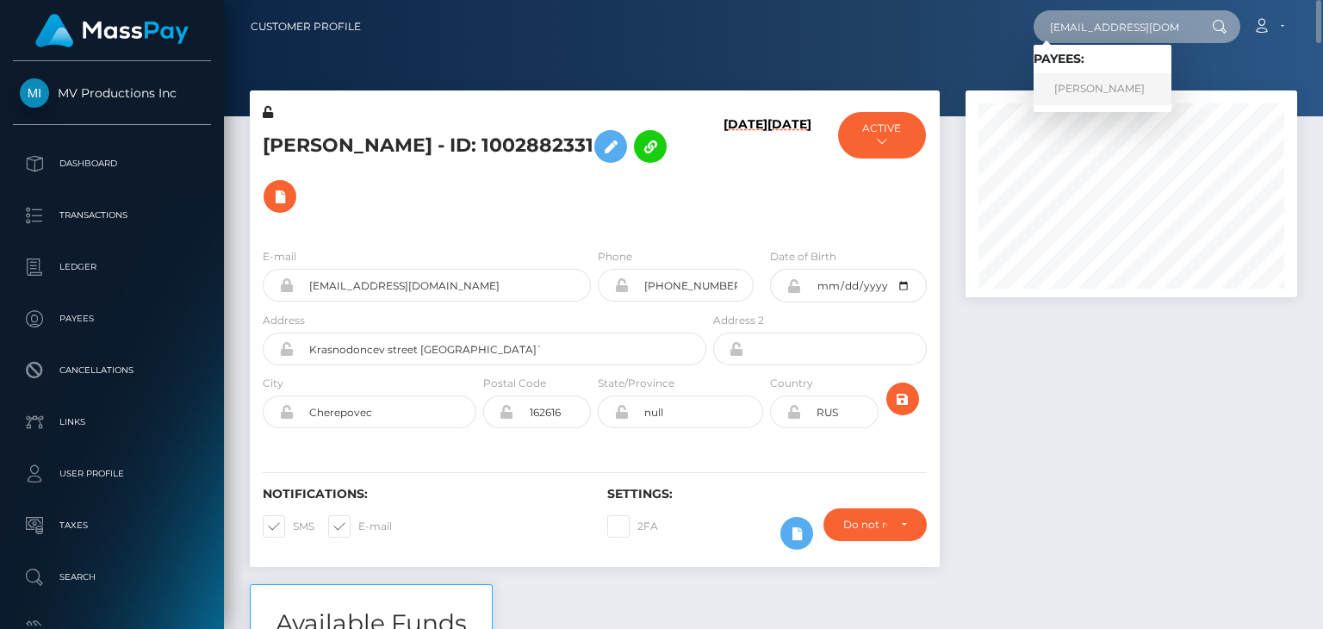
type input "schlundine@web.de"
click at [1106, 73] on link "Nicole Speth" at bounding box center [1103, 89] width 138 height 32
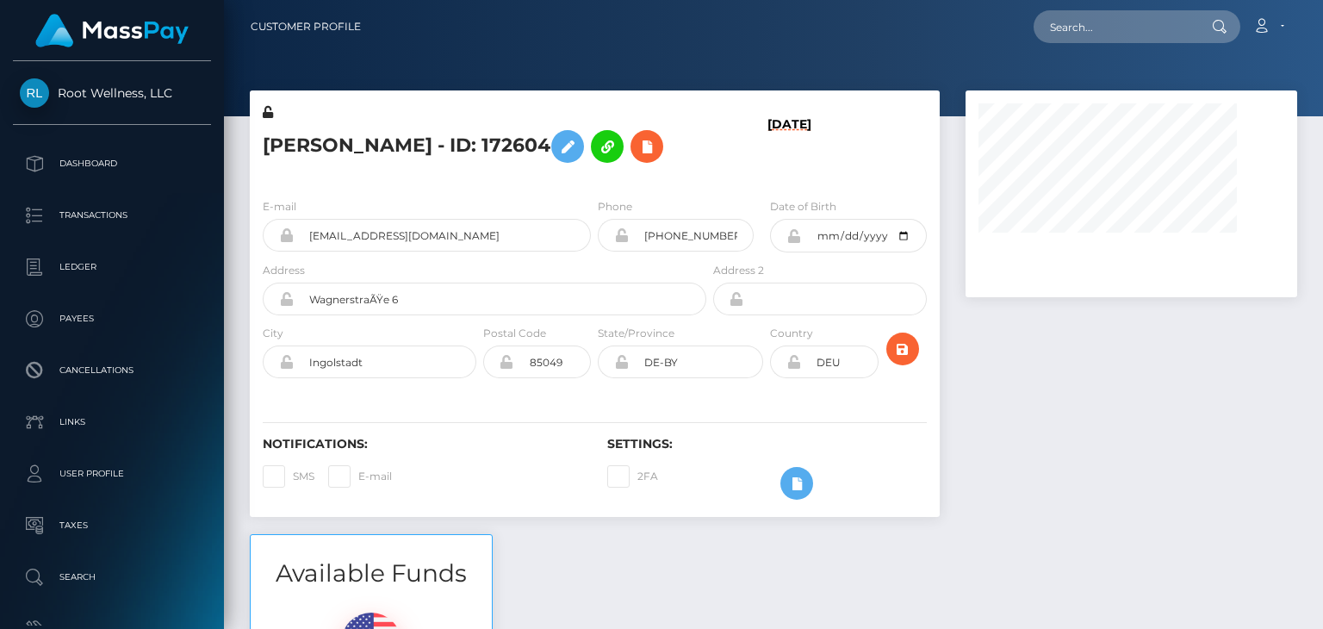
click at [920, 161] on div "ACTIVE DEACTIVE CLOSED" at bounding box center [881, 143] width 115 height 81
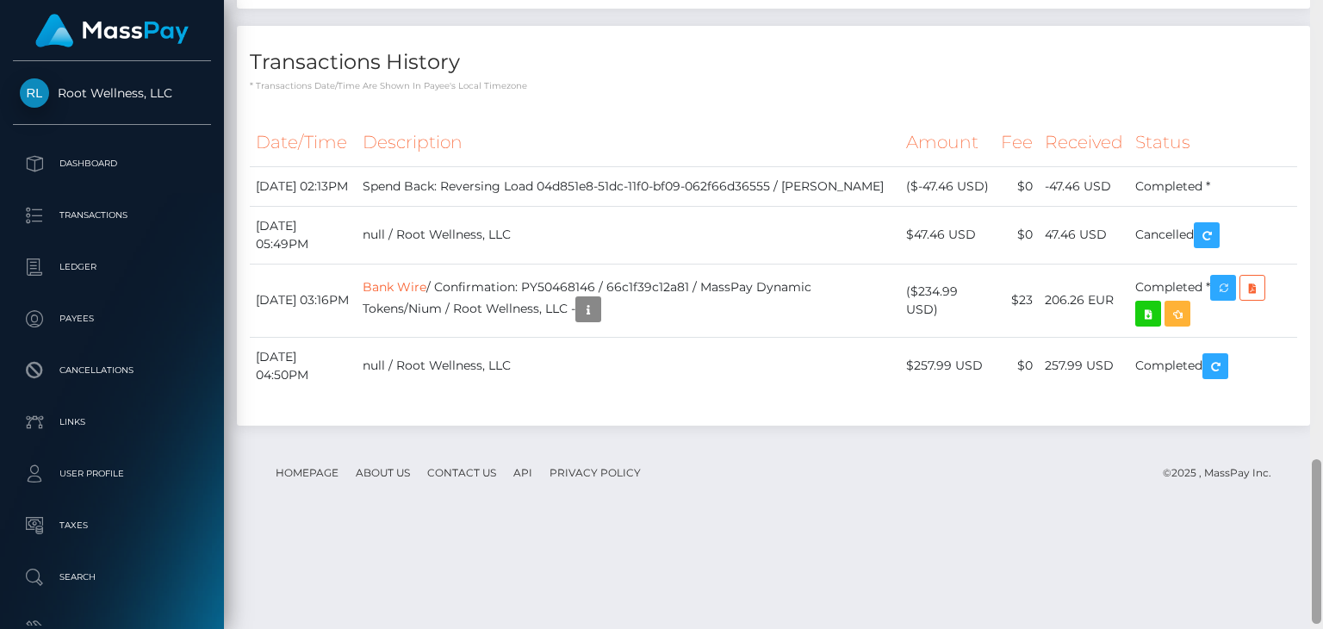
scroll to position [1773, 0]
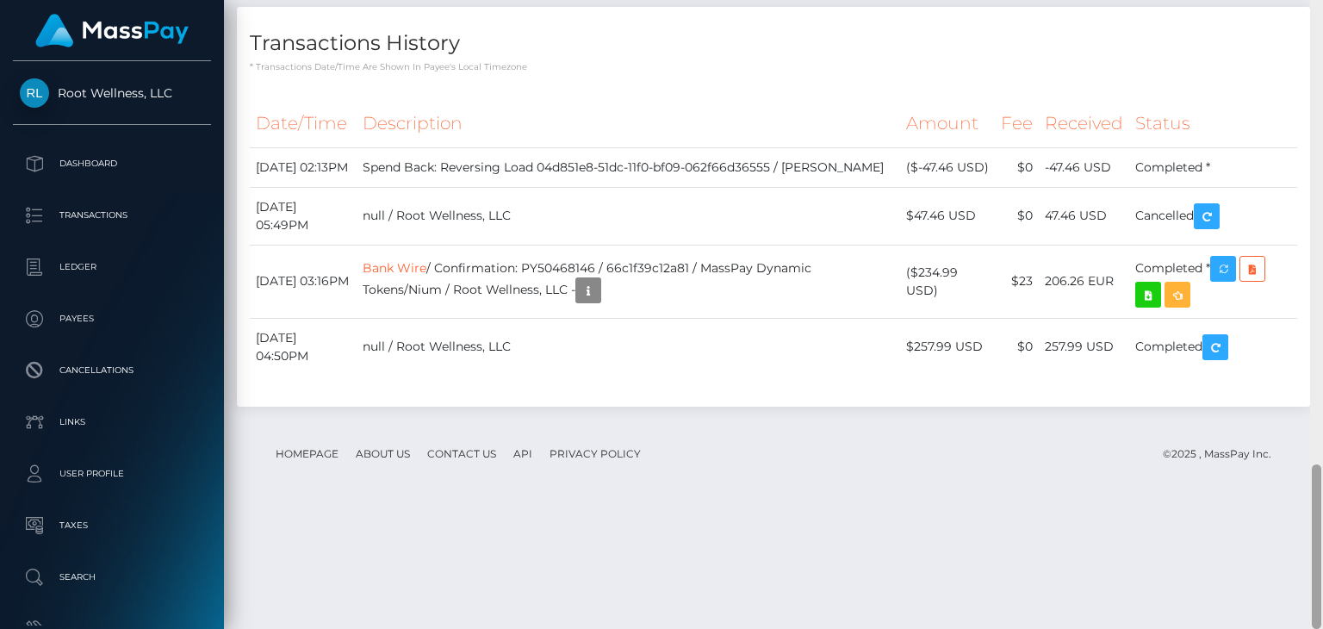
drag, startPoint x: 1322, startPoint y: 497, endPoint x: 1322, endPoint y: 215, distance: 282.6
click at [1322, 215] on div at bounding box center [1316, 314] width 13 height 629
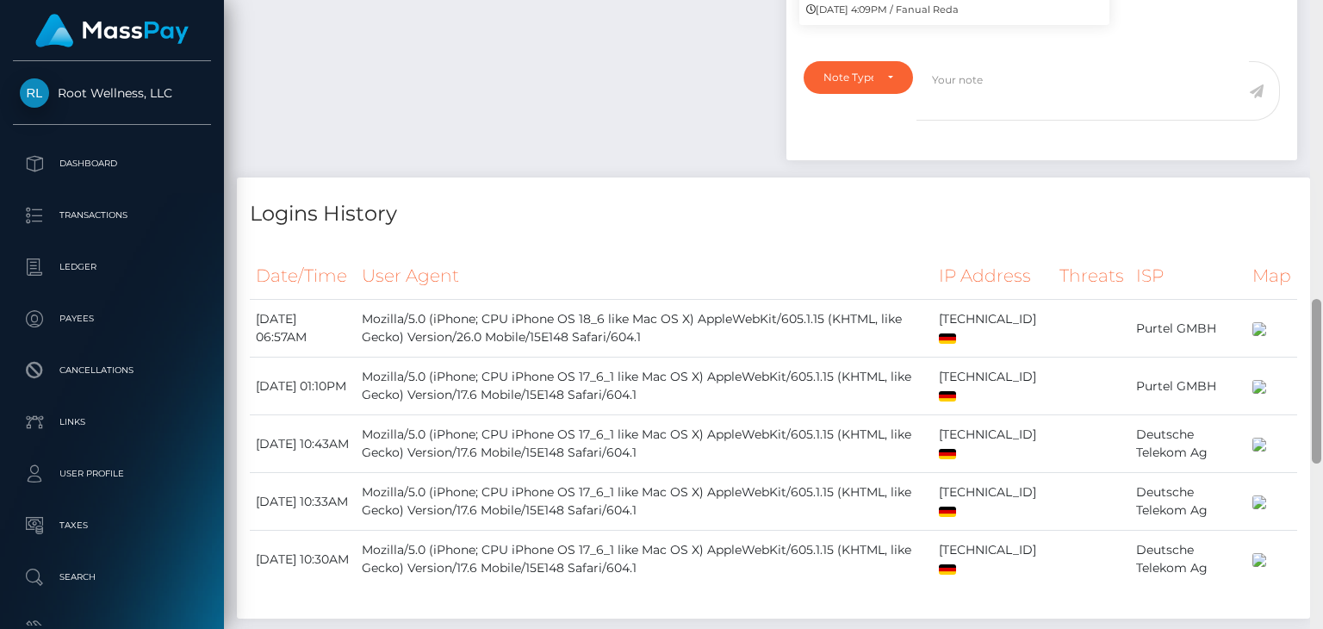
click at [1322, 215] on div at bounding box center [1316, 314] width 13 height 629
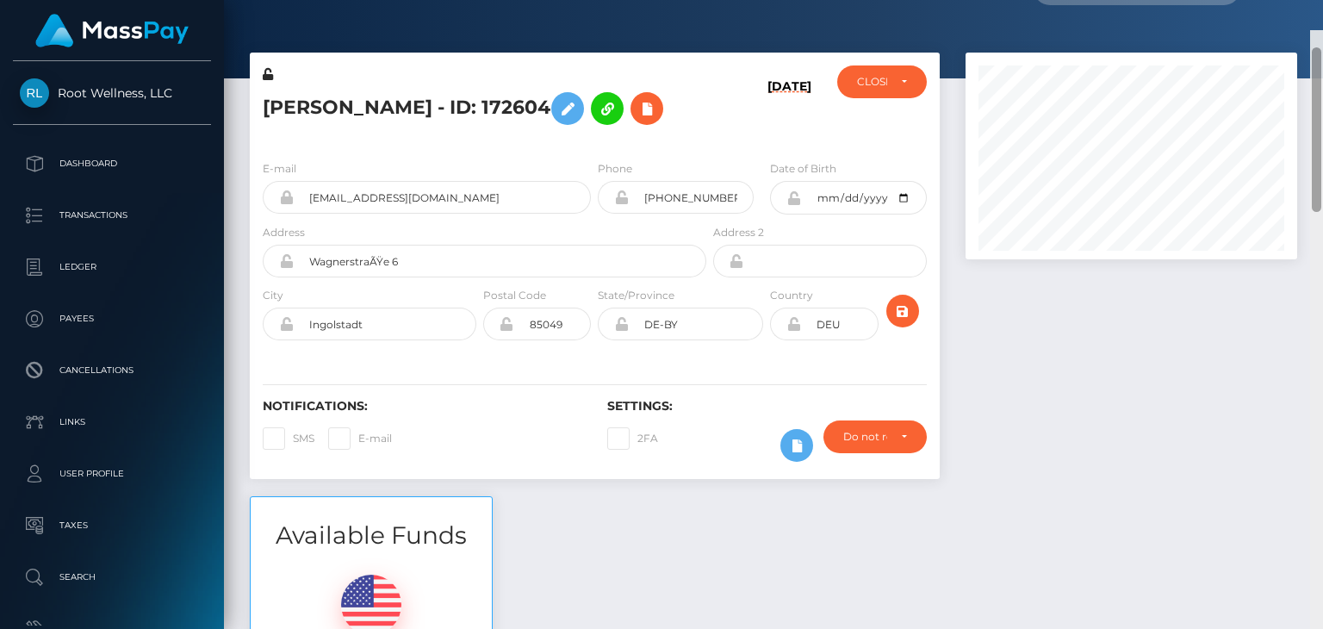
scroll to position [0, 0]
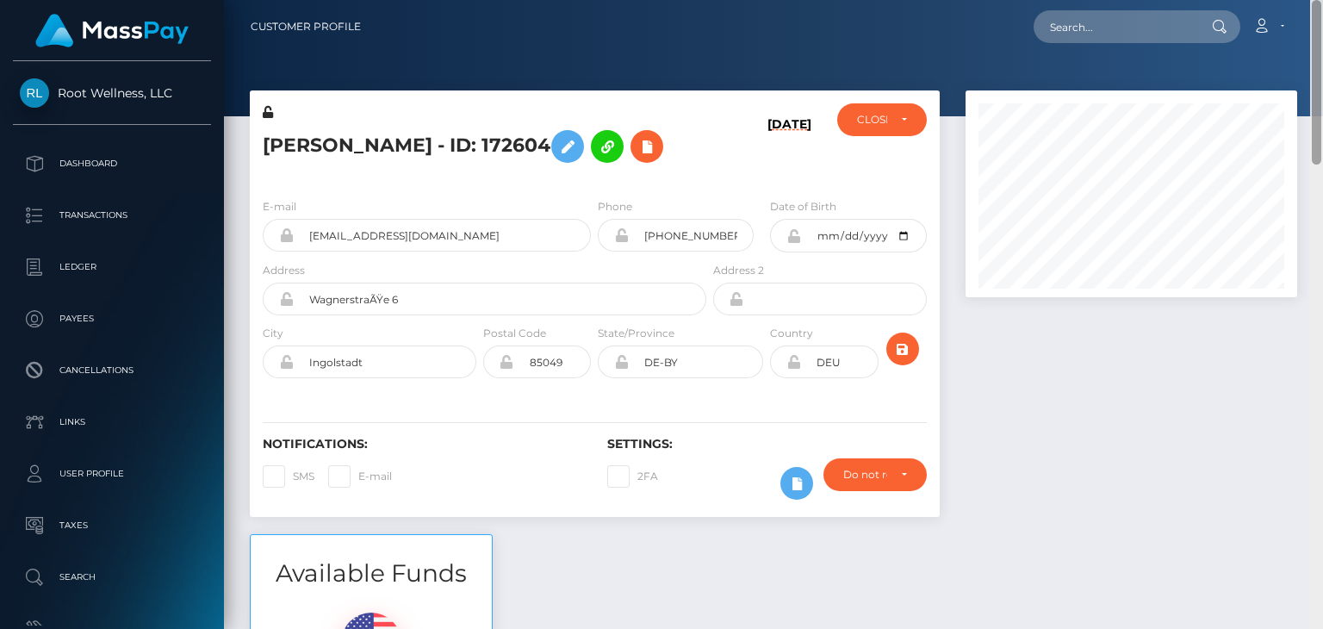
drag, startPoint x: 1314, startPoint y: 363, endPoint x: 1322, endPoint y: 39, distance: 324.1
click at [1322, 39] on div "Customer Profile Loading... Loading..." at bounding box center [773, 314] width 1099 height 629
click at [1284, 22] on link "Account" at bounding box center [1268, 27] width 51 height 36
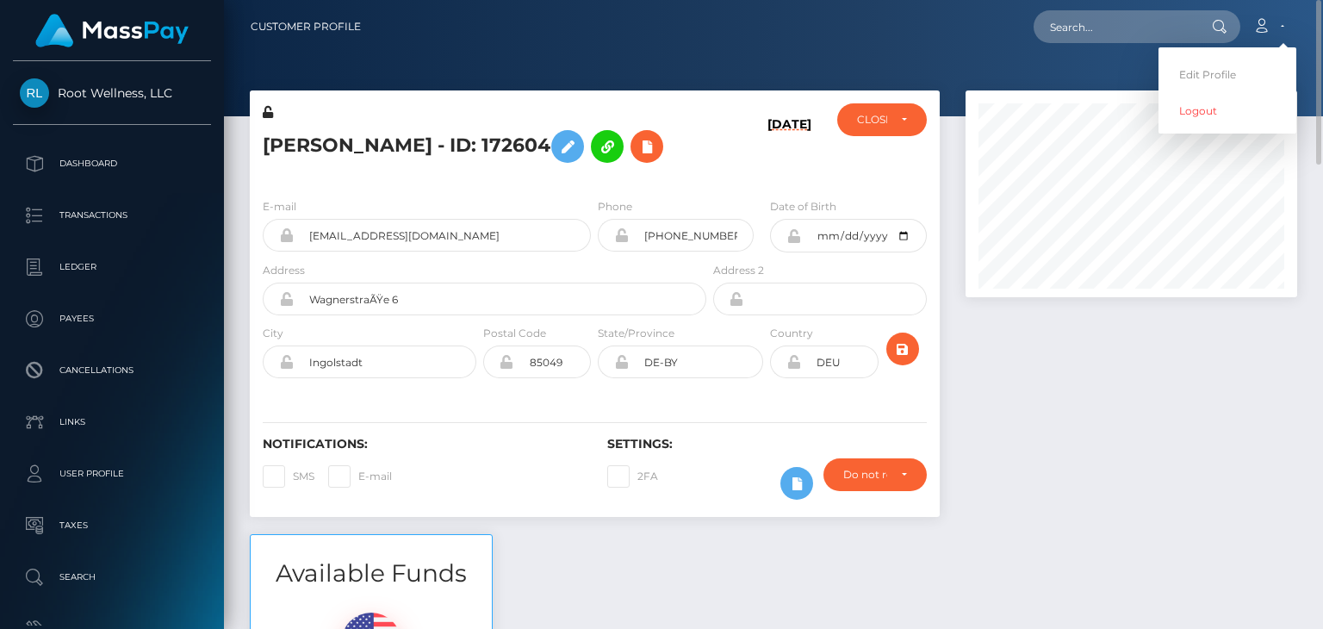
click at [910, 47] on nav "Customer Profile Loading... Loading... Account" at bounding box center [773, 26] width 1099 height 53
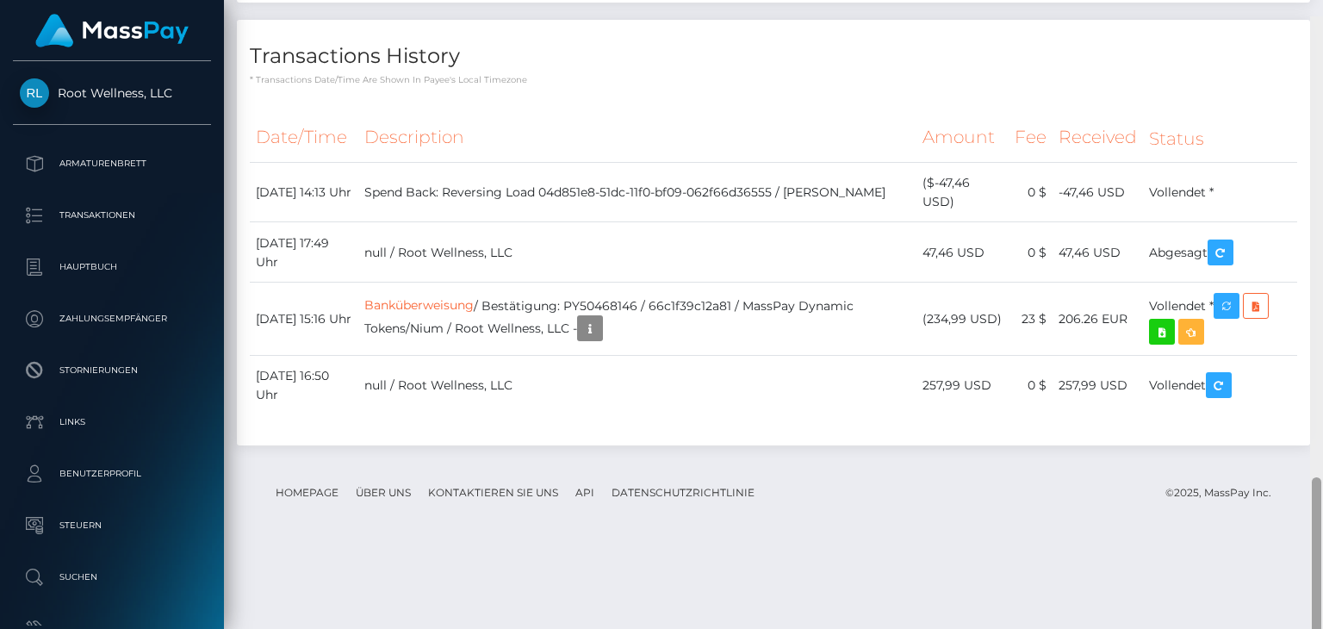
scroll to position [1792, 0]
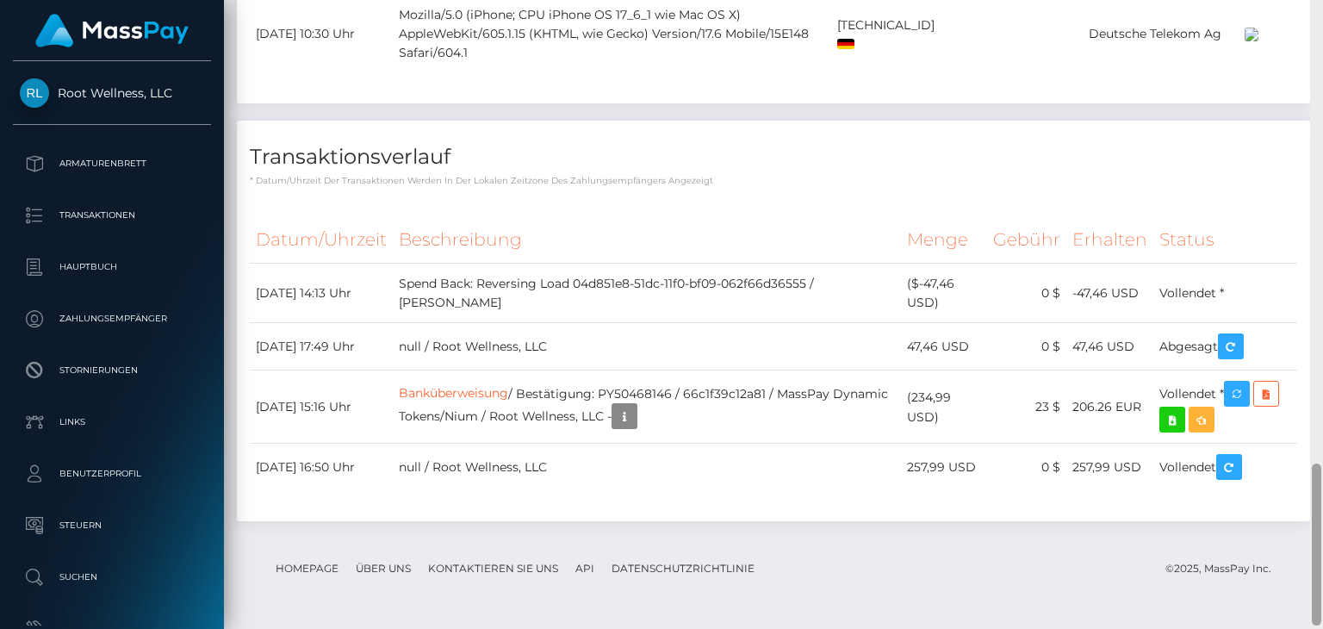
drag, startPoint x: 1320, startPoint y: 79, endPoint x: 1274, endPoint y: 549, distance: 471.8
click at [1274, 549] on div "Kundenprofil Loading... Loading..." at bounding box center [773, 314] width 1099 height 629
drag, startPoint x: 252, startPoint y: 279, endPoint x: 1248, endPoint y: 345, distance: 997.2
click at [1248, 345] on table "Datum/Uhrzeit Beschreibung Menge Gebühr Erhalten Status Banküberweisung" at bounding box center [774, 352] width 1048 height 277
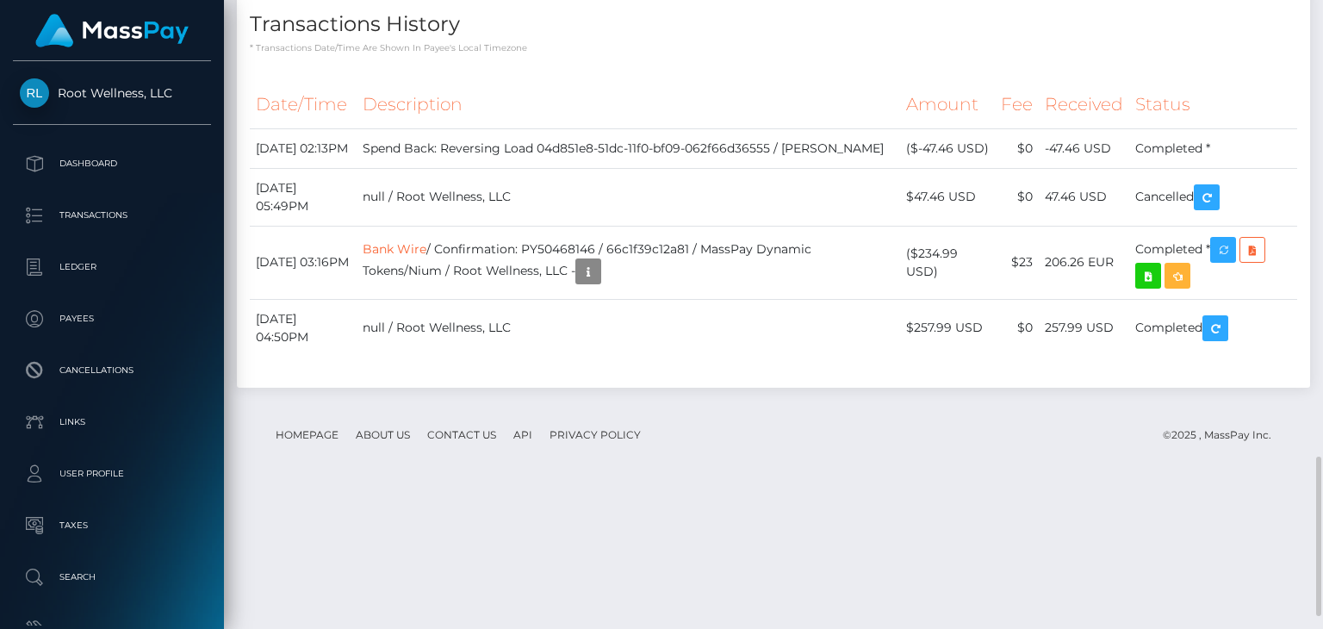
click at [613, 40] on h4 "Transactions History" at bounding box center [774, 24] width 1048 height 30
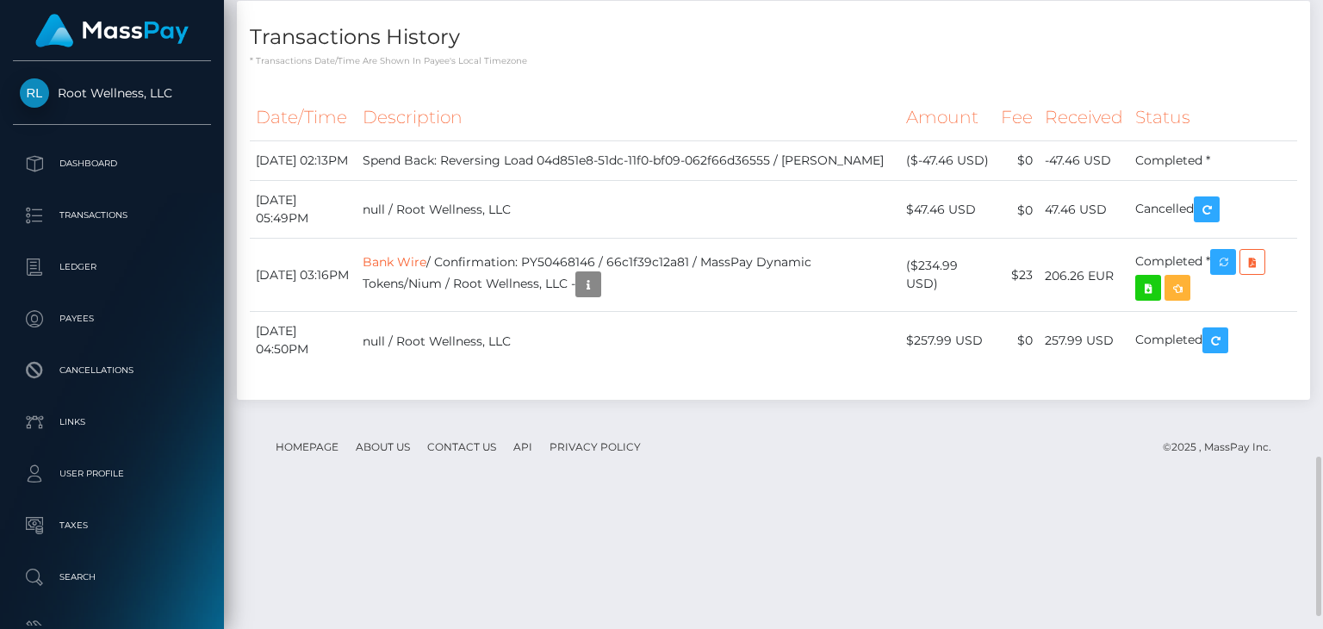
drag, startPoint x: 613, startPoint y: 144, endPoint x: 271, endPoint y: 215, distance: 348.4
click at [271, 215] on div "Transactions History * Transactions date/time are shown in payee's local timezo…" at bounding box center [773, 200] width 1073 height 399
click at [250, 141] on th "Date/Time" at bounding box center [303, 117] width 107 height 47
drag, startPoint x: 262, startPoint y: 146, endPoint x: 1292, endPoint y: 271, distance: 1037.9
click at [1292, 271] on div "Transactions History * Transactions date/time are shown in payee's local timezo…" at bounding box center [773, 200] width 1073 height 399
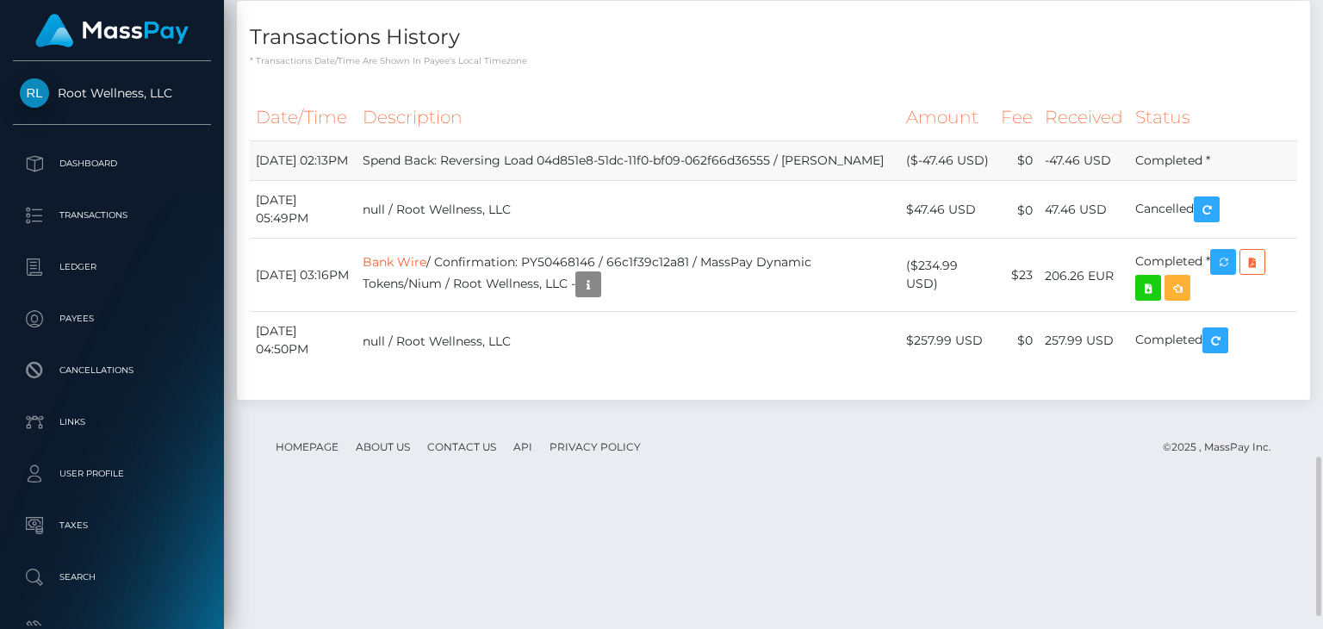
copy div "Transactions History * Transactions date/time are shown in payee's local timezo…"
click at [619, 141] on th "Description" at bounding box center [629, 117] width 544 height 47
drag, startPoint x: 446, startPoint y: 320, endPoint x: 582, endPoint y: 324, distance: 136.2
click at [582, 239] on td "null / Root Wellness, LLC" at bounding box center [629, 210] width 544 height 58
copy td "Root Wellness, LLC"
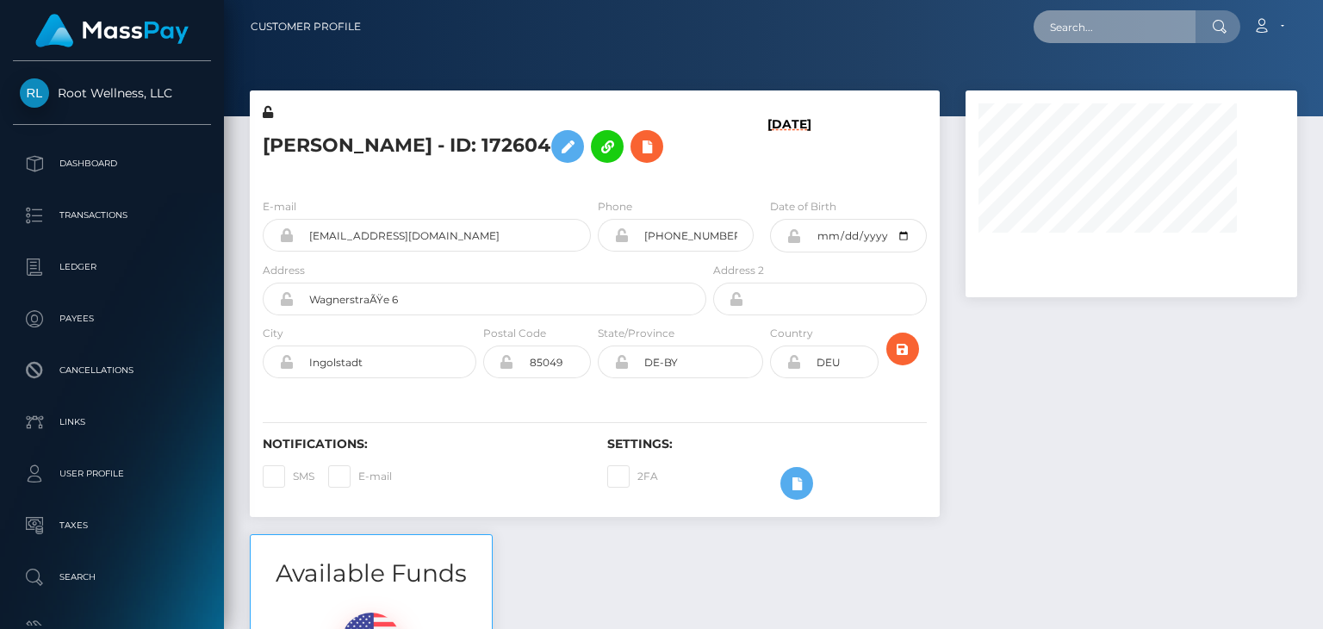
click at [1141, 40] on input "text" at bounding box center [1115, 26] width 162 height 33
paste input "[EMAIL_ADDRESS][DOMAIN_NAME]"
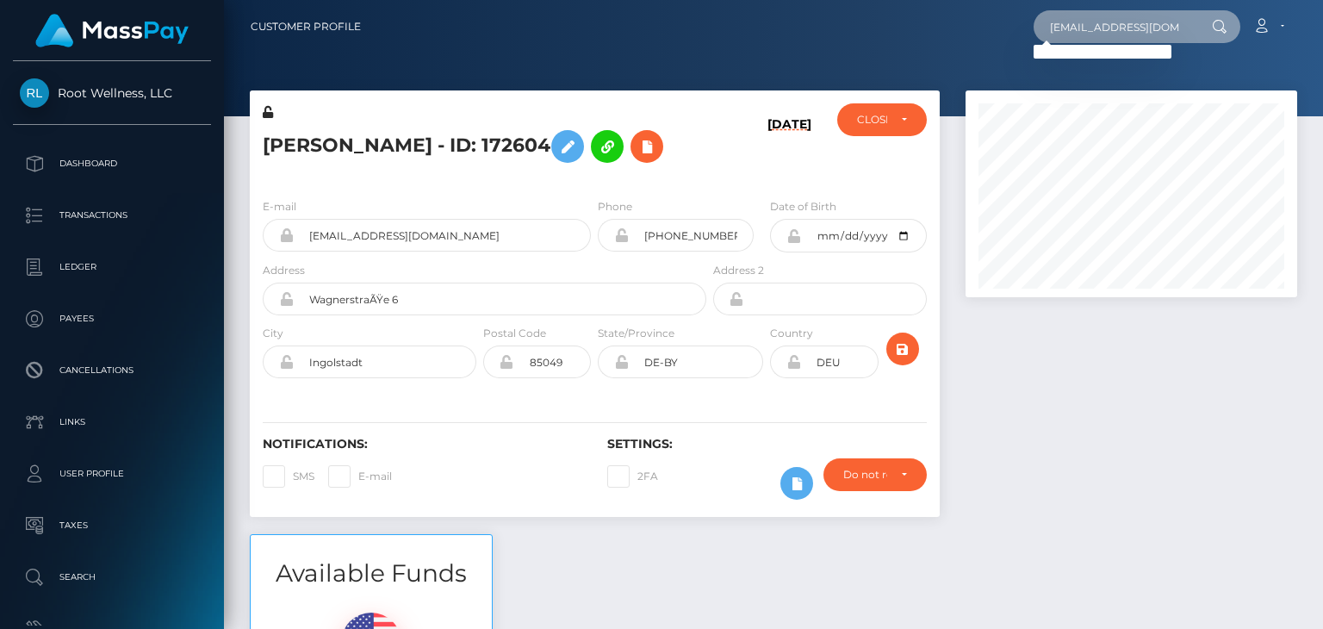
click at [1142, 29] on input "[EMAIL_ADDRESS][DOMAIN_NAME]" at bounding box center [1115, 26] width 162 height 33
paste input "titsmcgee12346"
type input "[EMAIL_ADDRESS][DOMAIN_NAME]"
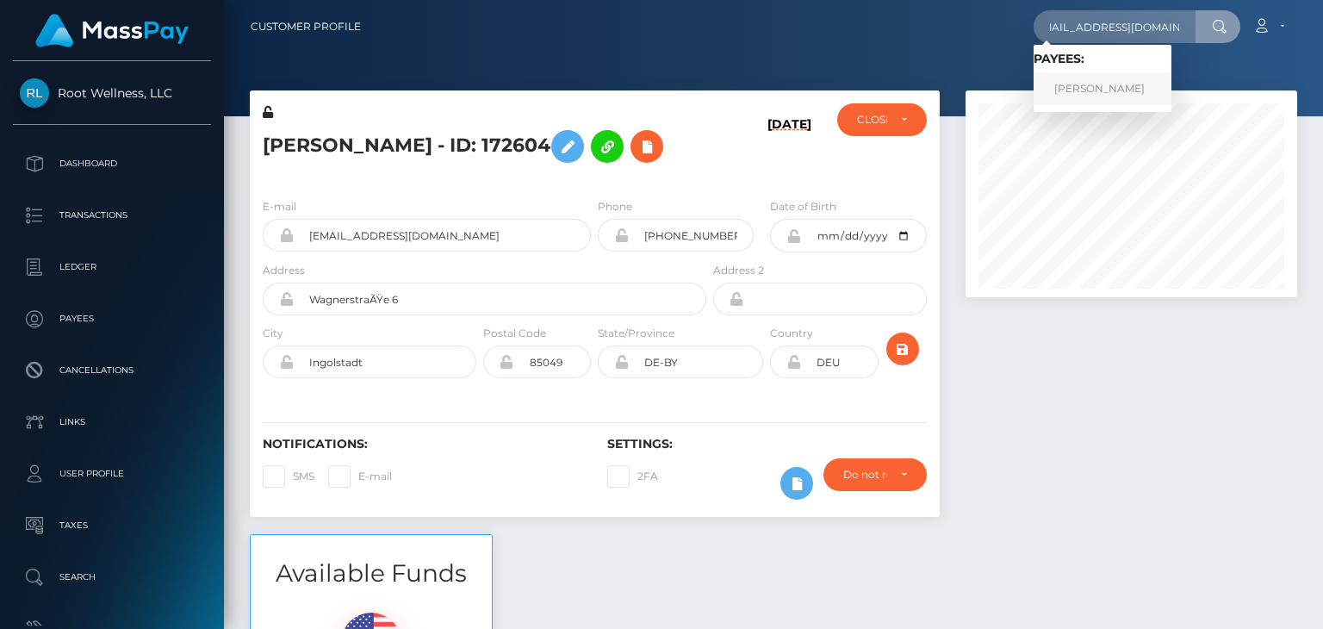
scroll to position [0, 0]
click at [1111, 87] on link "[PERSON_NAME]" at bounding box center [1103, 89] width 138 height 32
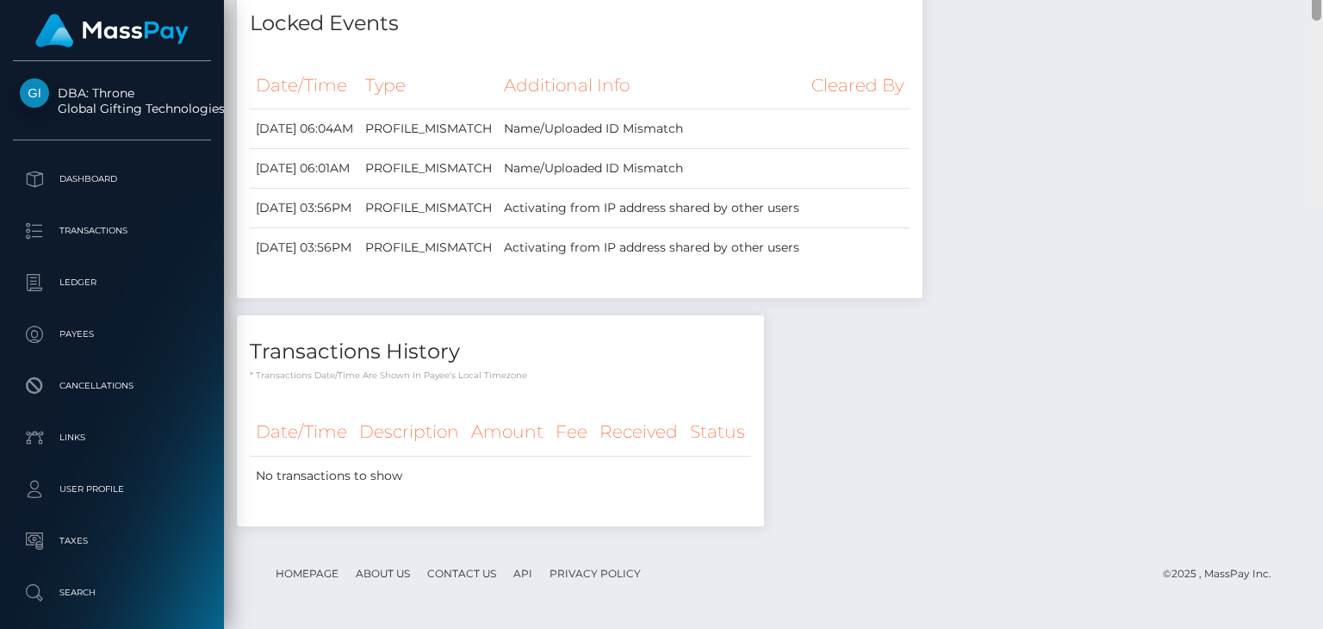
scroll to position [2032, 0]
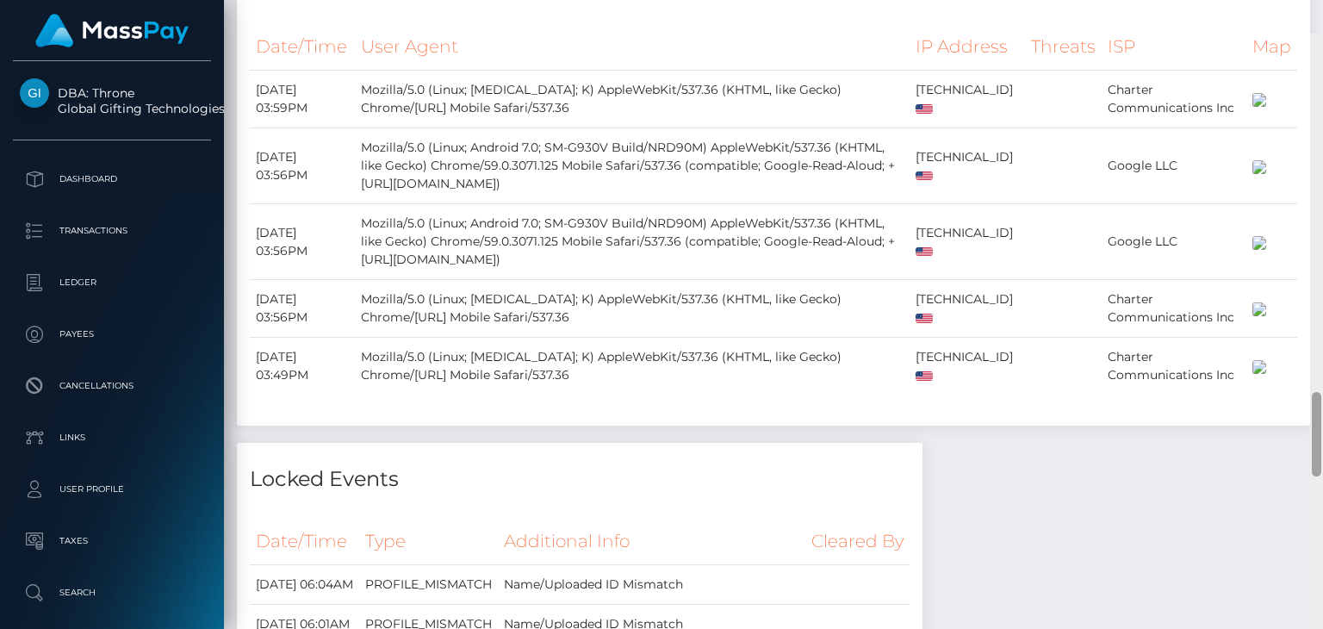
click at [1322, 286] on div at bounding box center [1316, 348] width 13 height 629
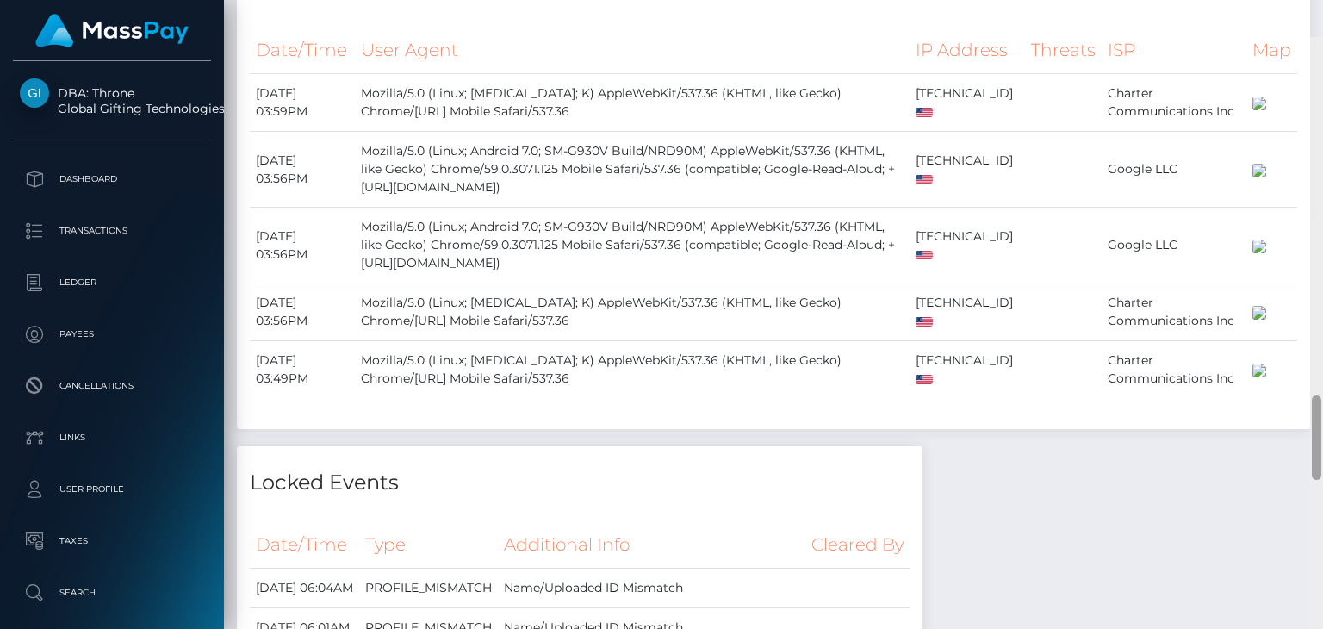
click at [1322, 286] on div at bounding box center [1316, 351] width 13 height 629
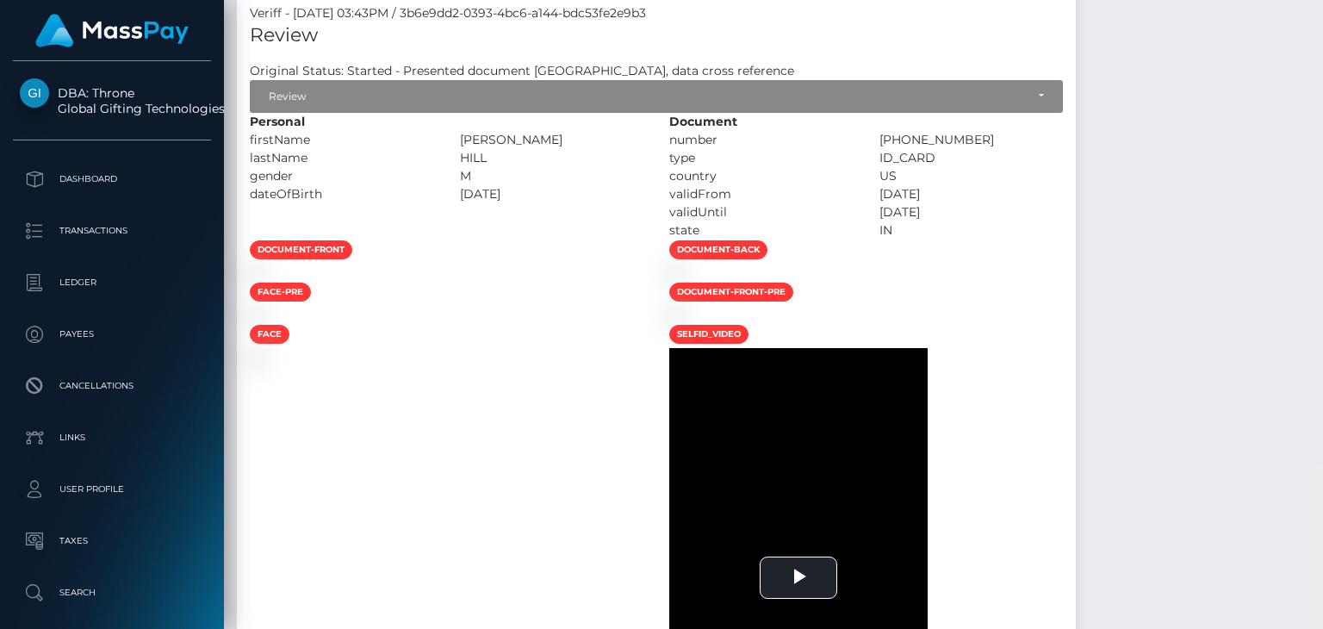
scroll to position [0, 0]
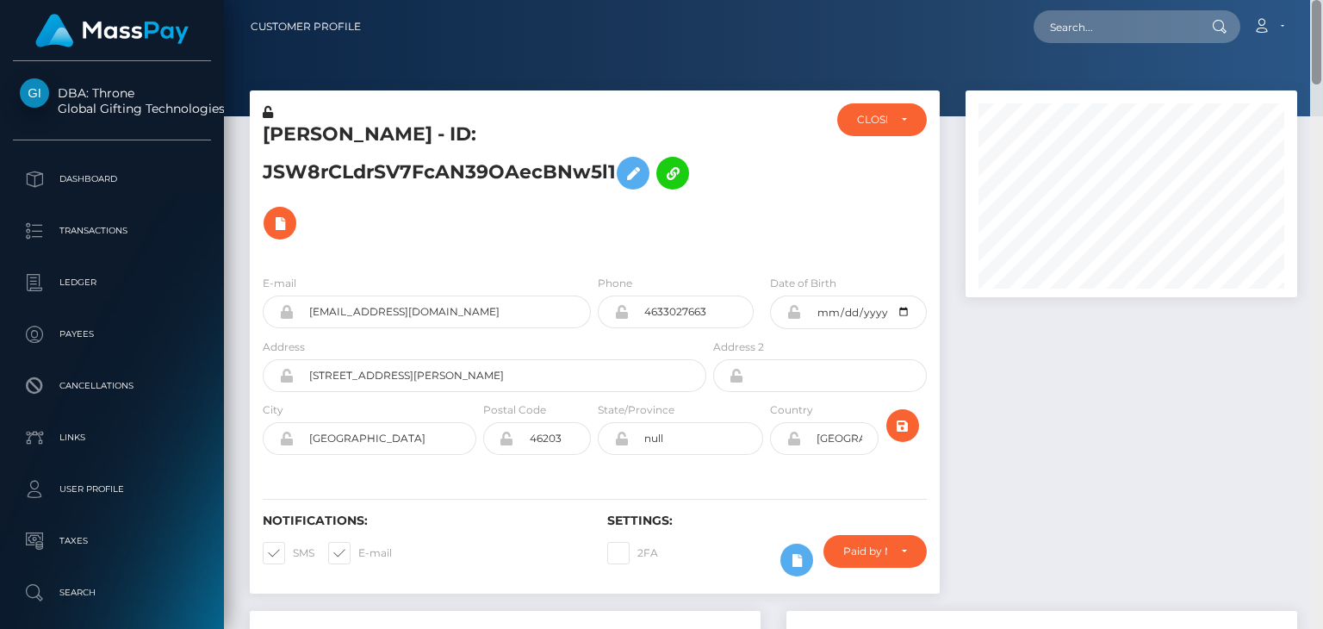
drag, startPoint x: 1315, startPoint y: 327, endPoint x: 1311, endPoint y: -30, distance: 357.6
click at [1311, 0] on html "DBA: Throne Global Gifting Technologies Inc Dashboard Transactions Ledger Payee…" at bounding box center [661, 314] width 1323 height 629
